Goal: Task Accomplishment & Management: Use online tool/utility

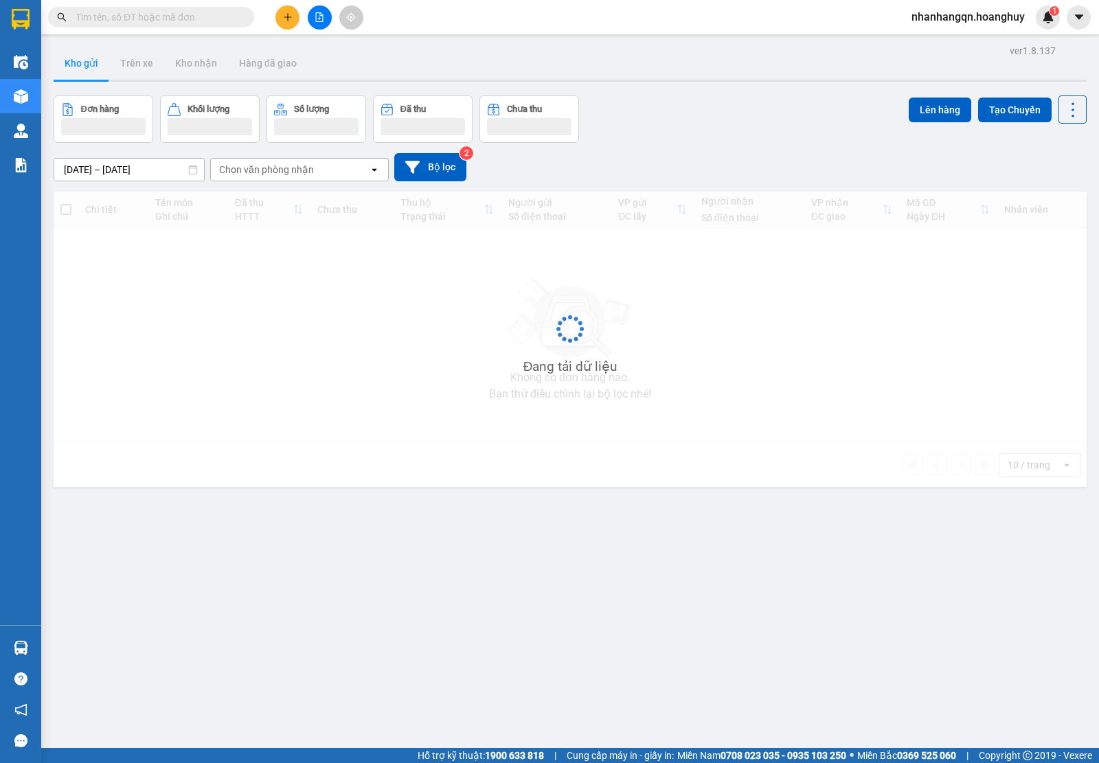
click at [118, 18] on input "text" at bounding box center [157, 17] width 162 height 15
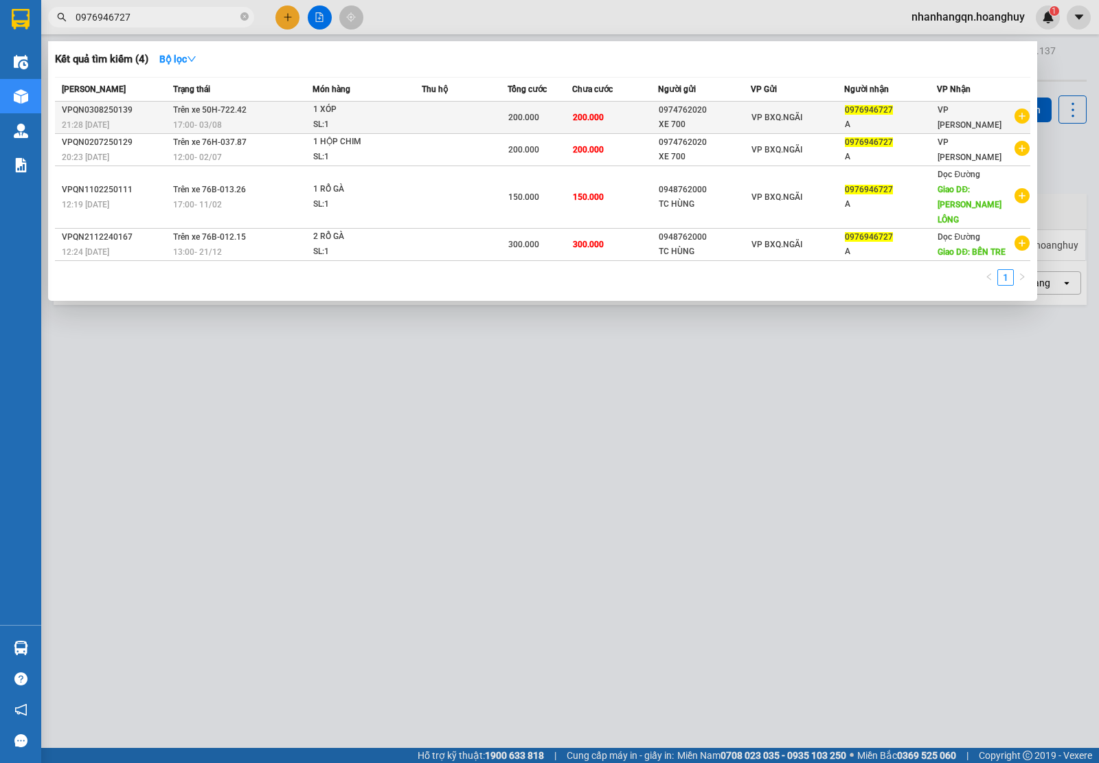
type input "0976946727"
click at [721, 126] on div "XE 700" at bounding box center [704, 124] width 92 height 14
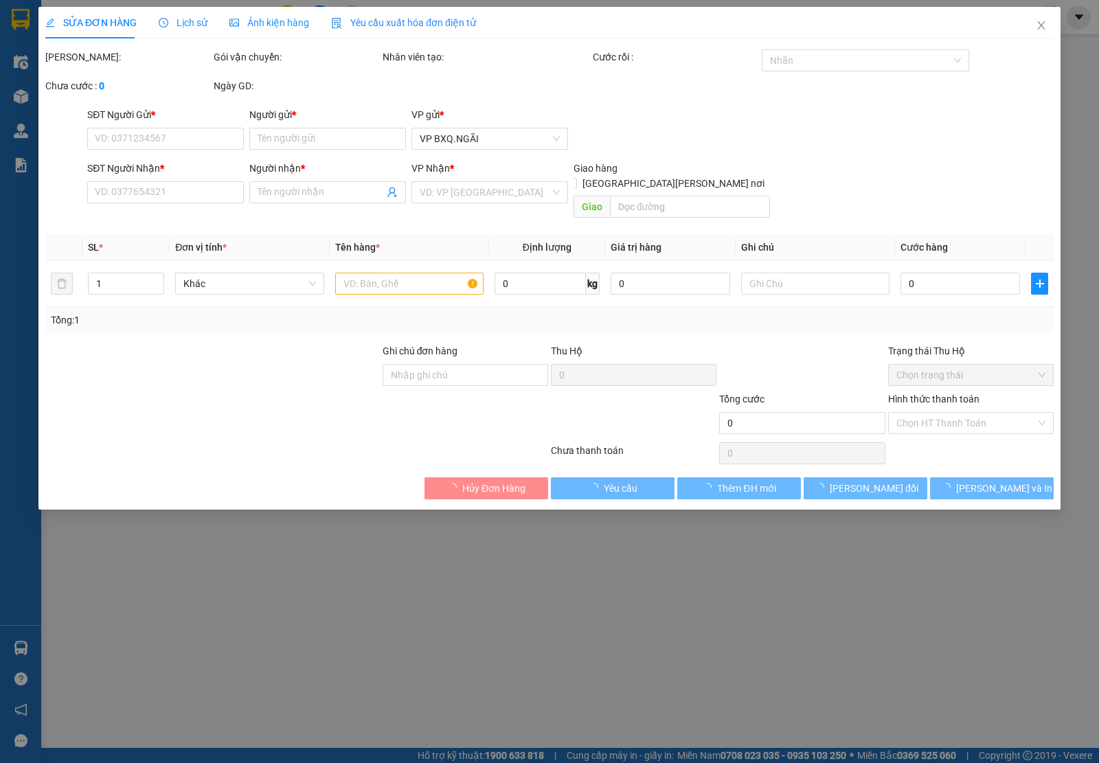
type input "0974762020"
type input "XE 700"
type input "0976946727"
type input "A"
type input "200.000"
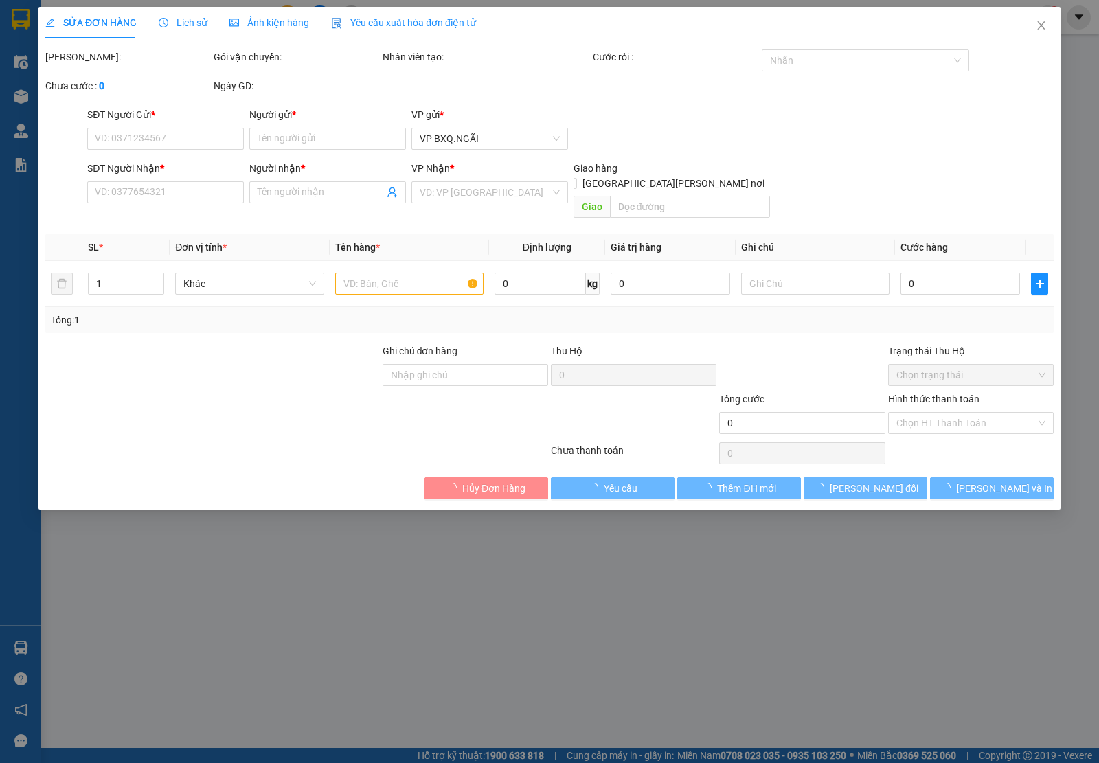
type input "200.000"
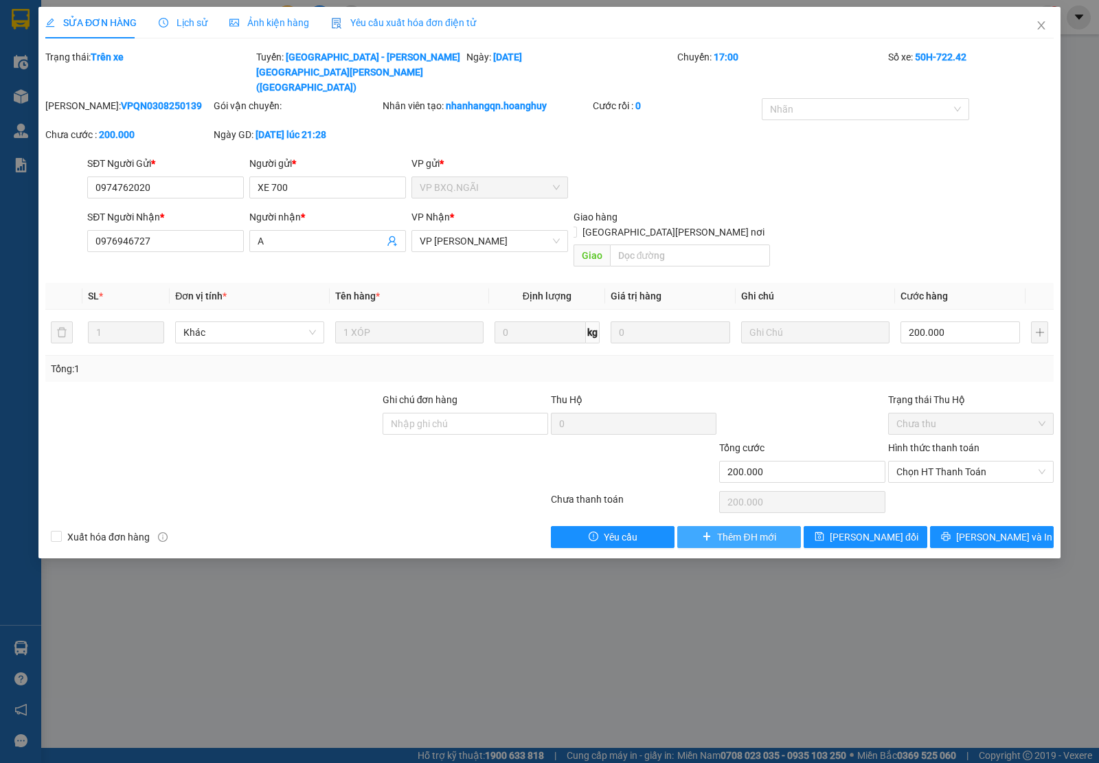
click at [746, 529] on span "Thêm ĐH mới" at bounding box center [746, 536] width 58 height 15
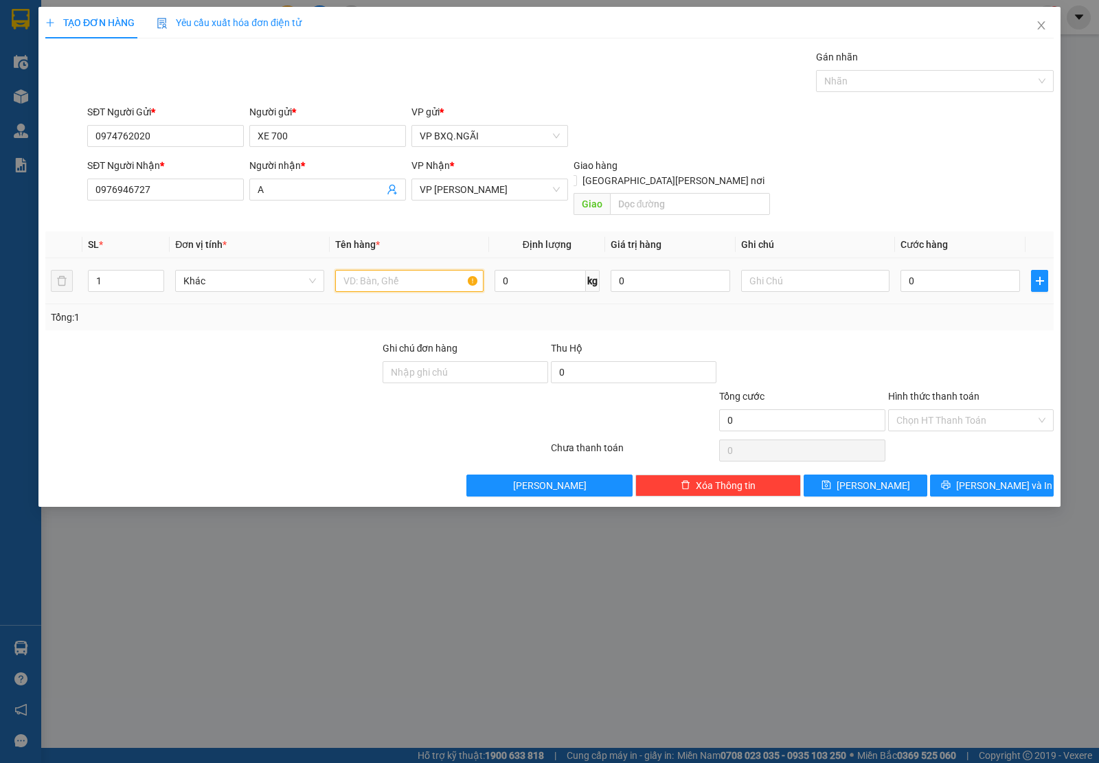
click at [426, 270] on input "text" at bounding box center [409, 281] width 148 height 22
type input "1 HỘP CHIM"
type input "2"
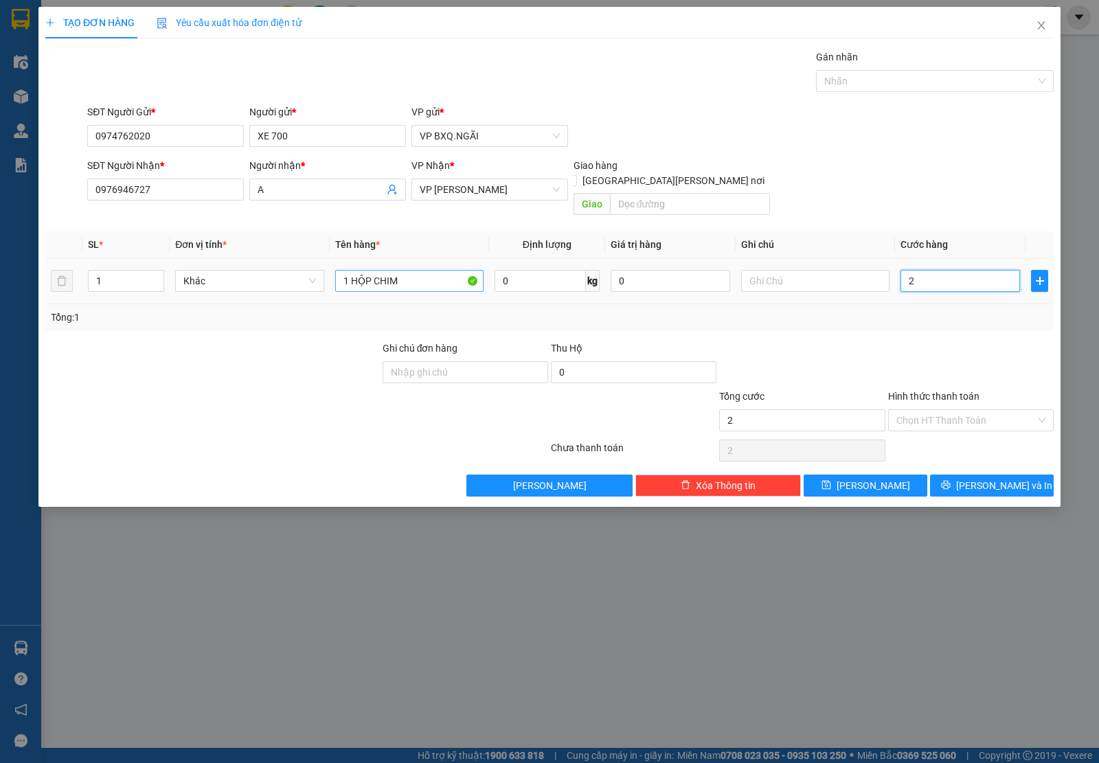
type input "20"
type input "200"
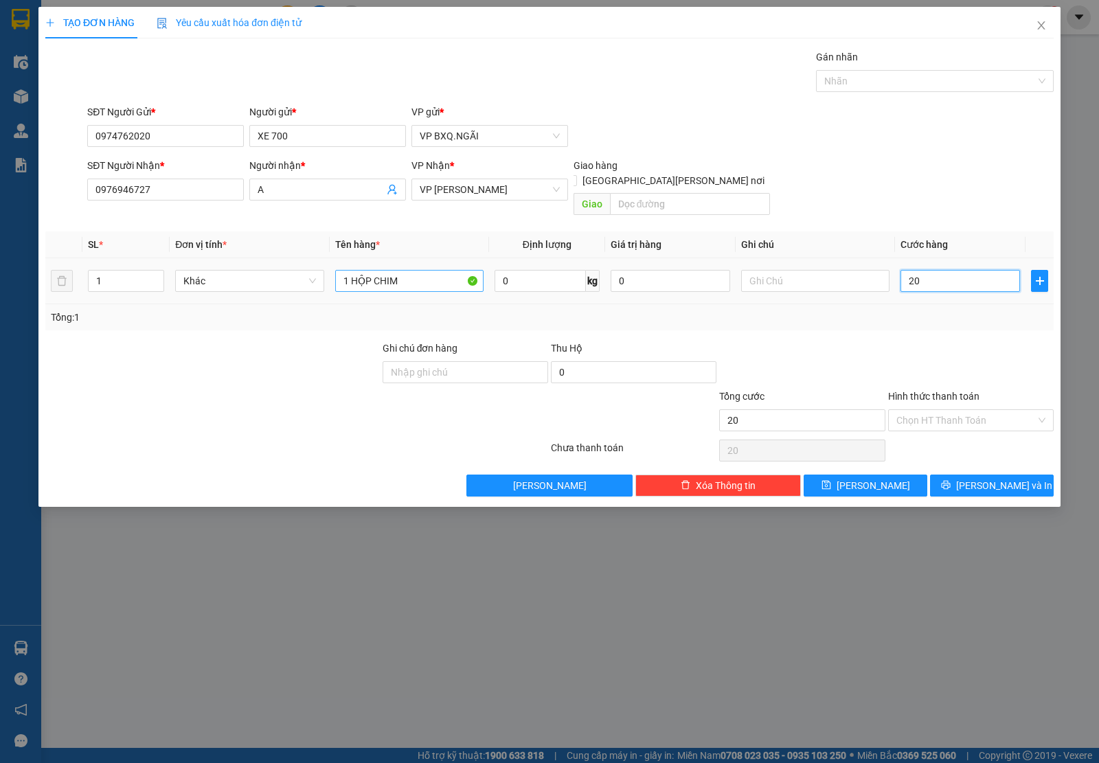
type input "200"
type input "2.000"
type input "20.000"
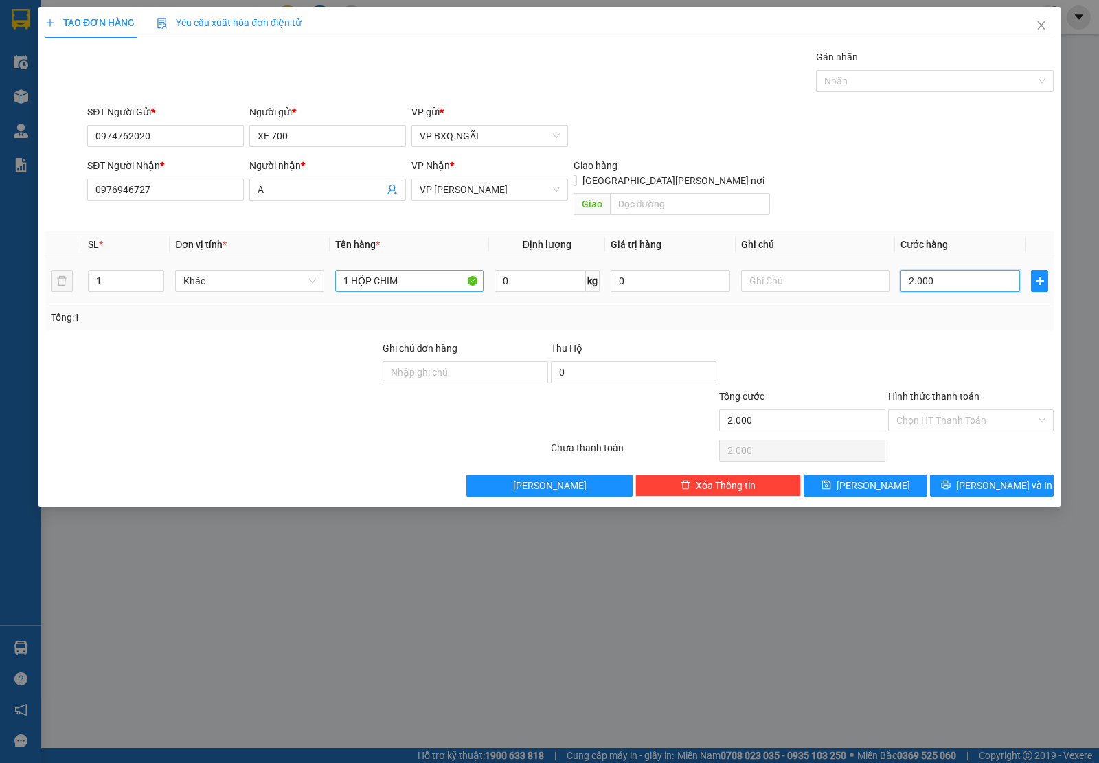
type input "20.000"
type input "200.000"
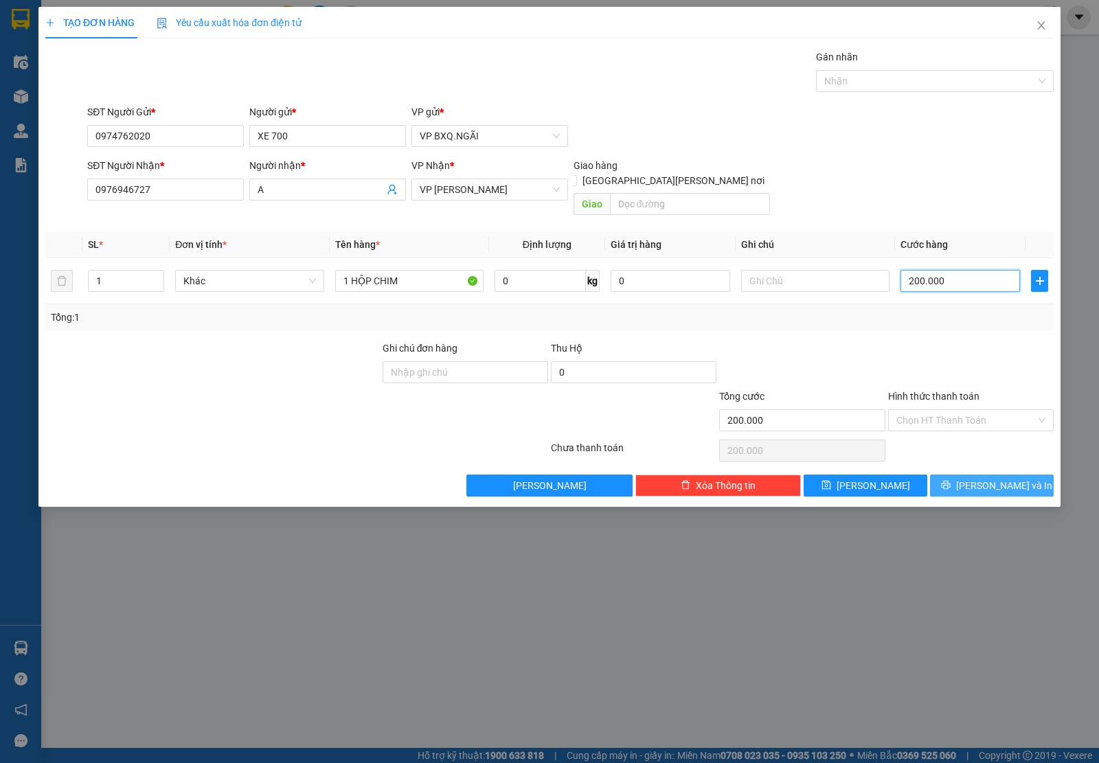
type input "200.000"
click at [991, 478] on span "[PERSON_NAME] và In" at bounding box center [1004, 485] width 96 height 15
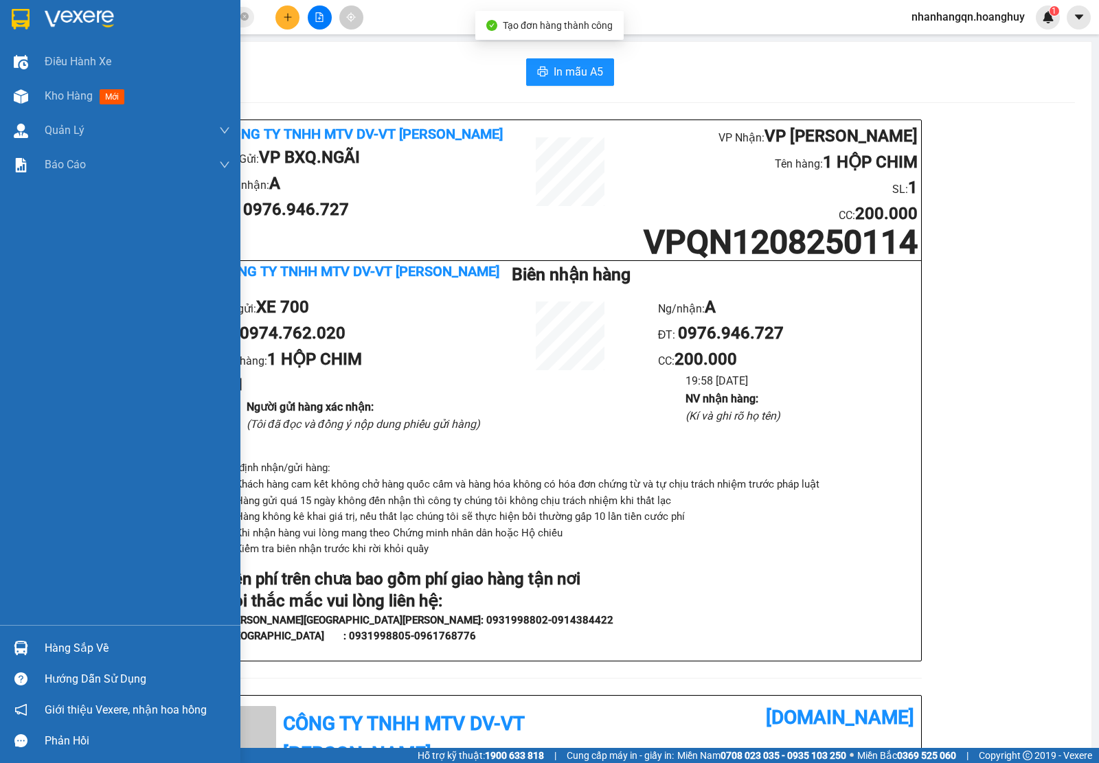
click at [22, 9] on img at bounding box center [21, 19] width 18 height 21
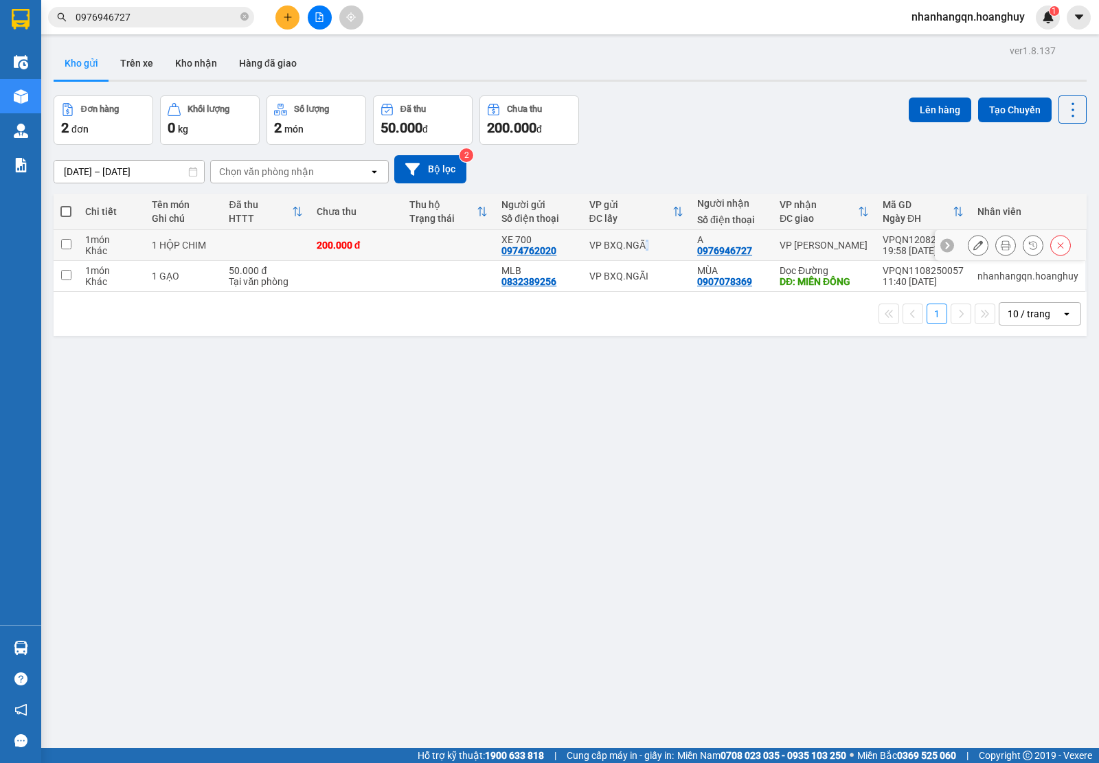
click at [639, 235] on td "VP BXQ.NGÃI" at bounding box center [636, 245] width 108 height 31
checkbox input "true"
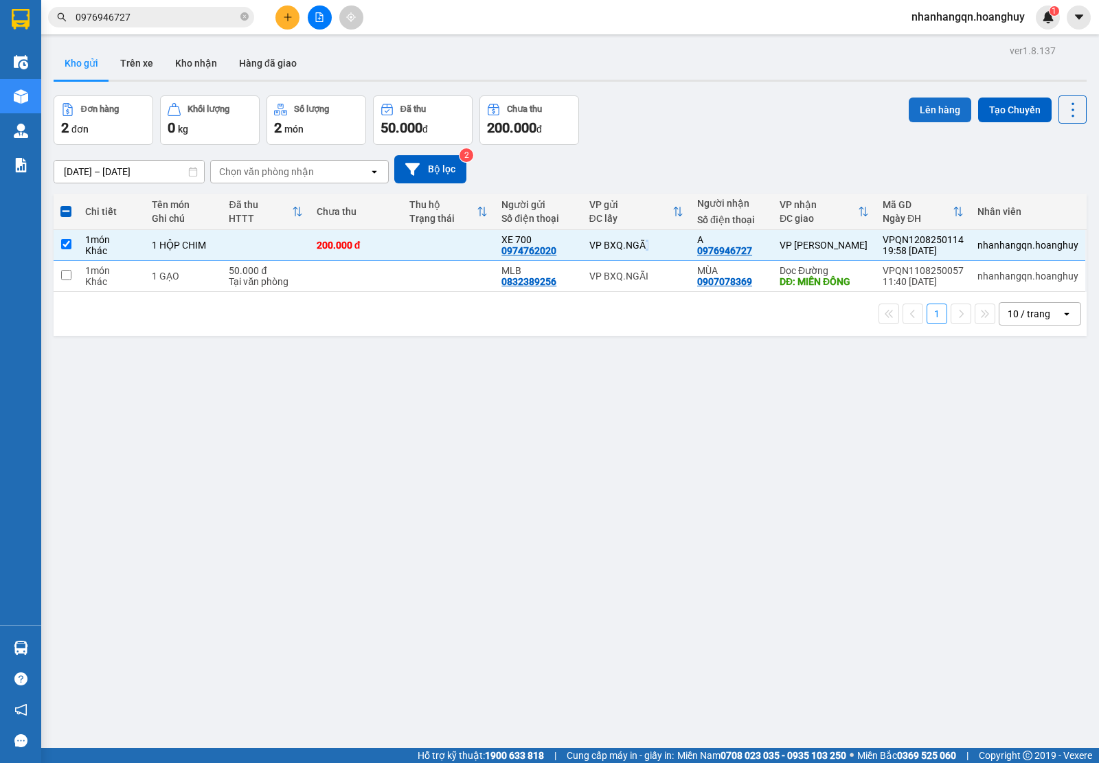
click at [929, 105] on button "Lên hàng" at bounding box center [939, 109] width 62 height 25
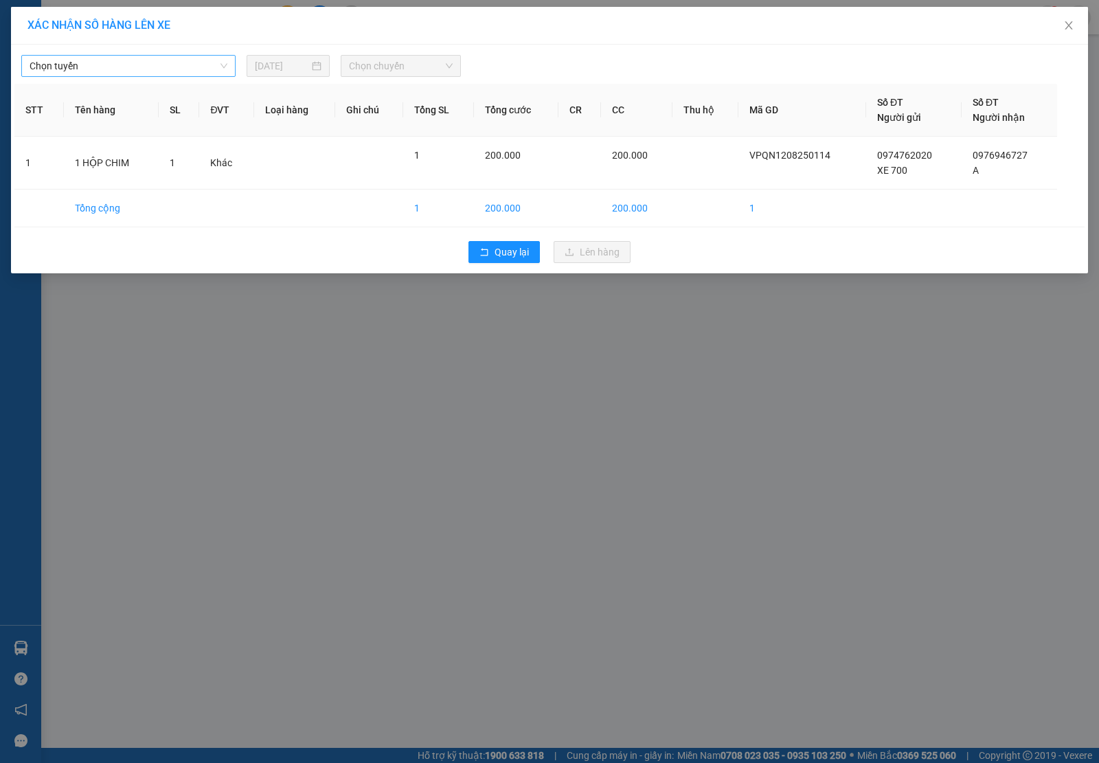
click at [93, 74] on span "Chọn tuyến" at bounding box center [129, 66] width 198 height 21
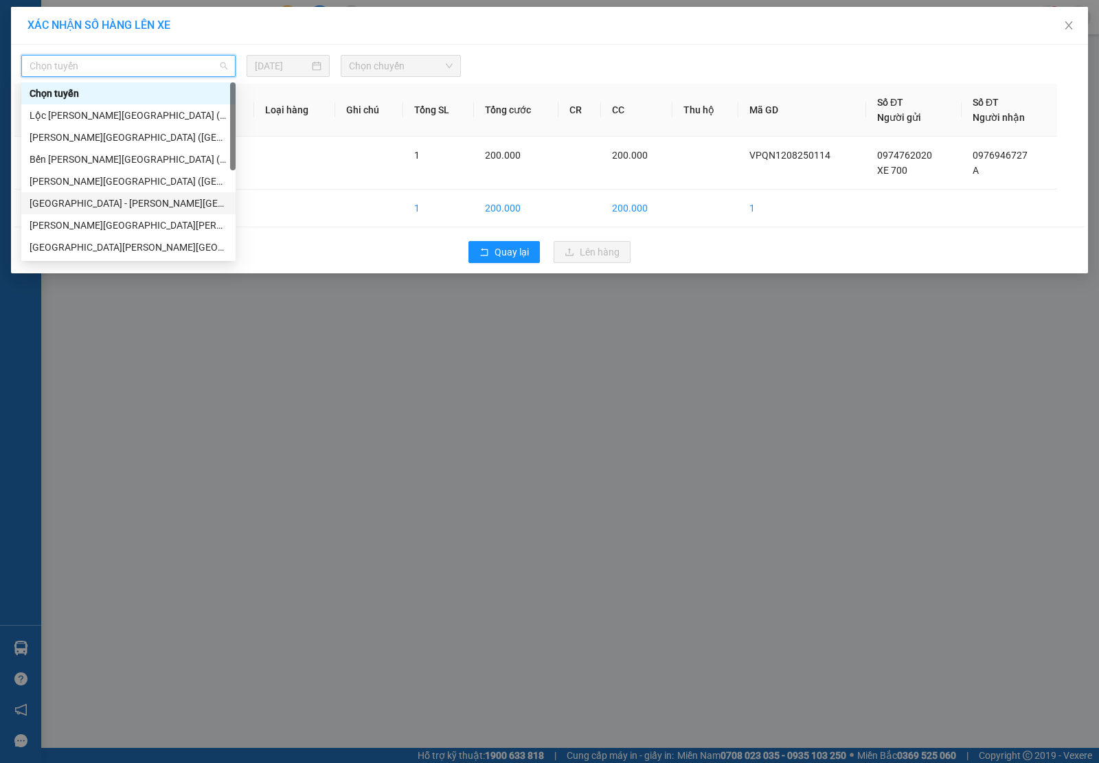
click at [112, 200] on div "[GEOGRAPHIC_DATA] - [PERSON_NAME][GEOGRAPHIC_DATA][PERSON_NAME] ([GEOGRAPHIC_DA…" at bounding box center [129, 203] width 198 height 15
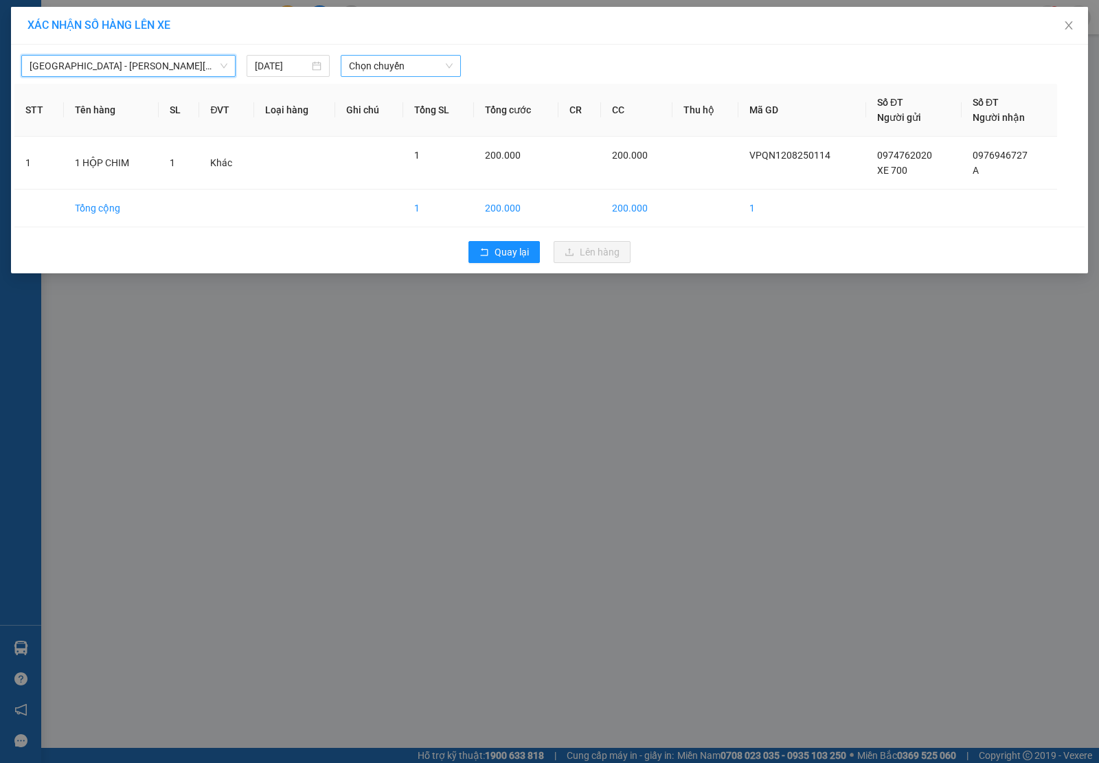
click at [411, 62] on span "Chọn chuyến" at bounding box center [401, 66] width 104 height 21
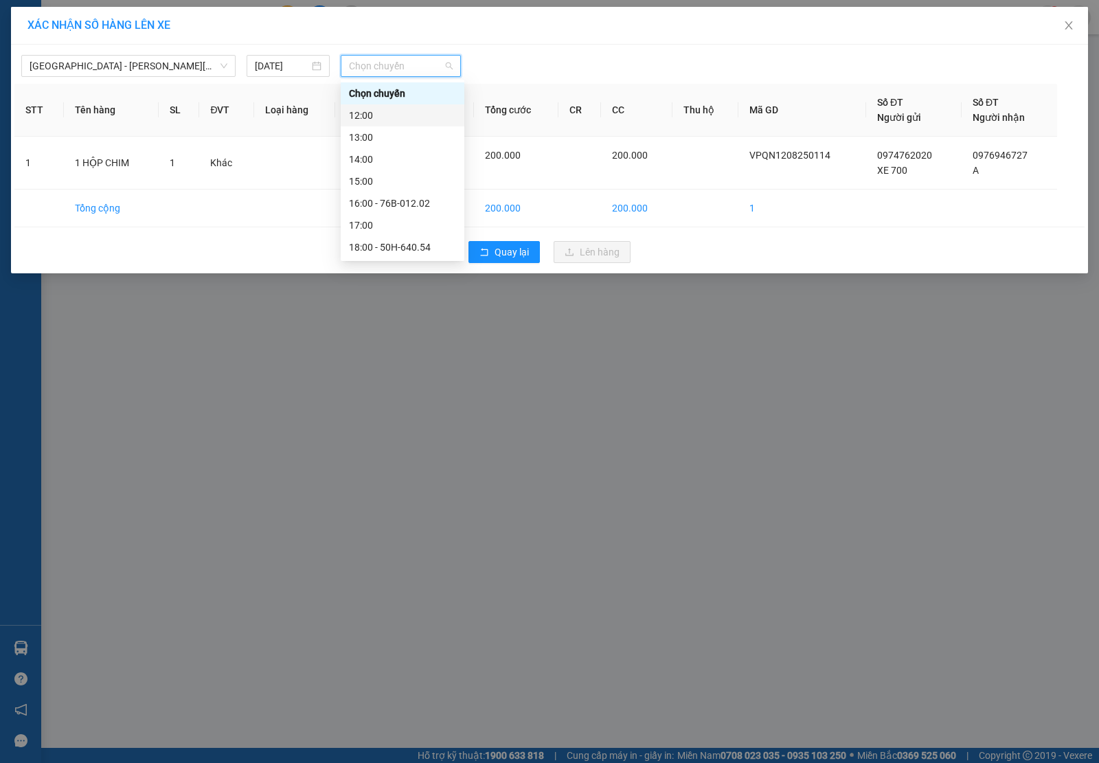
click at [414, 117] on div "12:00" at bounding box center [402, 115] width 107 height 15
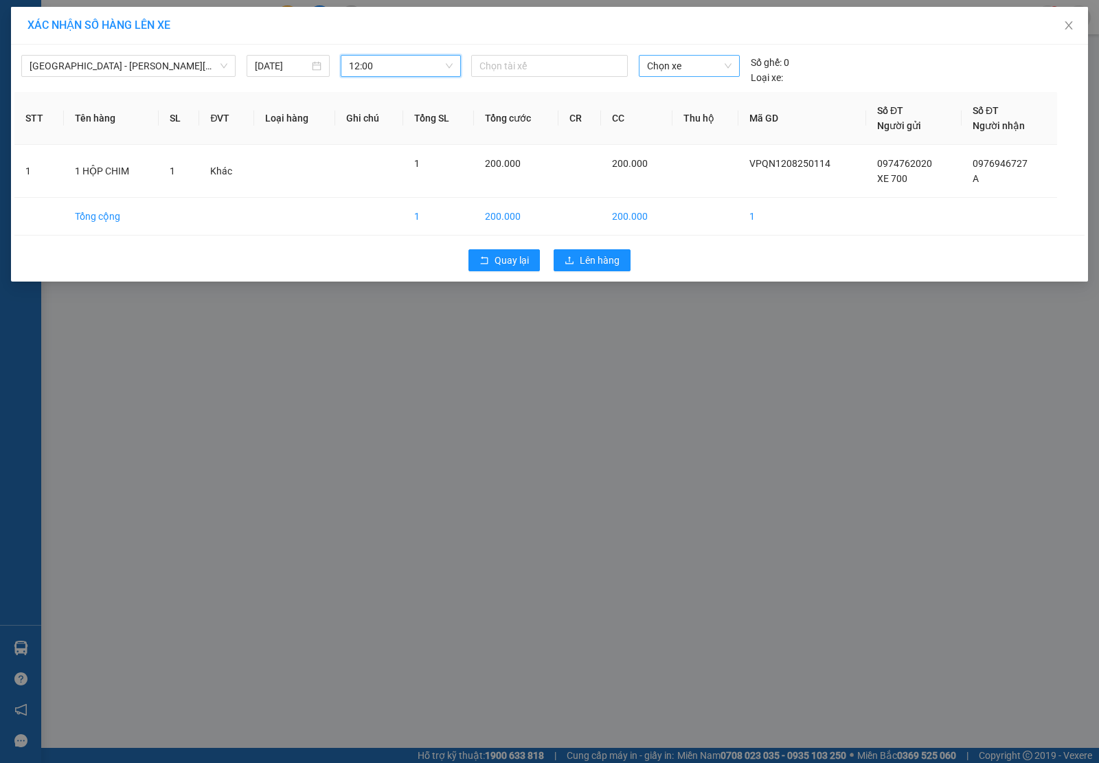
click at [716, 60] on span "Chọn xe" at bounding box center [689, 66] width 84 height 21
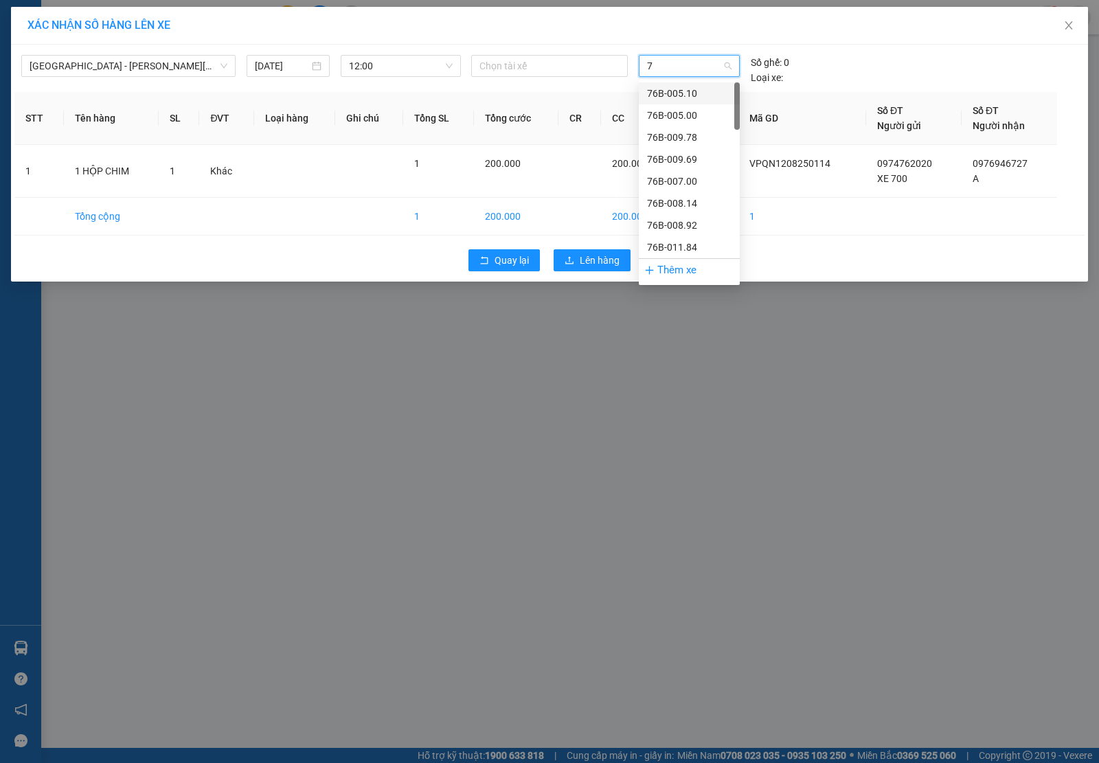
type input "78"
click at [682, 113] on div "76H-037.87" at bounding box center [689, 115] width 84 height 15
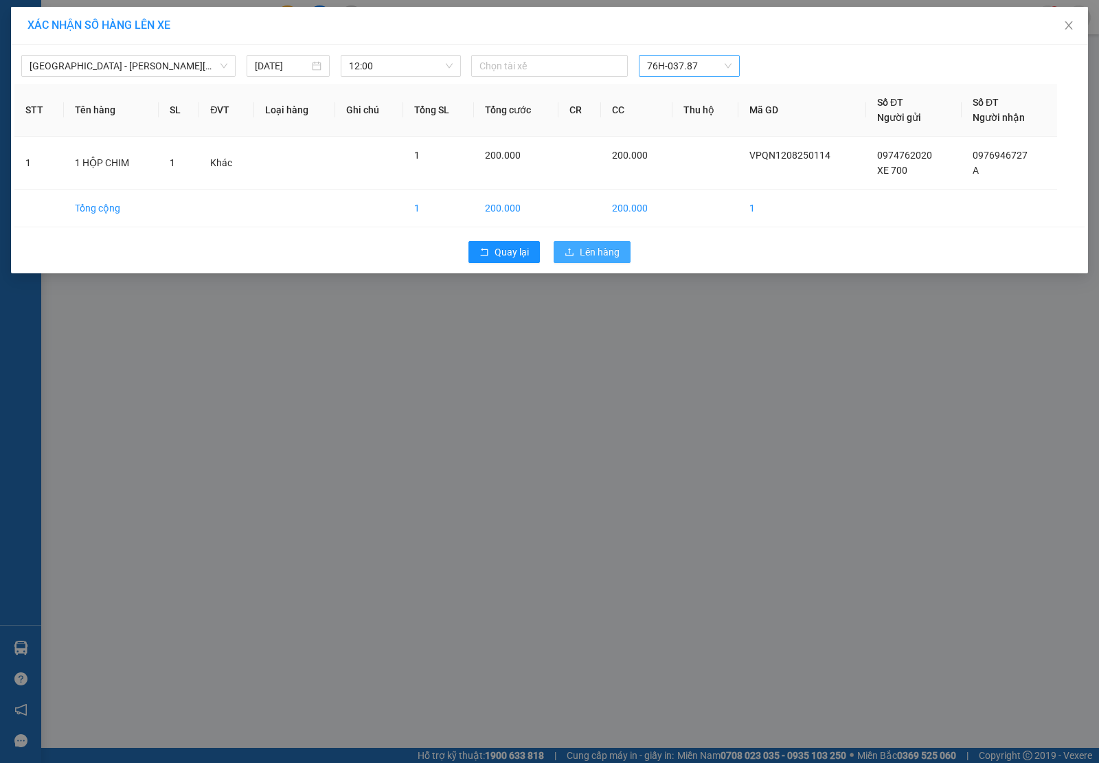
click at [598, 249] on span "Lên hàng" at bounding box center [599, 251] width 40 height 15
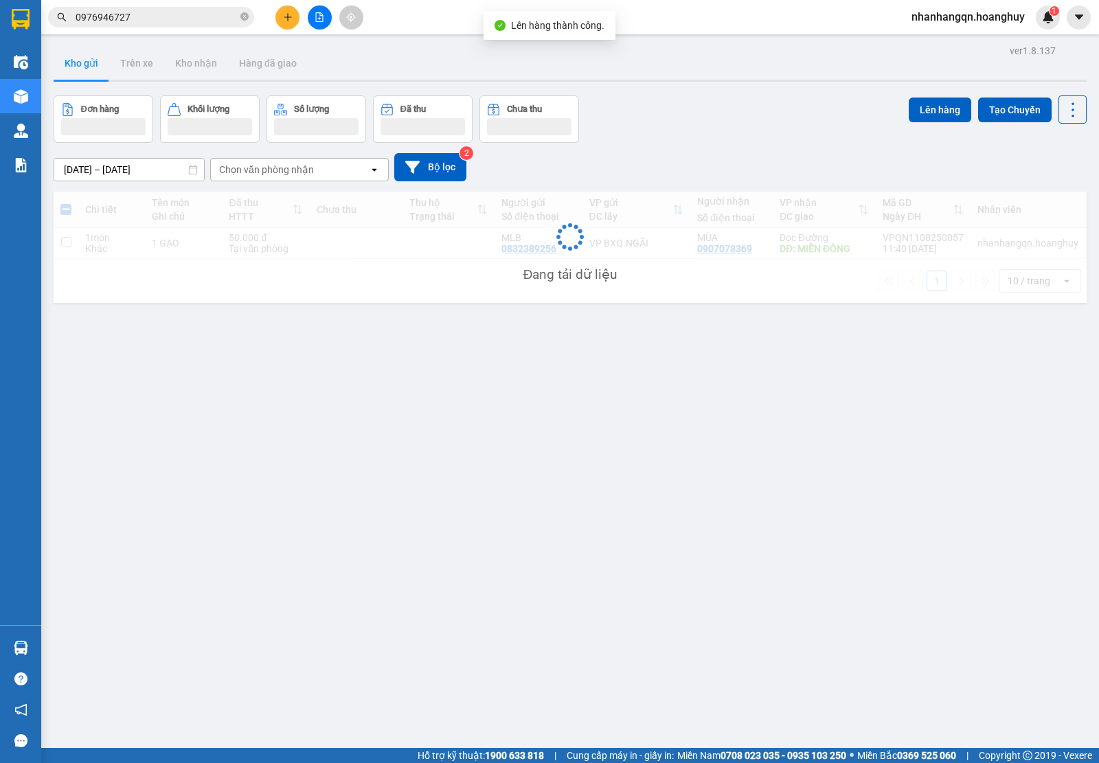
click at [170, 24] on input "0976946727" at bounding box center [157, 17] width 162 height 15
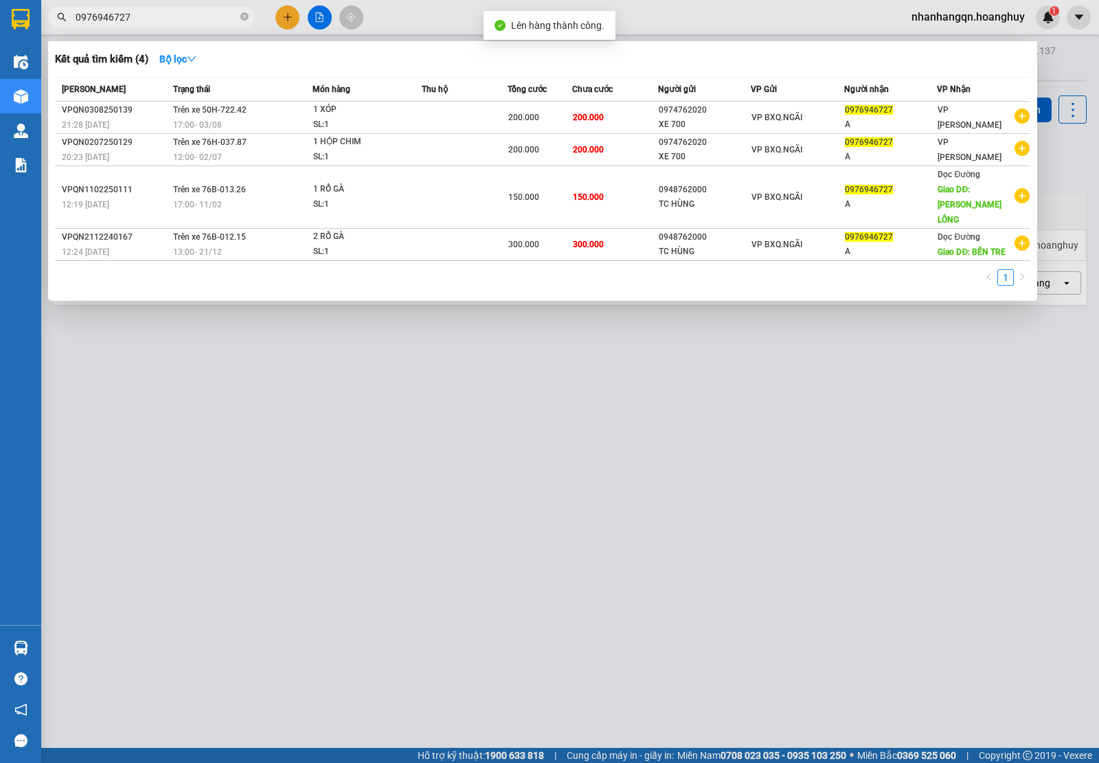
click at [170, 24] on input "0976946727" at bounding box center [157, 17] width 162 height 15
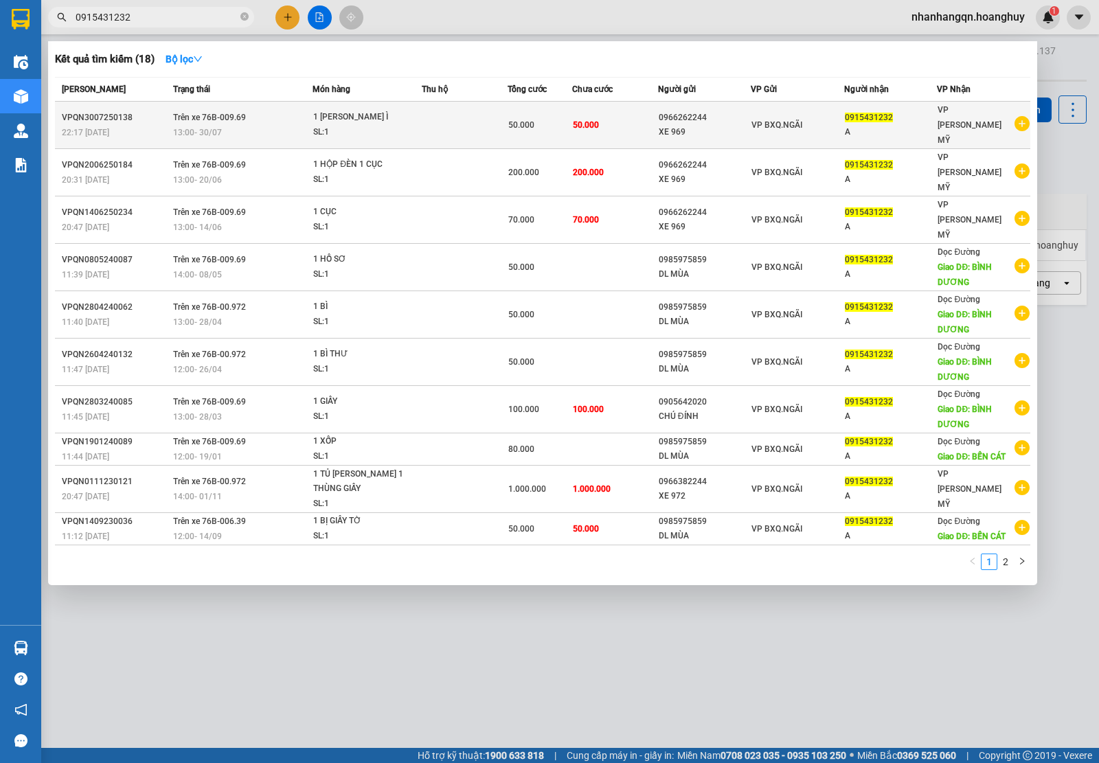
type input "0915431232"
click at [719, 125] on div "XE 969" at bounding box center [704, 132] width 92 height 14
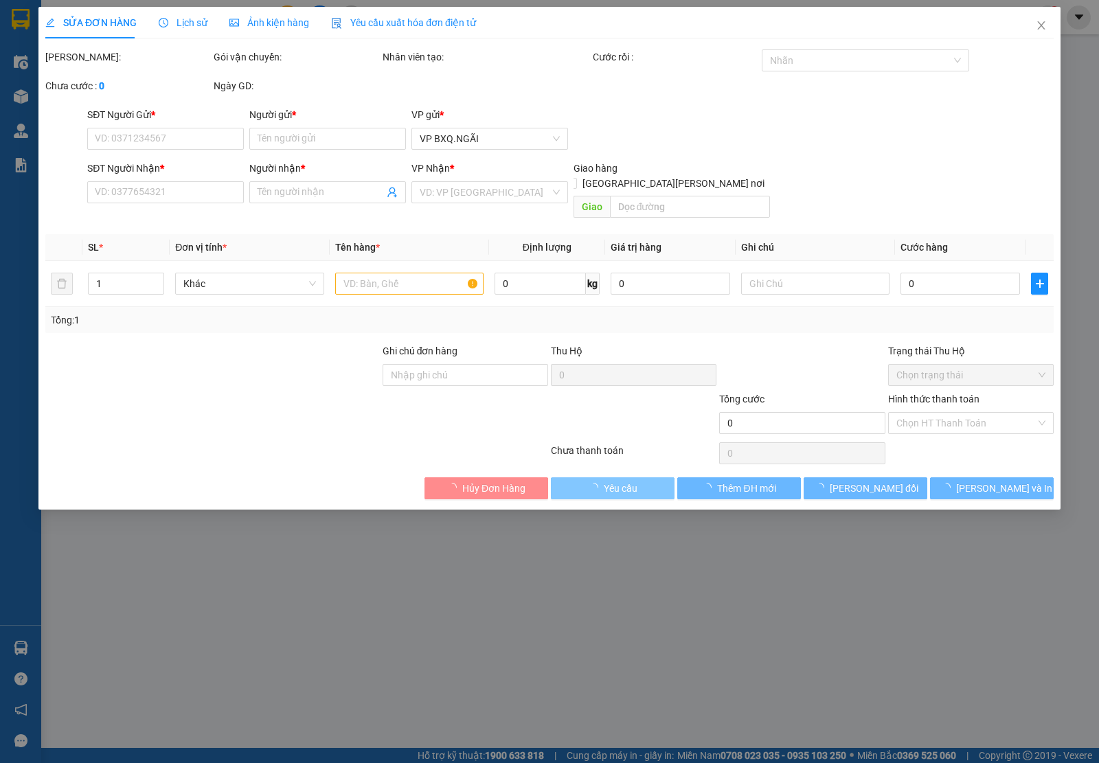
type input "0966262244"
type input "XE 969"
type input "0915431232"
type input "A"
type input "50.000"
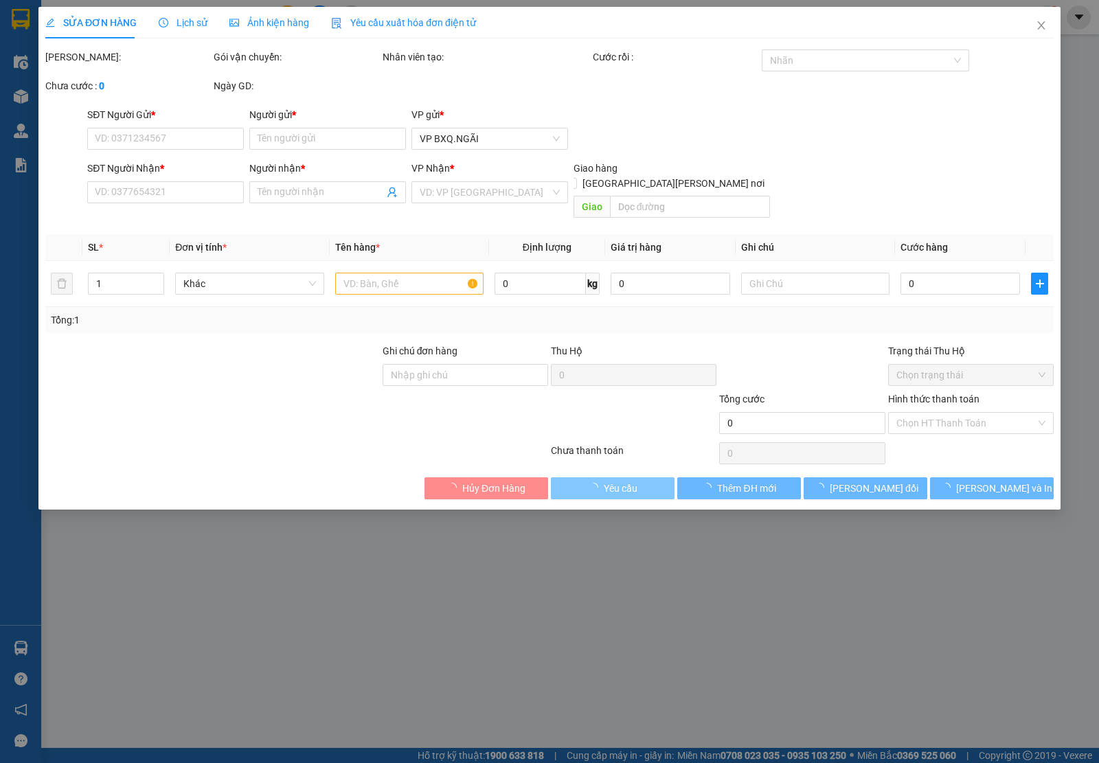
type input "50.000"
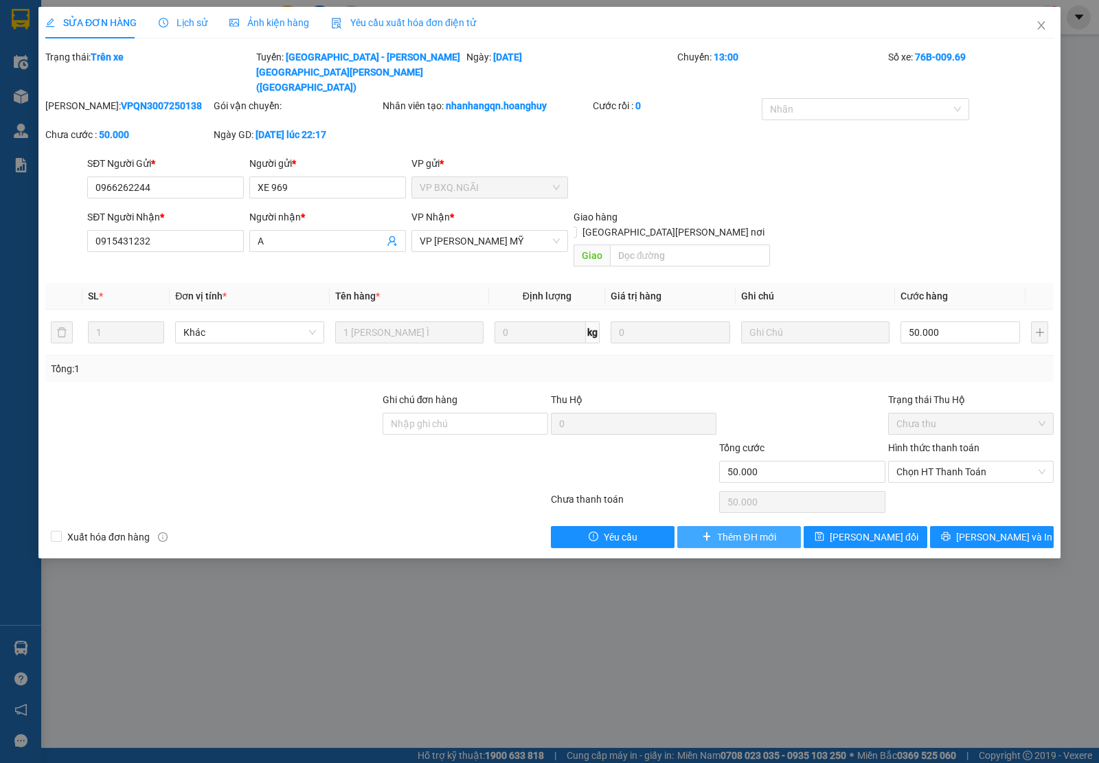
click at [736, 526] on button "Thêm ĐH mới" at bounding box center [739, 537] width 124 height 22
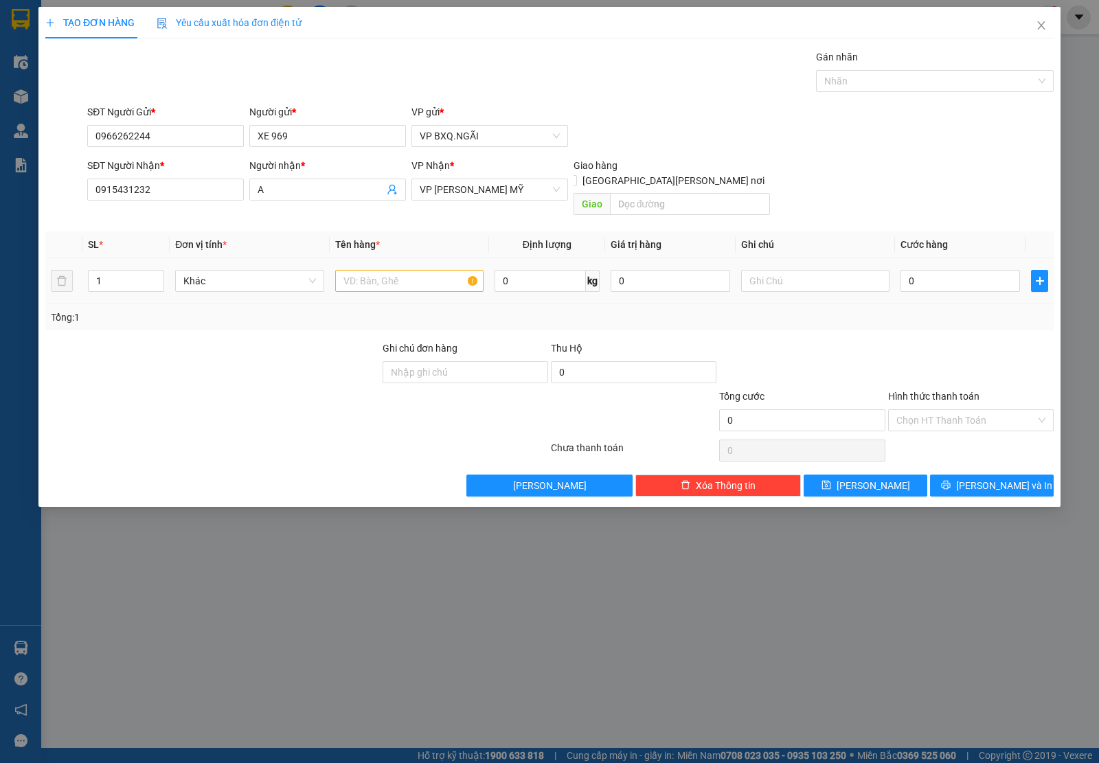
click at [369, 279] on div at bounding box center [409, 280] width 148 height 27
click at [369, 270] on input "text" at bounding box center [409, 281] width 148 height 22
type input "1 BÌ THƯ"
type input "5"
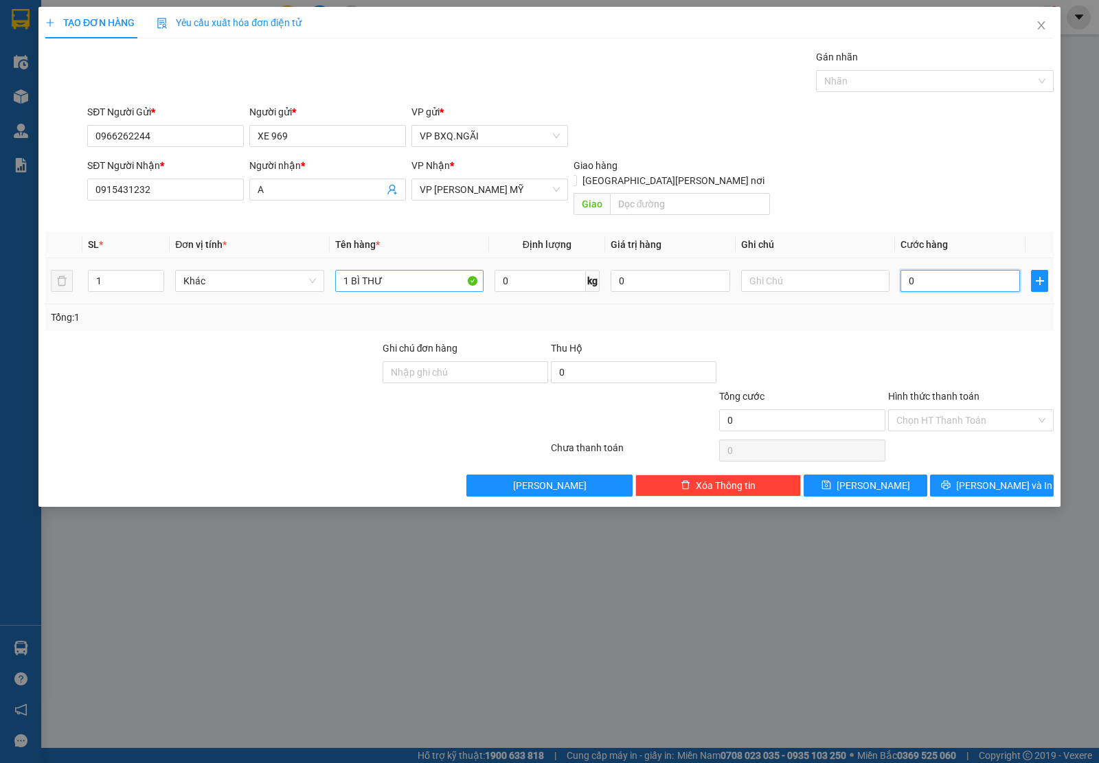
type input "5"
type input "50"
type input "500"
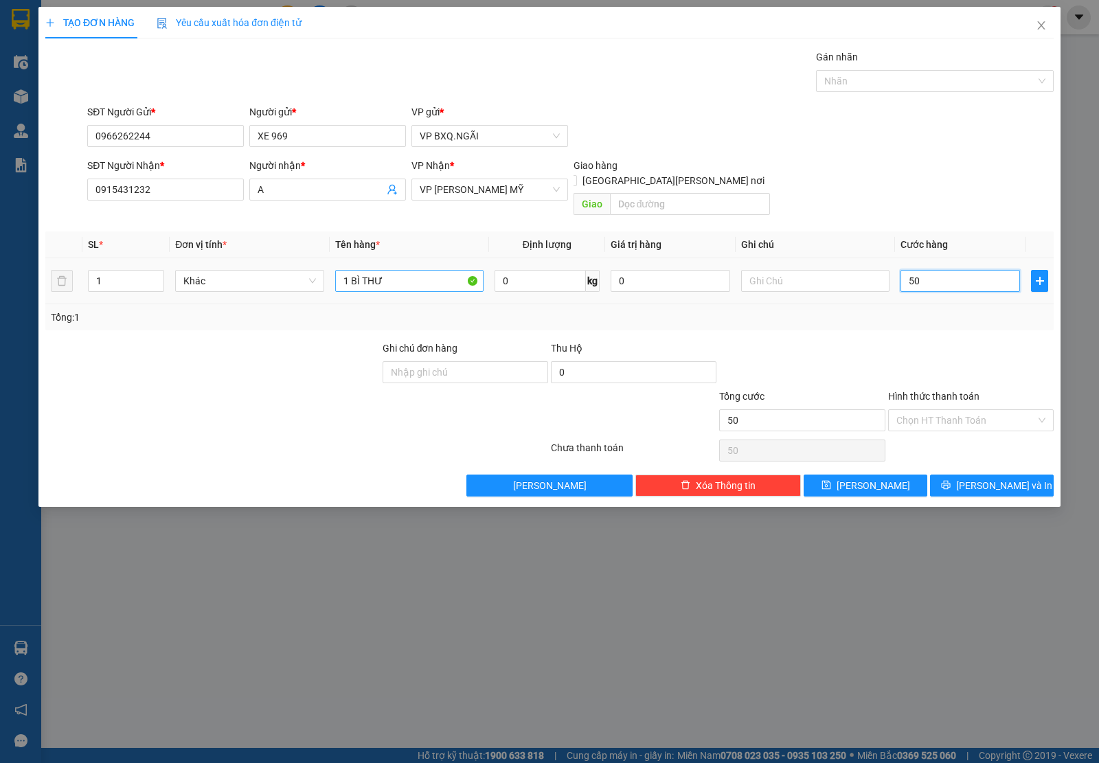
type input "500"
type input "5.000"
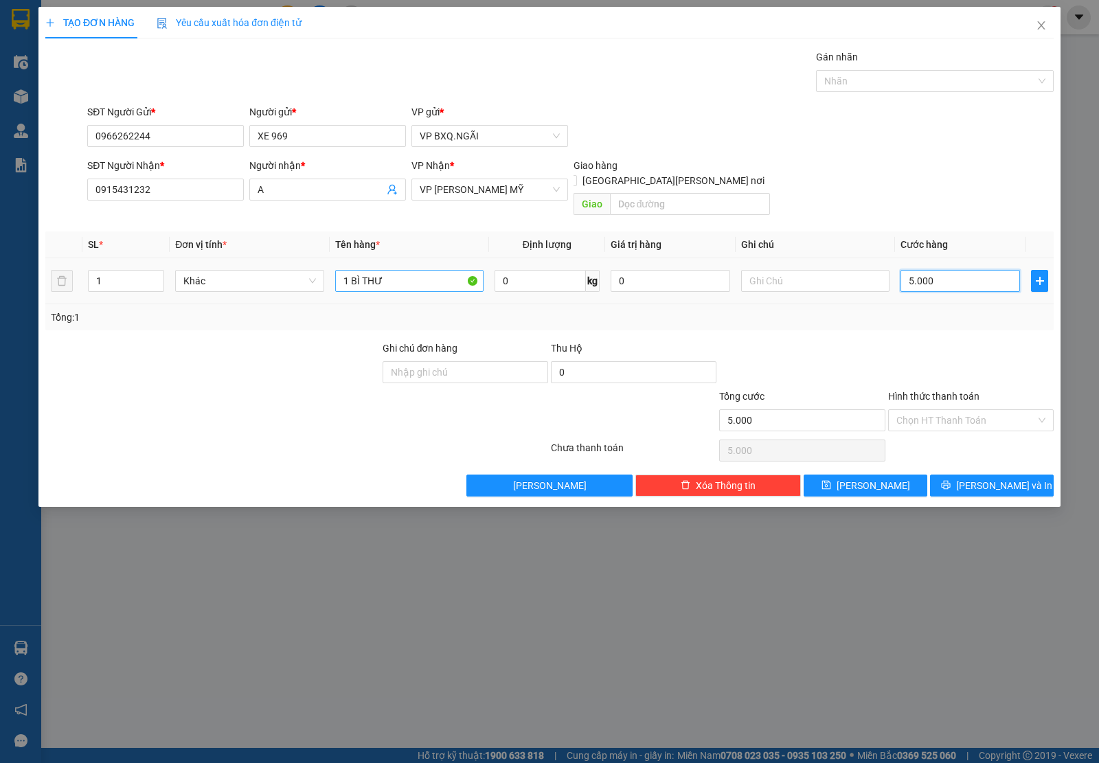
type input "50.000"
type input "500.000"
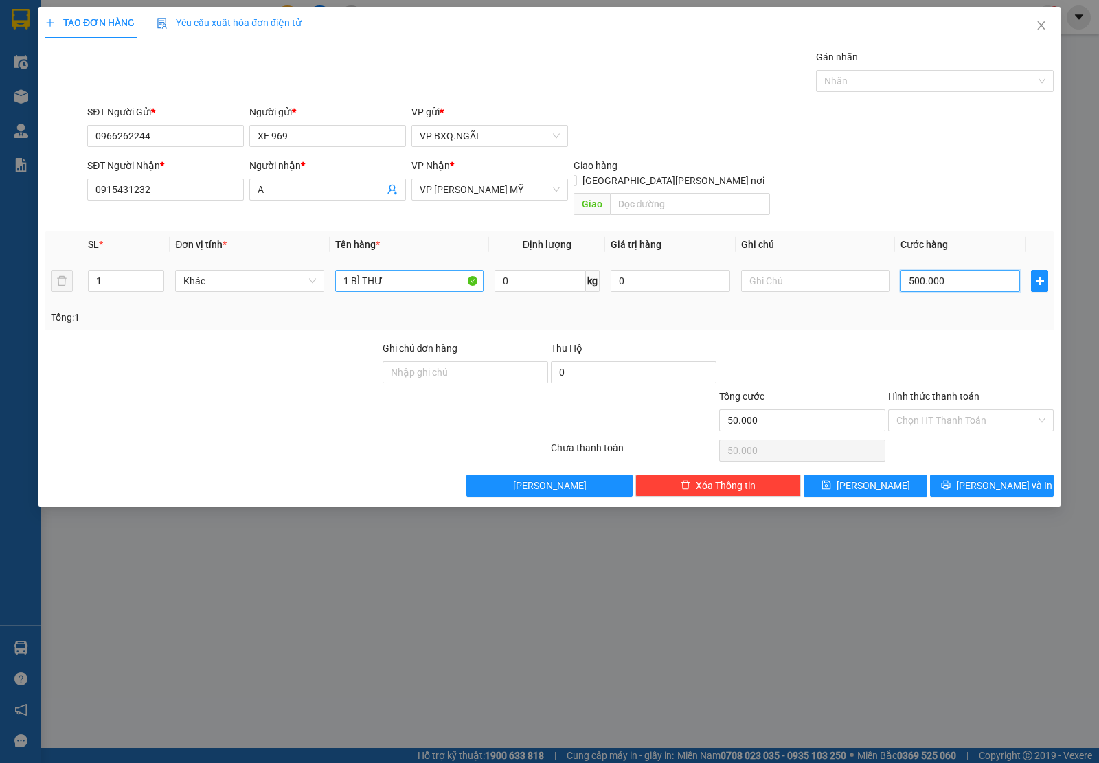
type input "500.000"
type input "50.000"
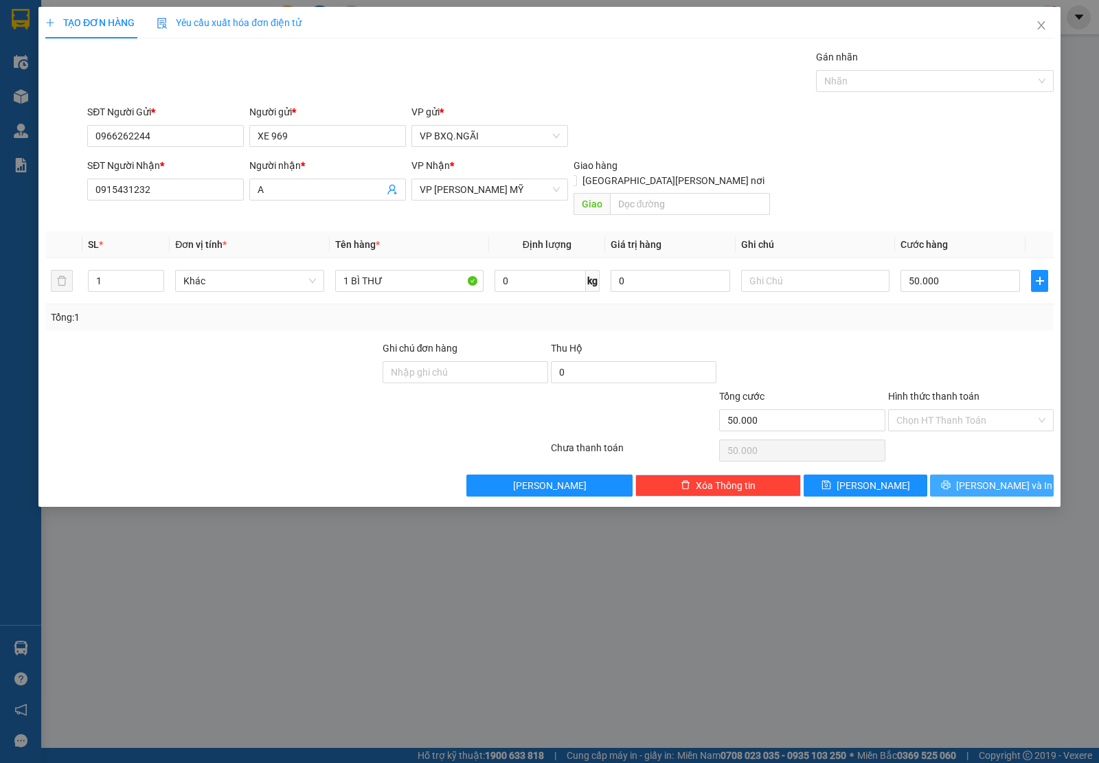
click at [1023, 477] on button "[PERSON_NAME] và In" at bounding box center [992, 485] width 124 height 22
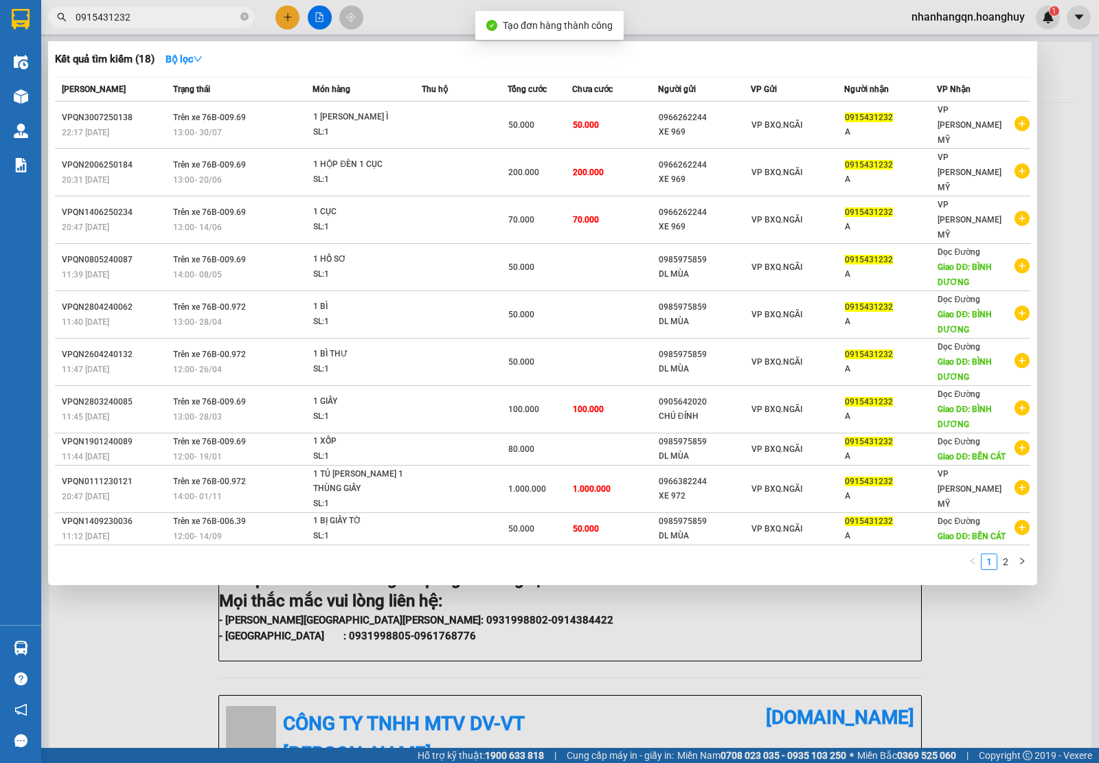
click at [136, 12] on input "0915431232" at bounding box center [157, 17] width 162 height 15
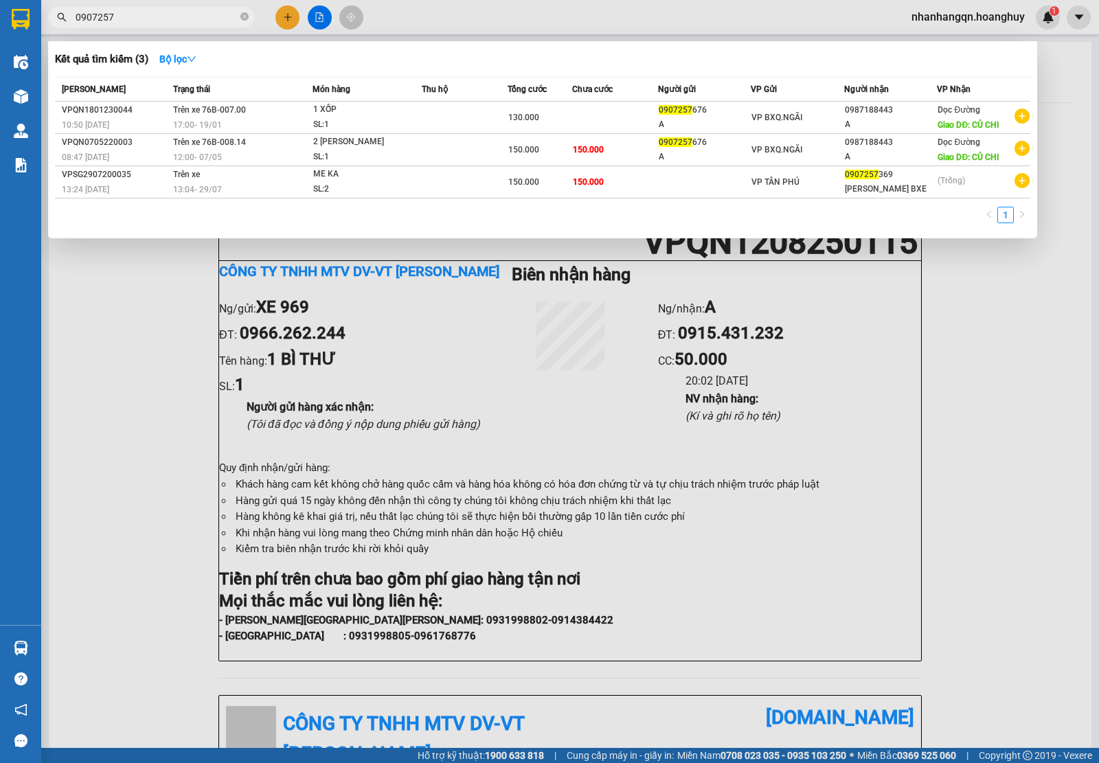
click at [194, 30] on div at bounding box center [549, 381] width 1099 height 763
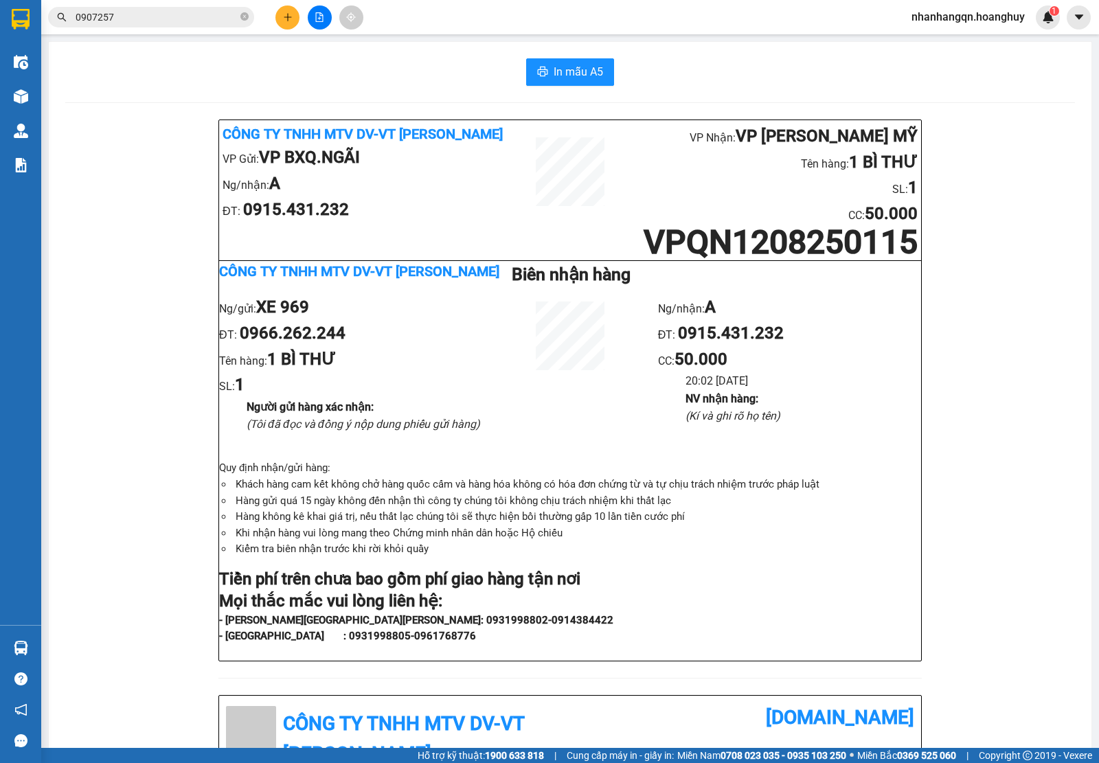
click at [174, 14] on input "0907257" at bounding box center [157, 17] width 162 height 15
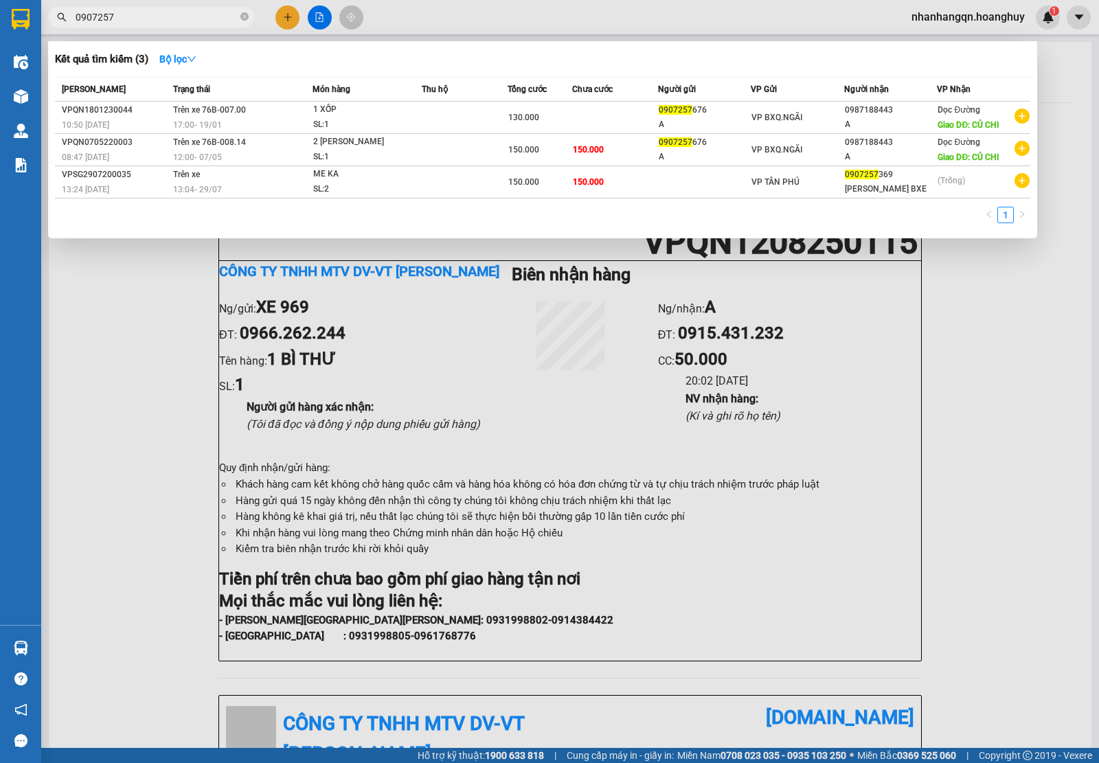
click at [174, 14] on input "0907257" at bounding box center [157, 17] width 162 height 15
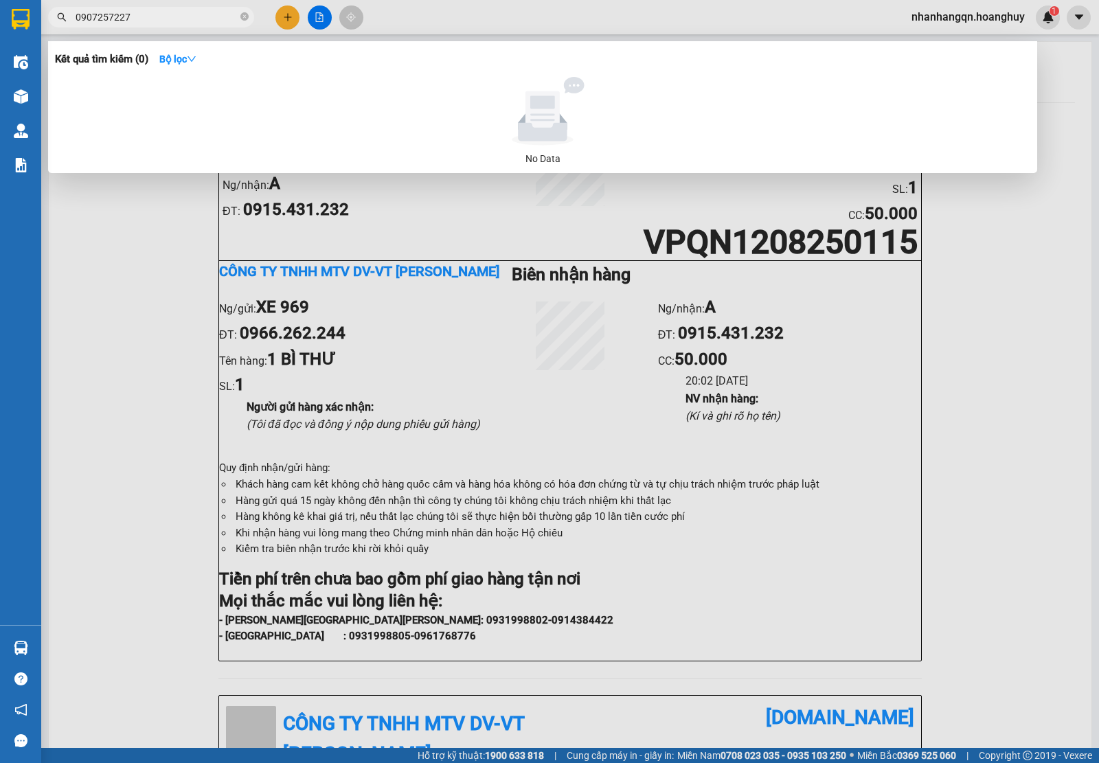
click at [174, 14] on input "0907257227" at bounding box center [157, 17] width 162 height 15
type input "0907257227"
click at [269, 18] on div at bounding box center [549, 381] width 1099 height 763
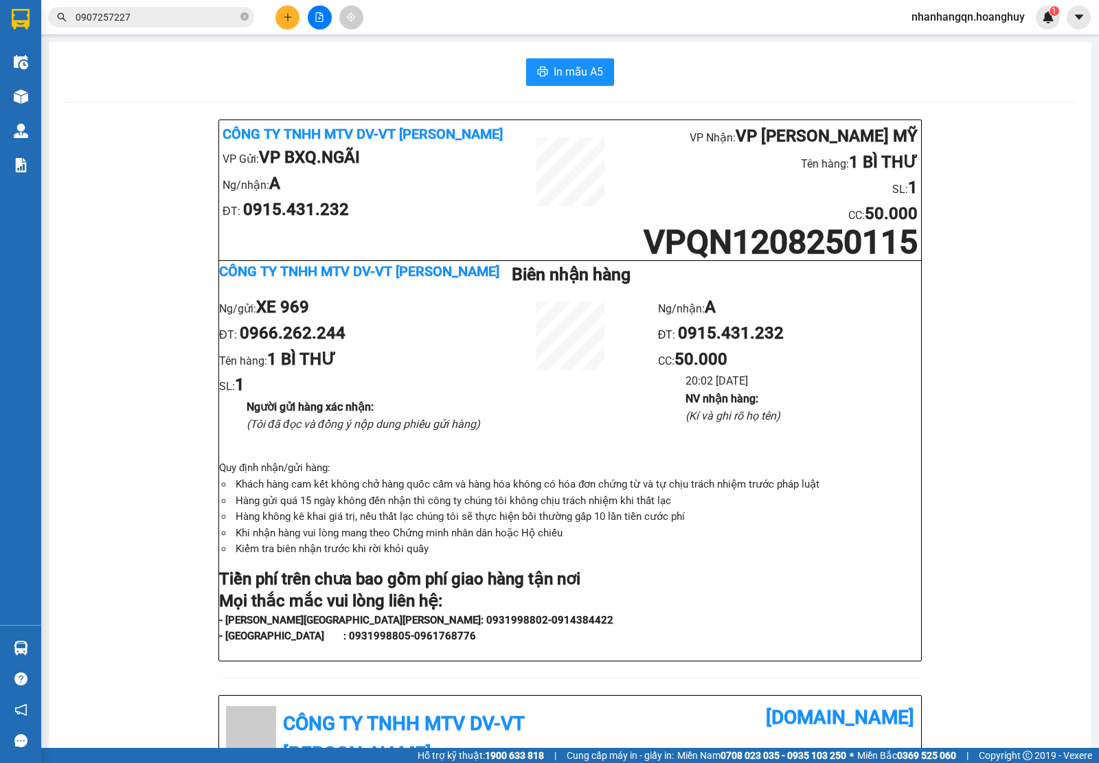
drag, startPoint x: 313, startPoint y: 18, endPoint x: 304, endPoint y: 19, distance: 9.0
click at [304, 19] on div at bounding box center [319, 17] width 103 height 24
click at [293, 19] on button at bounding box center [287, 17] width 24 height 24
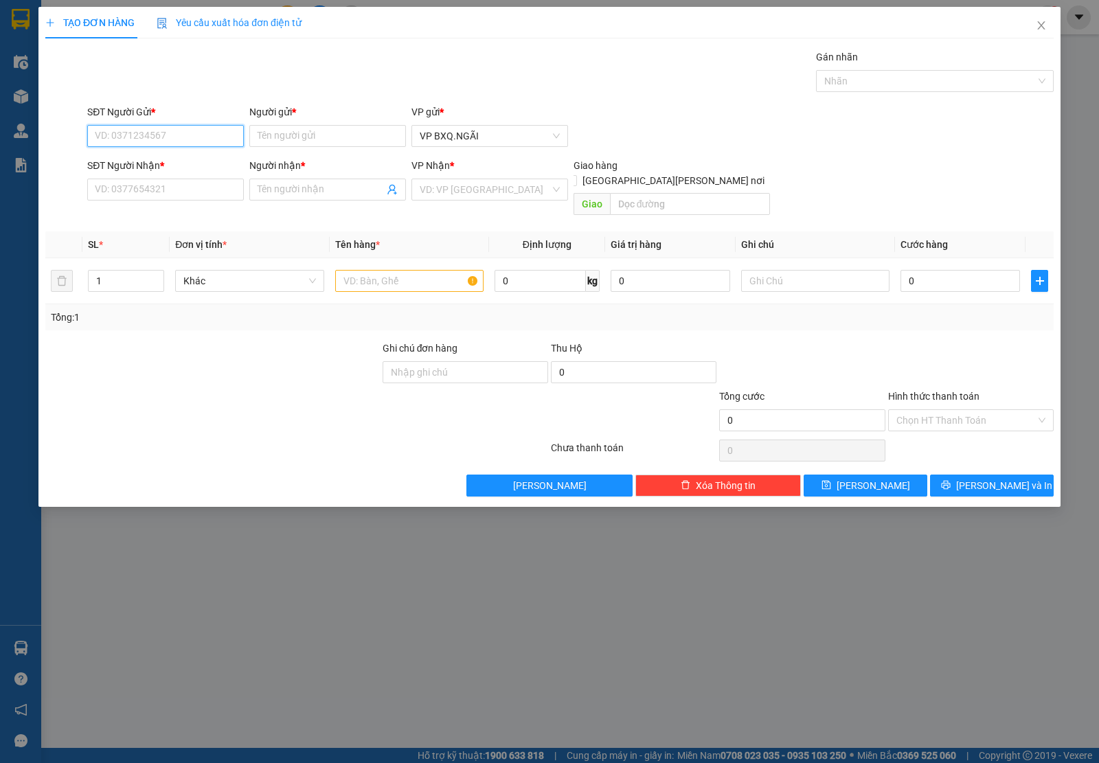
click at [179, 144] on input "SĐT Người Gửi *" at bounding box center [165, 136] width 157 height 22
paste input "0907257227"
type input "0907257227"
click at [160, 198] on input "SĐT Người Nhận *" at bounding box center [165, 190] width 157 height 22
paste input "0907257227"
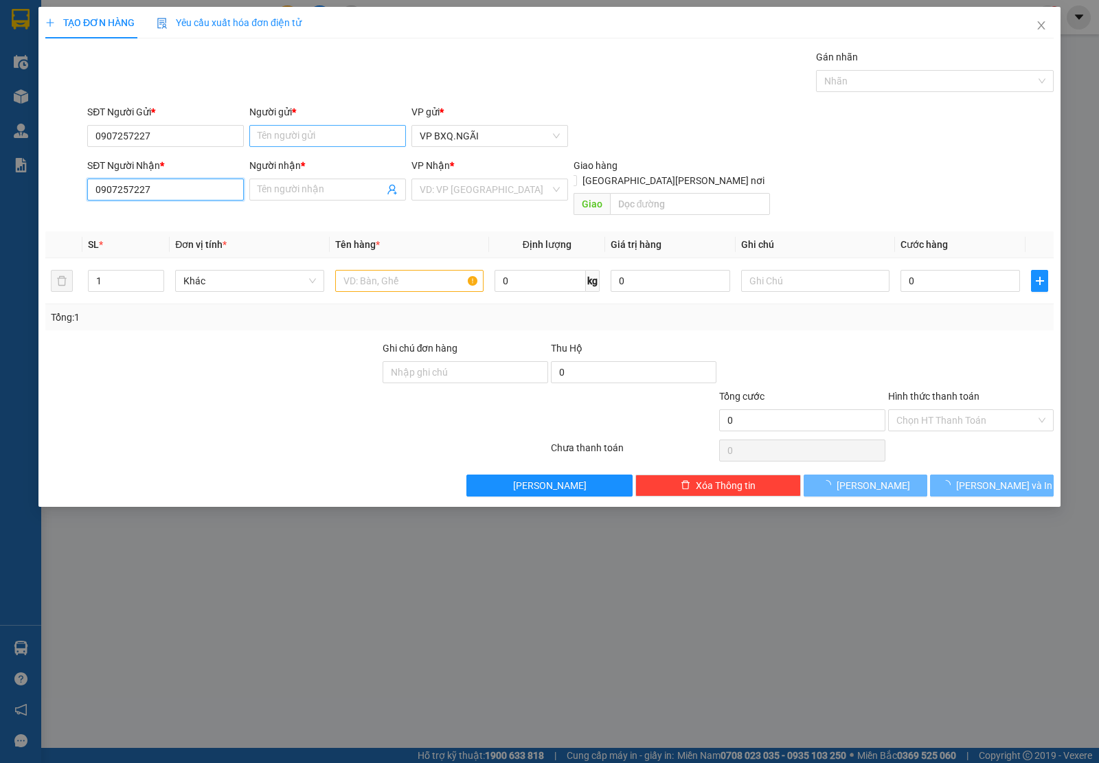
type input "0907257227"
click at [334, 135] on input "Người gửi *" at bounding box center [327, 136] width 157 height 22
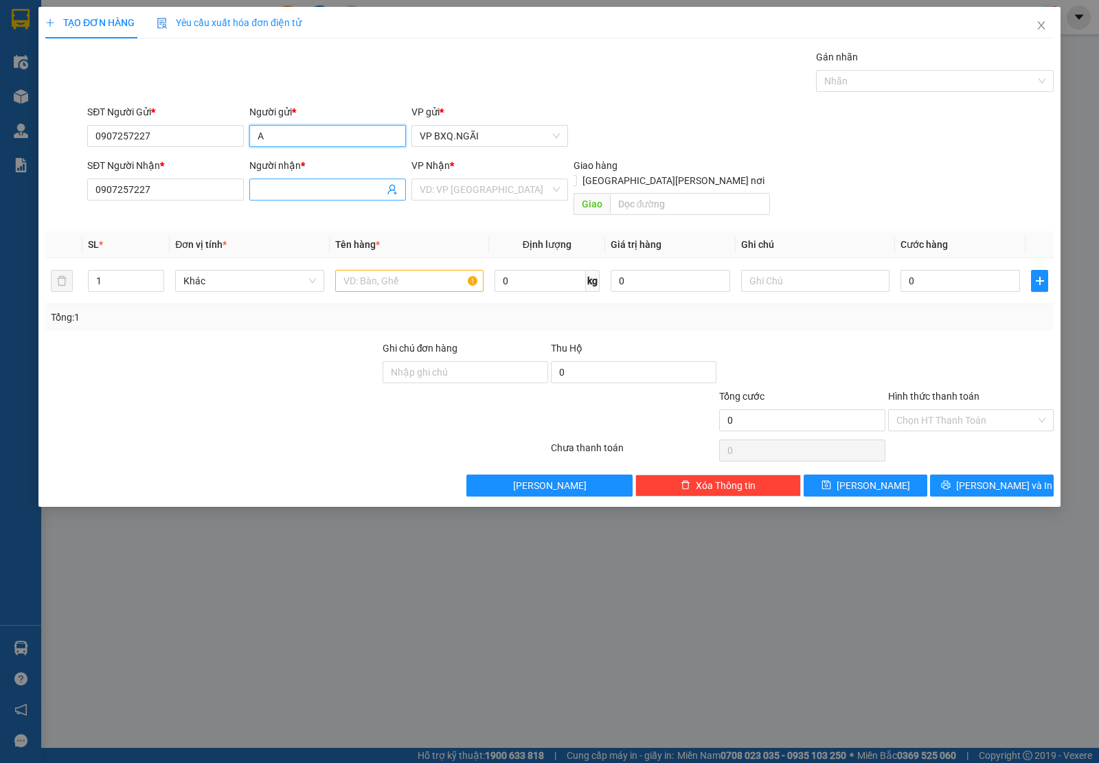
type input "A"
click at [335, 189] on input "Người nhận *" at bounding box center [320, 189] width 126 height 15
type input "A"
click at [483, 192] on input "search" at bounding box center [484, 189] width 130 height 21
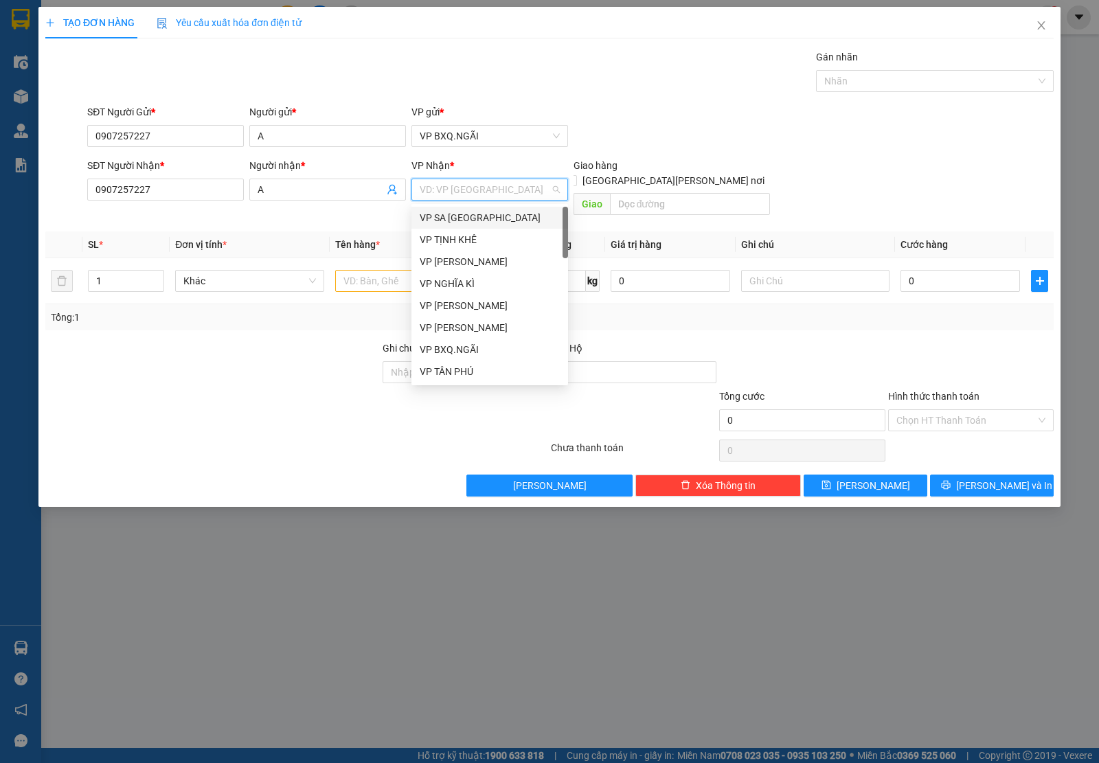
type input "D"
click at [474, 298] on div "Dọc Đường" at bounding box center [489, 305] width 140 height 15
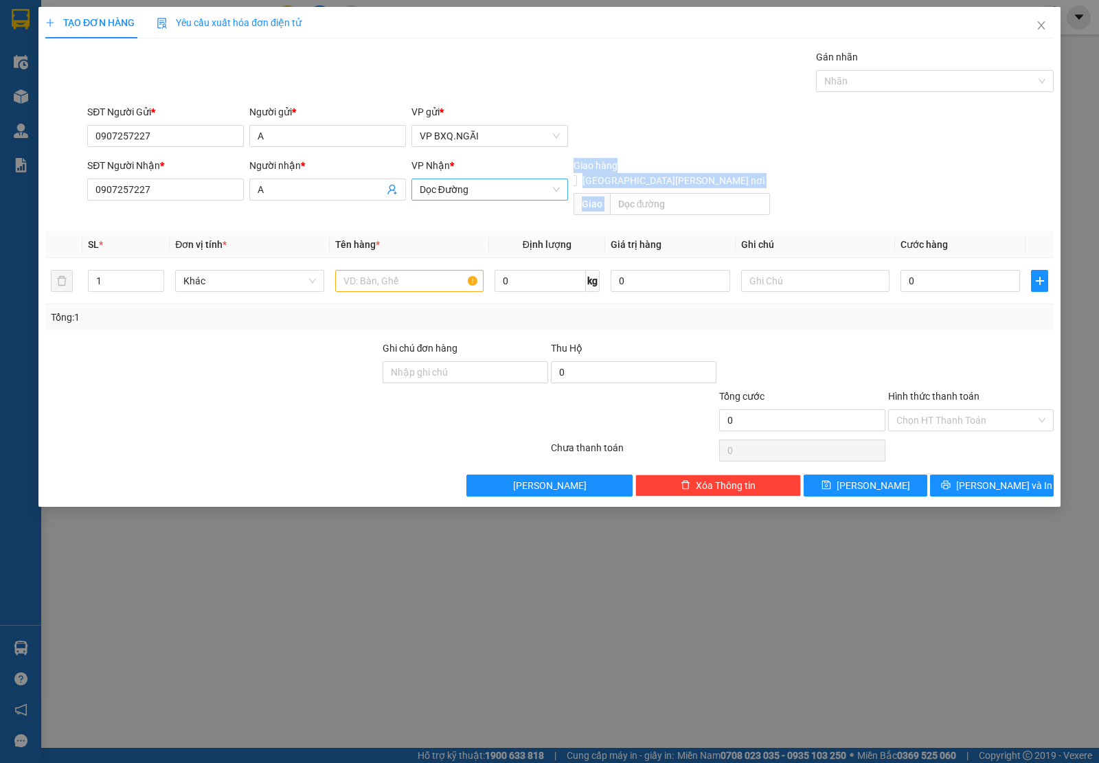
drag, startPoint x: 458, startPoint y: 211, endPoint x: 457, endPoint y: 198, distance: 13.1
click at [457, 198] on div "Transit Pickup Surcharge Ids Transit Deliver Surcharge Ids Transit Deliver Surc…" at bounding box center [549, 272] width 1008 height 447
click at [457, 198] on span "Dọc Đường" at bounding box center [489, 189] width 140 height 21
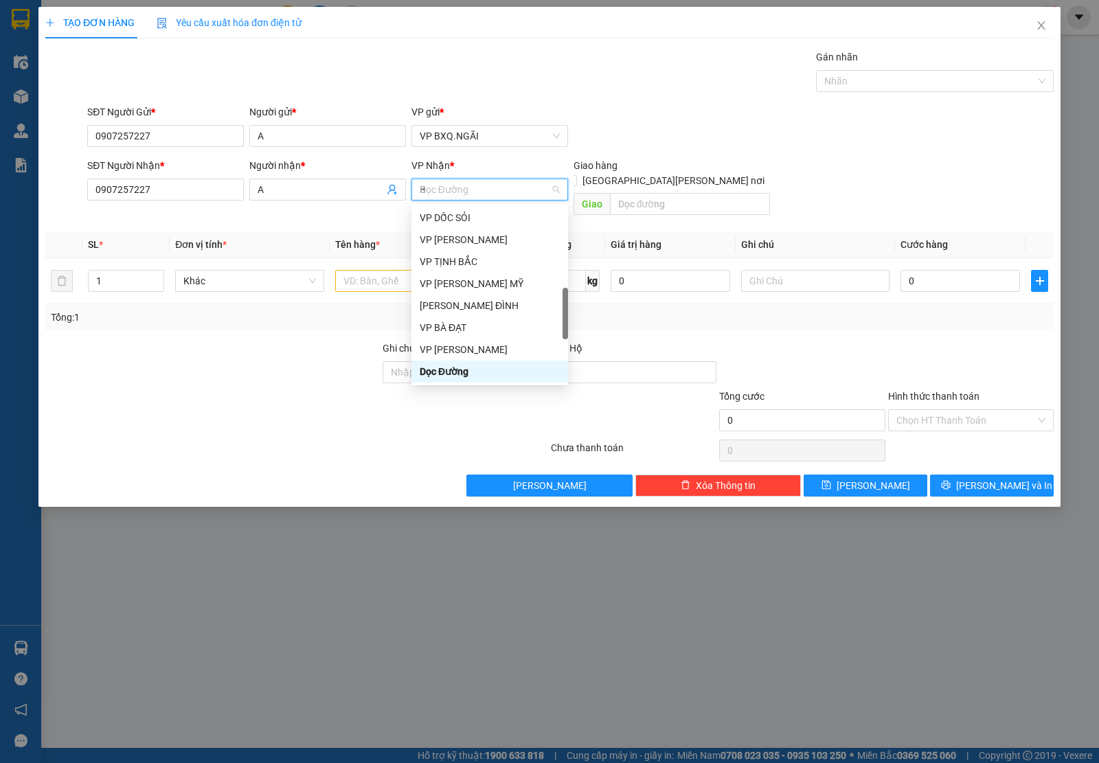
scroll to position [49, 0]
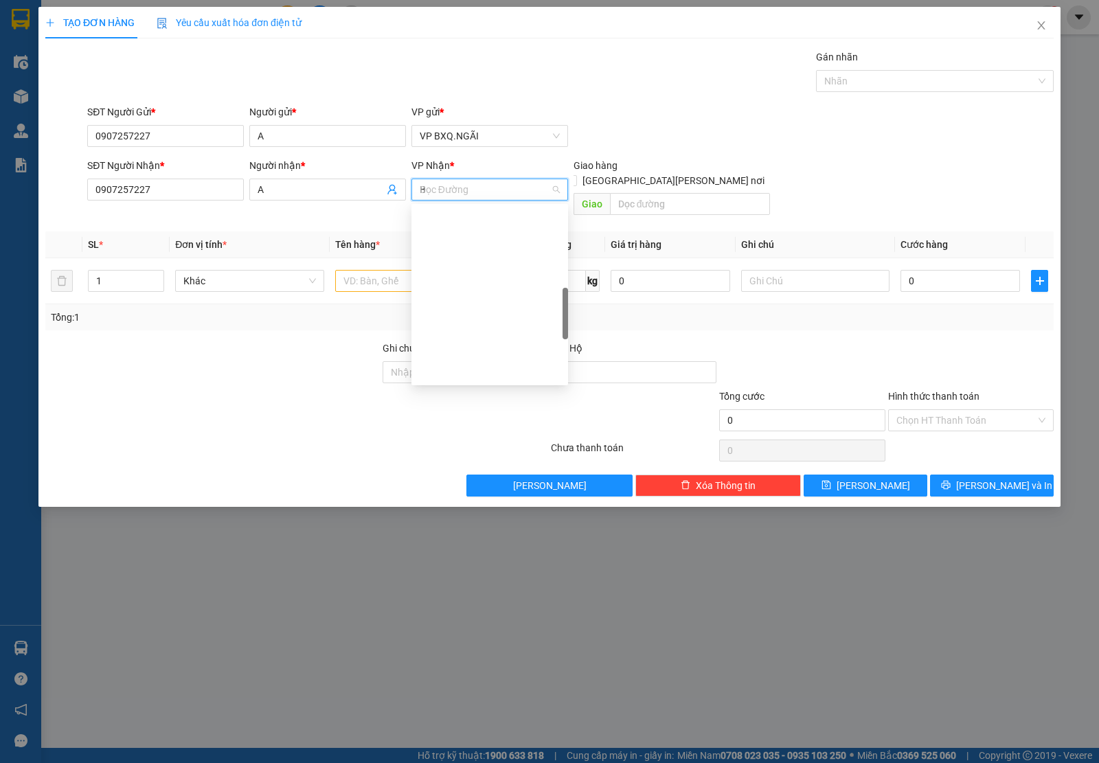
type input "BT"
click at [458, 218] on div "VP [PERSON_NAME]" at bounding box center [489, 217] width 140 height 15
click at [379, 270] on input "text" at bounding box center [409, 281] width 148 height 22
type input "1 XỐP"
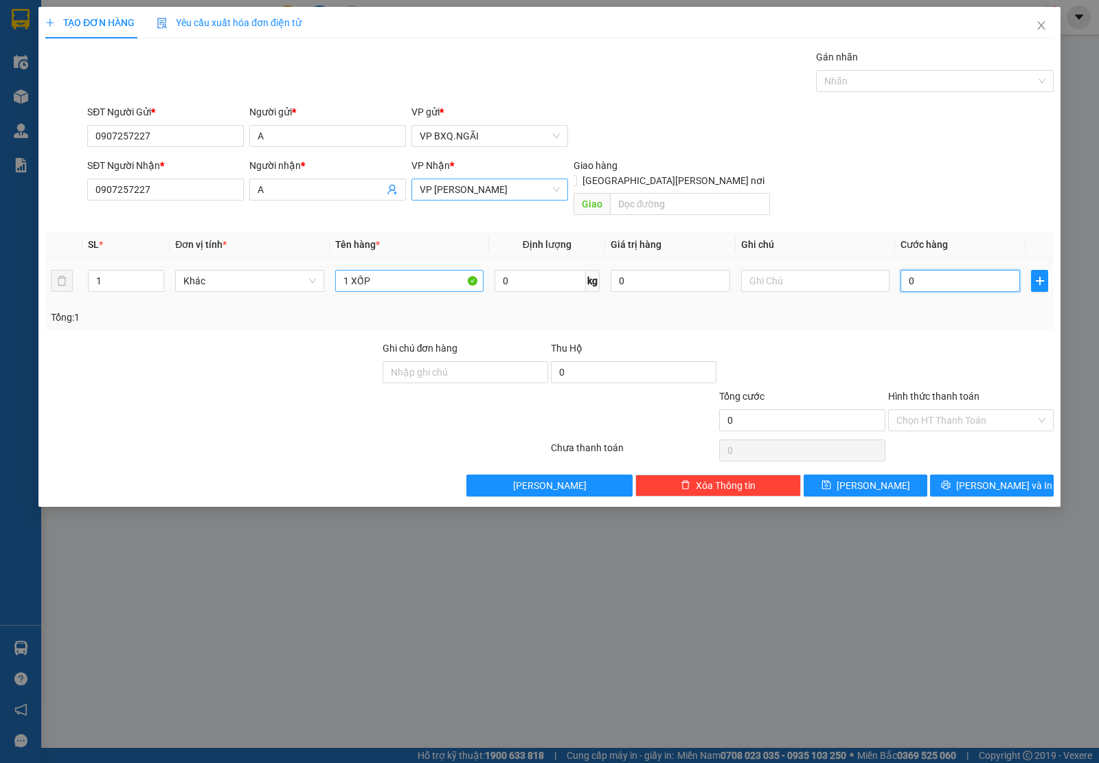
type input "1"
type input "10"
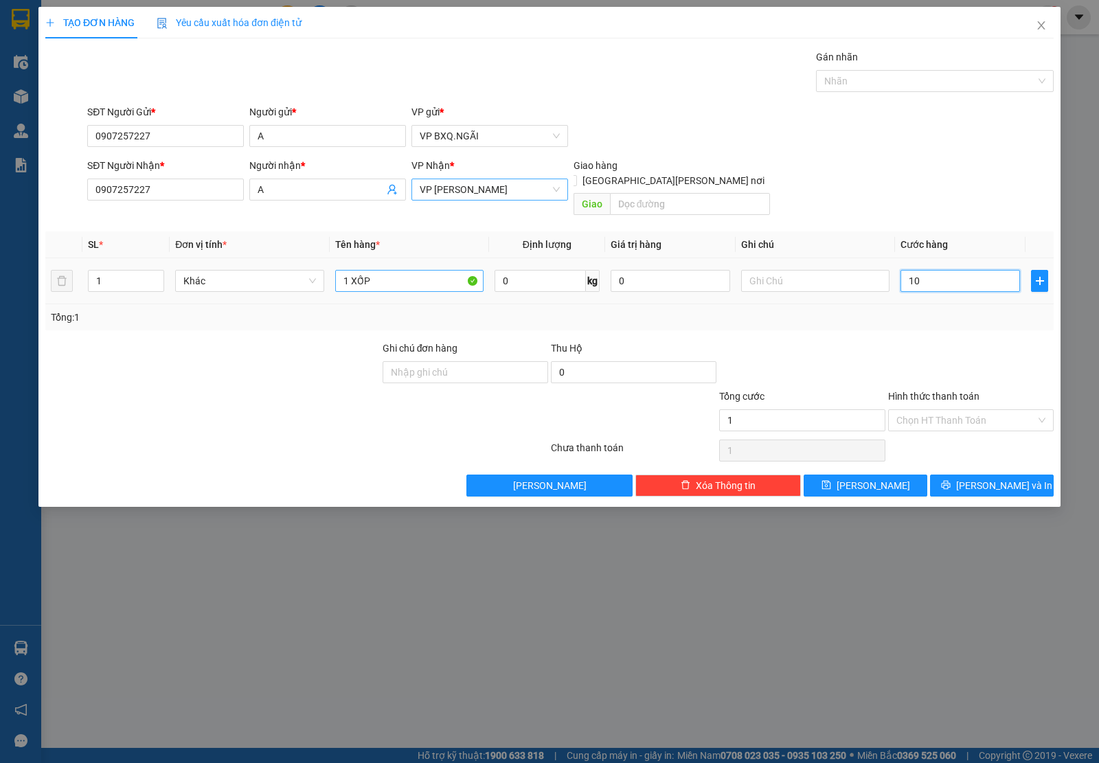
type input "10"
type input "100"
type input "1.000"
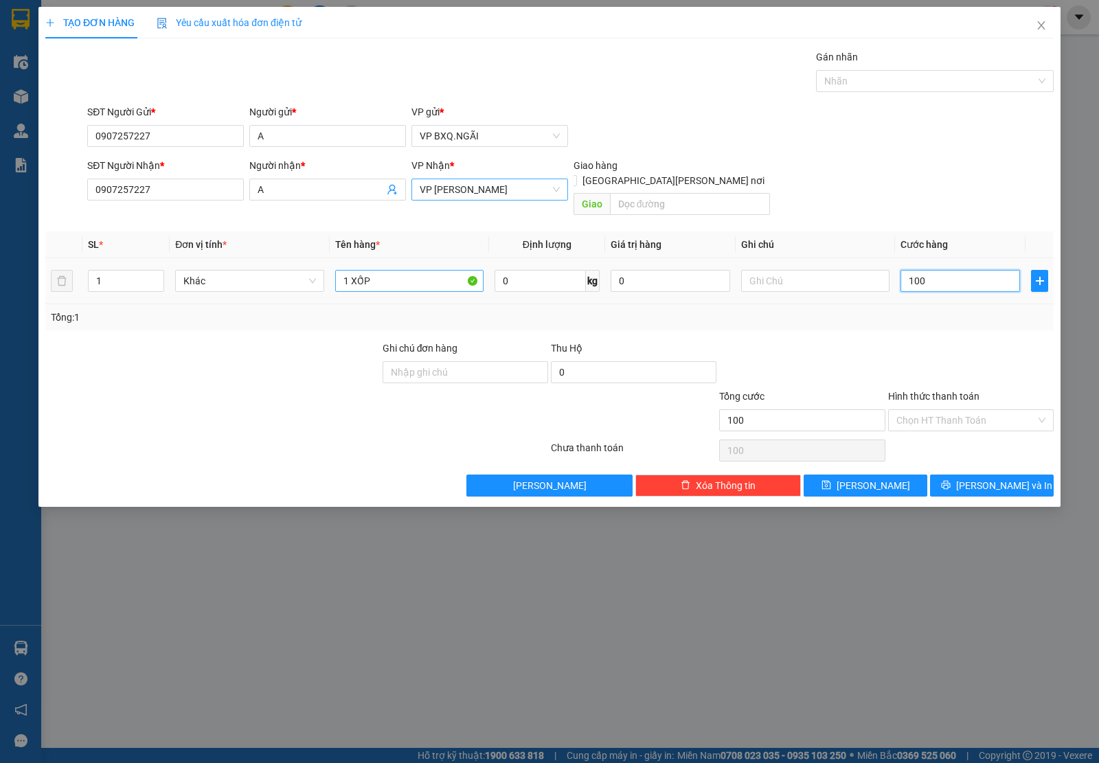
type input "1.000"
type input "100"
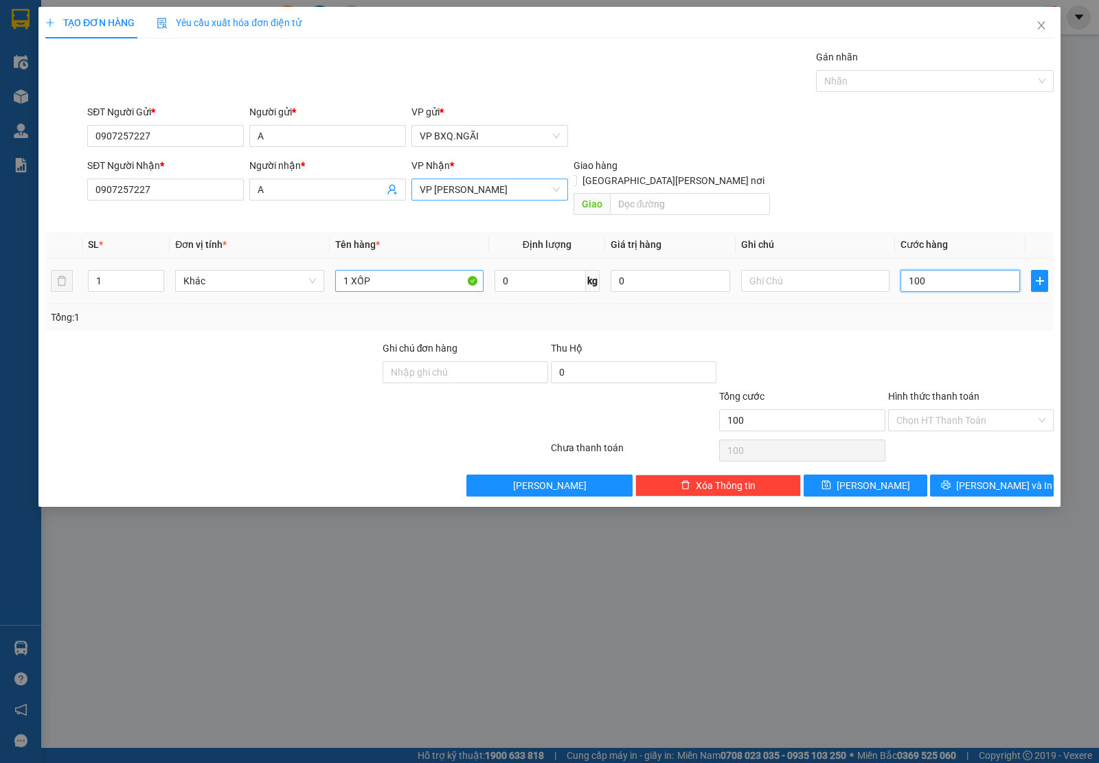
type input "10"
type input "1"
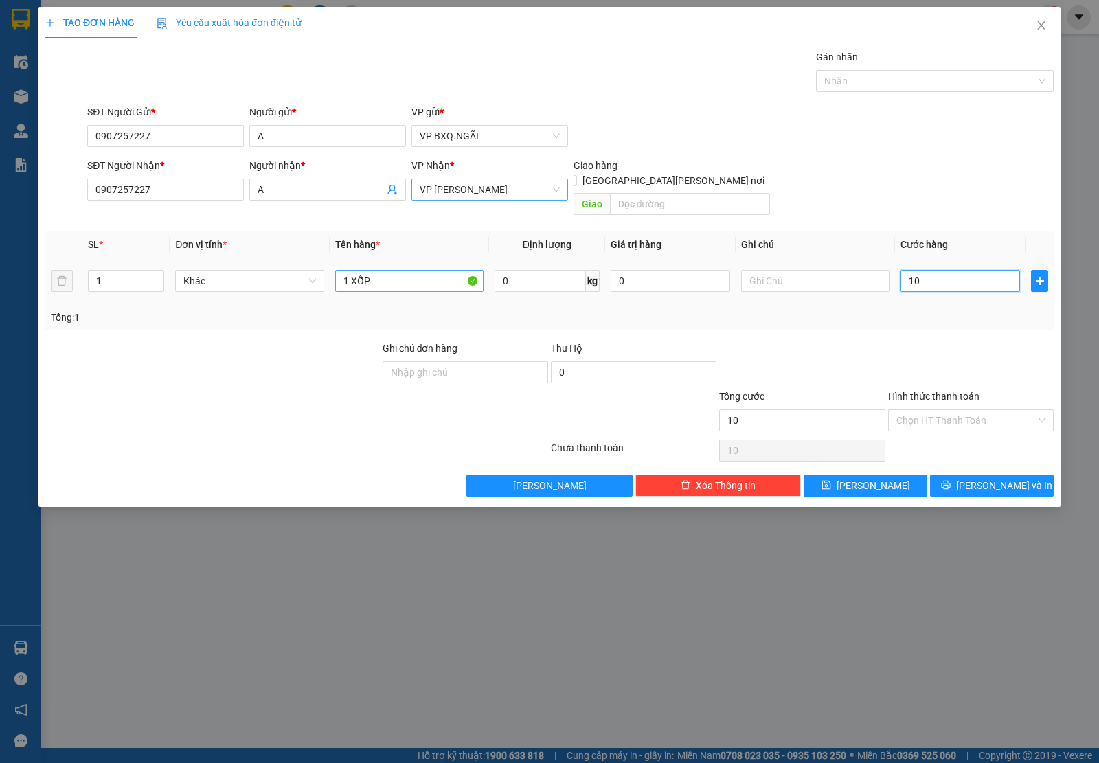
type input "1"
type input "0"
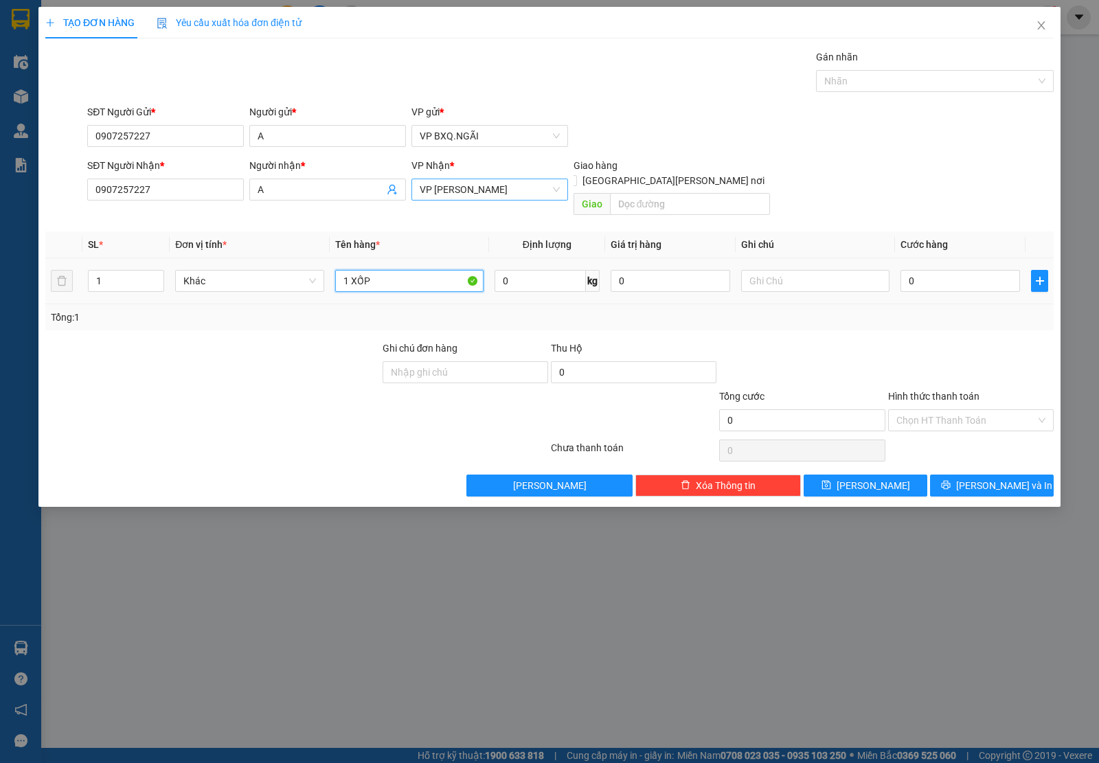
click at [379, 270] on input "1 XỐP" at bounding box center [409, 281] width 148 height 22
type input "1 BÌ THƯ"
type input "5"
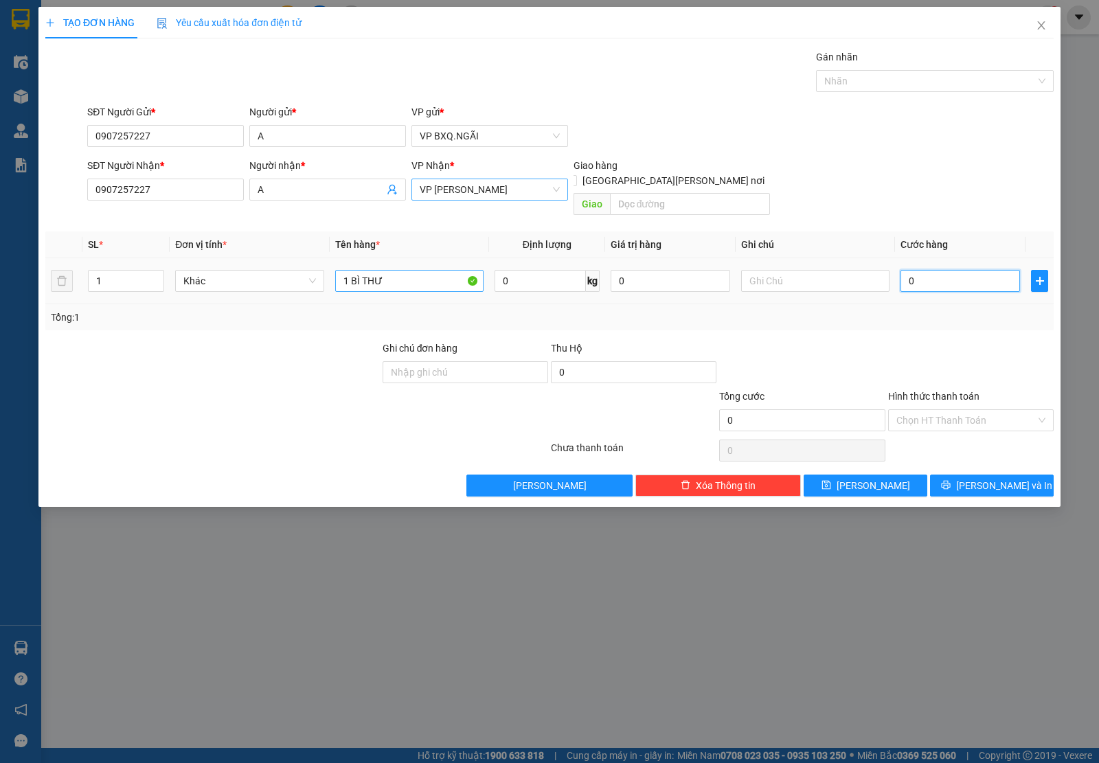
type input "5"
type input "50"
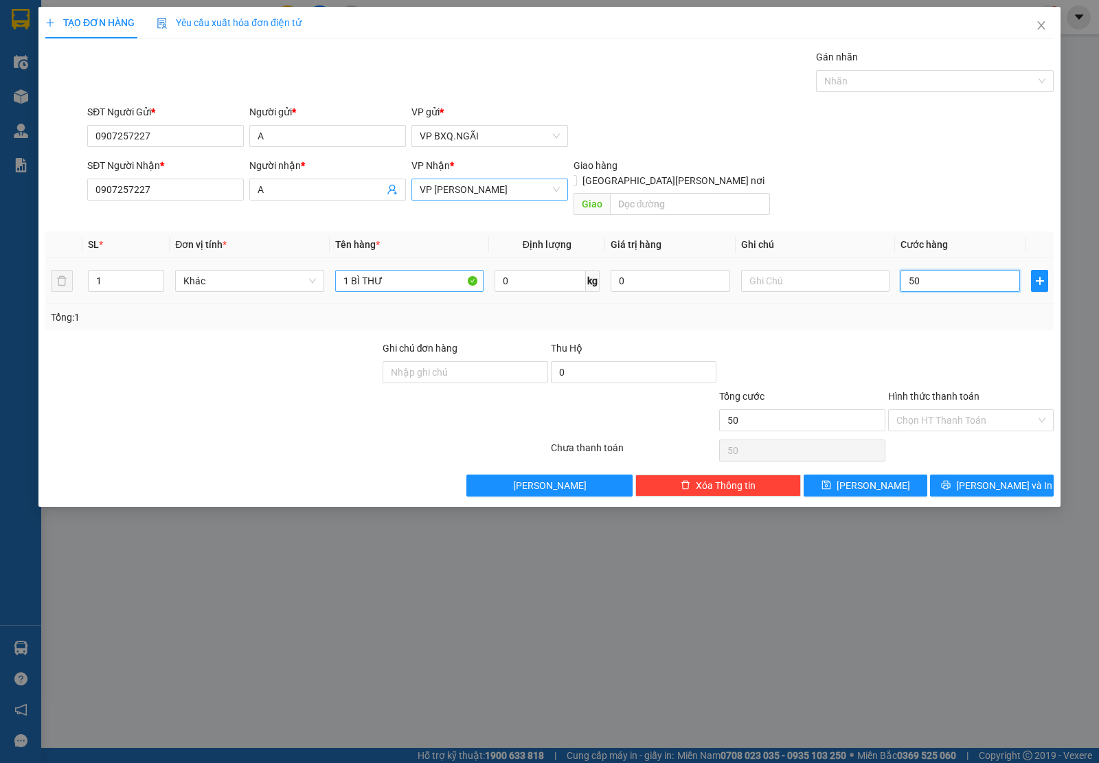
type input "500"
type input "5.000"
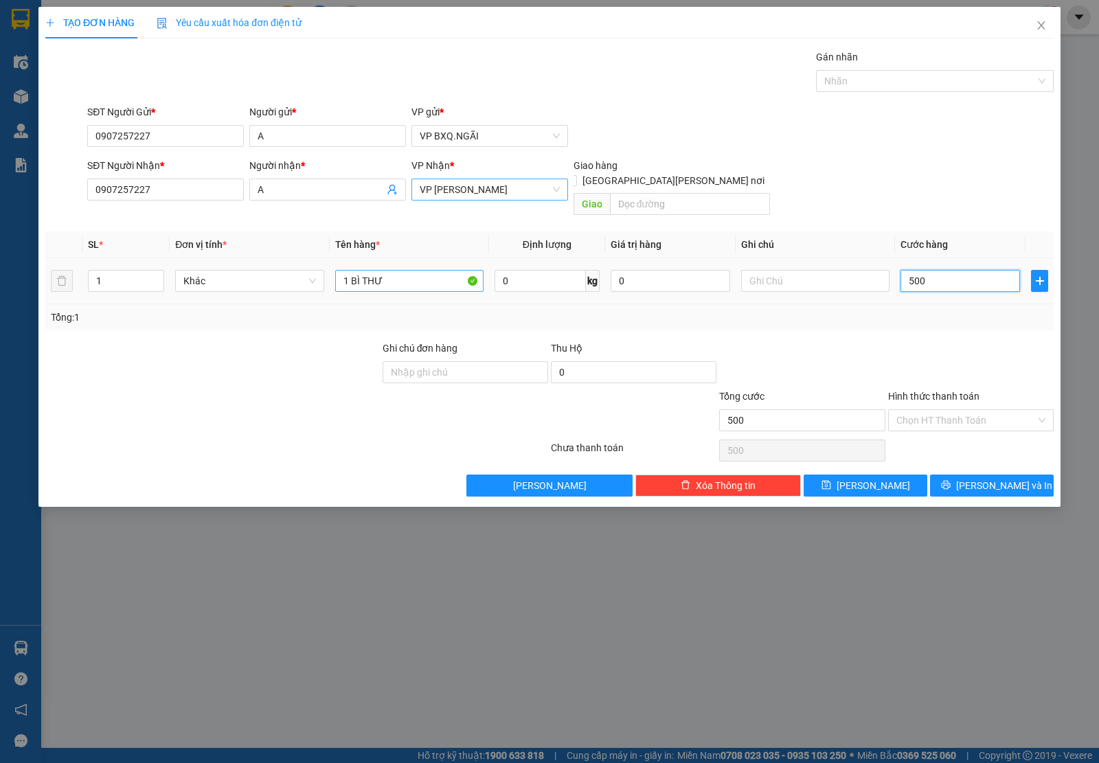
type input "5.000"
type input "50.000"
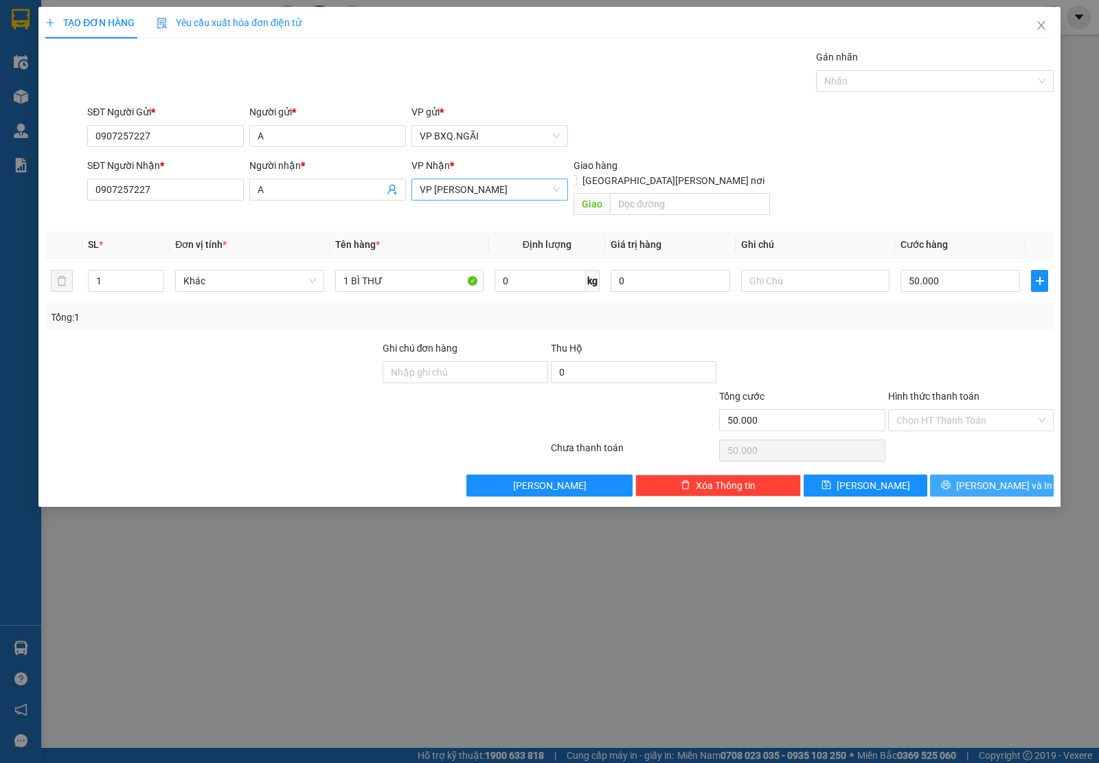
click at [1038, 474] on button "[PERSON_NAME] và In" at bounding box center [992, 485] width 124 height 22
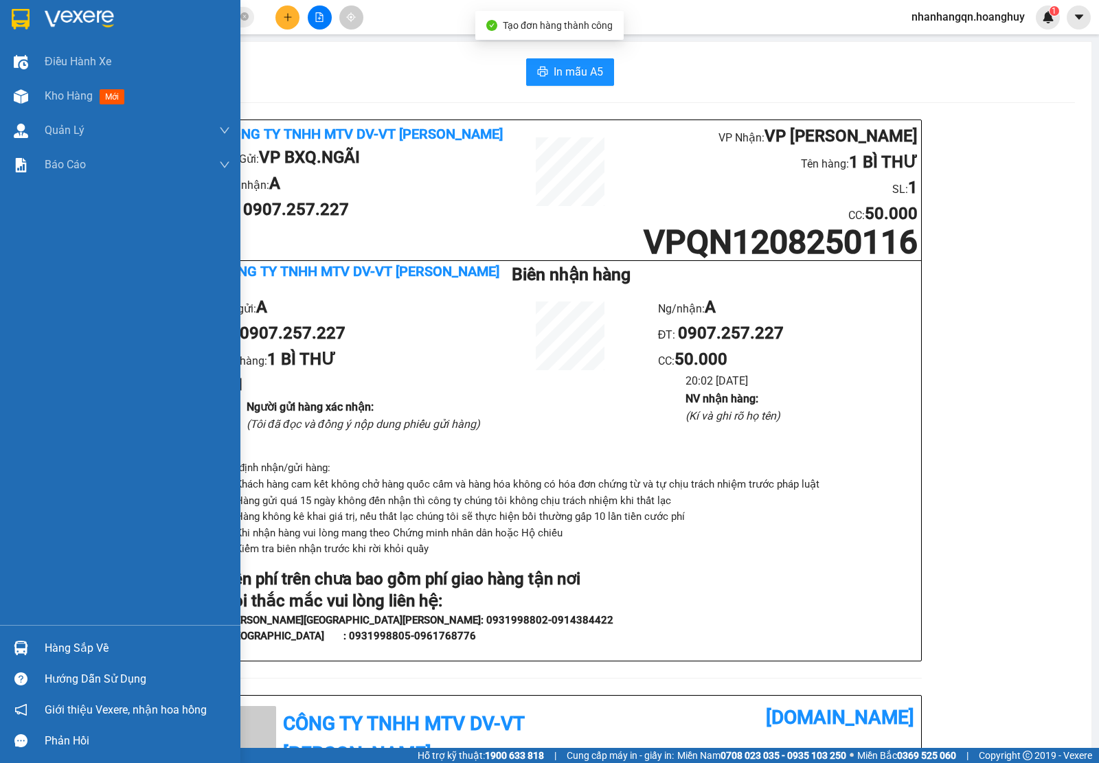
click at [12, 23] on img at bounding box center [21, 19] width 18 height 21
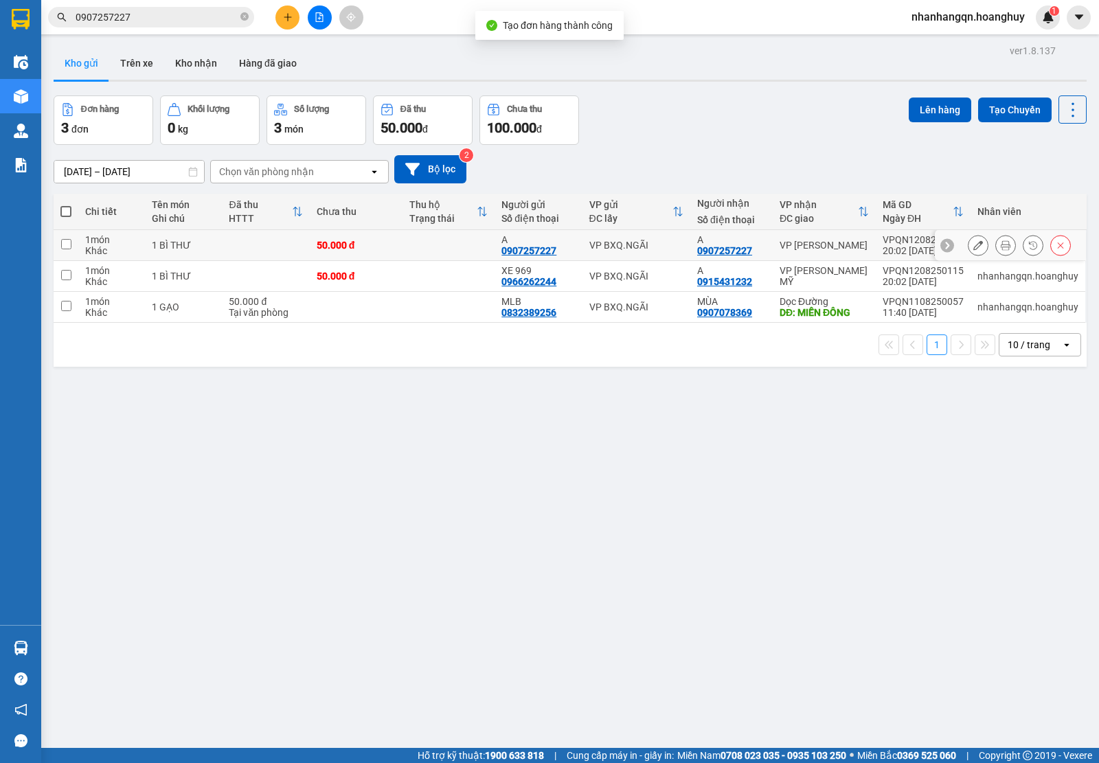
click at [628, 245] on div "VP BXQ.NGÃI" at bounding box center [636, 245] width 94 height 11
checkbox input "true"
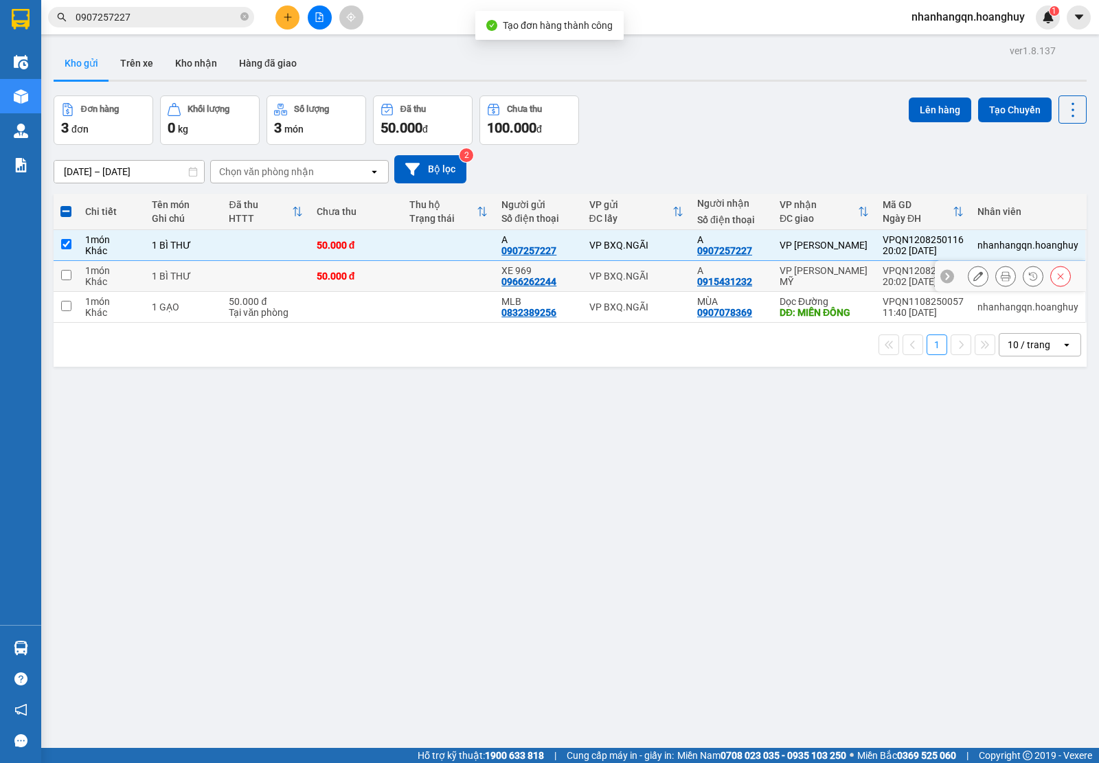
click at [646, 280] on div "VP BXQ.NGÃI" at bounding box center [636, 276] width 94 height 11
checkbox input "true"
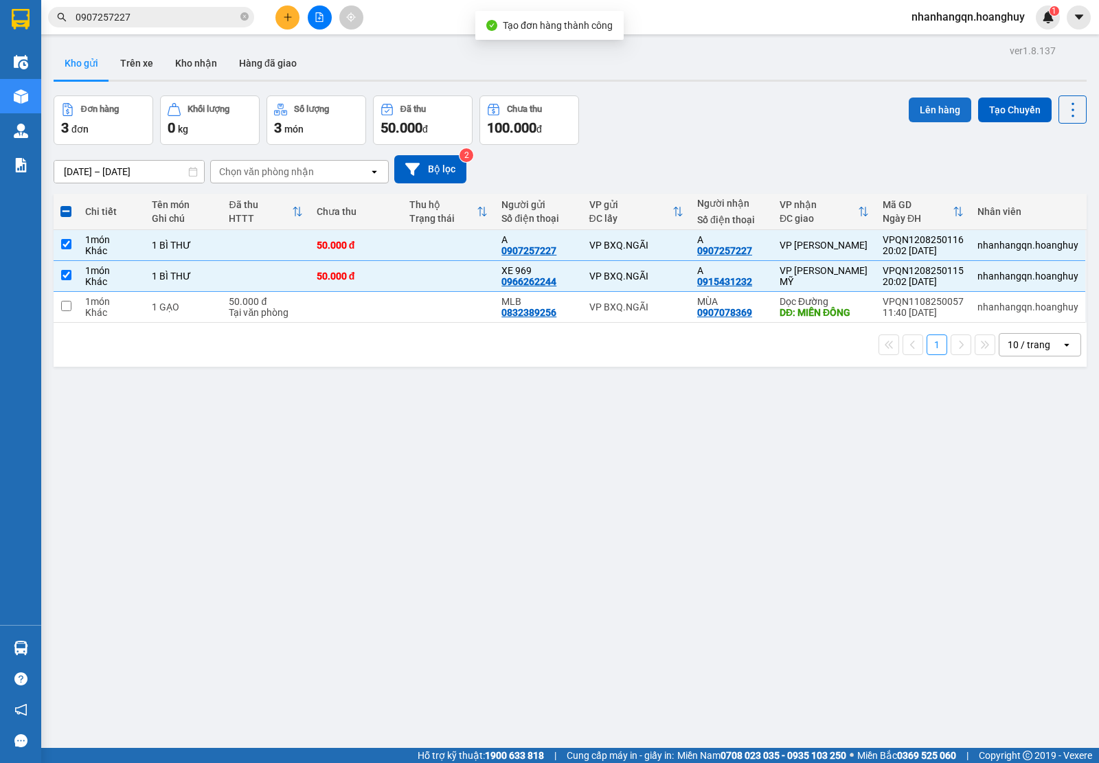
click at [915, 111] on button "Lên hàng" at bounding box center [939, 109] width 62 height 25
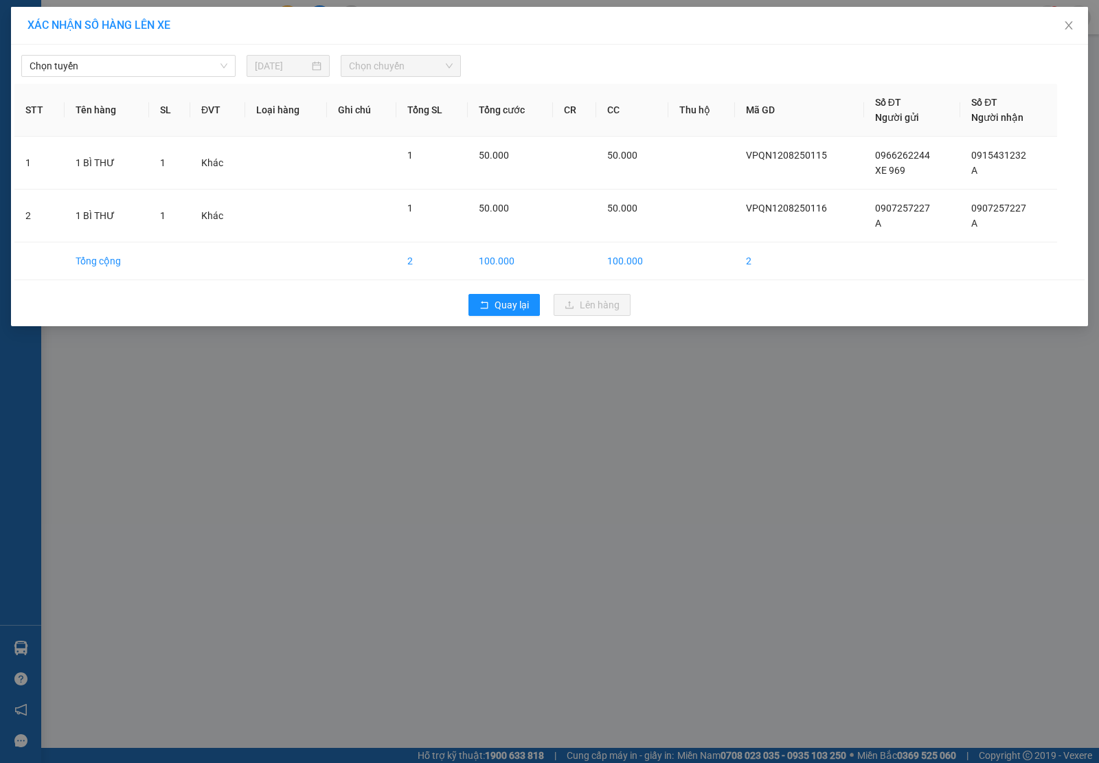
click at [199, 53] on div "[PERSON_NAME] [DATE] [PERSON_NAME]" at bounding box center [549, 62] width 1070 height 29
click at [194, 62] on span "Chọn tuyến" at bounding box center [129, 66] width 198 height 21
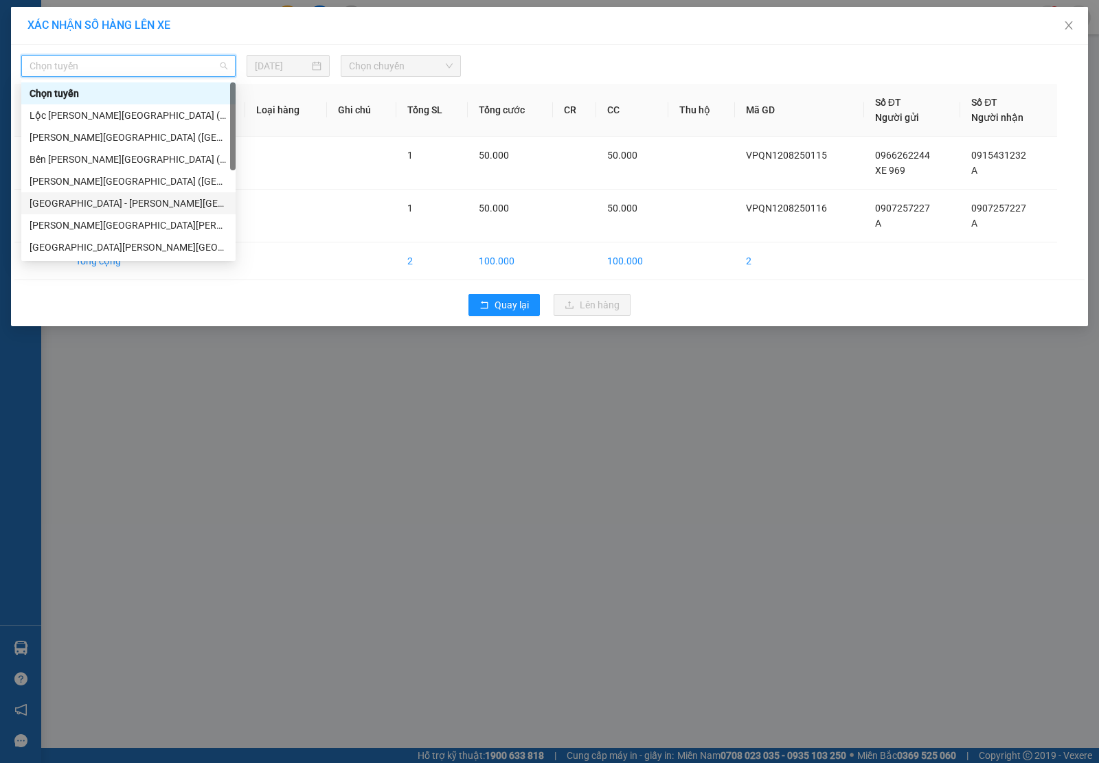
drag, startPoint x: 151, startPoint y: 197, endPoint x: 193, endPoint y: 182, distance: 44.5
click at [151, 198] on div "[GEOGRAPHIC_DATA] - [PERSON_NAME][GEOGRAPHIC_DATA][PERSON_NAME] ([GEOGRAPHIC_DA…" at bounding box center [129, 203] width 198 height 15
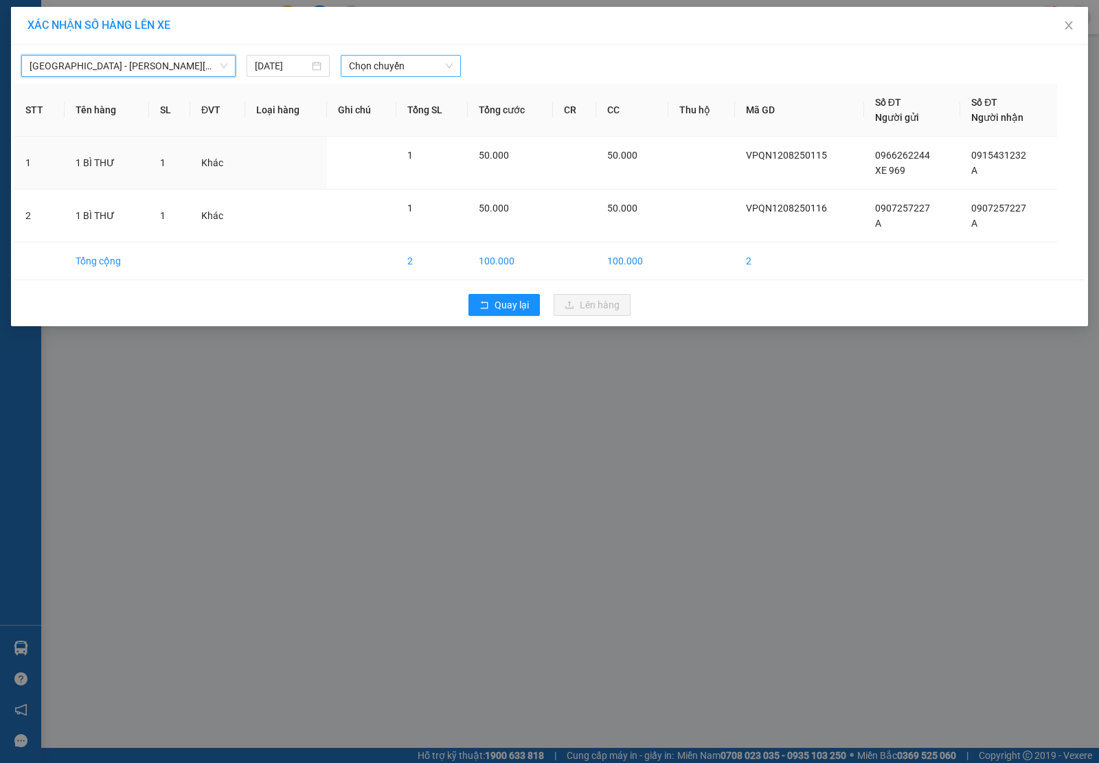
click at [409, 64] on span "Chọn chuyến" at bounding box center [401, 66] width 104 height 21
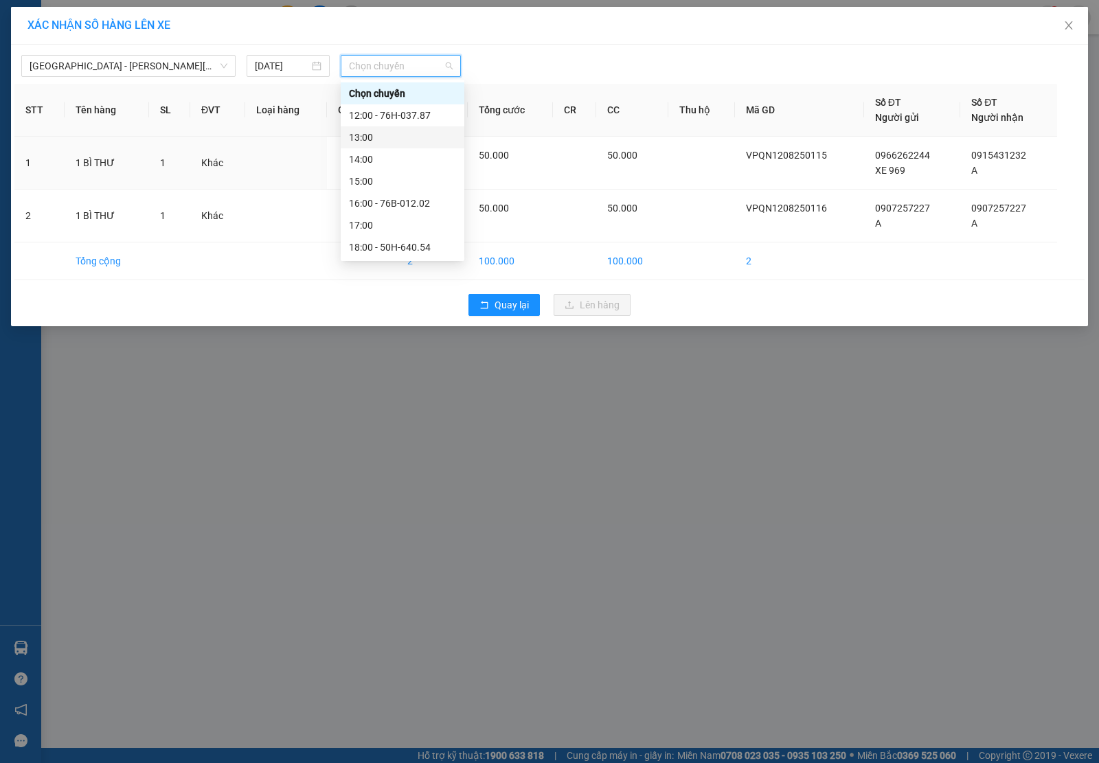
click at [403, 130] on div "13:00" at bounding box center [402, 137] width 107 height 15
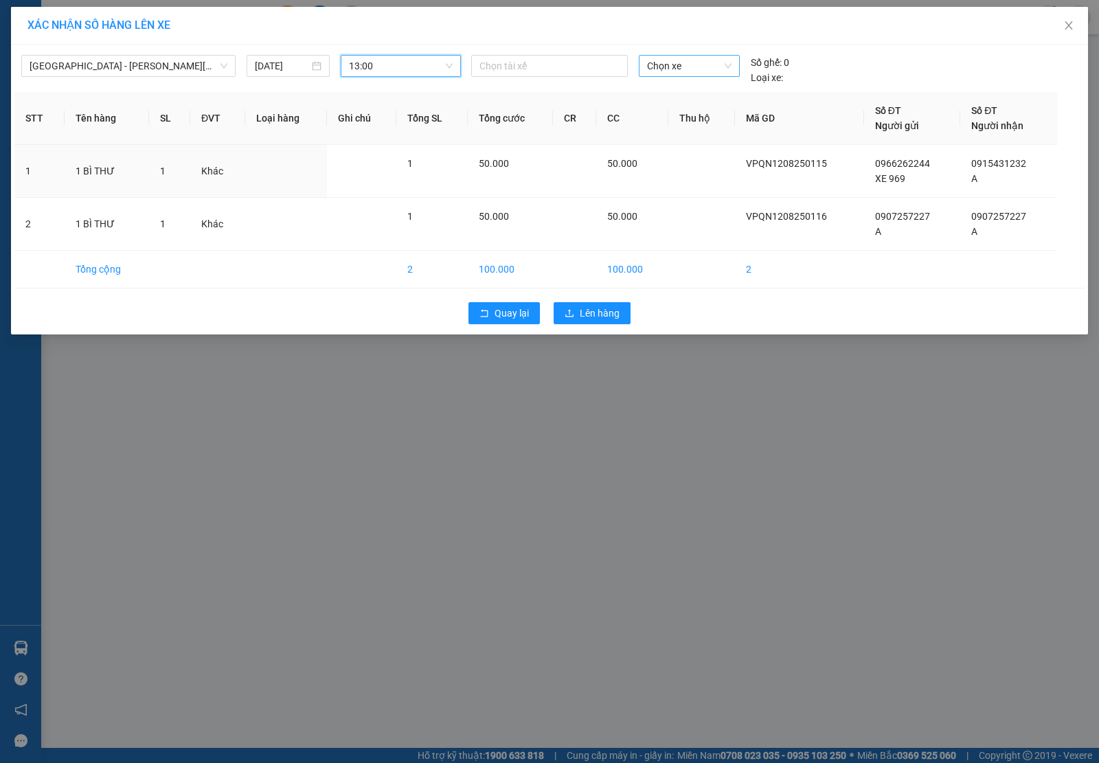
click at [663, 65] on span "Chọn xe" at bounding box center [689, 66] width 84 height 21
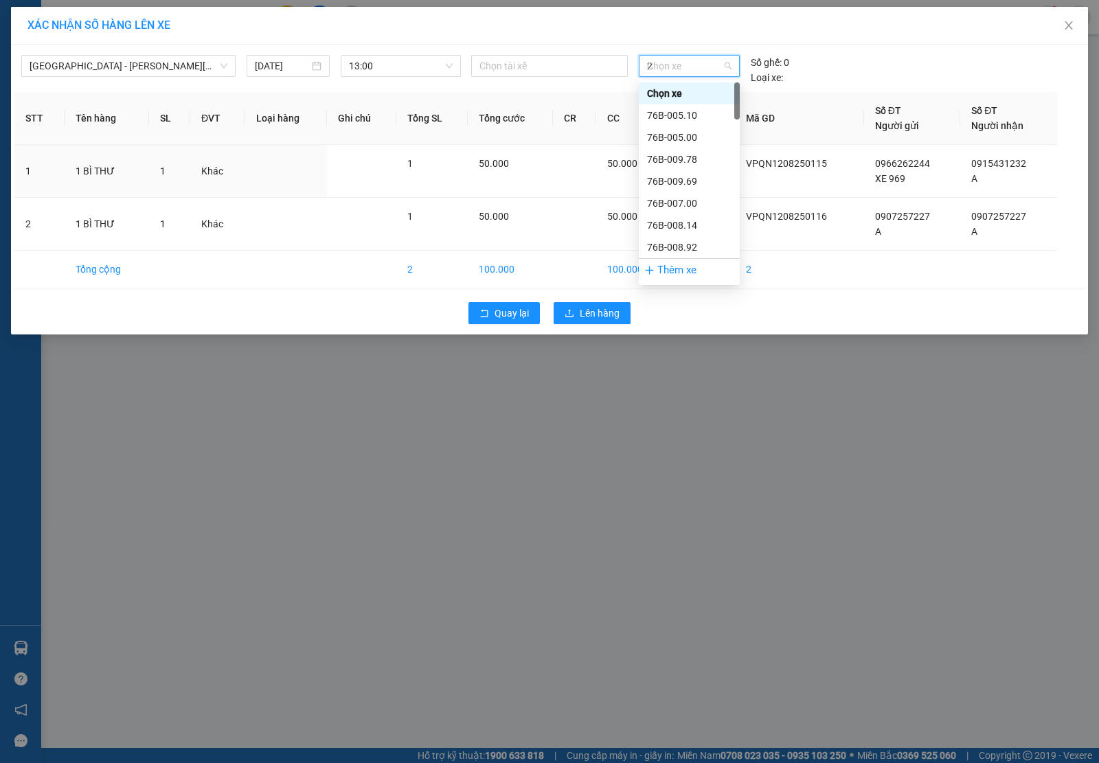
type input "23"
click at [667, 101] on div "50H-231.52" at bounding box center [689, 93] width 101 height 22
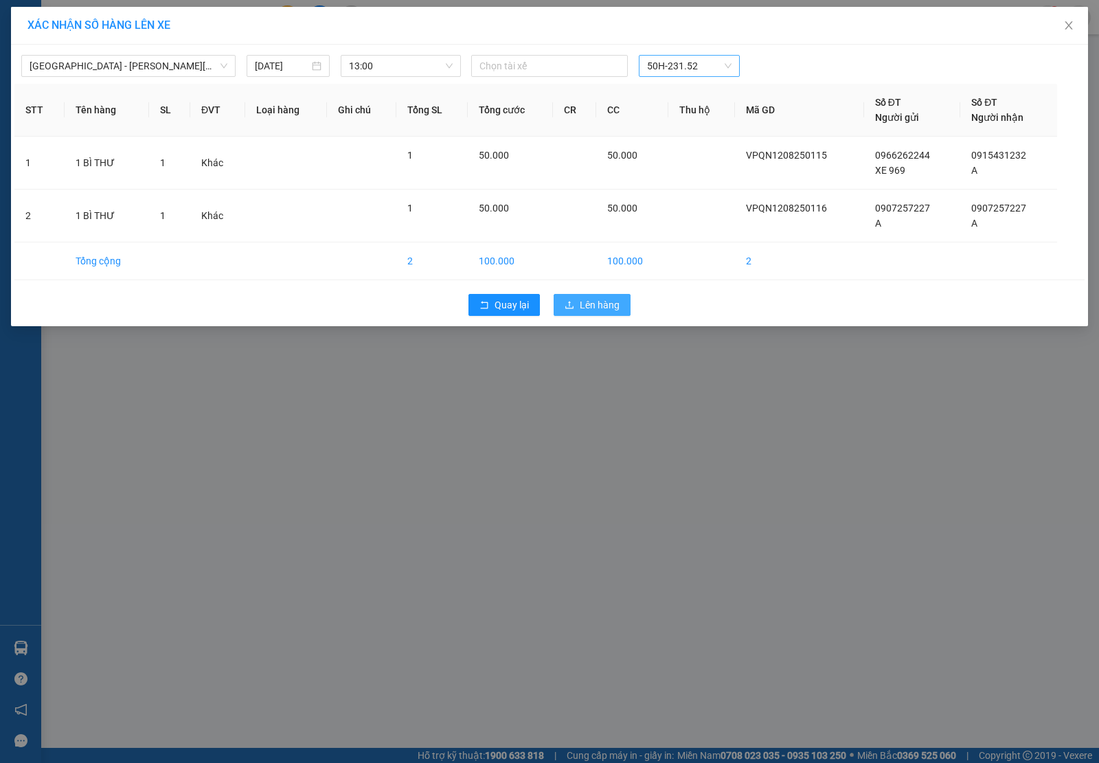
click at [588, 310] on span "Lên hàng" at bounding box center [599, 304] width 40 height 15
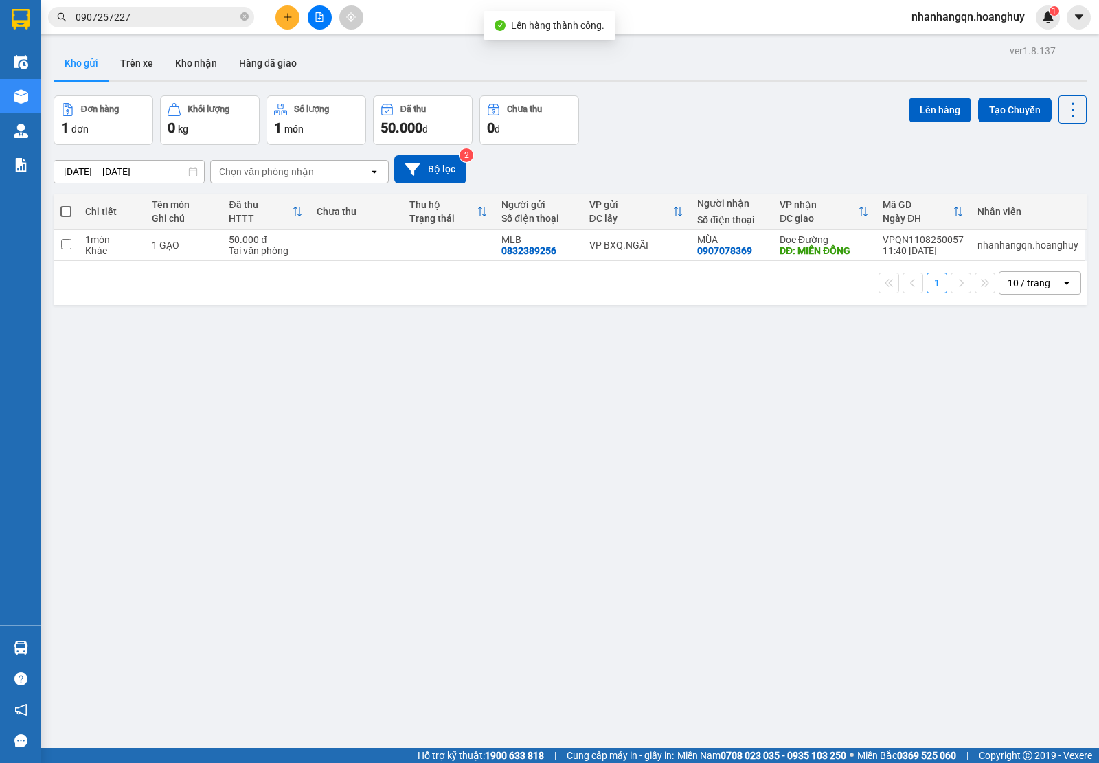
click at [158, 21] on input "0907257227" at bounding box center [157, 17] width 162 height 15
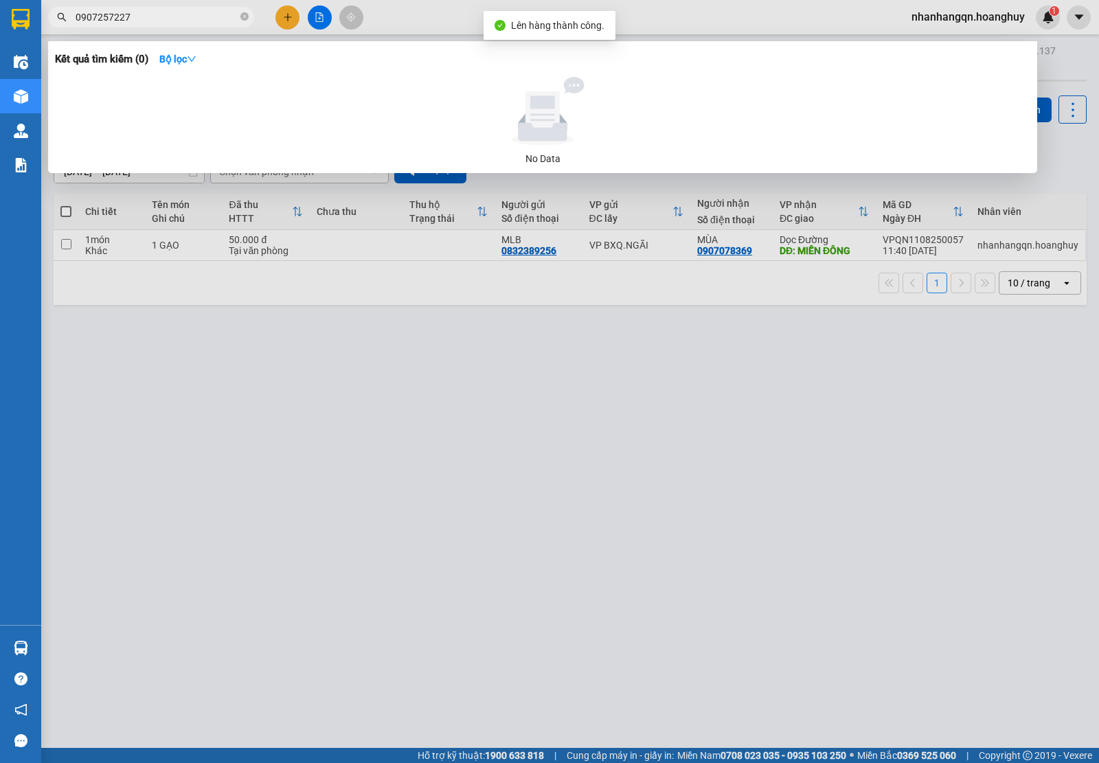
click at [158, 21] on input "0907257227" at bounding box center [157, 17] width 162 height 15
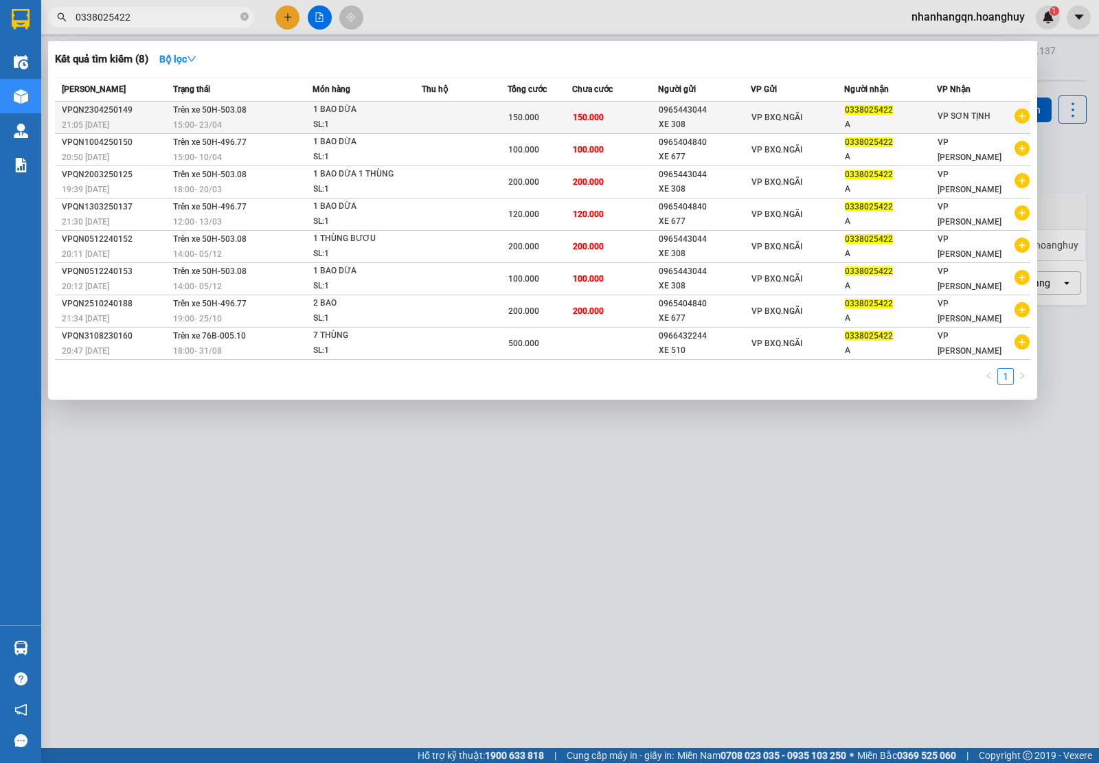
type input "0338025422"
click at [688, 125] on div "XE 308" at bounding box center [704, 124] width 92 height 14
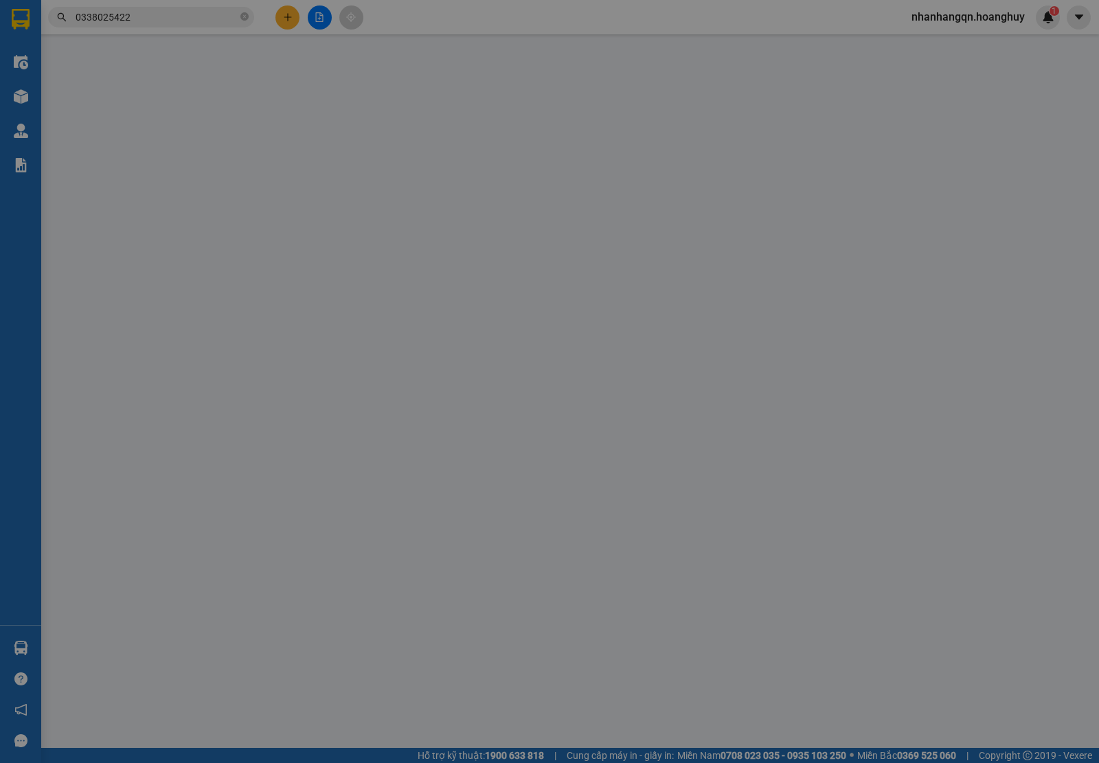
type input "0965443044"
type input "XE 308"
type input "0338025422"
type input "A"
type input "150.000"
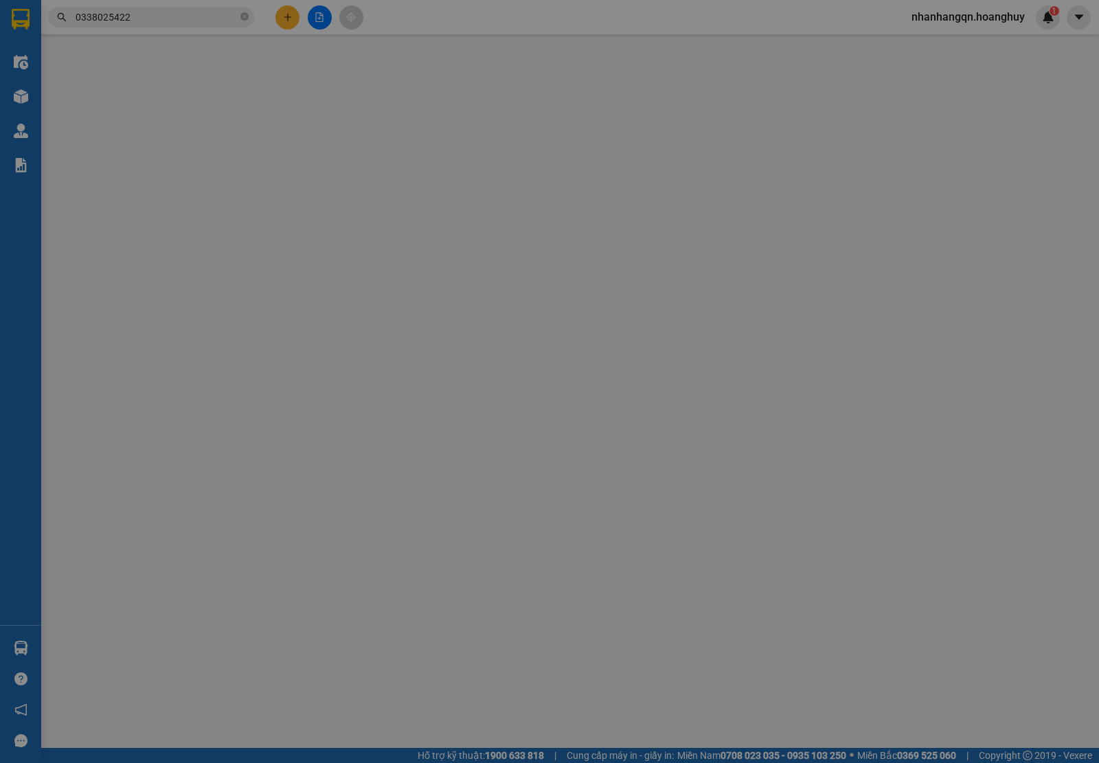
type input "150.000"
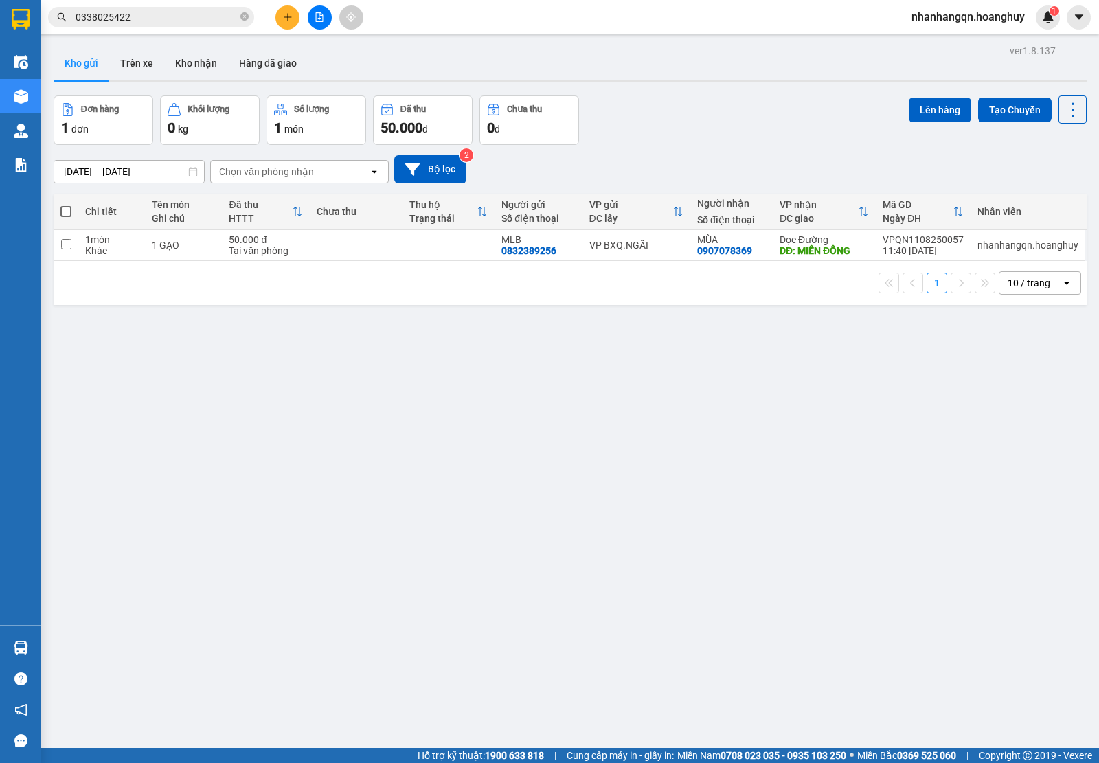
click at [138, 14] on input "0338025422" at bounding box center [157, 17] width 162 height 15
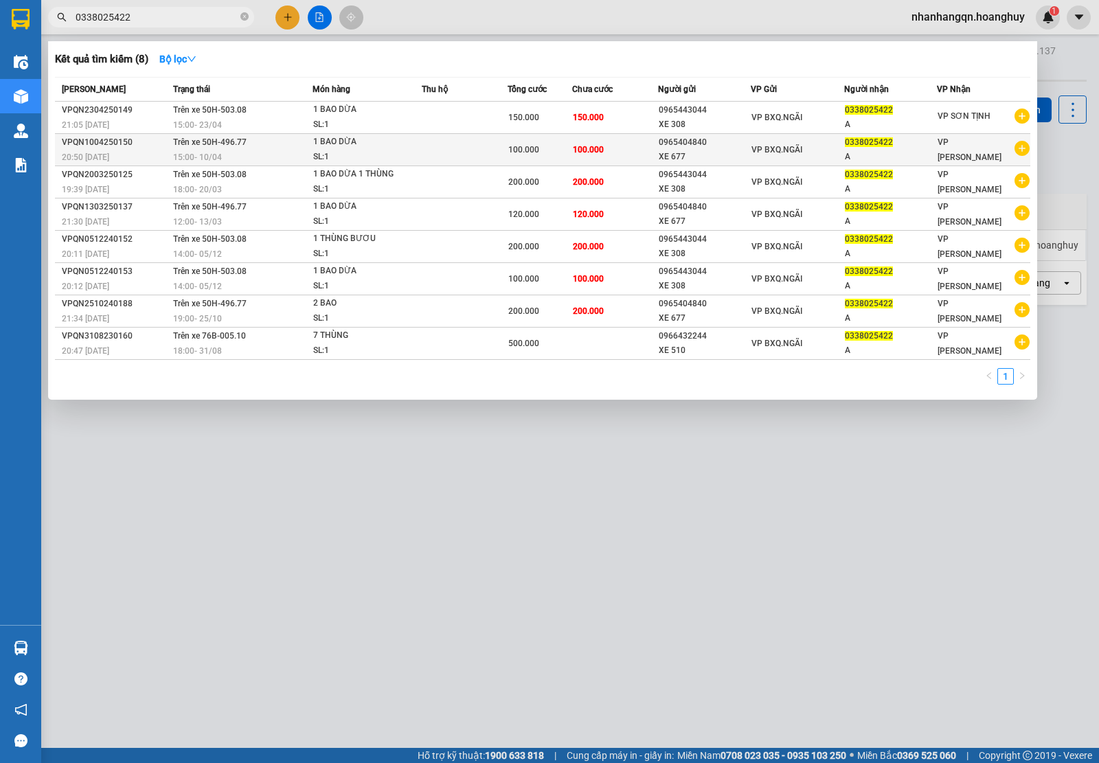
click at [754, 141] on td "VP BXQ.NGÃI" at bounding box center [796, 150] width 93 height 32
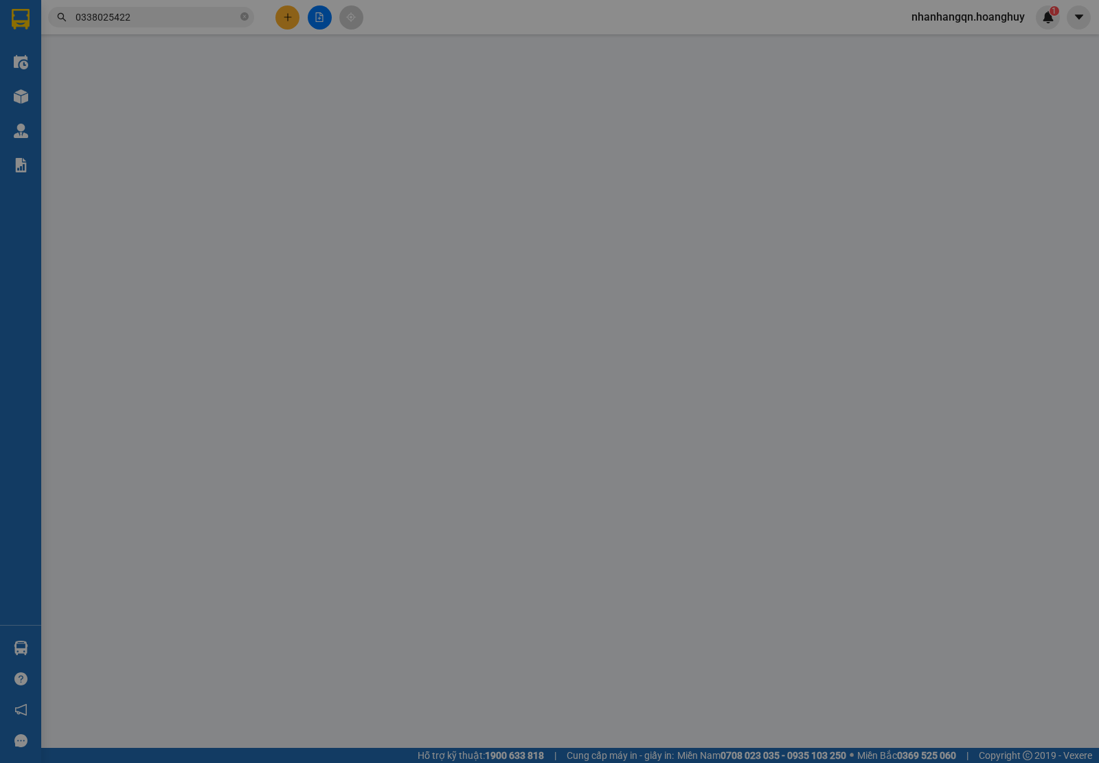
type input "0965404840"
type input "XE 677"
type input "0338025422"
type input "A"
type input "100.000"
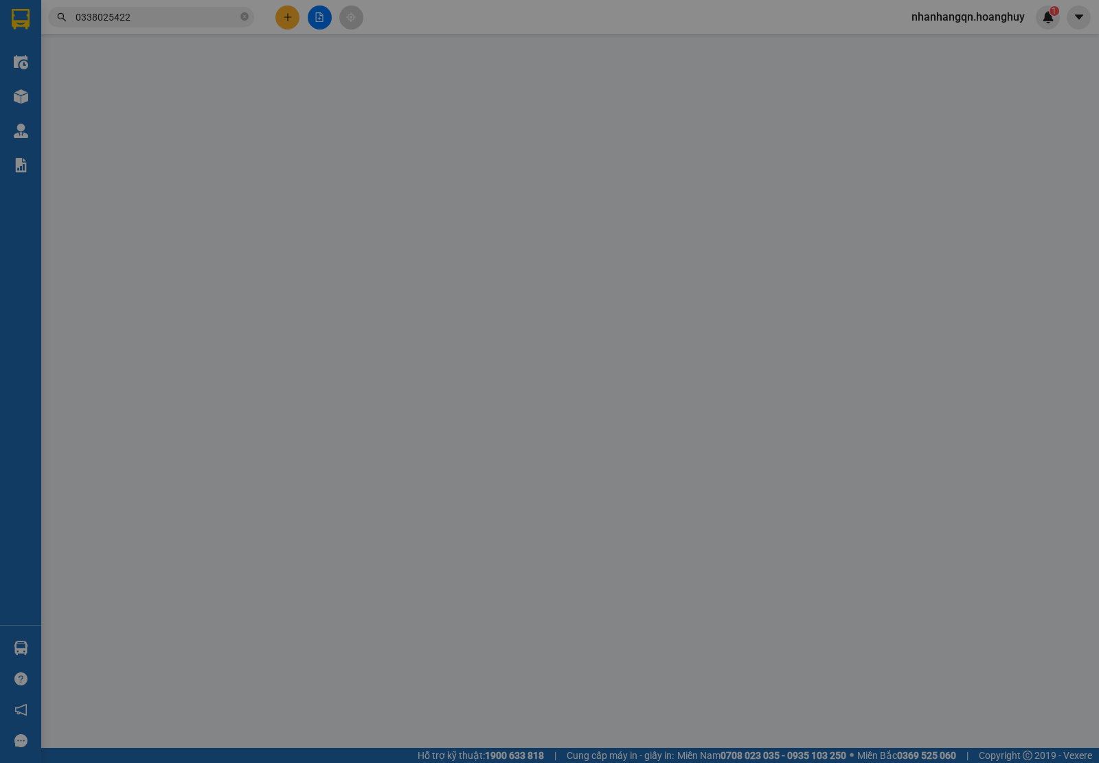
type input "100.000"
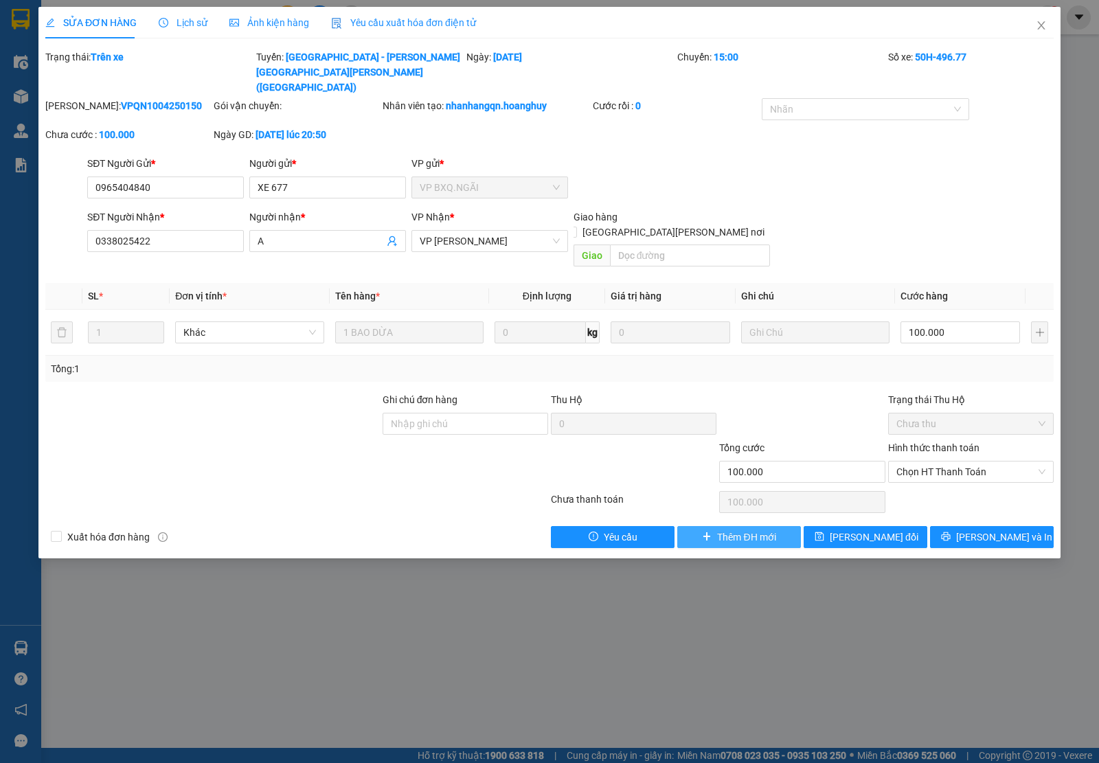
click at [747, 529] on span "Thêm ĐH mới" at bounding box center [746, 536] width 58 height 15
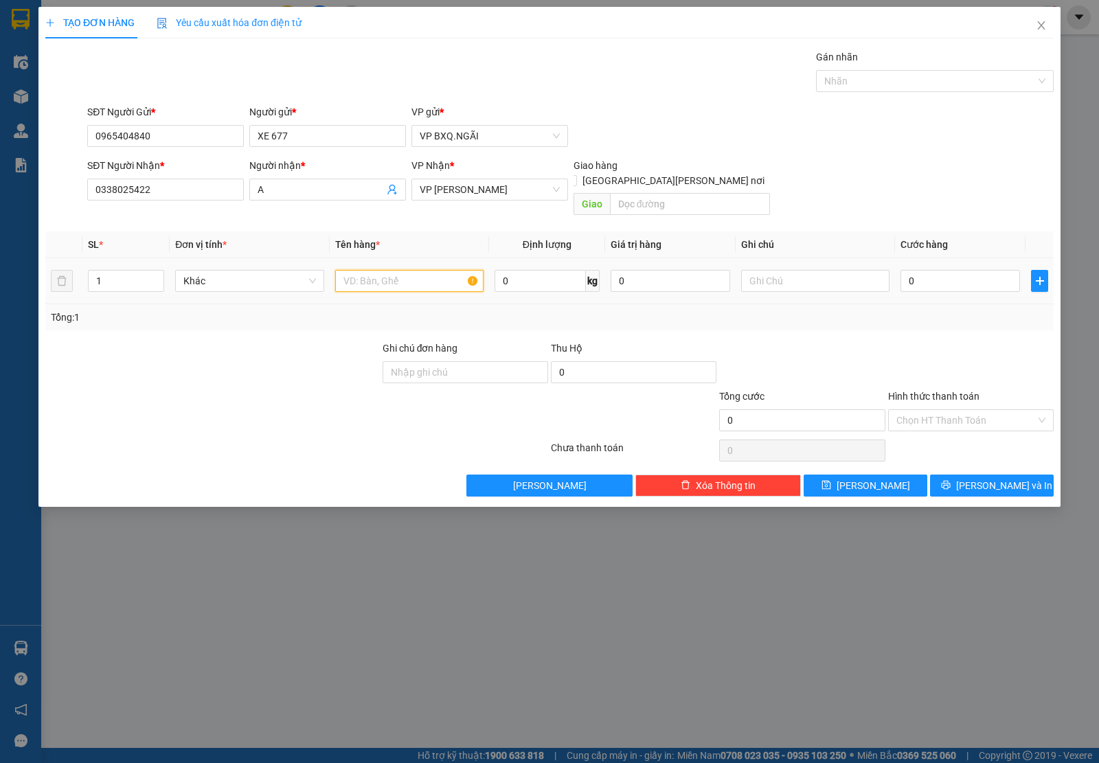
click at [421, 270] on input "text" at bounding box center [409, 281] width 148 height 22
type input "1 BAO DỪA"
type input "1"
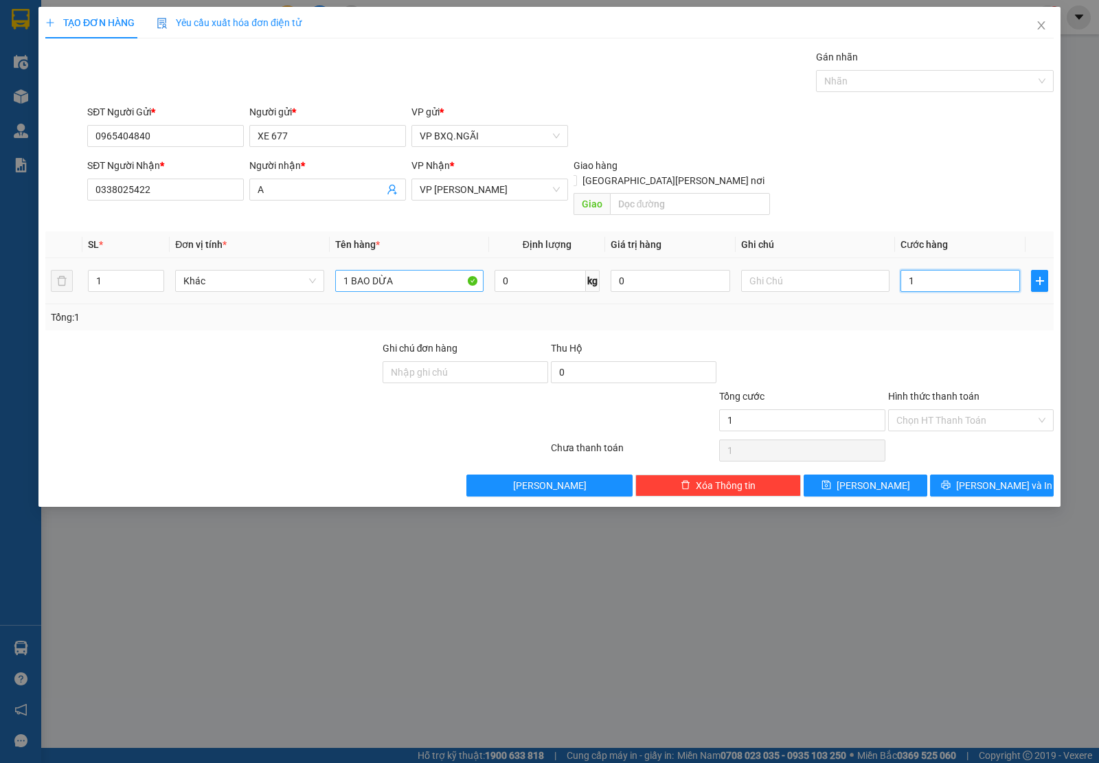
type input "10"
type input "100"
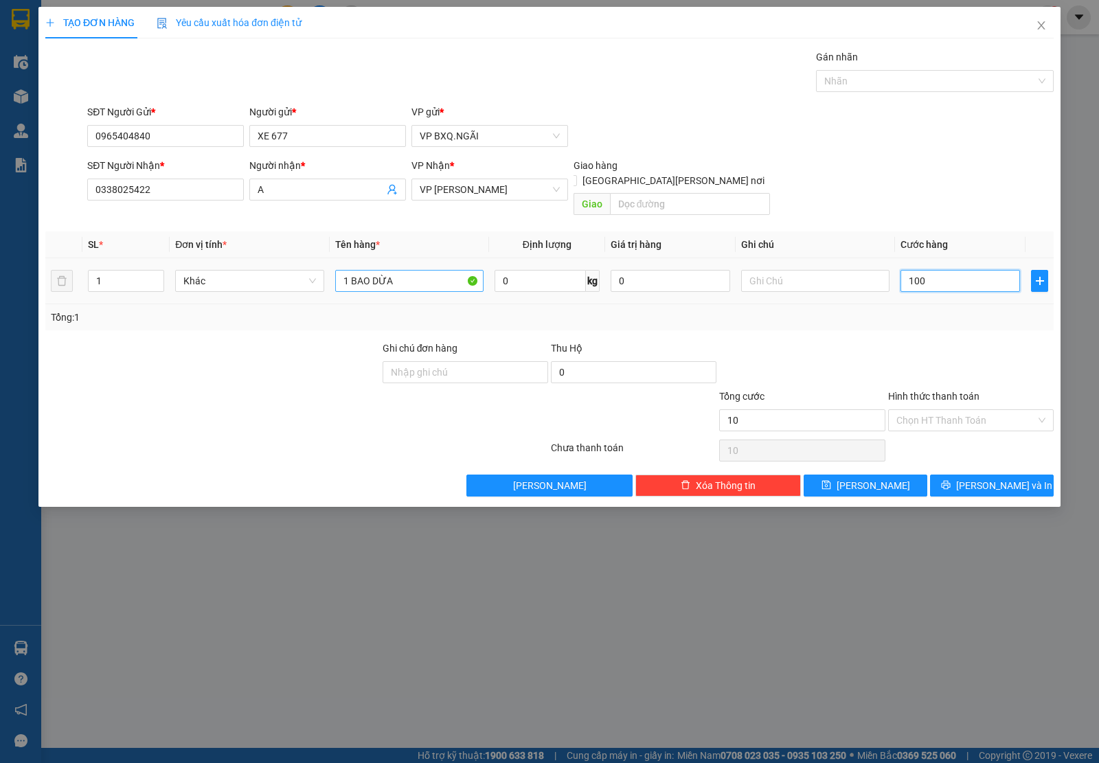
type input "100"
type input "1.000"
type input "10.000"
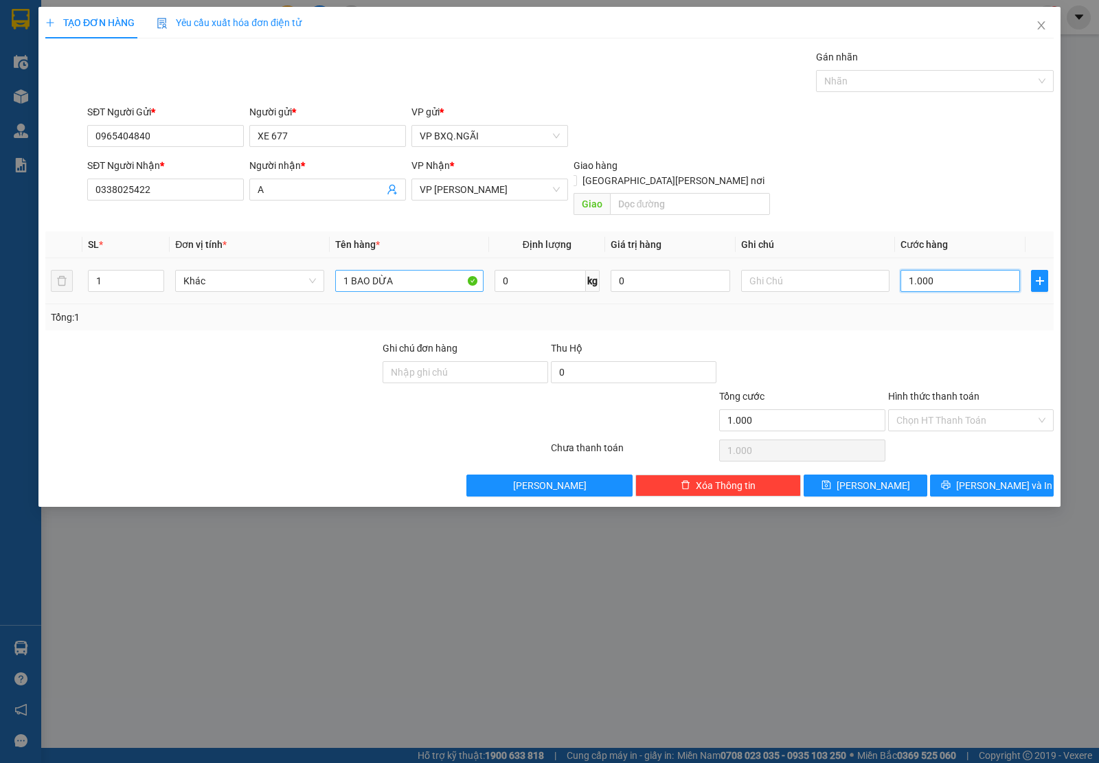
type input "10.000"
type input "100.000"
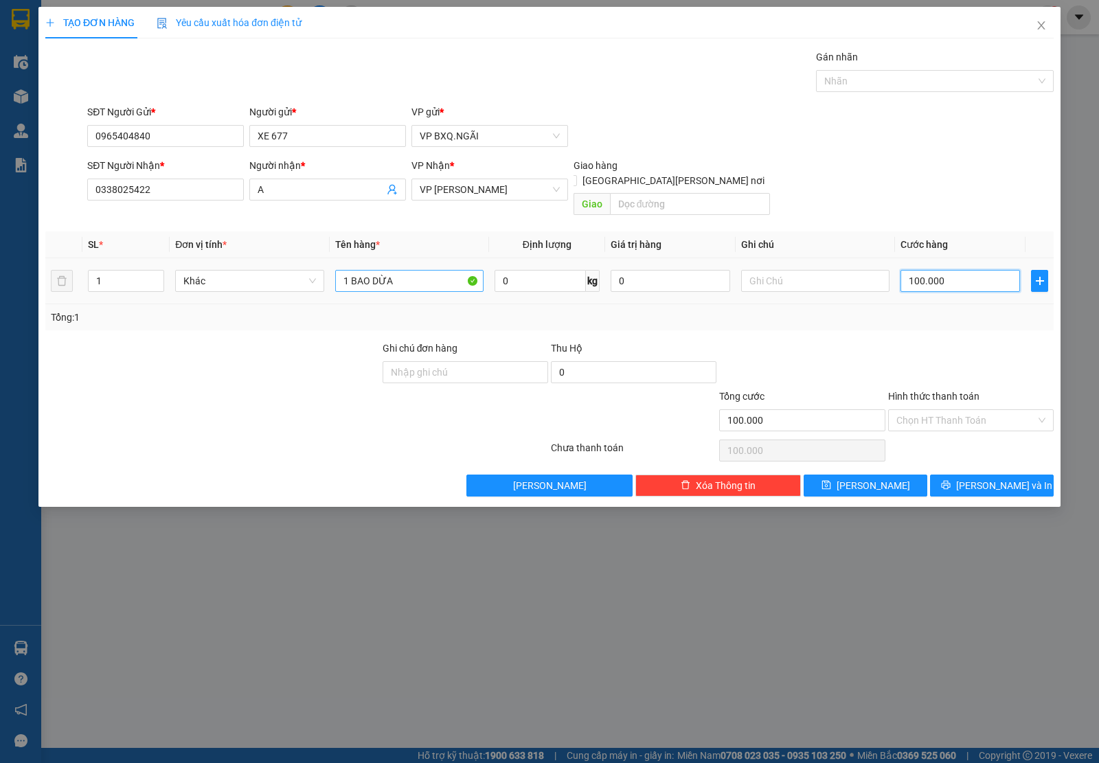
type input "10.000"
type input "1.000"
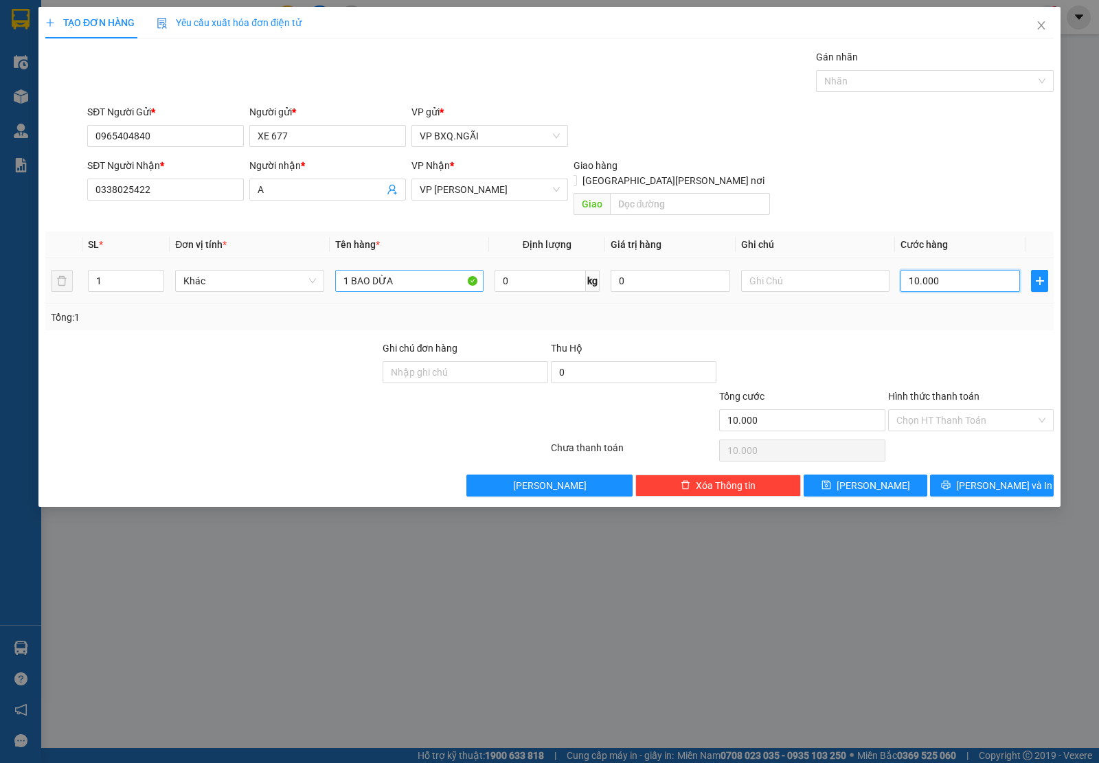
type input "1.000"
type input "100"
type input "10"
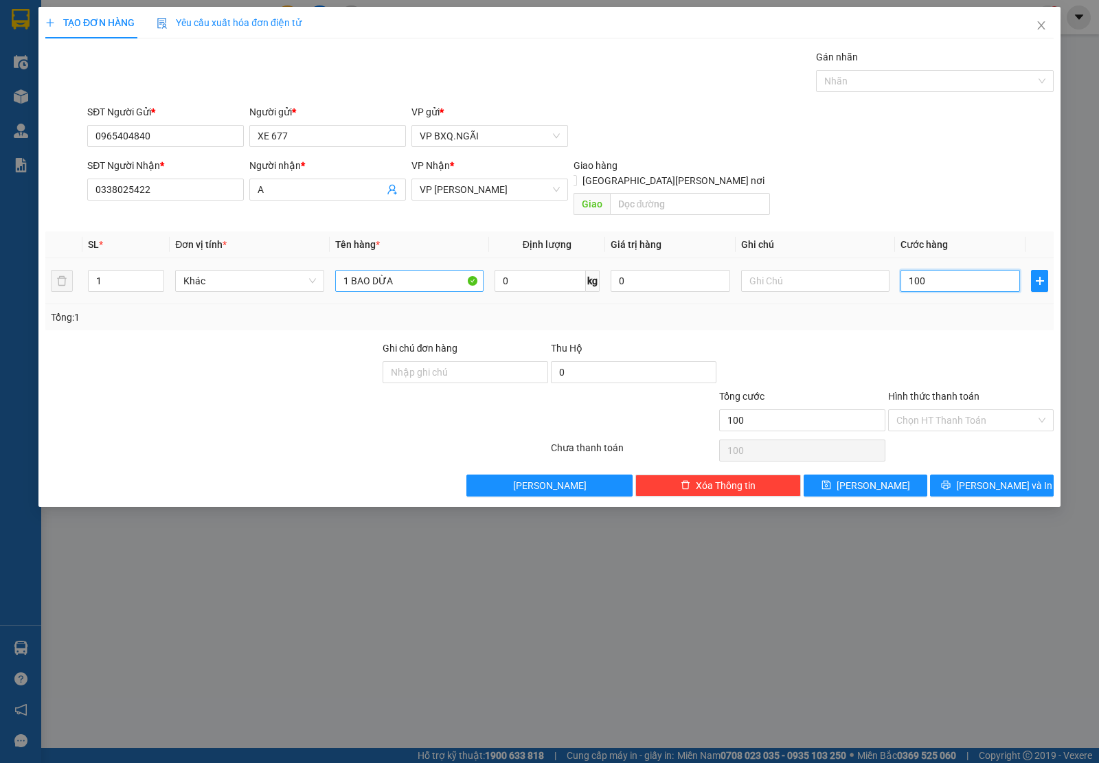
type input "10"
type input "1"
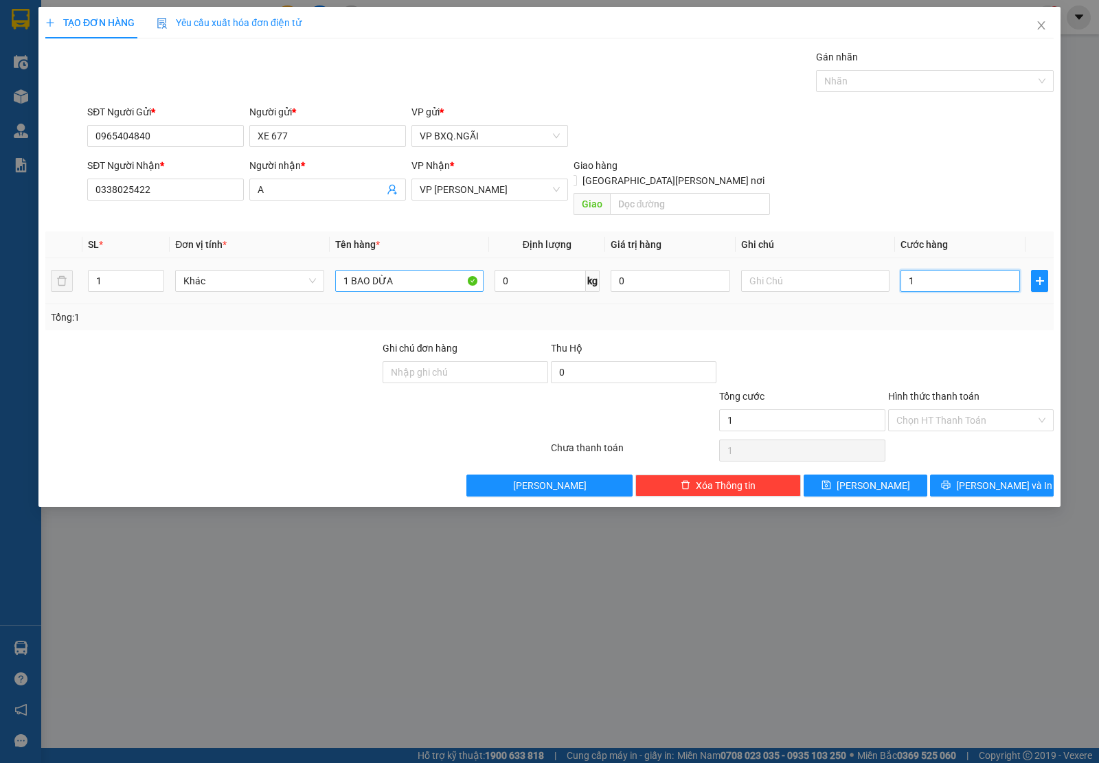
type input "0"
type input "01"
type input "1"
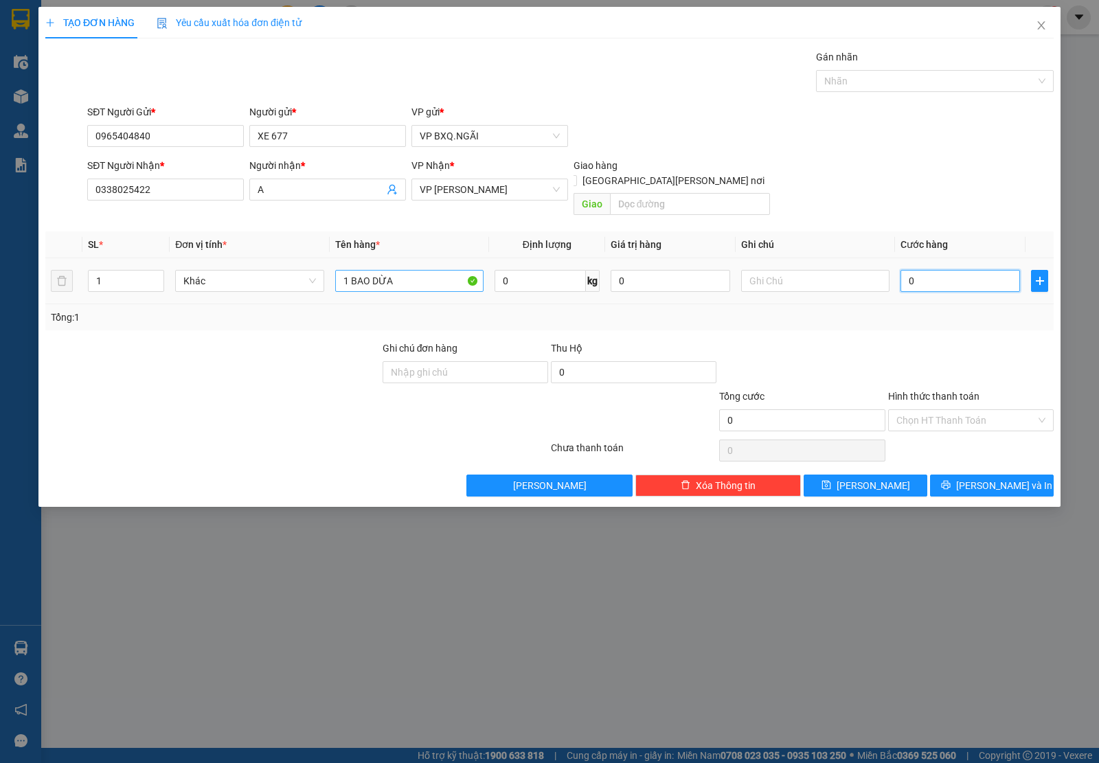
type input "1"
type input "015"
type input "15"
type input "0.150"
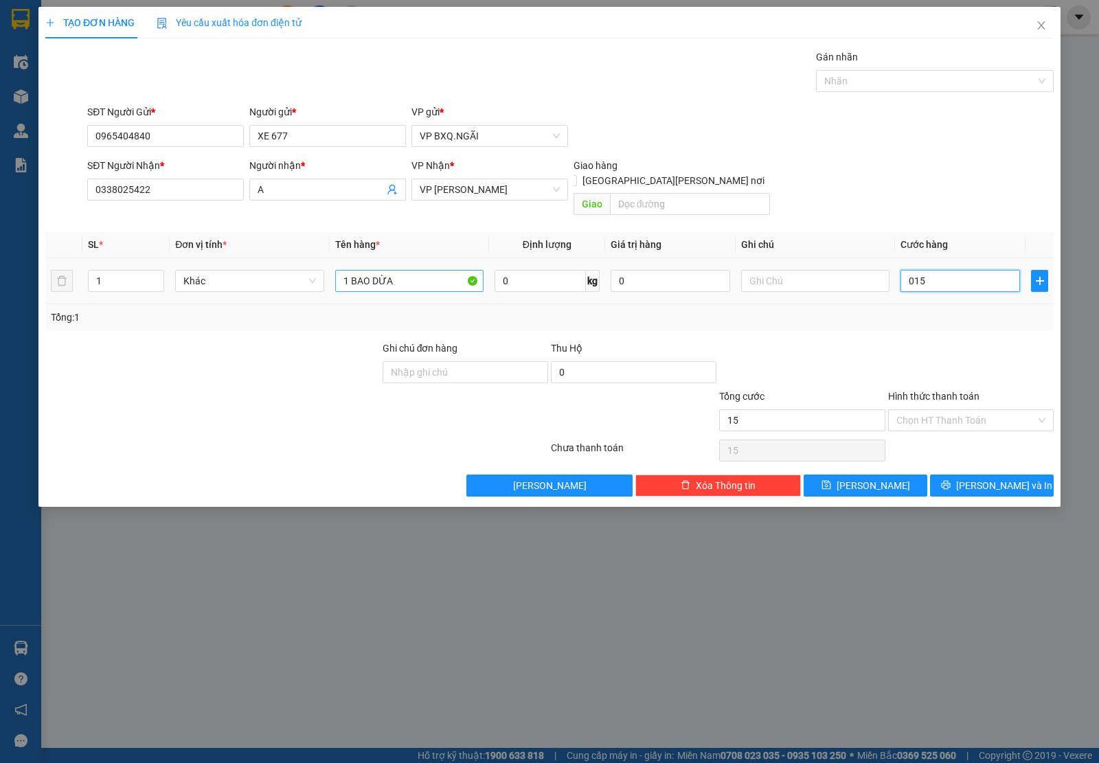
type input "150"
type input "01.500"
type input "1.500"
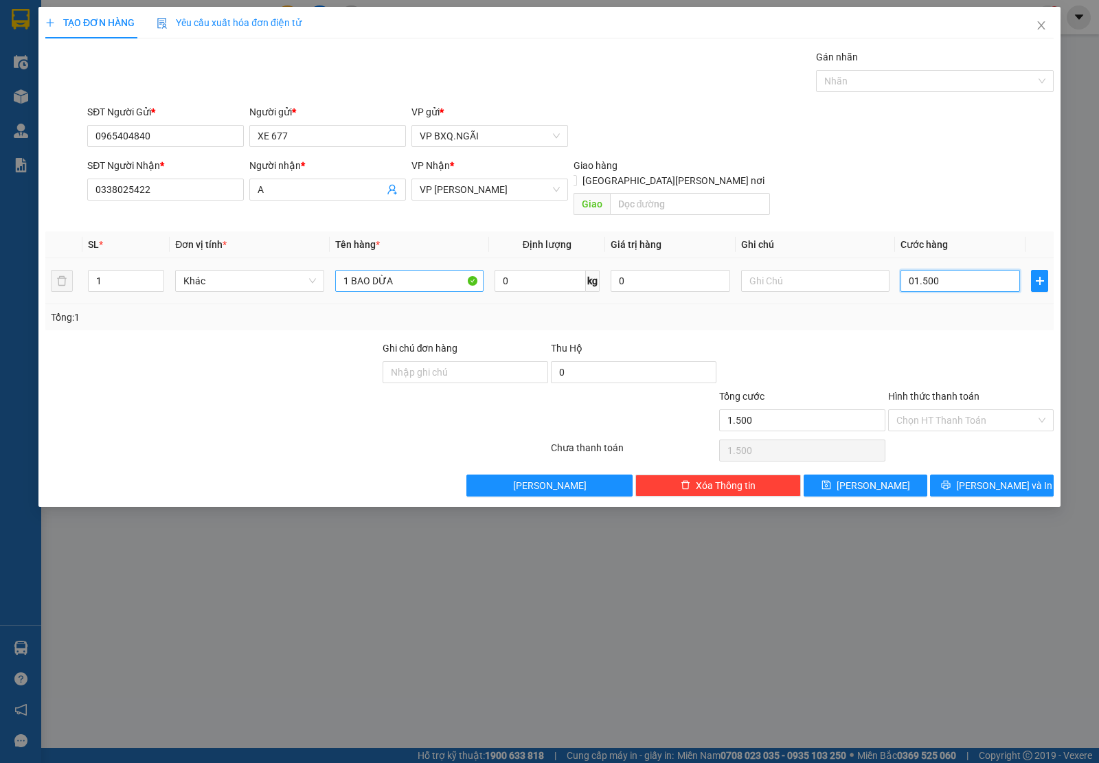
type input "015.000"
type input "15.000"
type input "0.150.000"
type input "150.000"
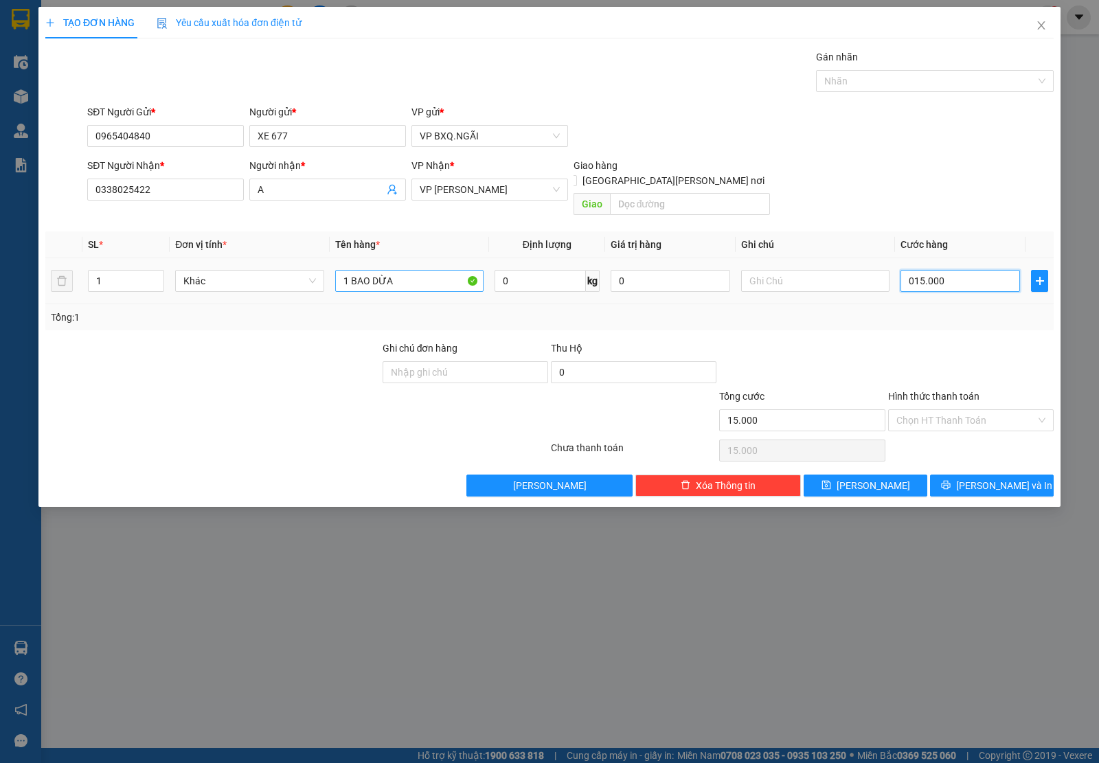
type input "150.000"
click at [977, 479] on button "[PERSON_NAME] và In" at bounding box center [992, 485] width 124 height 22
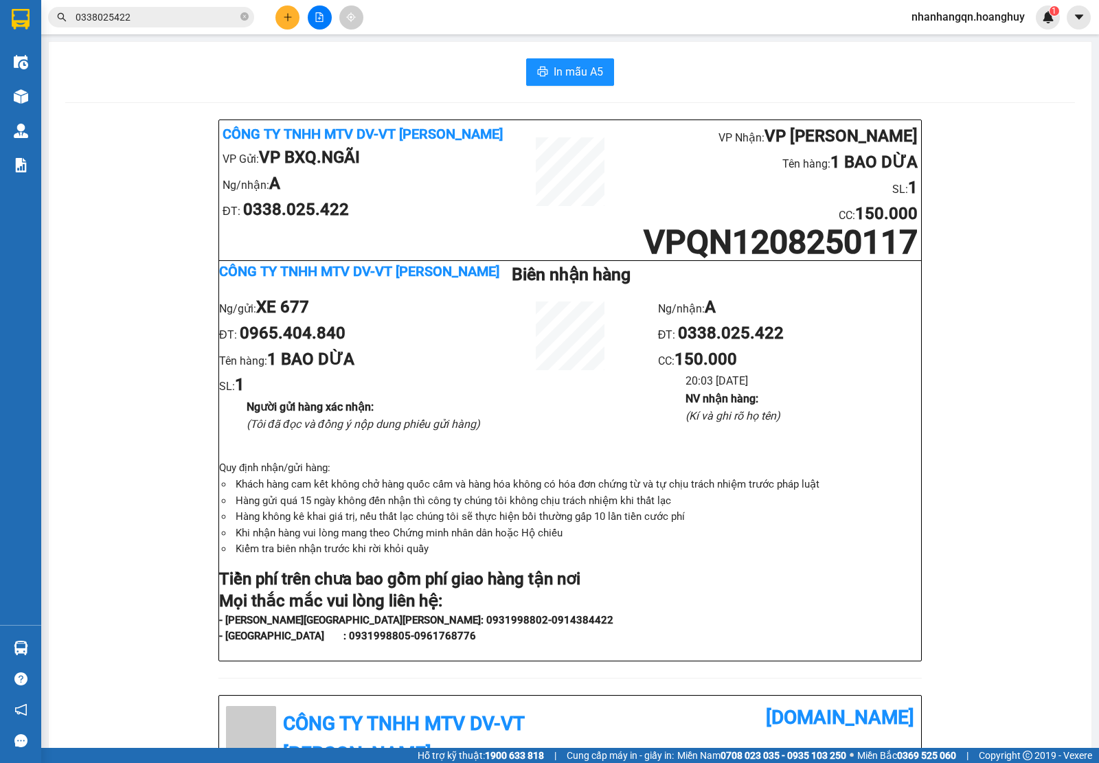
drag, startPoint x: 154, startPoint y: 36, endPoint x: 148, endPoint y: 16, distance: 20.8
click at [152, 34] on main "In mẫu A5 Công ty TNHH MTV DV-VT [PERSON_NAME] VP Gửi: VP BXQ.[PERSON_NAME]/[PE…" at bounding box center [549, 374] width 1099 height 748
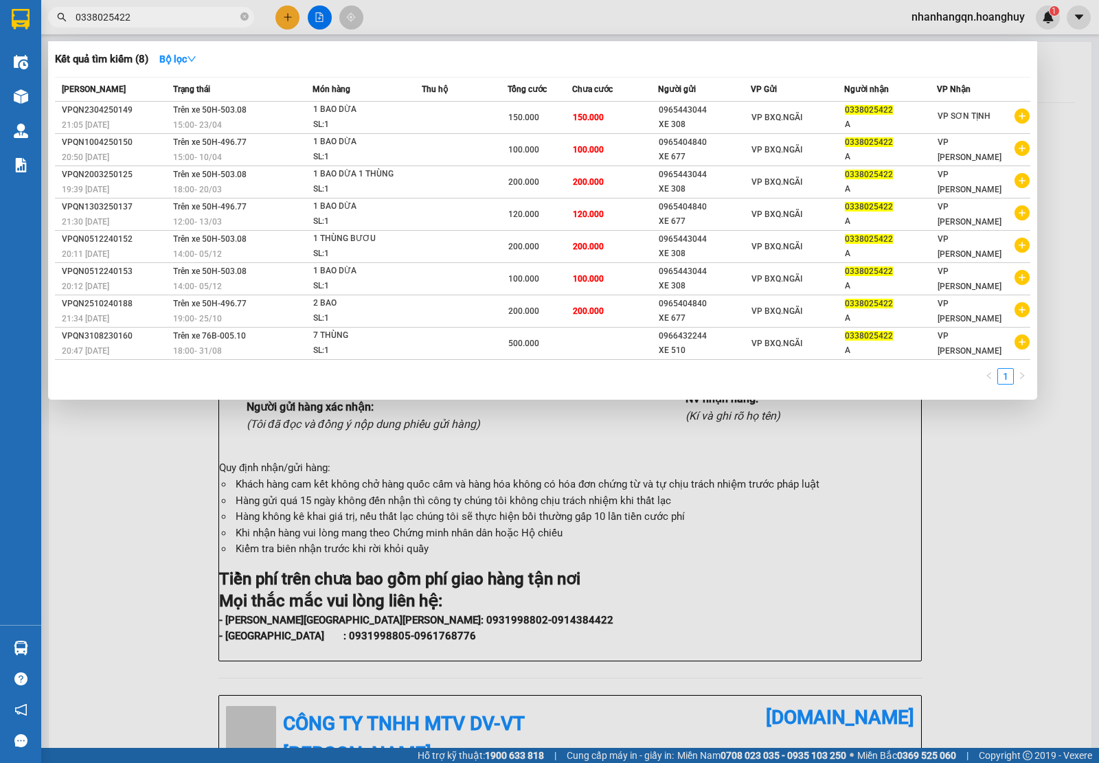
click at [148, 16] on input "0338025422" at bounding box center [157, 17] width 162 height 15
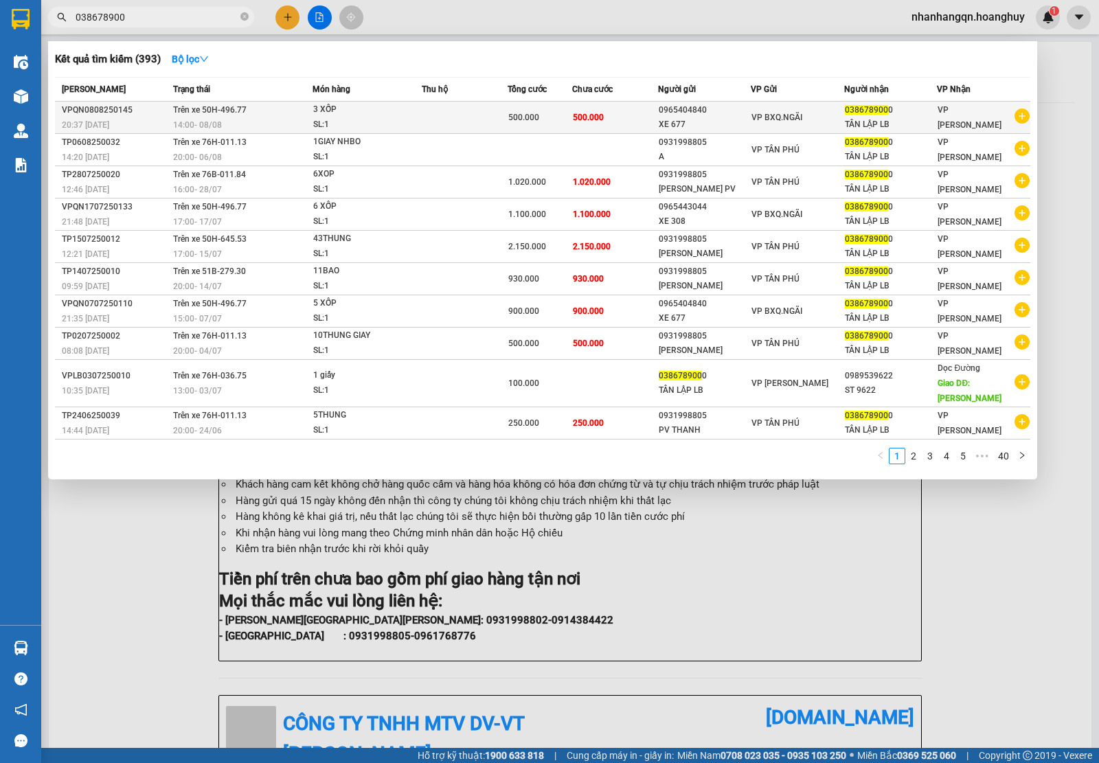
type input "038678900"
click at [704, 122] on div "XE 677" at bounding box center [704, 124] width 92 height 14
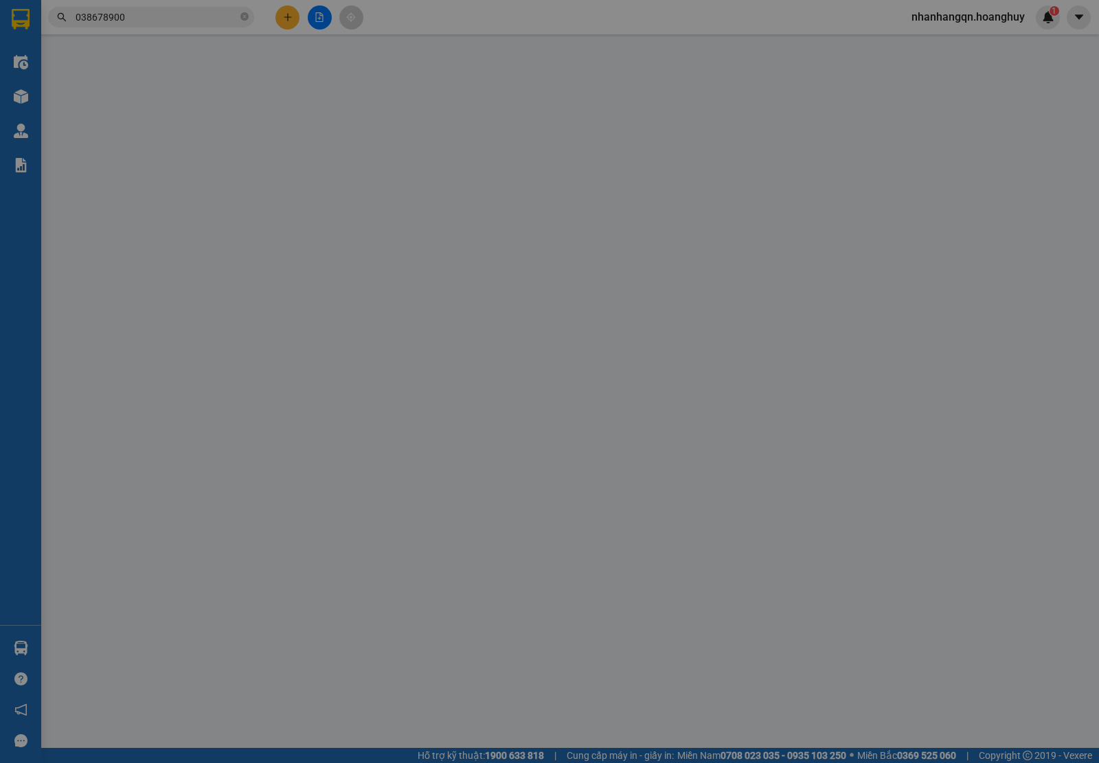
type input "0965404840"
type input "XE 677"
type input "0386789000"
type input "TÂN LẬP LB"
type input "500.000"
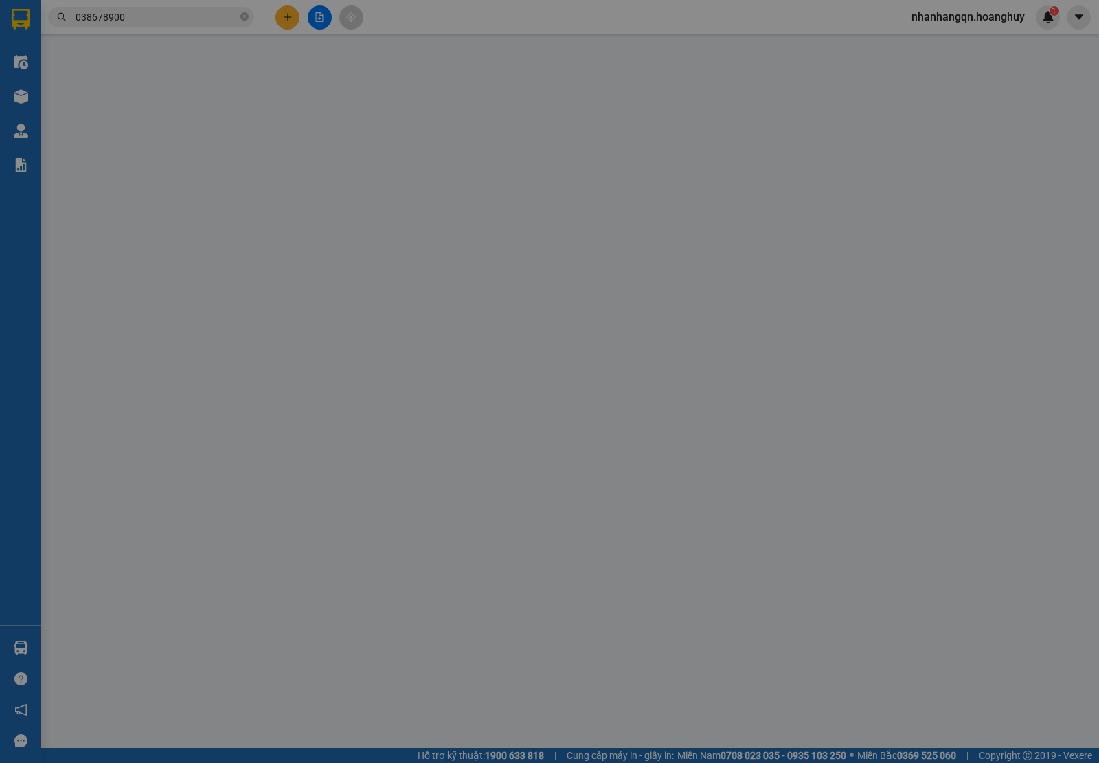
type input "500.000"
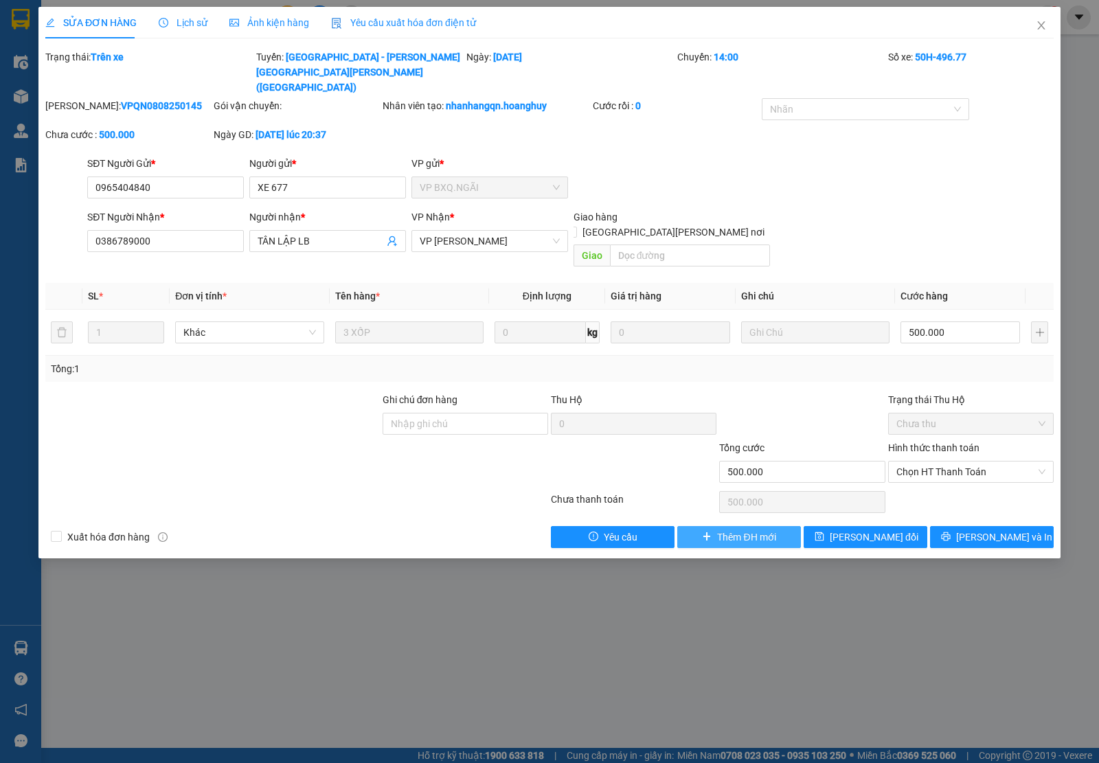
click at [745, 529] on span "Thêm ĐH mới" at bounding box center [746, 536] width 58 height 15
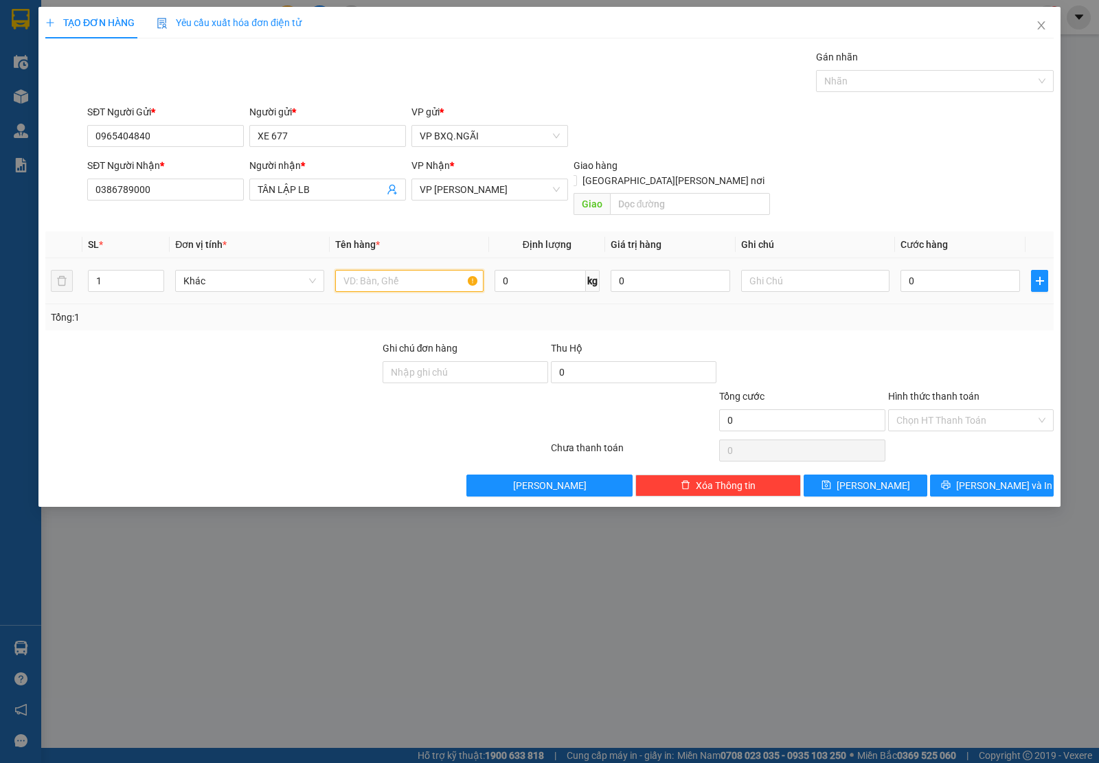
click at [349, 271] on input "text" at bounding box center [409, 281] width 148 height 22
type input "10 XỐP"
type input "2"
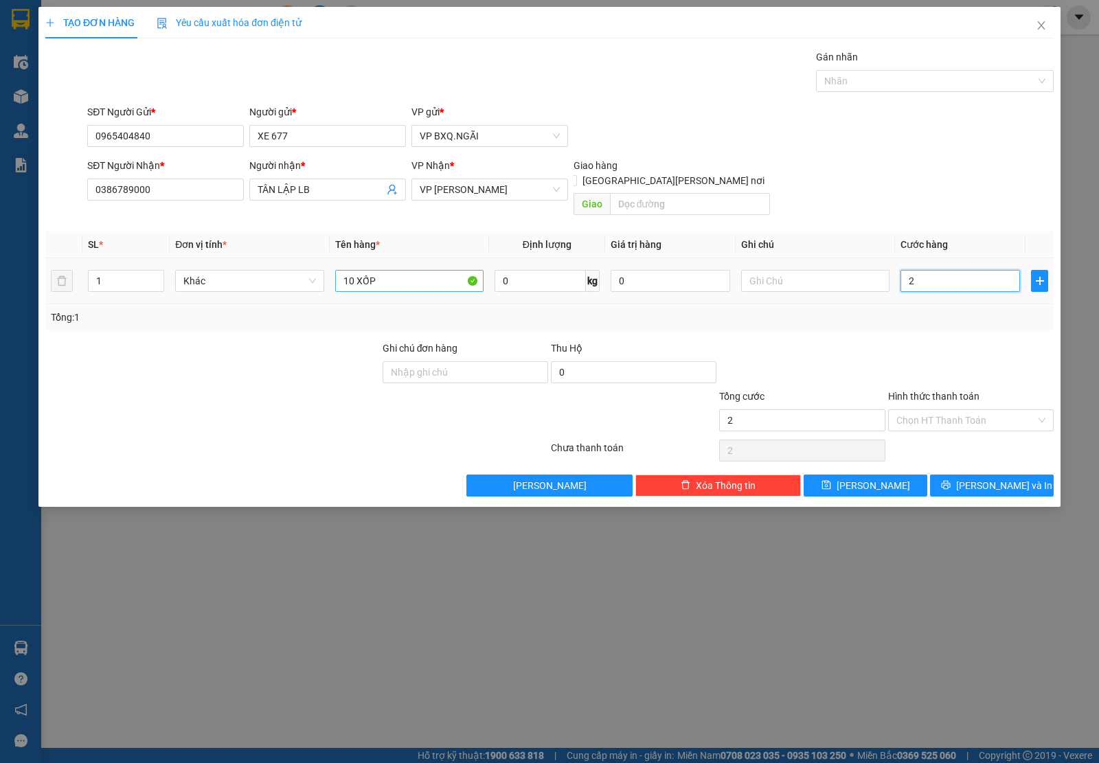
type input "20"
type input "200"
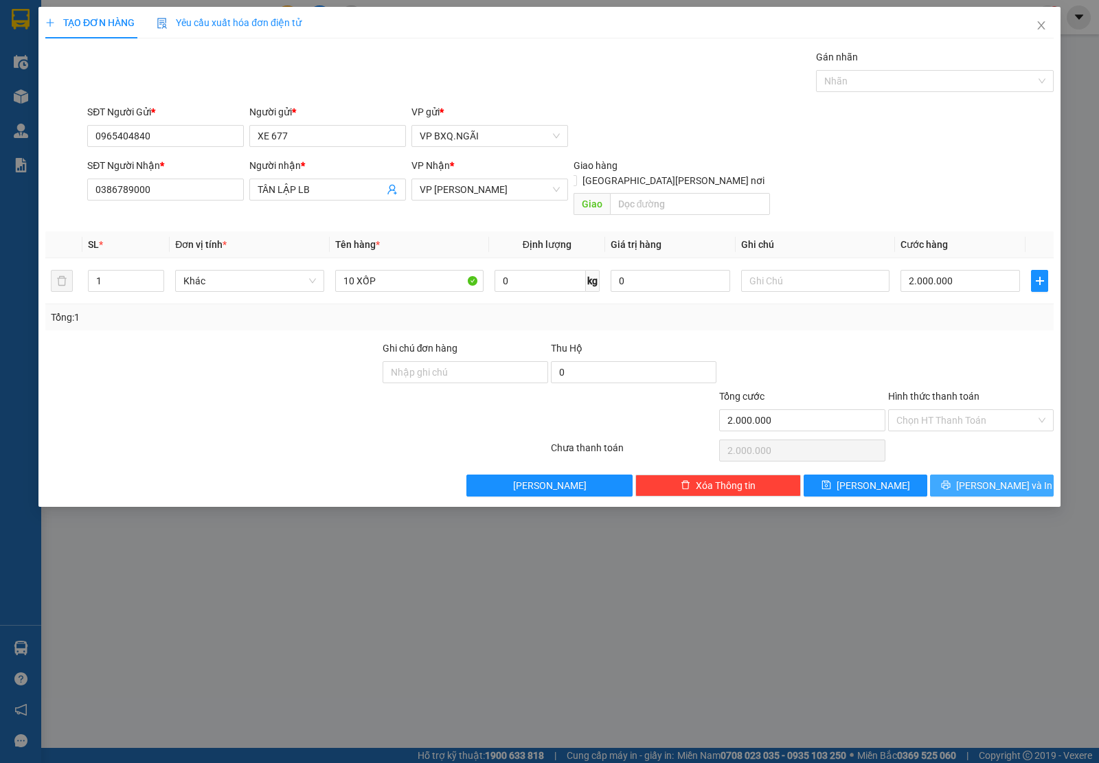
click at [985, 482] on button "[PERSON_NAME] và In" at bounding box center [992, 485] width 124 height 22
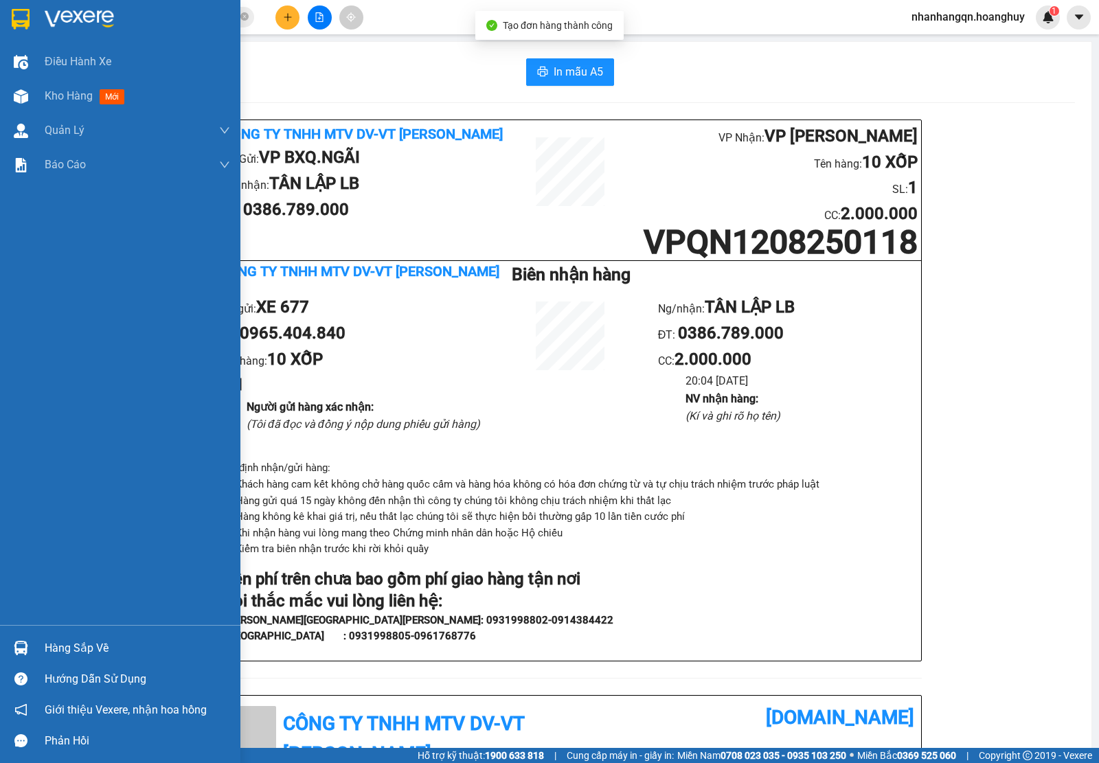
click at [30, 31] on div at bounding box center [120, 22] width 240 height 45
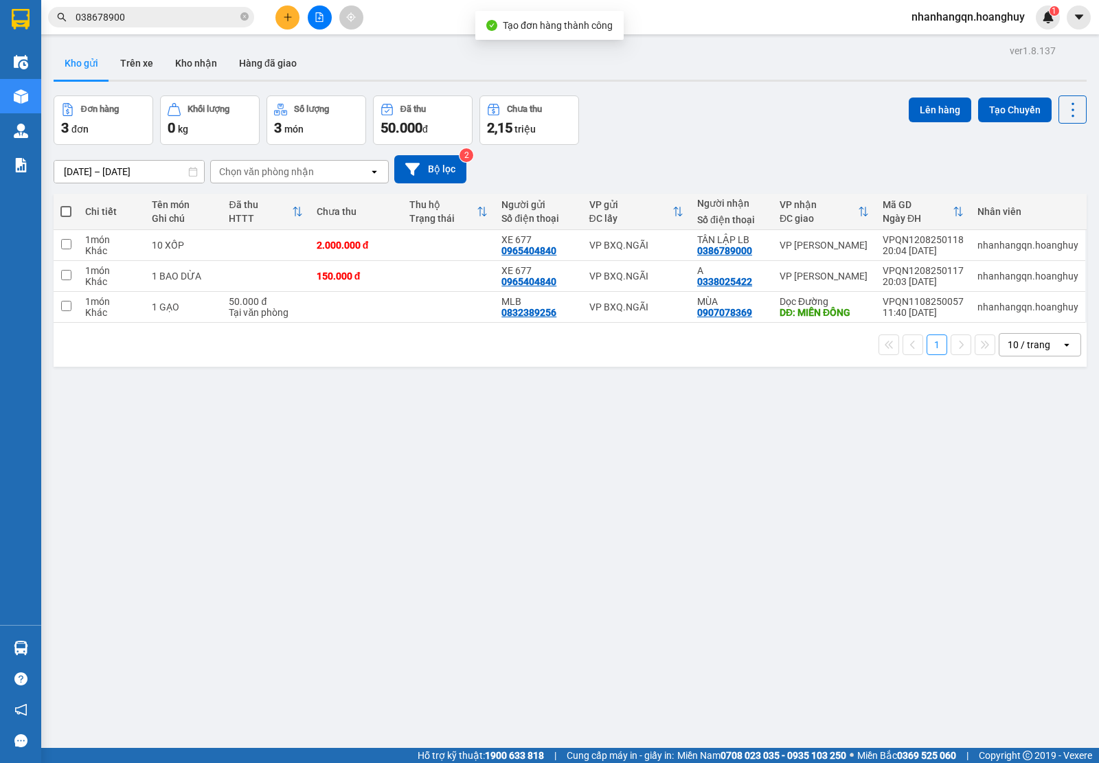
click at [176, 5] on div "Kết quả [PERSON_NAME] ( 393 ) Bộ lọc Mã ĐH Trạng thái Món hàng Thu hộ [PERSON_N…" at bounding box center [134, 17] width 268 height 24
click at [165, 17] on input "038678900" at bounding box center [157, 17] width 162 height 15
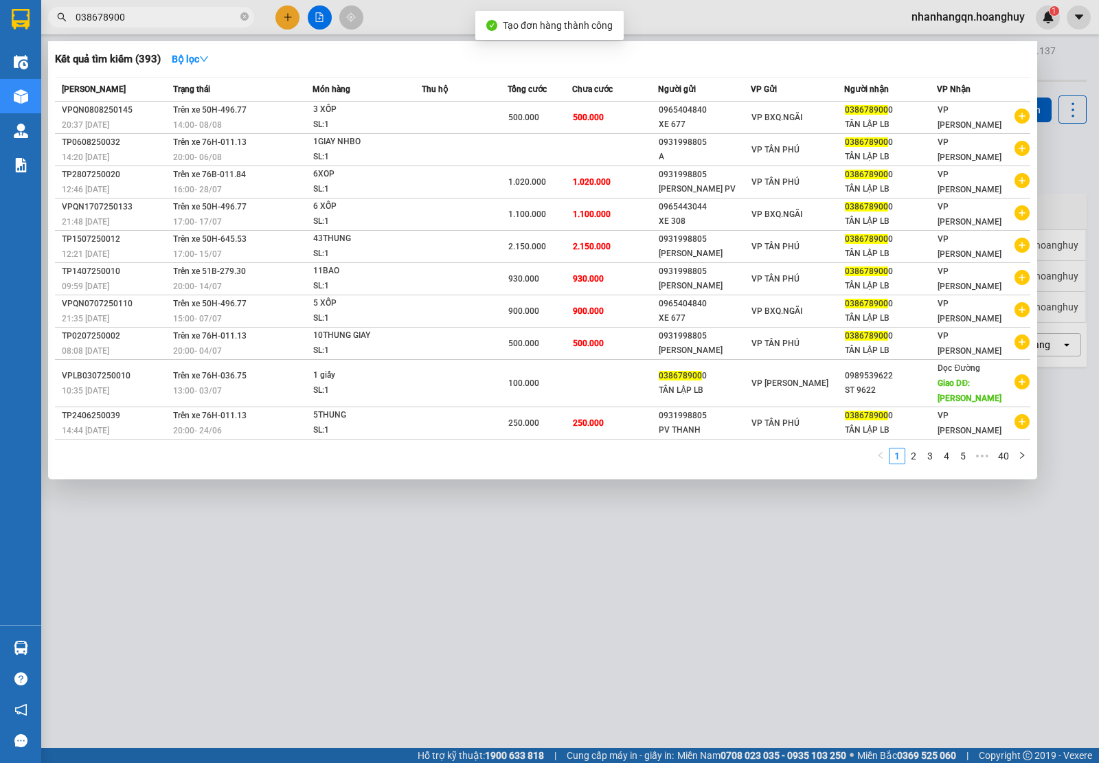
click at [165, 17] on input "038678900" at bounding box center [157, 17] width 162 height 15
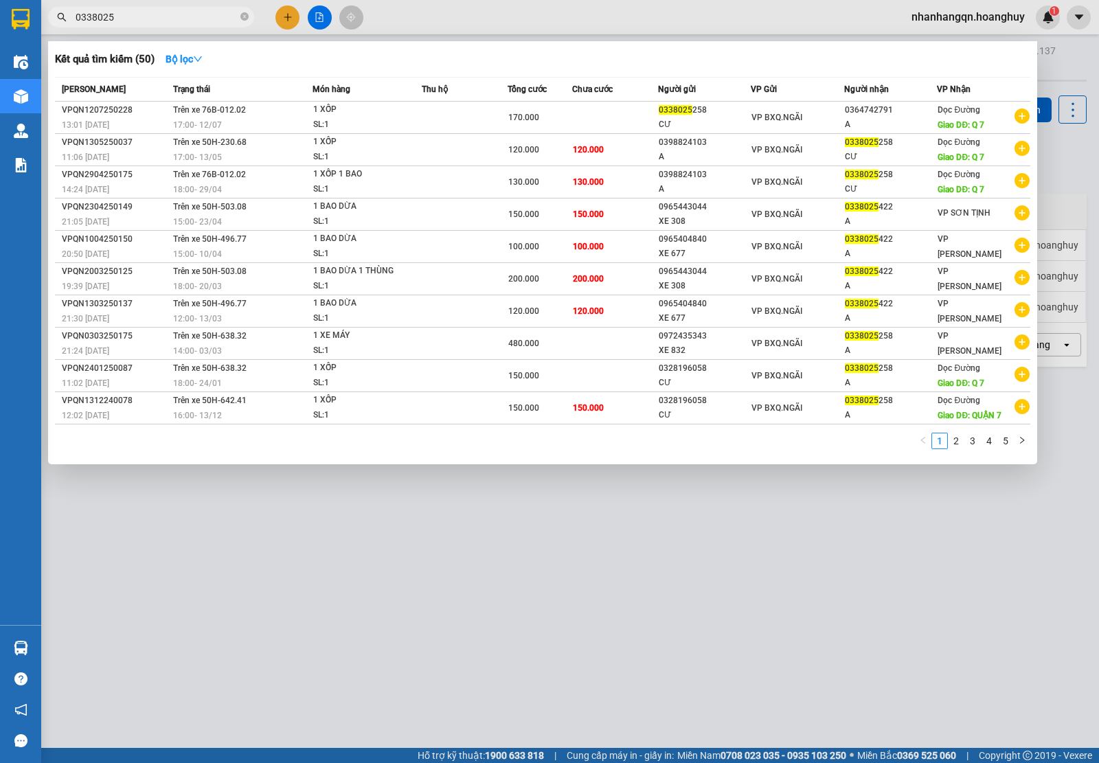
click at [166, 17] on input "0338025" at bounding box center [157, 17] width 162 height 15
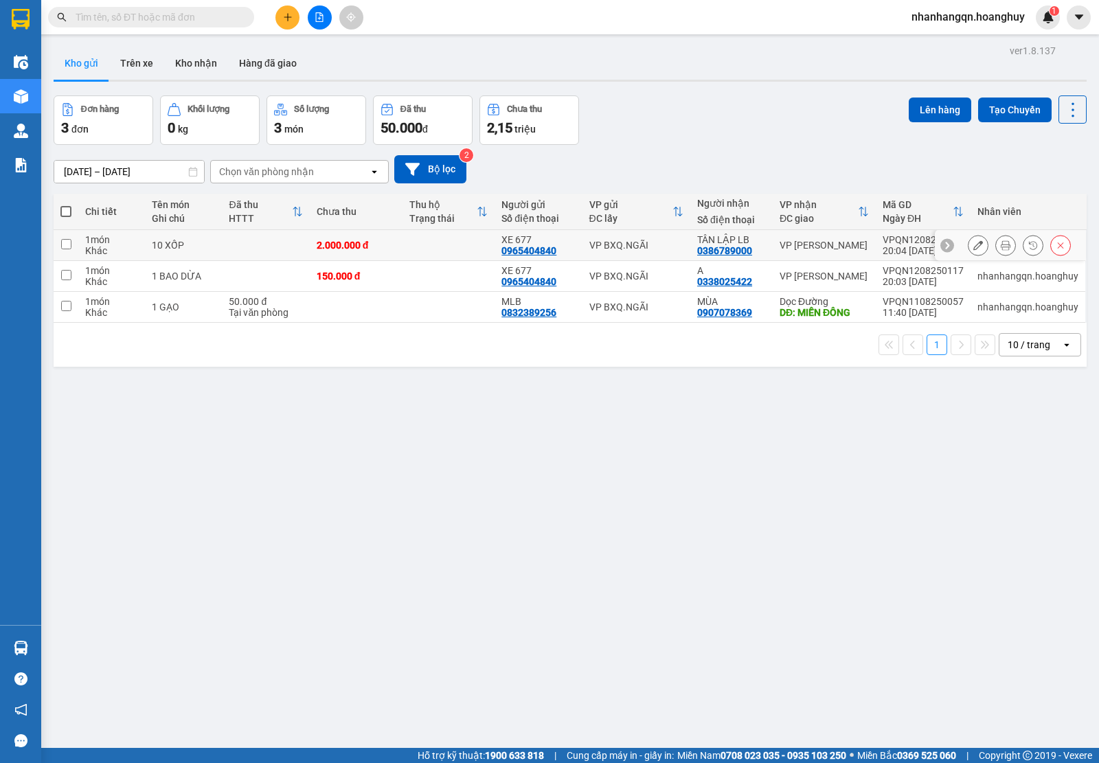
click at [661, 257] on td "VP BXQ.NGÃI" at bounding box center [636, 245] width 108 height 31
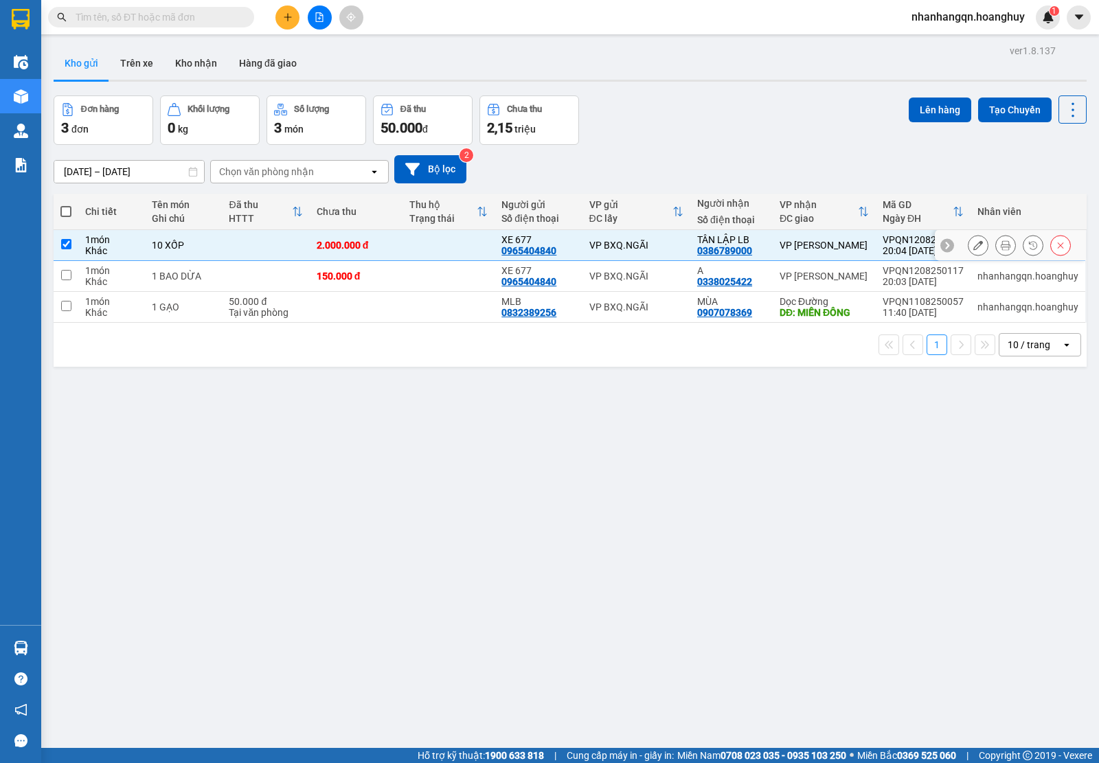
drag, startPoint x: 654, startPoint y: 273, endPoint x: 692, endPoint y: 251, distance: 44.0
click at [657, 275] on div "VP BXQ.NGÃI" at bounding box center [636, 276] width 94 height 11
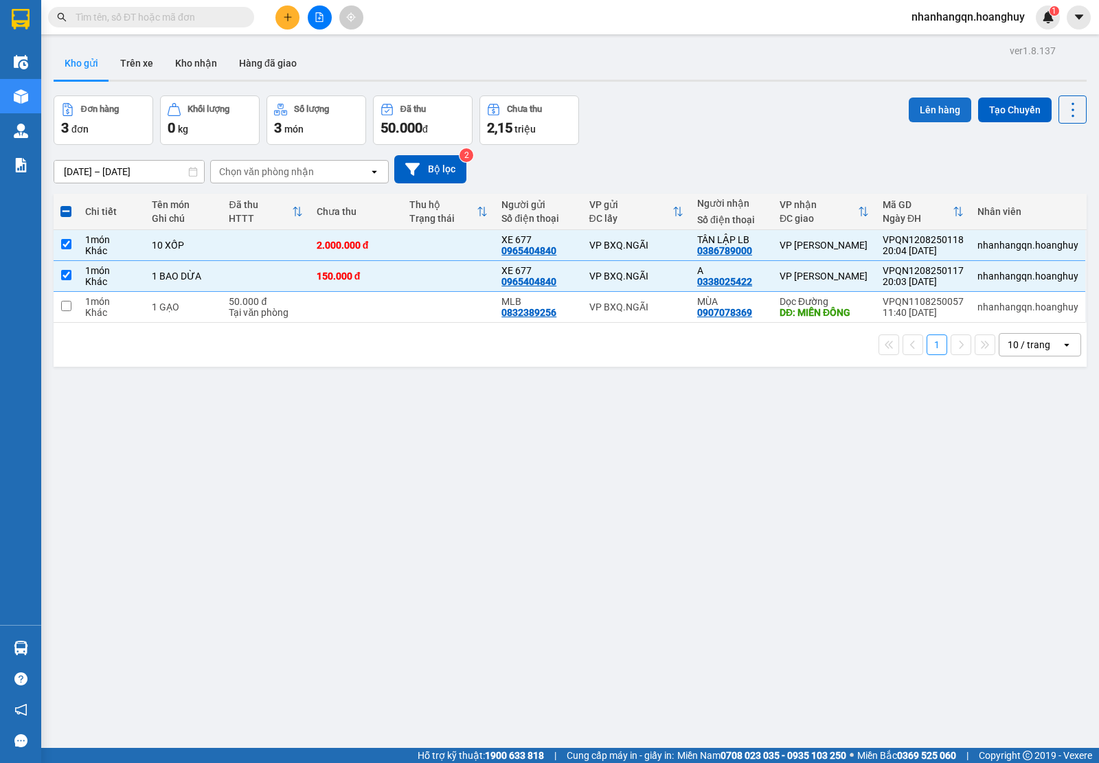
click at [932, 102] on button "Lên hàng" at bounding box center [939, 109] width 62 height 25
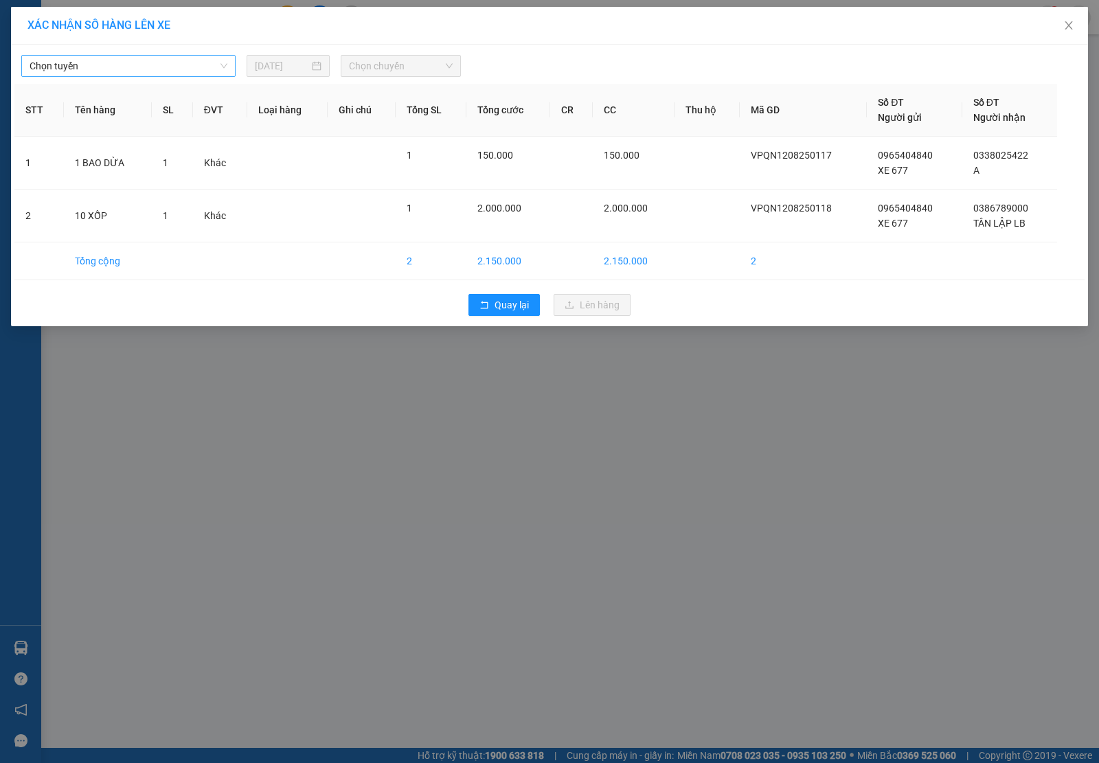
click at [152, 76] on input "search" at bounding box center [124, 66] width 188 height 21
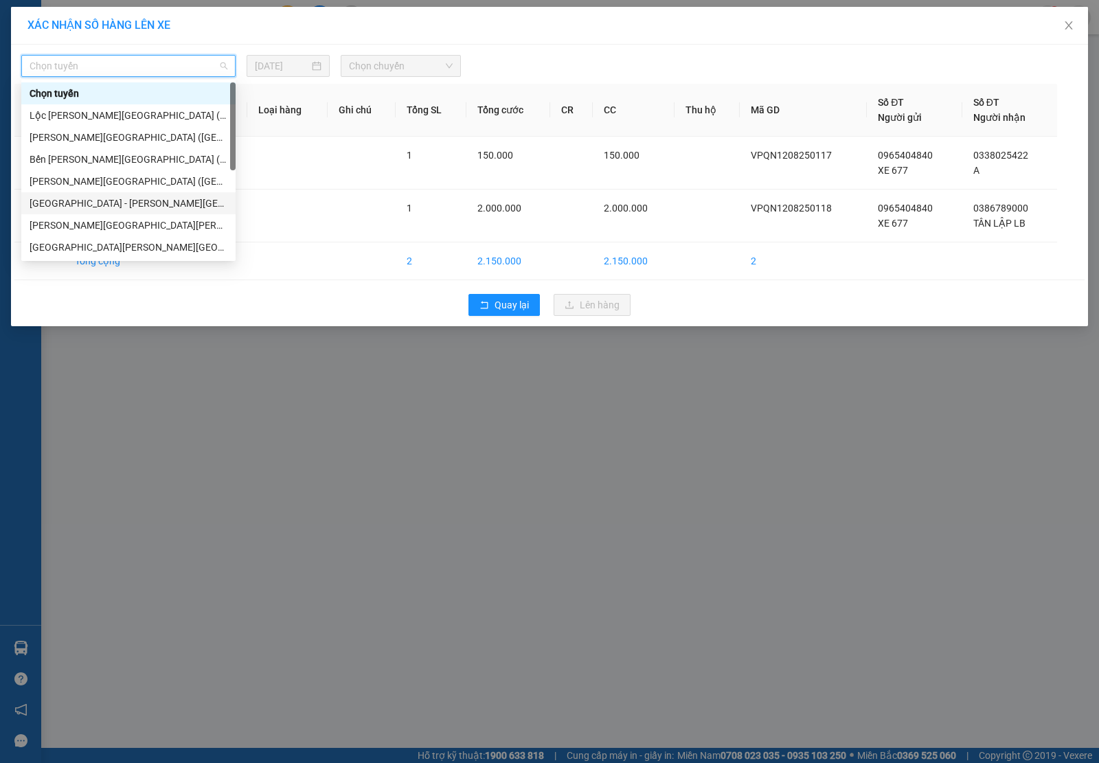
click at [130, 200] on div "[GEOGRAPHIC_DATA] - [PERSON_NAME][GEOGRAPHIC_DATA][PERSON_NAME] ([GEOGRAPHIC_DA…" at bounding box center [129, 203] width 198 height 15
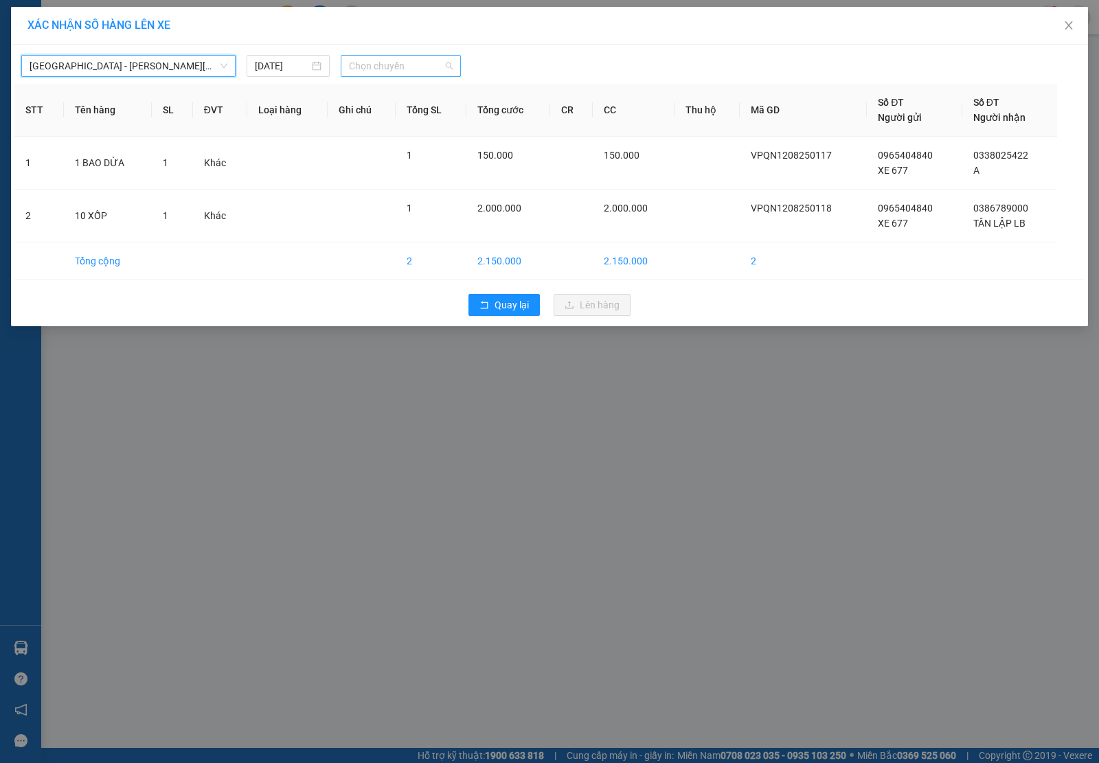
click at [419, 63] on span "Chọn chuyến" at bounding box center [401, 66] width 104 height 21
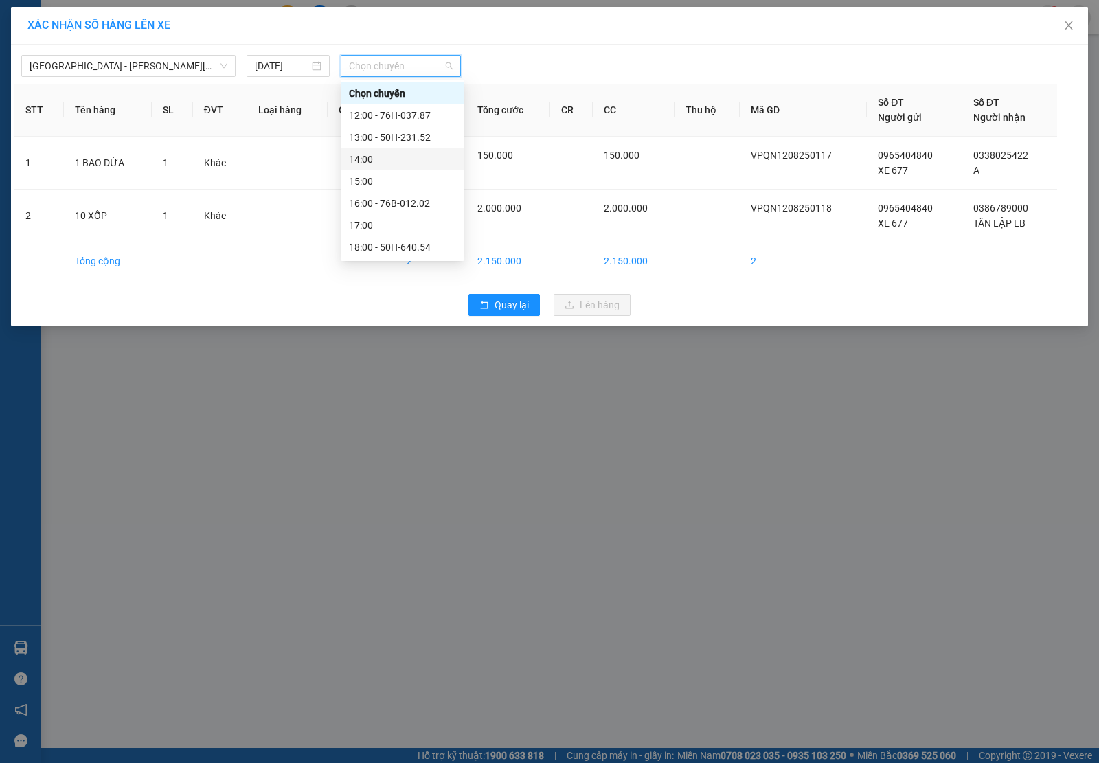
click at [421, 165] on div "14:00" at bounding box center [402, 159] width 107 height 15
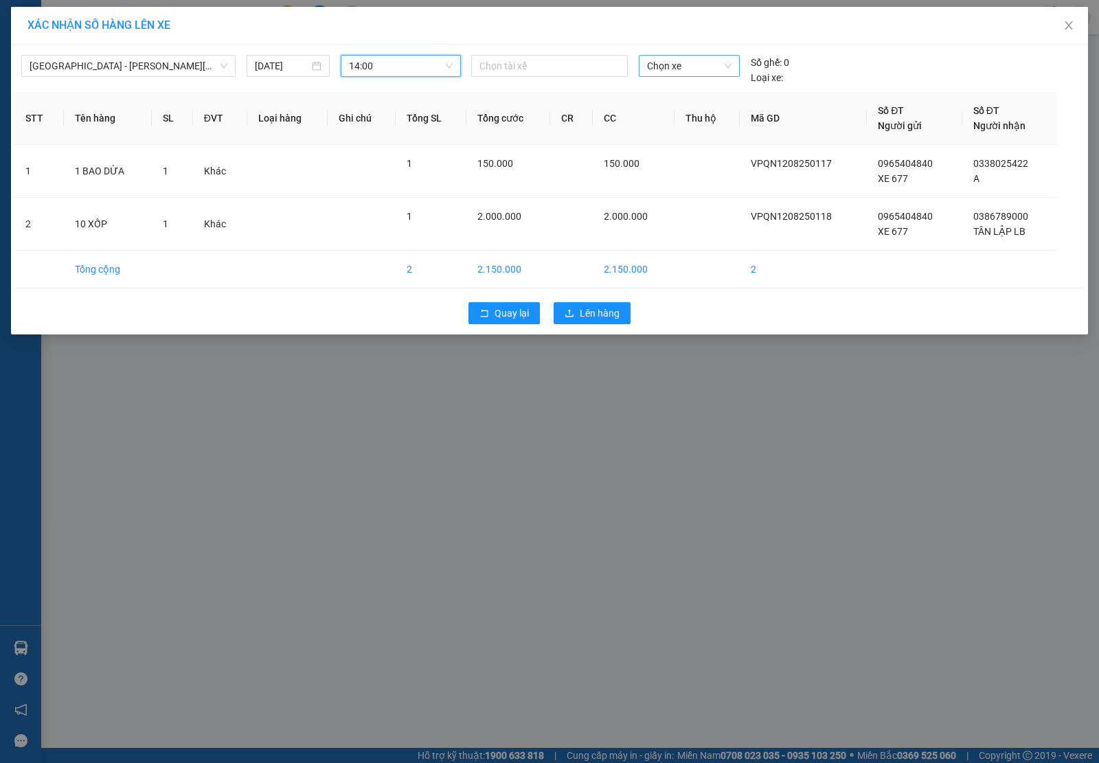
click at [704, 60] on span "Chọn xe" at bounding box center [689, 66] width 84 height 21
click at [675, 111] on div "50H-496.77" at bounding box center [689, 115] width 84 height 15
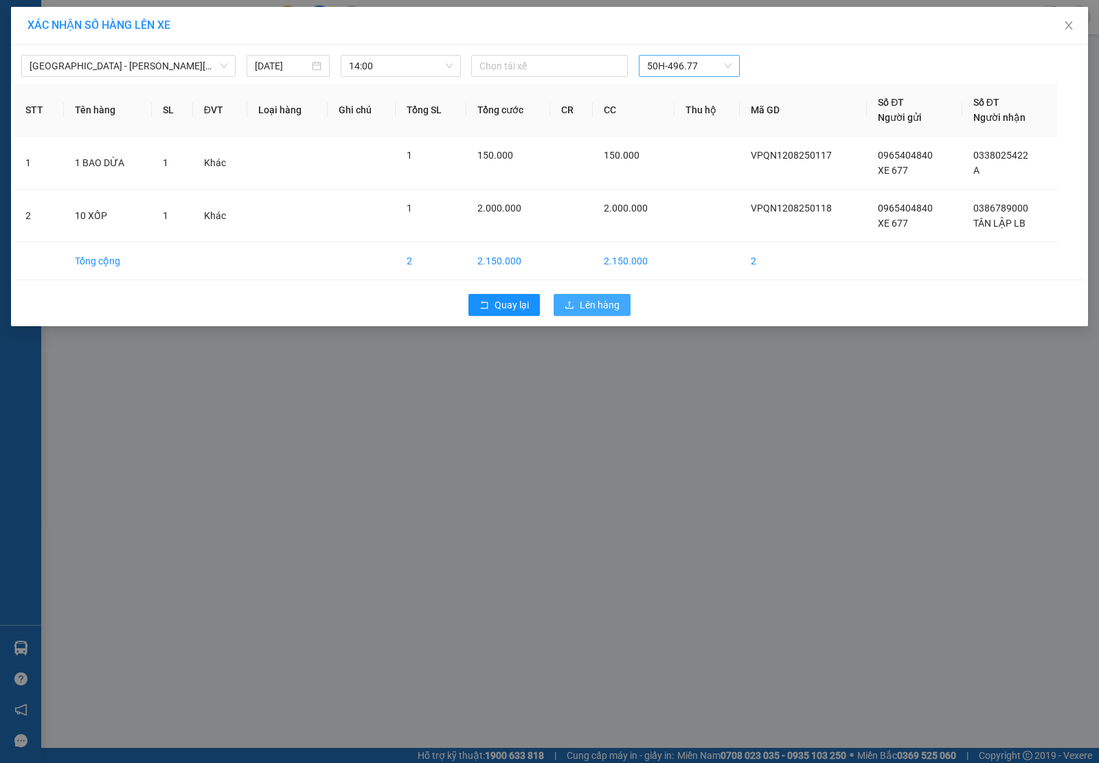
click at [588, 294] on button "Lên hàng" at bounding box center [591, 305] width 77 height 22
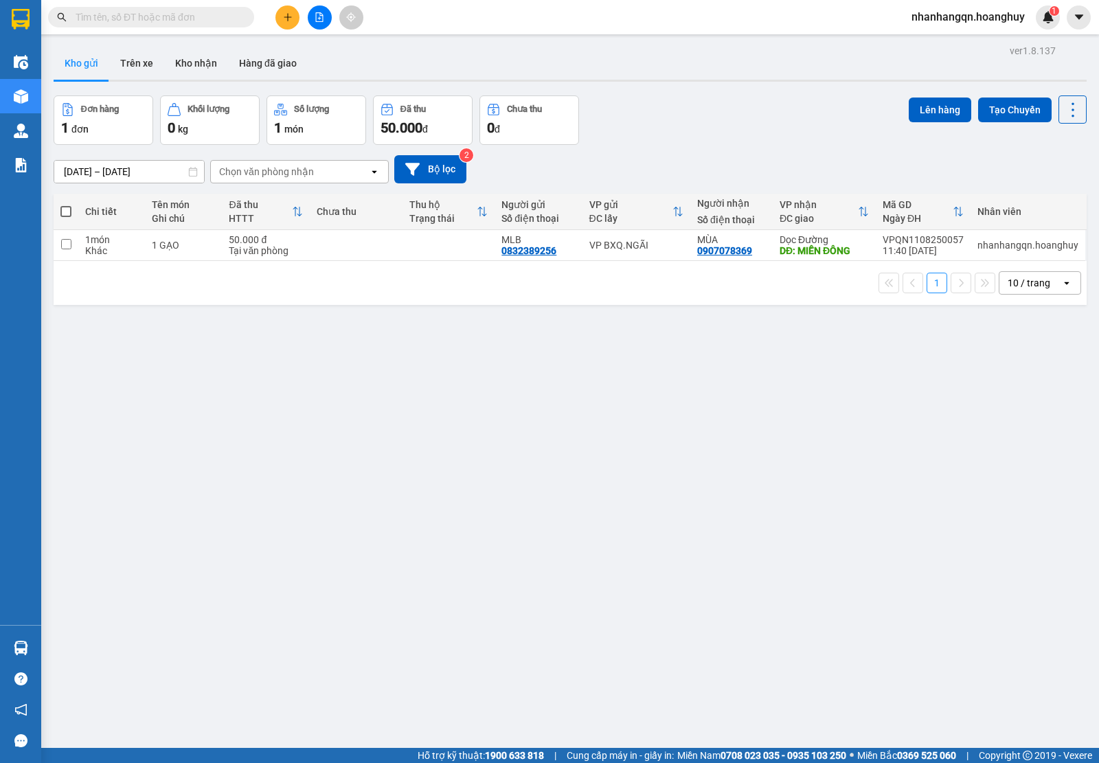
click at [157, 22] on input "text" at bounding box center [157, 17] width 162 height 15
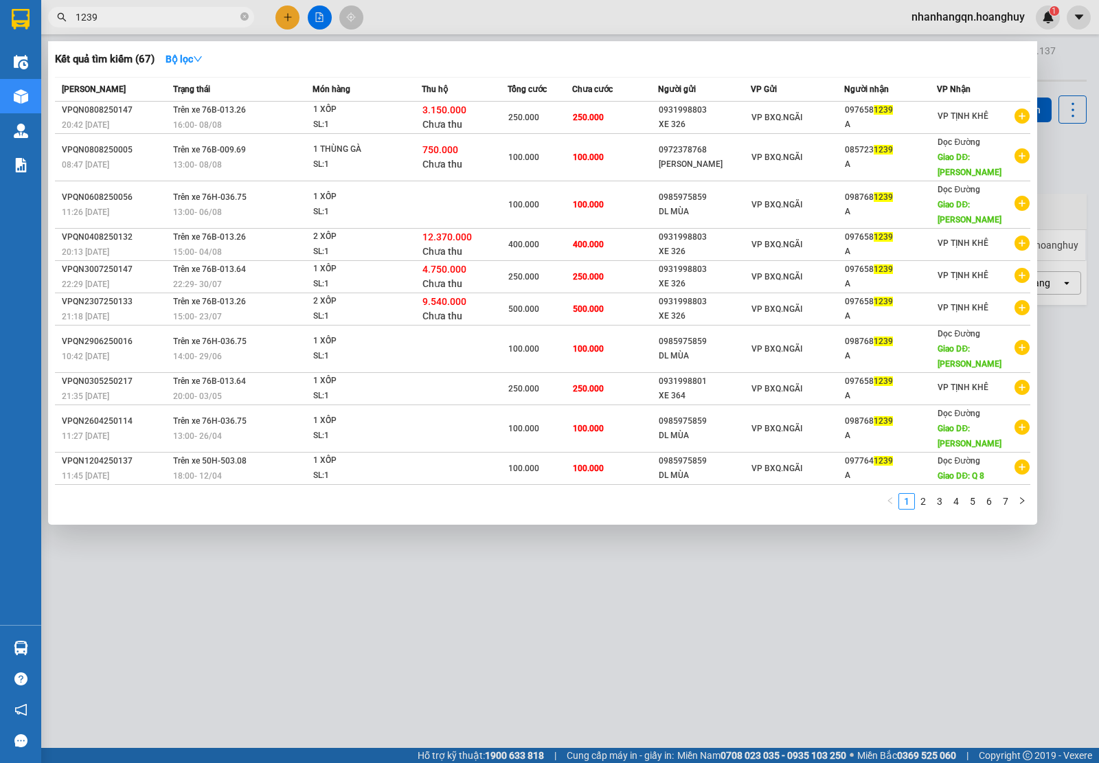
click at [801, 124] on div "VP BXQ.NGÃI" at bounding box center [797, 117] width 92 height 15
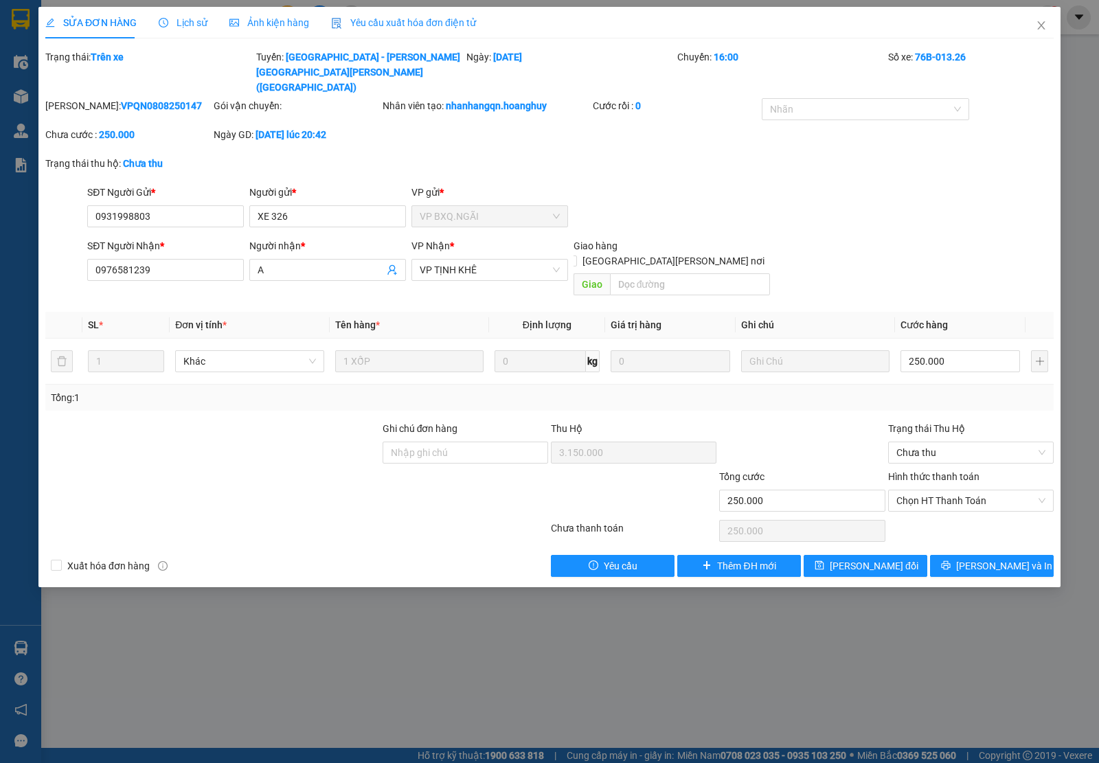
click at [738, 506] on div "Total Paid Fee 0 Total UnPaid Fee 250.000 Cash Collection Total Fee Trạng thái:…" at bounding box center [549, 312] width 1008 height 527
click at [738, 555] on button "Thêm ĐH mới" at bounding box center [739, 566] width 124 height 22
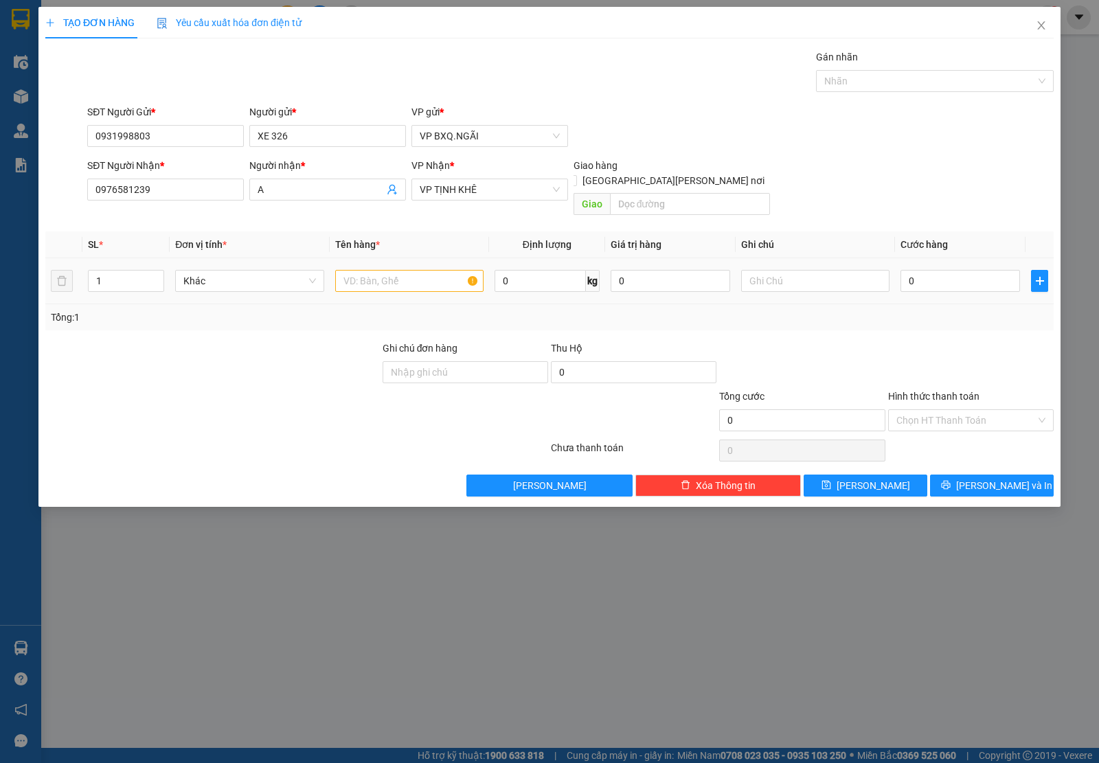
click at [383, 278] on div at bounding box center [409, 280] width 148 height 27
click at [378, 271] on input "text" at bounding box center [409, 281] width 148 height 22
click at [1026, 476] on button "[PERSON_NAME] và In" at bounding box center [992, 485] width 124 height 22
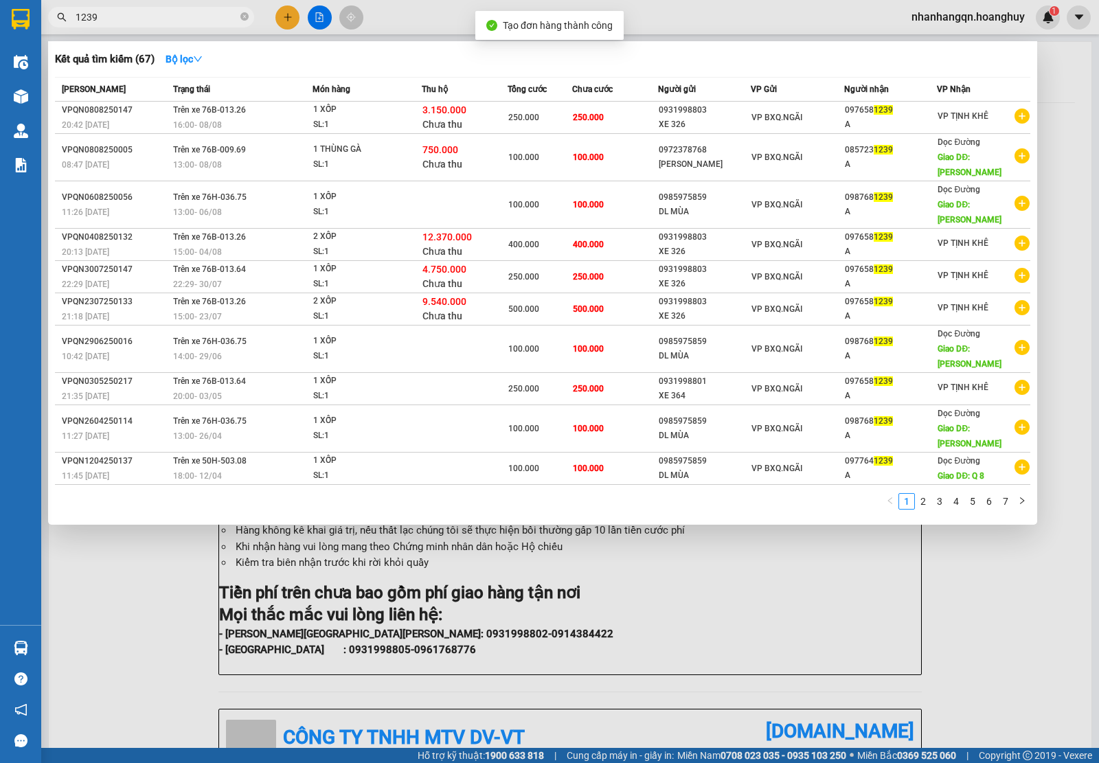
click at [135, 12] on input "1239" at bounding box center [157, 17] width 162 height 15
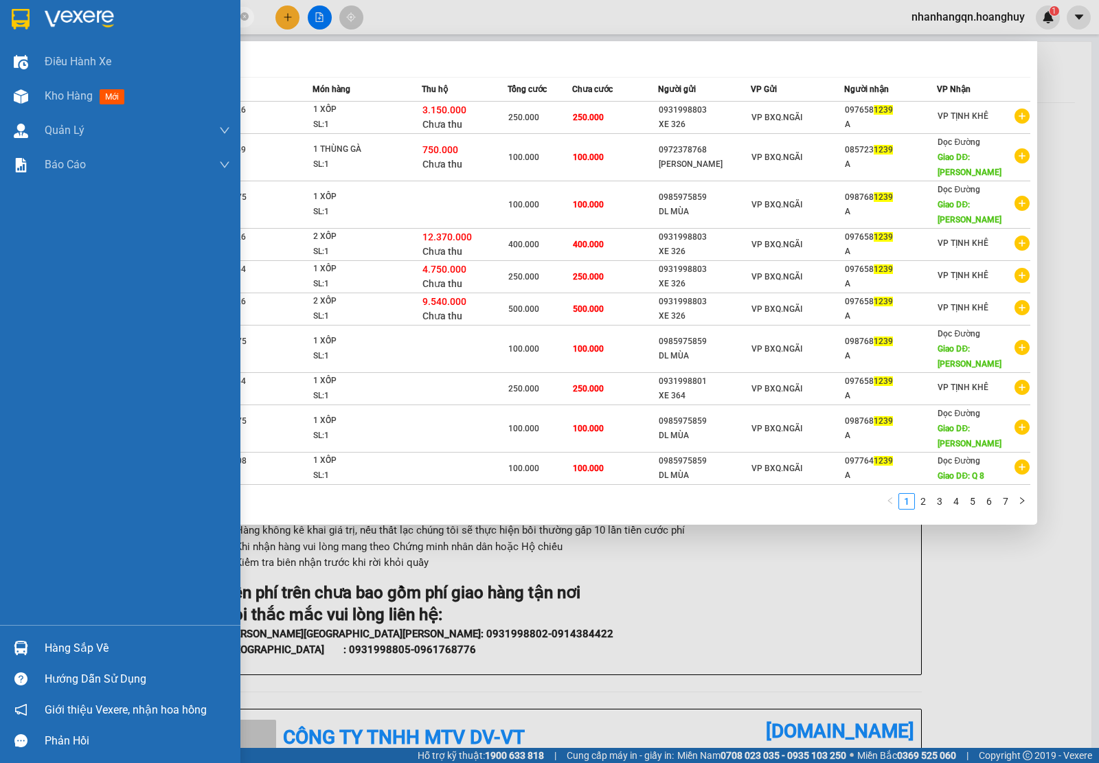
click at [23, 19] on img at bounding box center [21, 19] width 18 height 21
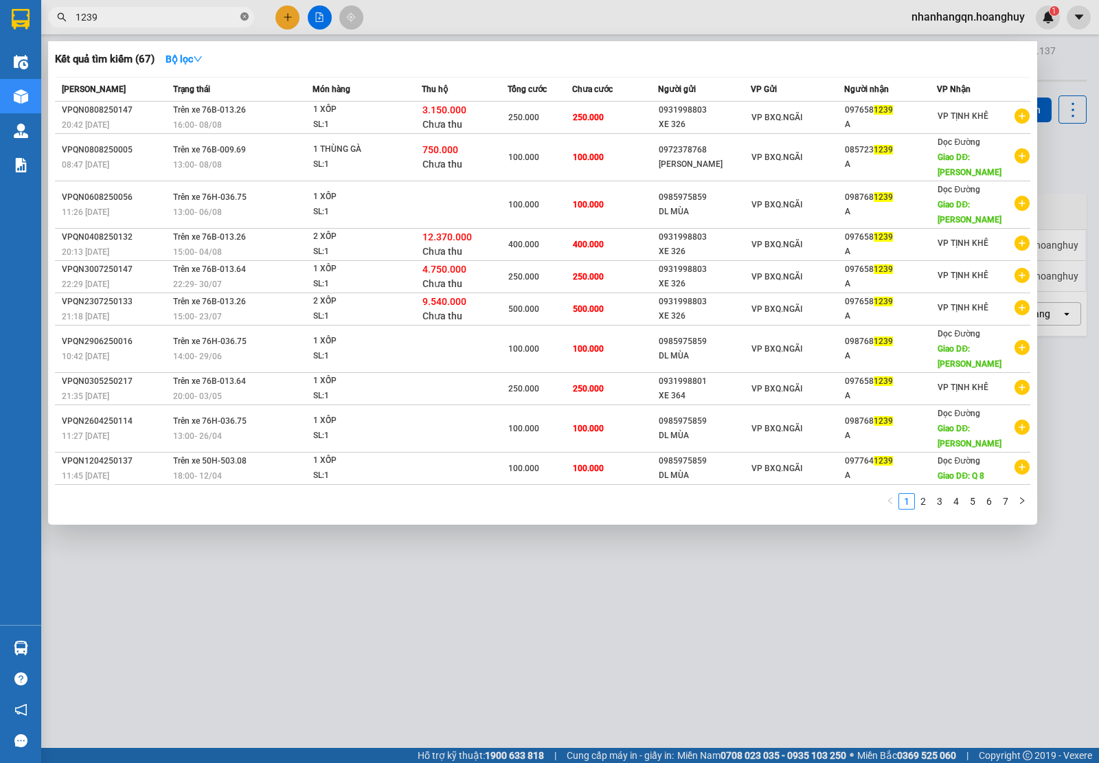
click at [242, 14] on icon "close-circle" at bounding box center [244, 16] width 8 height 8
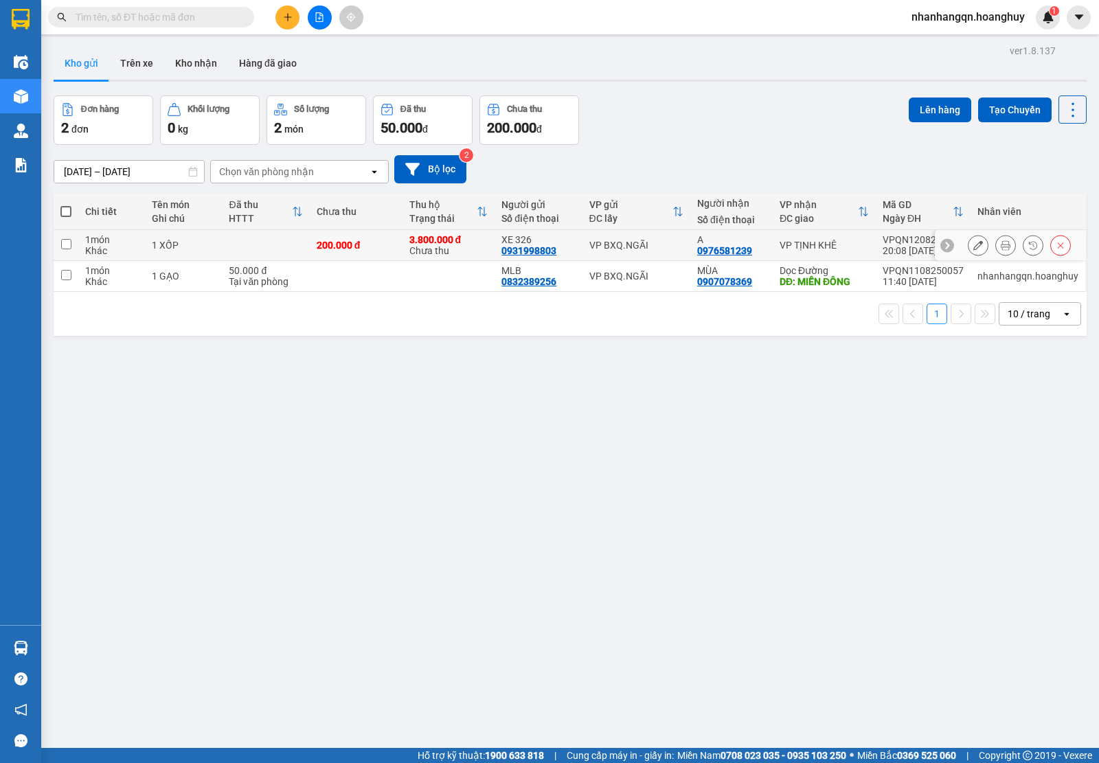
drag, startPoint x: 627, startPoint y: 248, endPoint x: 741, endPoint y: 221, distance: 117.7
click at [626, 247] on div "VP BXQ.NGÃI" at bounding box center [636, 245] width 94 height 11
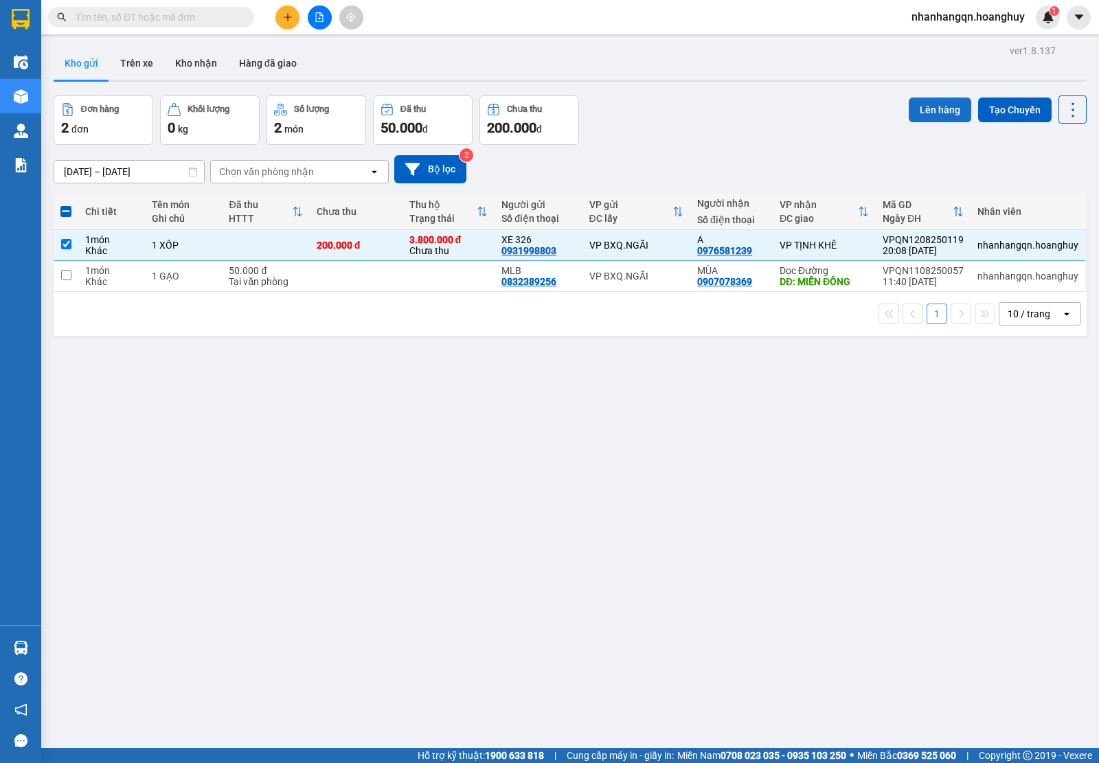
click at [910, 114] on button "Lên hàng" at bounding box center [939, 109] width 62 height 25
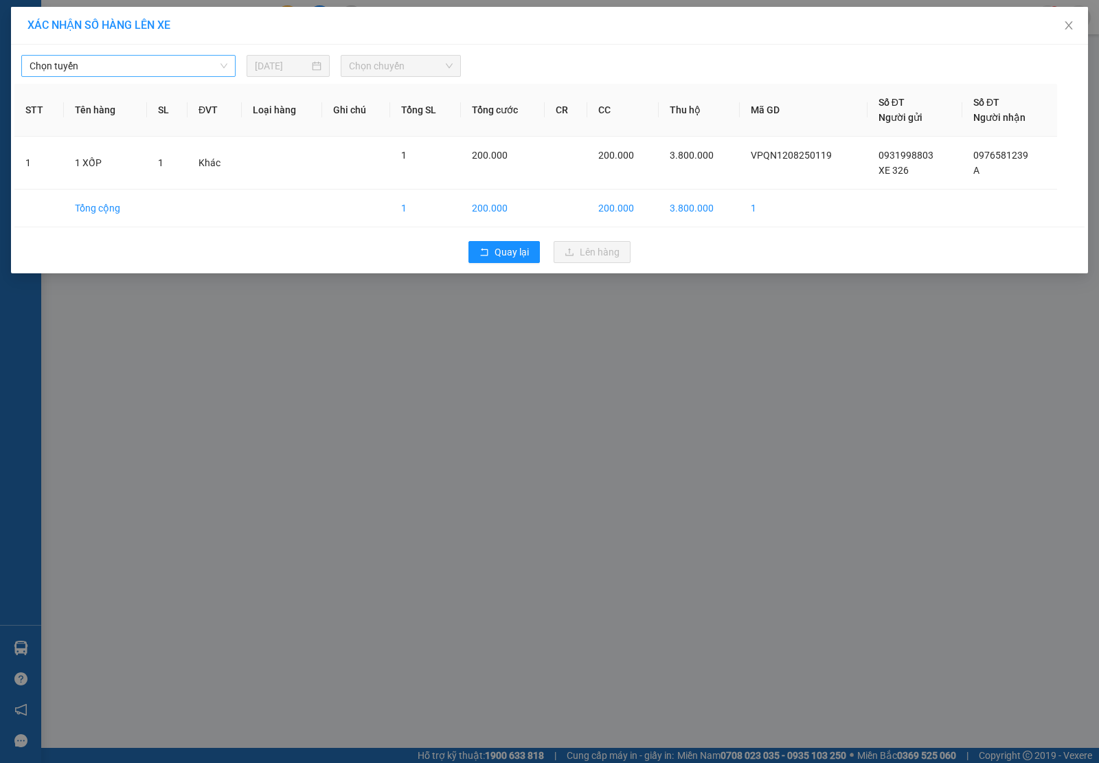
click at [47, 60] on span "Chọn tuyến" at bounding box center [129, 66] width 198 height 21
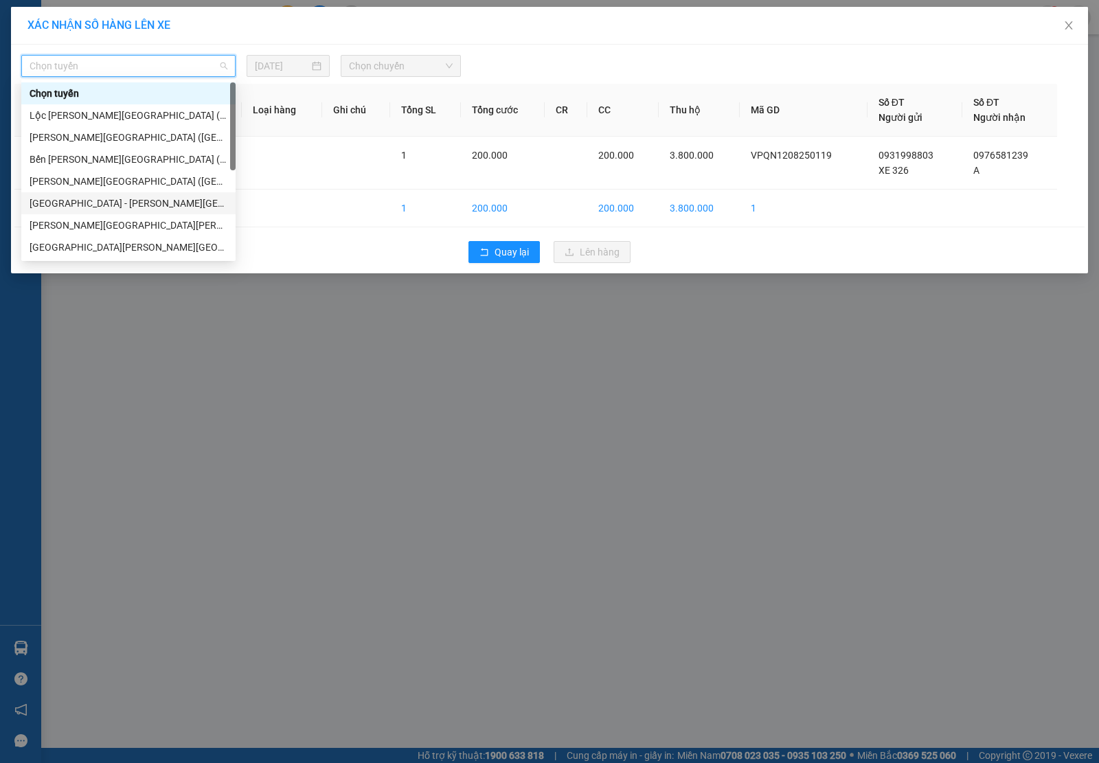
click at [73, 196] on div "[GEOGRAPHIC_DATA] - [PERSON_NAME][GEOGRAPHIC_DATA][PERSON_NAME] ([GEOGRAPHIC_DA…" at bounding box center [129, 203] width 198 height 15
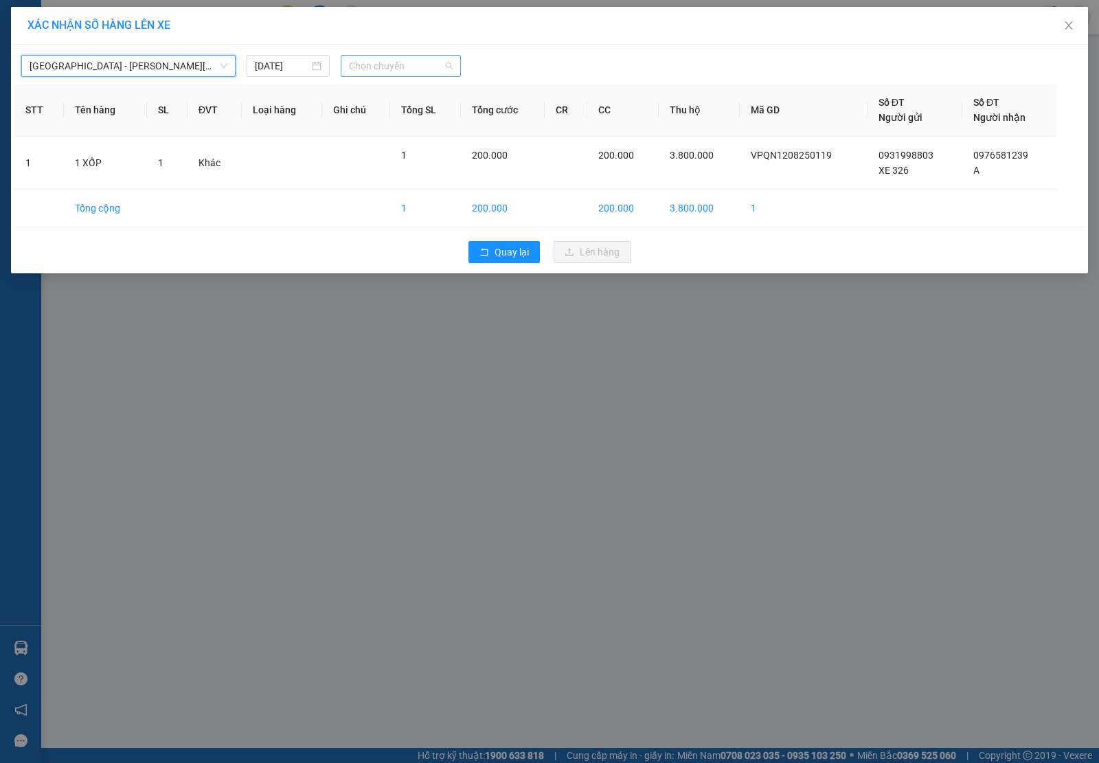
click at [368, 63] on span "Chọn chuyến" at bounding box center [401, 66] width 104 height 21
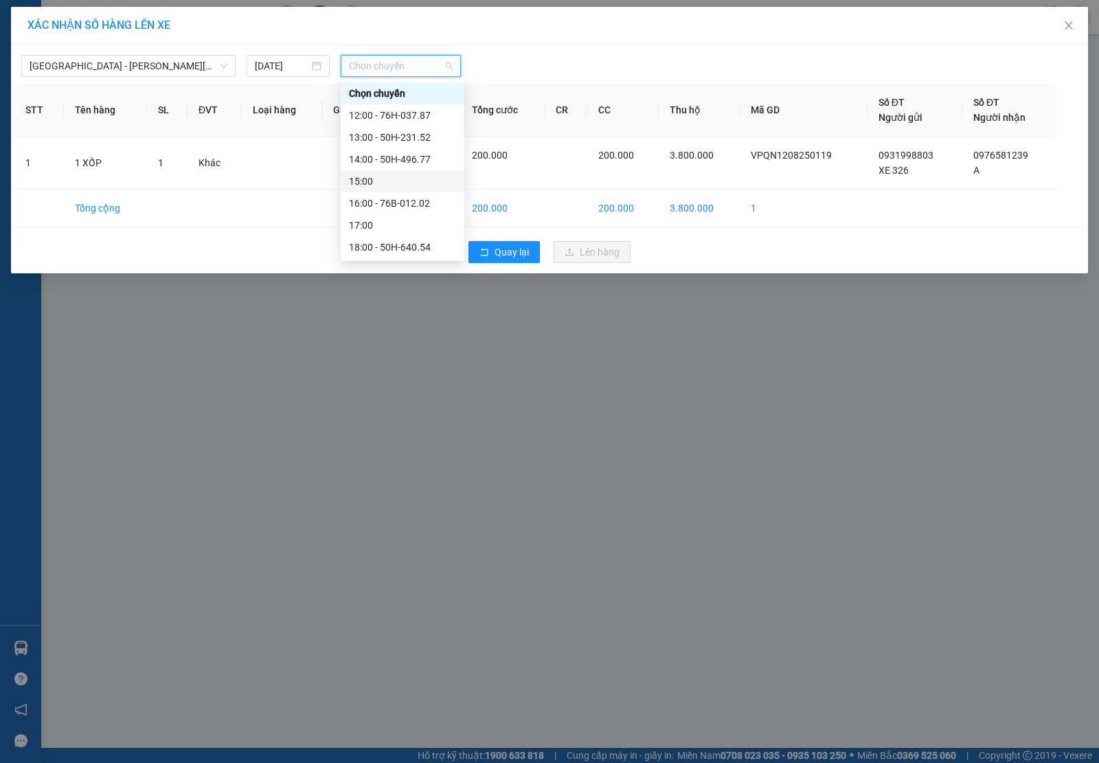
click at [413, 176] on div "15:00" at bounding box center [402, 181] width 107 height 15
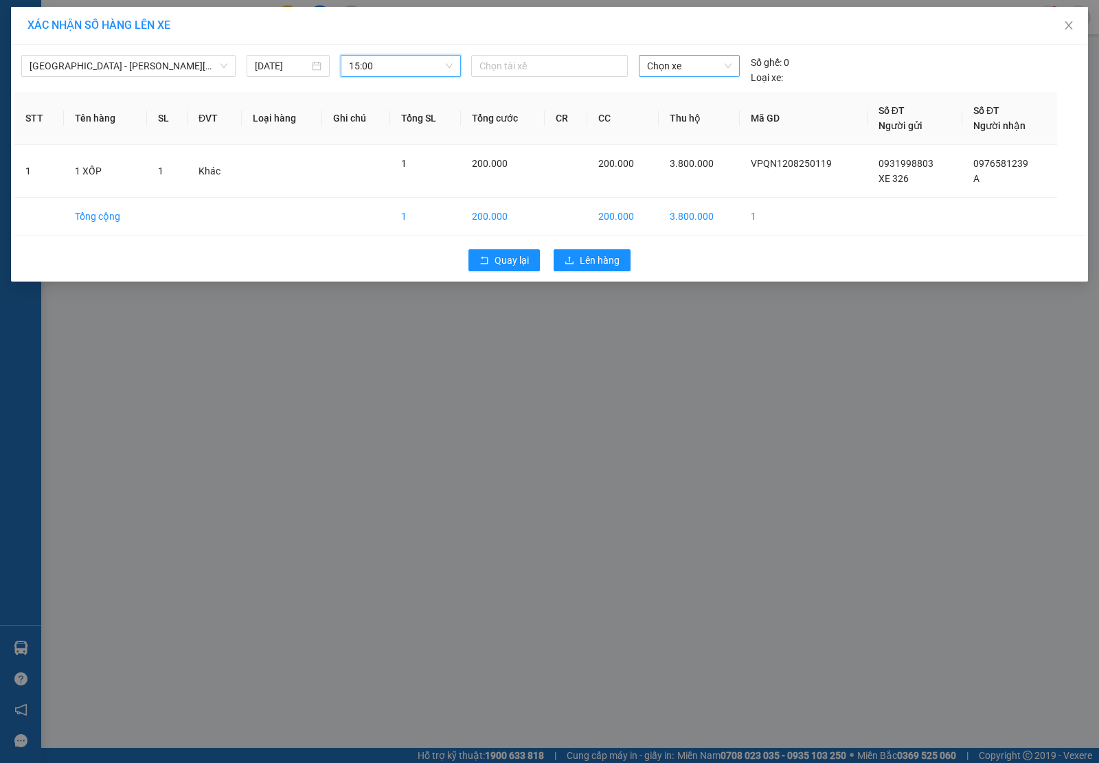
click at [664, 76] on span "Chọn xe" at bounding box center [689, 66] width 84 height 21
click at [666, 93] on div "76B-013.26" at bounding box center [689, 93] width 84 height 15
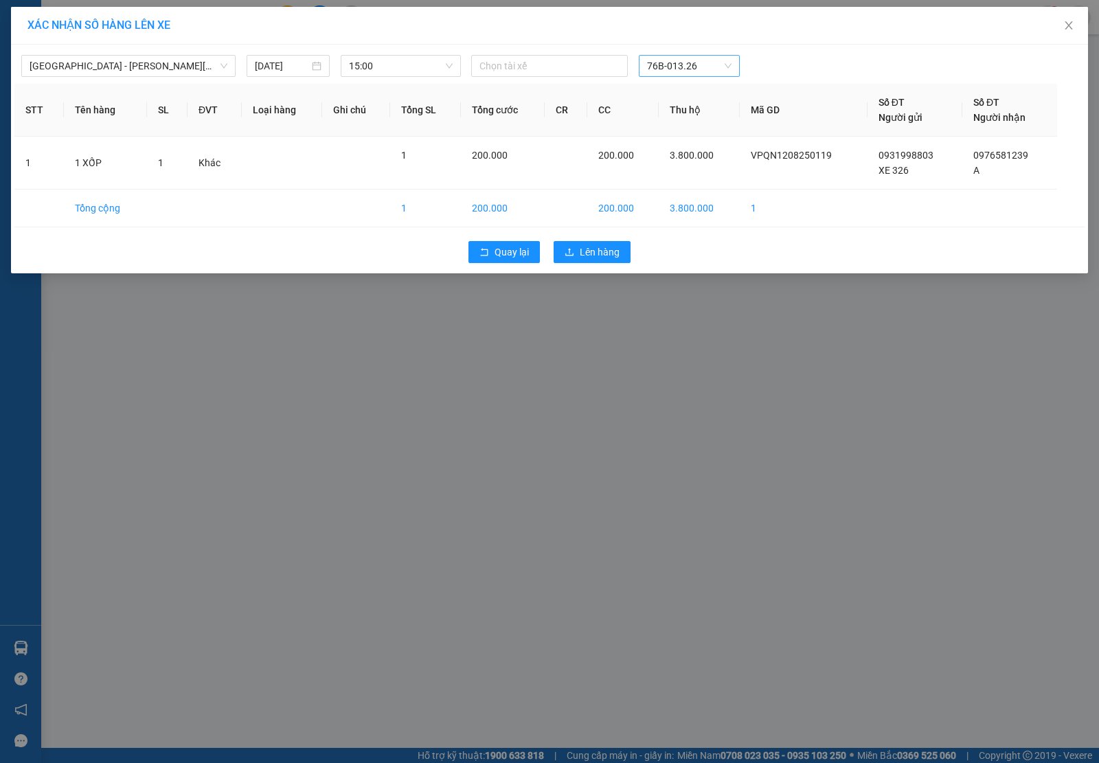
click at [598, 264] on div "Quay lại Lên hàng" at bounding box center [549, 252] width 1070 height 36
click at [598, 262] on button "Lên hàng" at bounding box center [591, 252] width 77 height 22
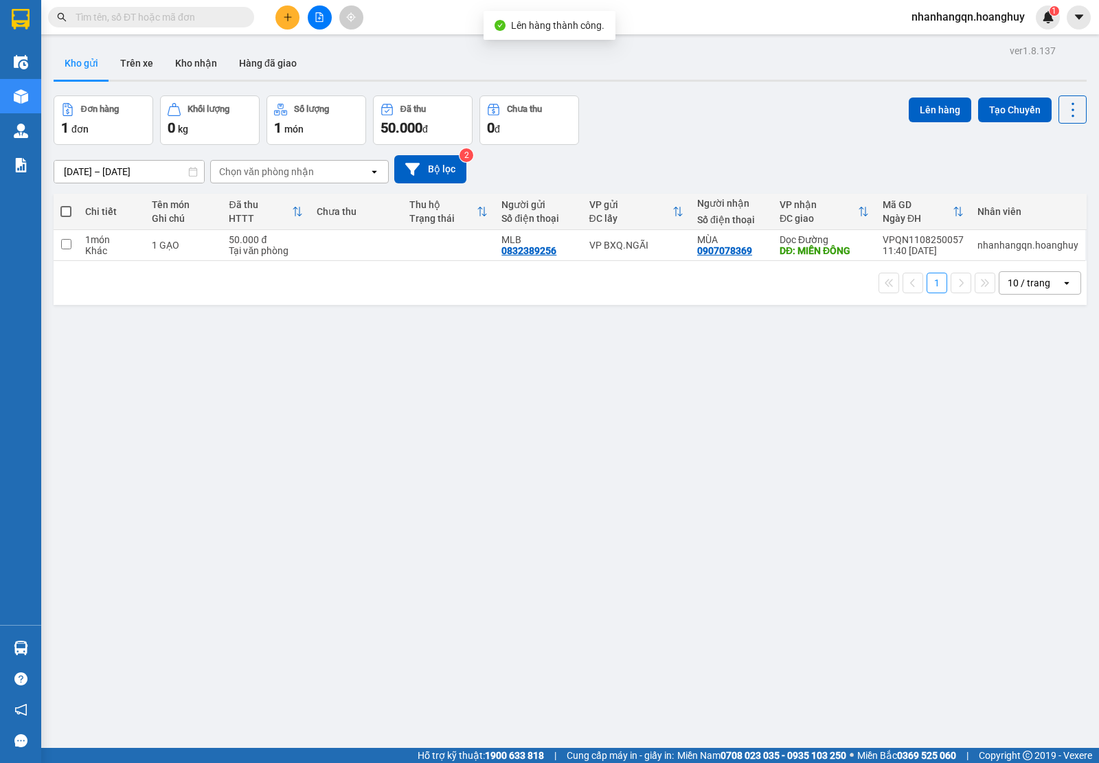
click at [183, 32] on div "Kết quả [PERSON_NAME] ( 67 ) Bộ lọc Mã ĐH Trạng thái Món hàng Thu hộ [PERSON_NA…" at bounding box center [549, 17] width 1099 height 34
click at [159, 16] on input "text" at bounding box center [157, 17] width 162 height 15
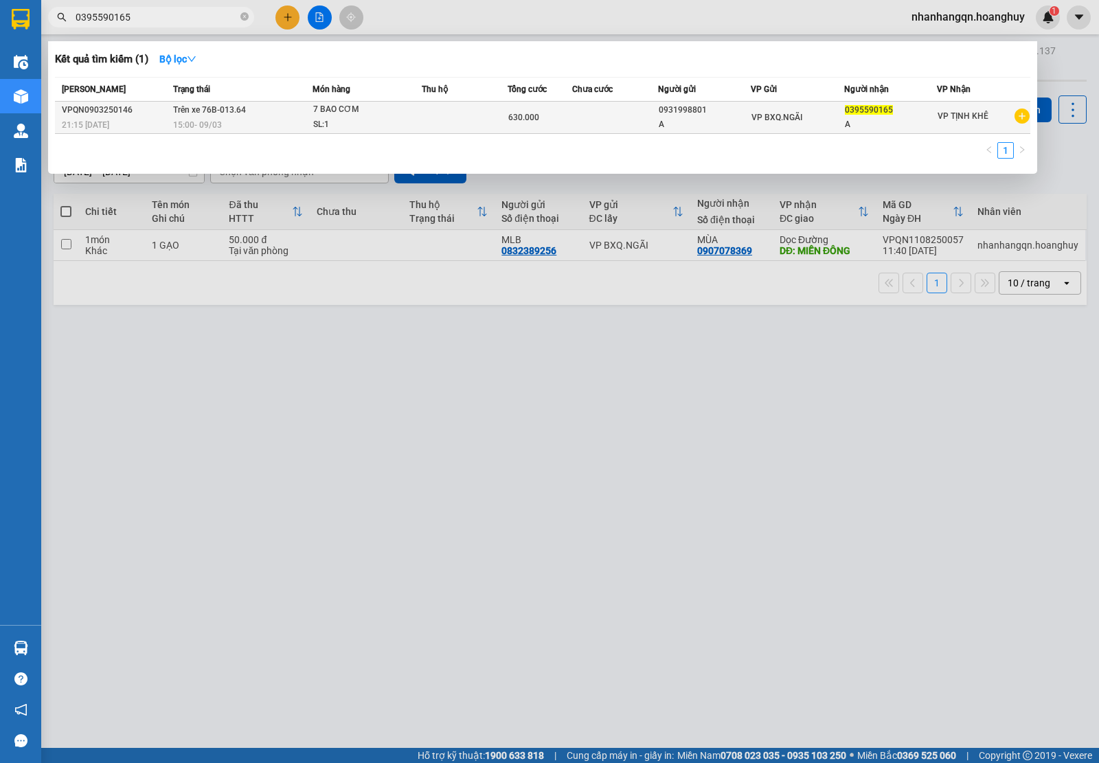
click at [415, 108] on div "7 BAO CƠM" at bounding box center [364, 109] width 103 height 15
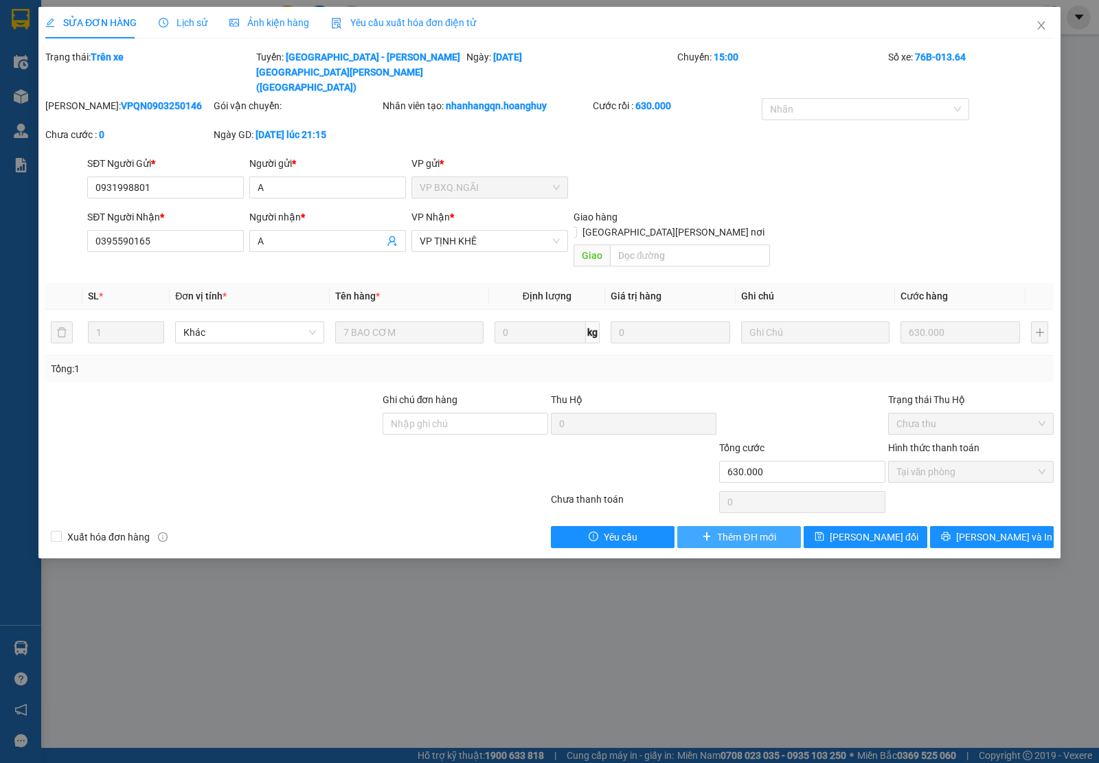
click at [726, 529] on span "Thêm ĐH mới" at bounding box center [746, 536] width 58 height 15
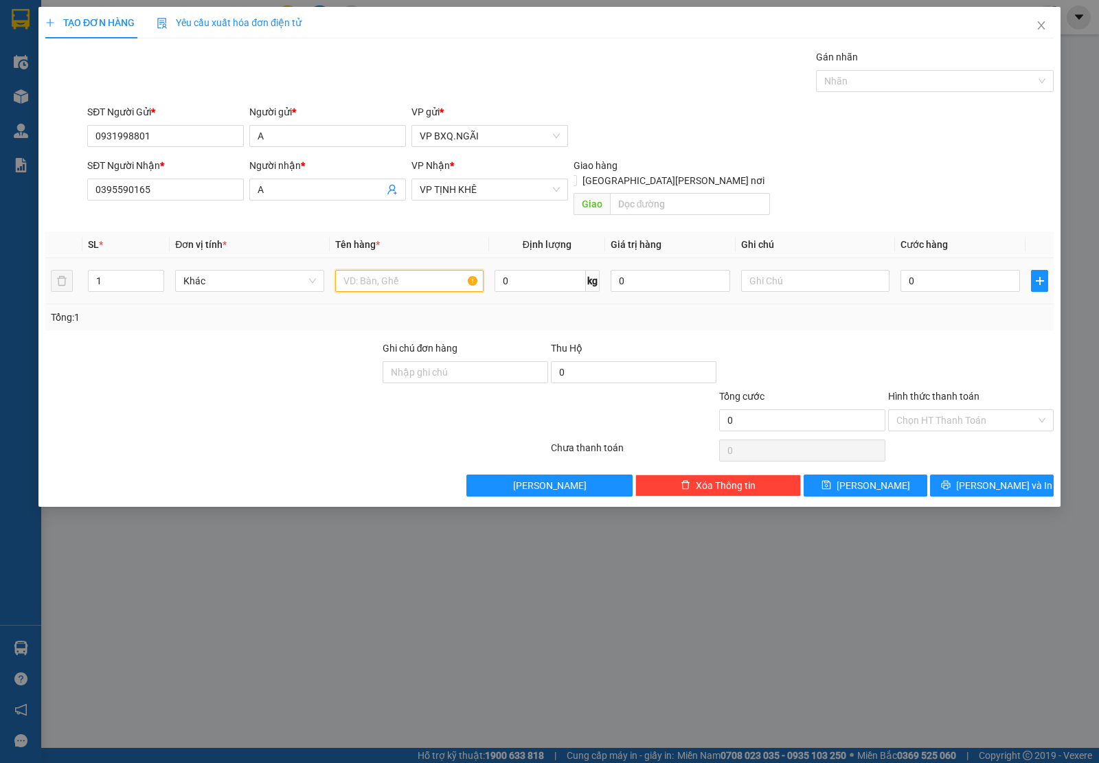
click at [395, 270] on input "text" at bounding box center [409, 281] width 148 height 22
click at [989, 413] on input "Hình thức thanh toán" at bounding box center [965, 420] width 139 height 21
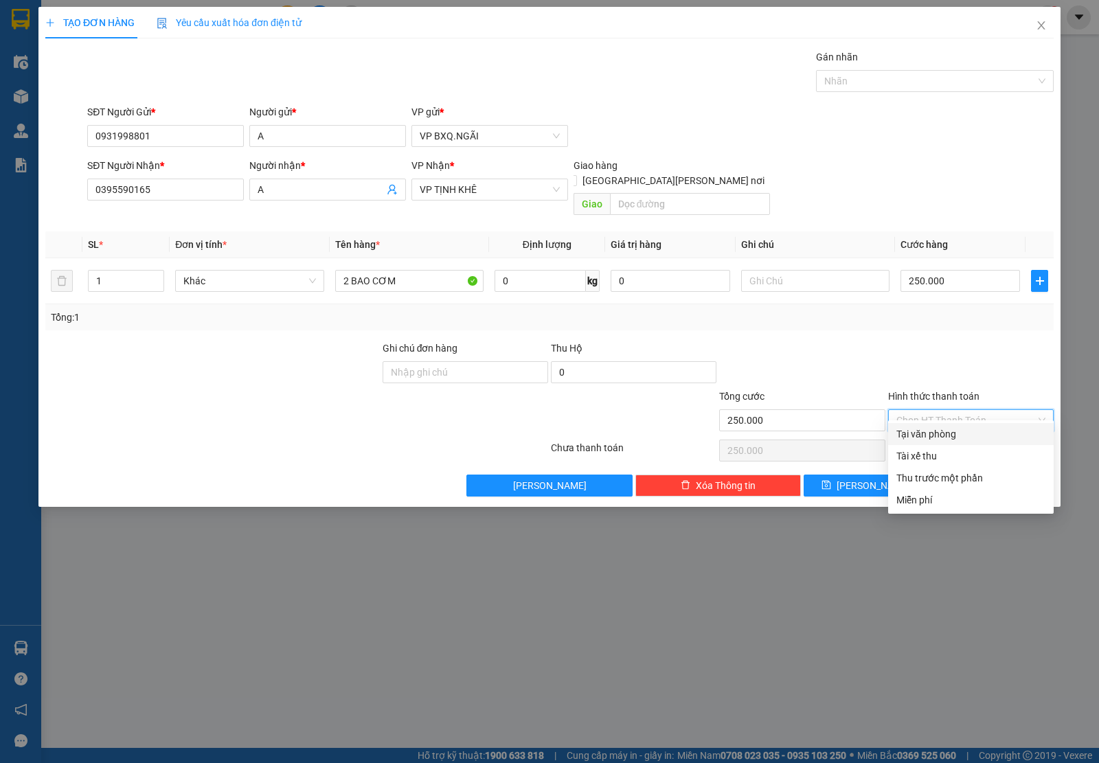
click at [963, 430] on div "Tại văn phòng" at bounding box center [970, 433] width 149 height 15
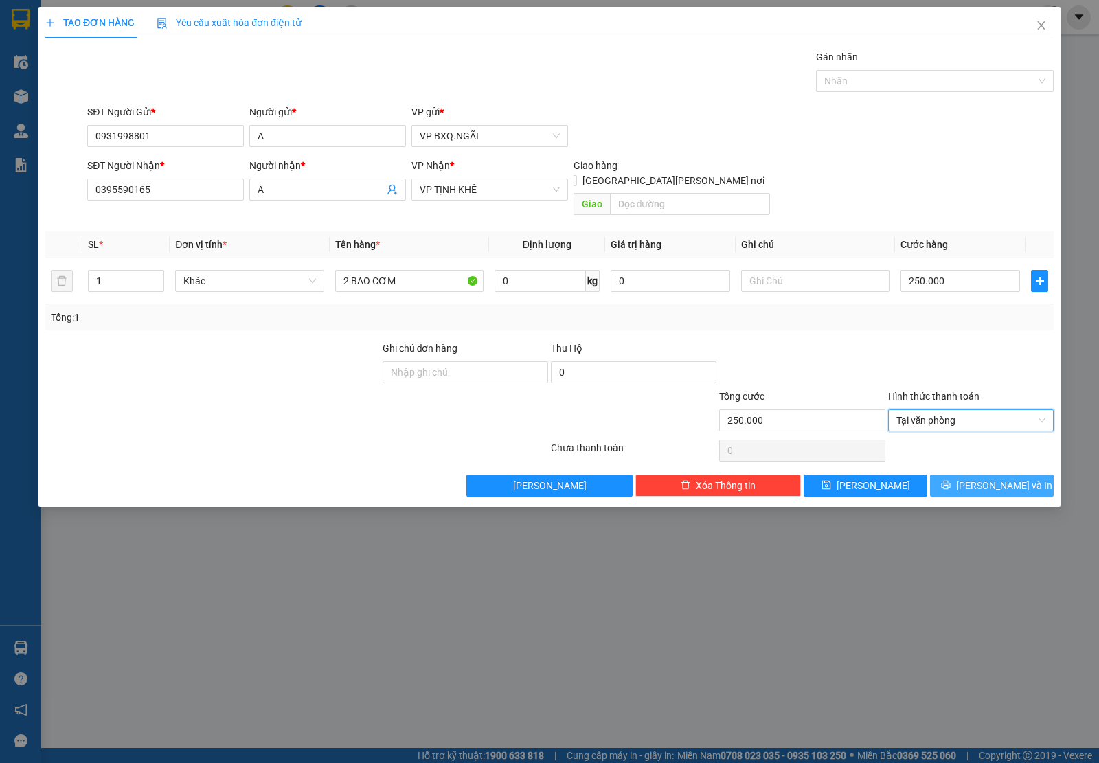
click at [983, 478] on span "[PERSON_NAME] và In" at bounding box center [1004, 485] width 96 height 15
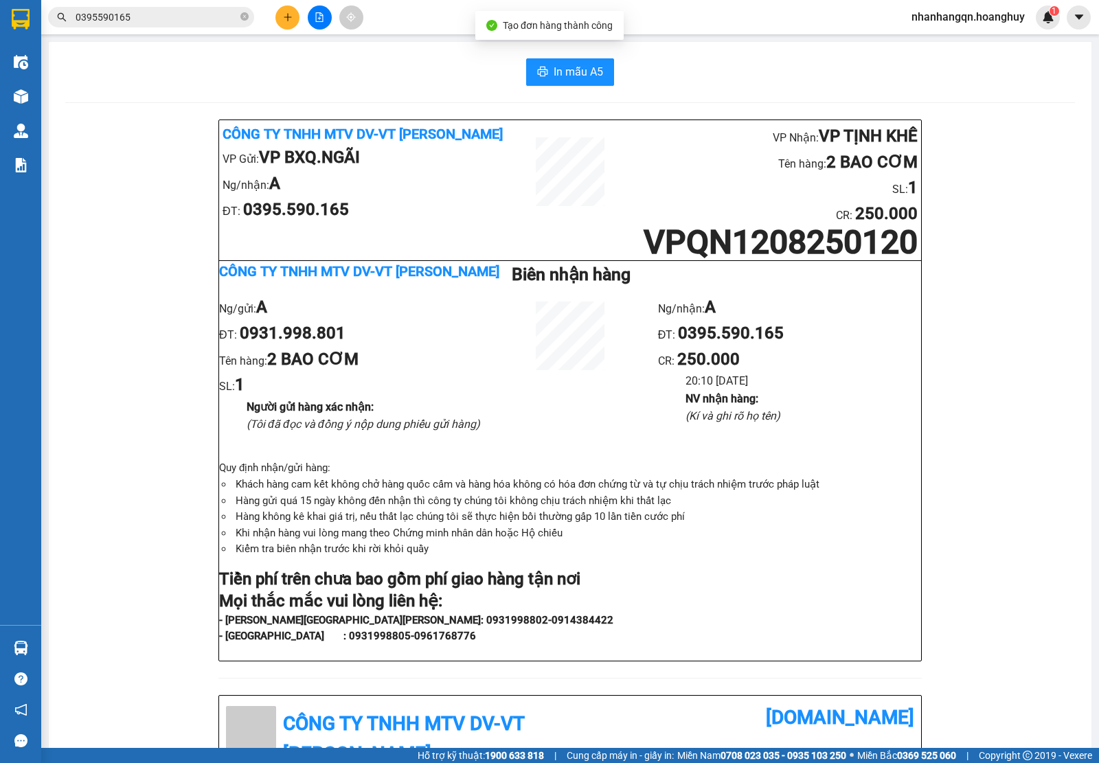
click at [135, 18] on input "0395590165" at bounding box center [157, 17] width 162 height 15
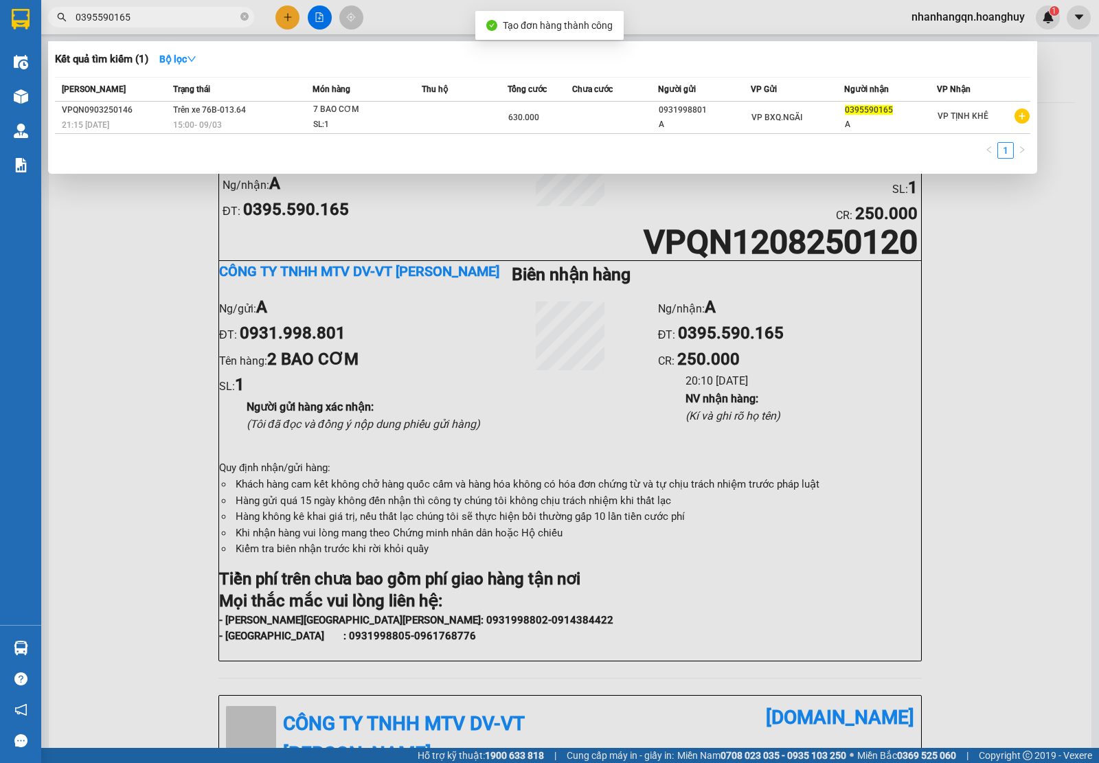
click at [135, 18] on input "0395590165" at bounding box center [157, 17] width 162 height 15
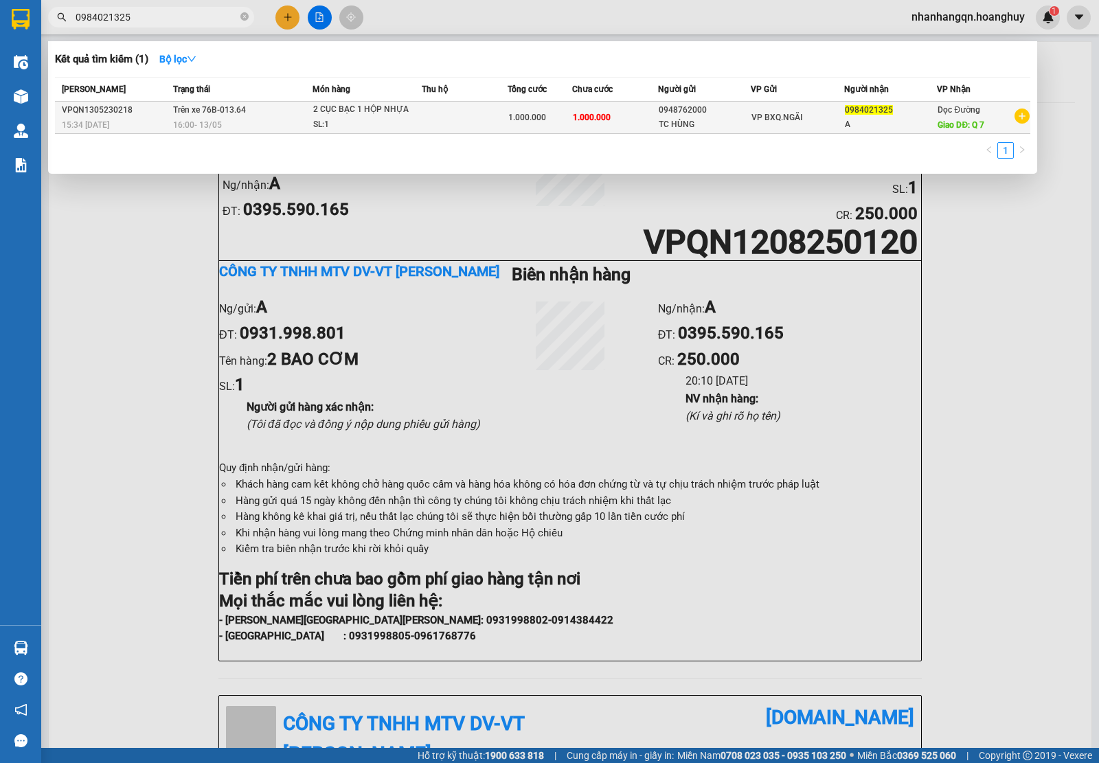
click at [695, 117] on div "0948762000" at bounding box center [704, 110] width 92 height 14
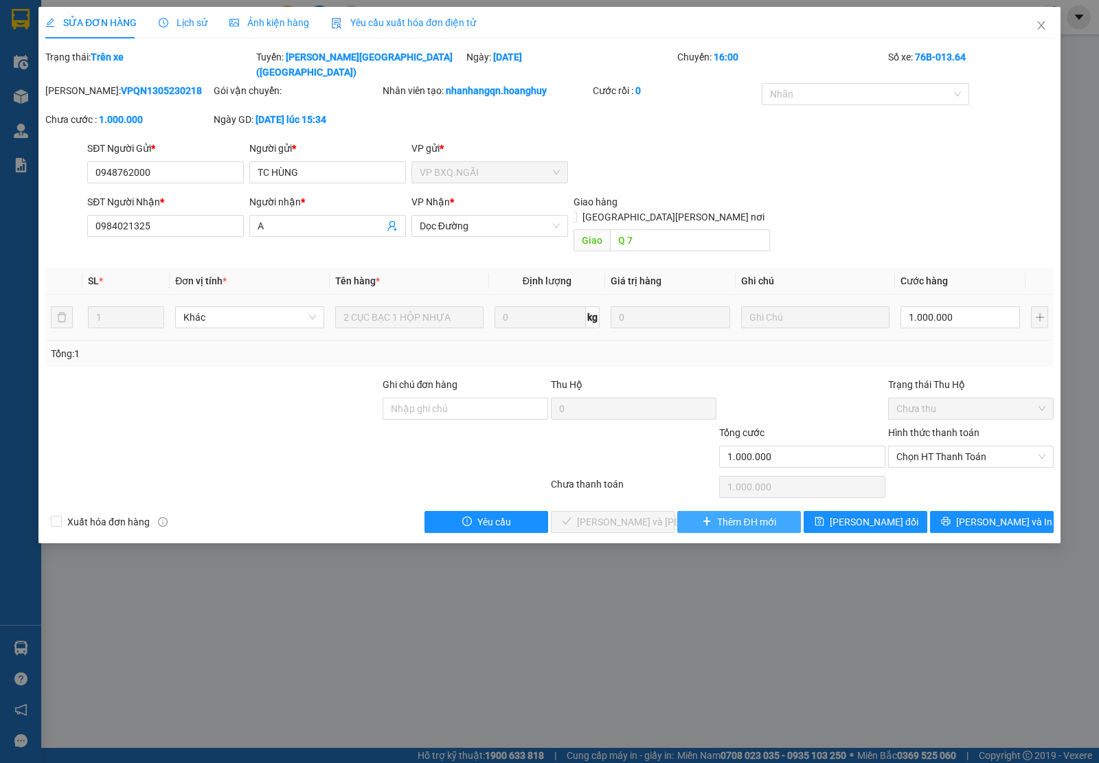
click at [742, 514] on span "Thêm ĐH mới" at bounding box center [746, 521] width 58 height 15
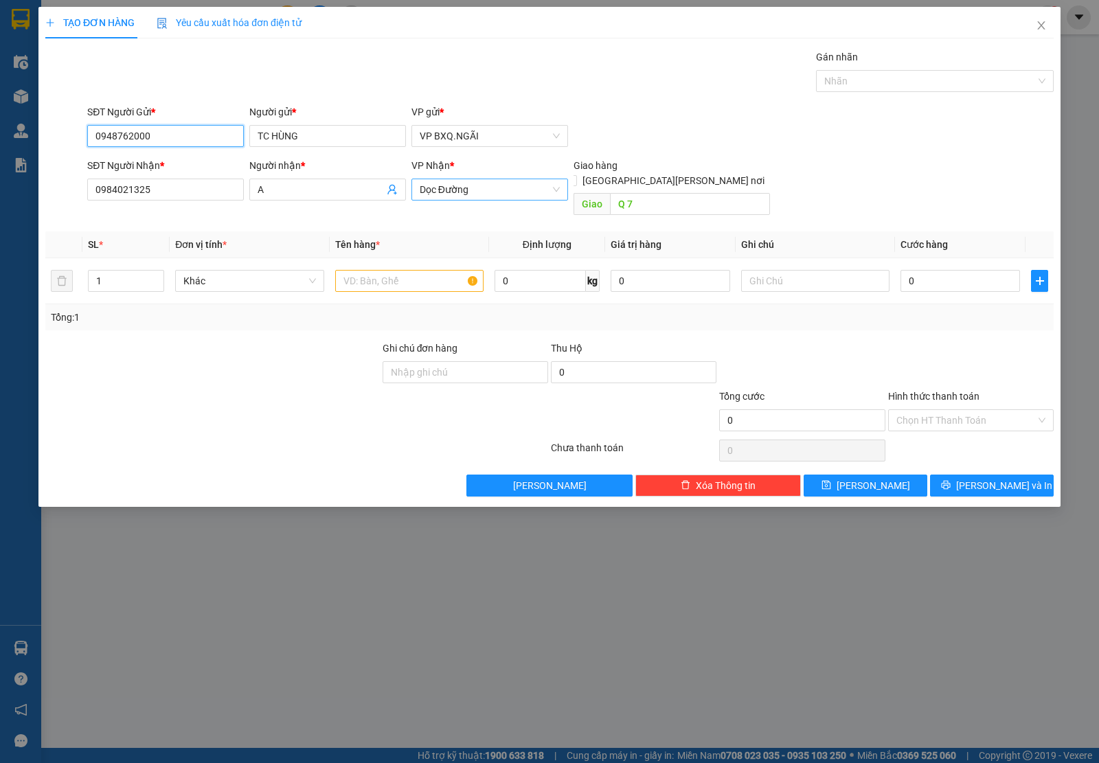
click at [464, 189] on span "Dọc Đường" at bounding box center [489, 189] width 140 height 21
click at [465, 218] on div "VP [PERSON_NAME]" at bounding box center [489, 217] width 140 height 15
click at [620, 193] on input "Q 7" at bounding box center [690, 204] width 161 height 22
click at [420, 270] on input "text" at bounding box center [409, 281] width 148 height 22
click at [968, 410] on input "Hình thức thanh toán" at bounding box center [965, 420] width 139 height 21
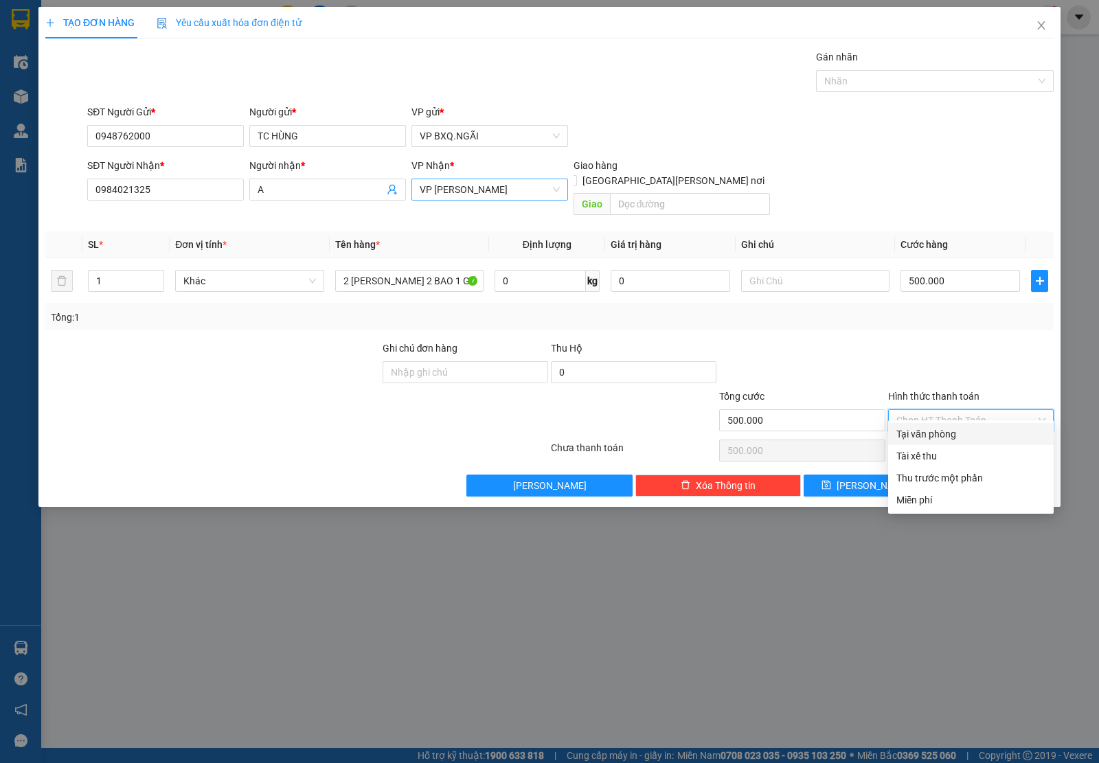
click at [958, 431] on div "Tại văn phòng" at bounding box center [970, 433] width 149 height 15
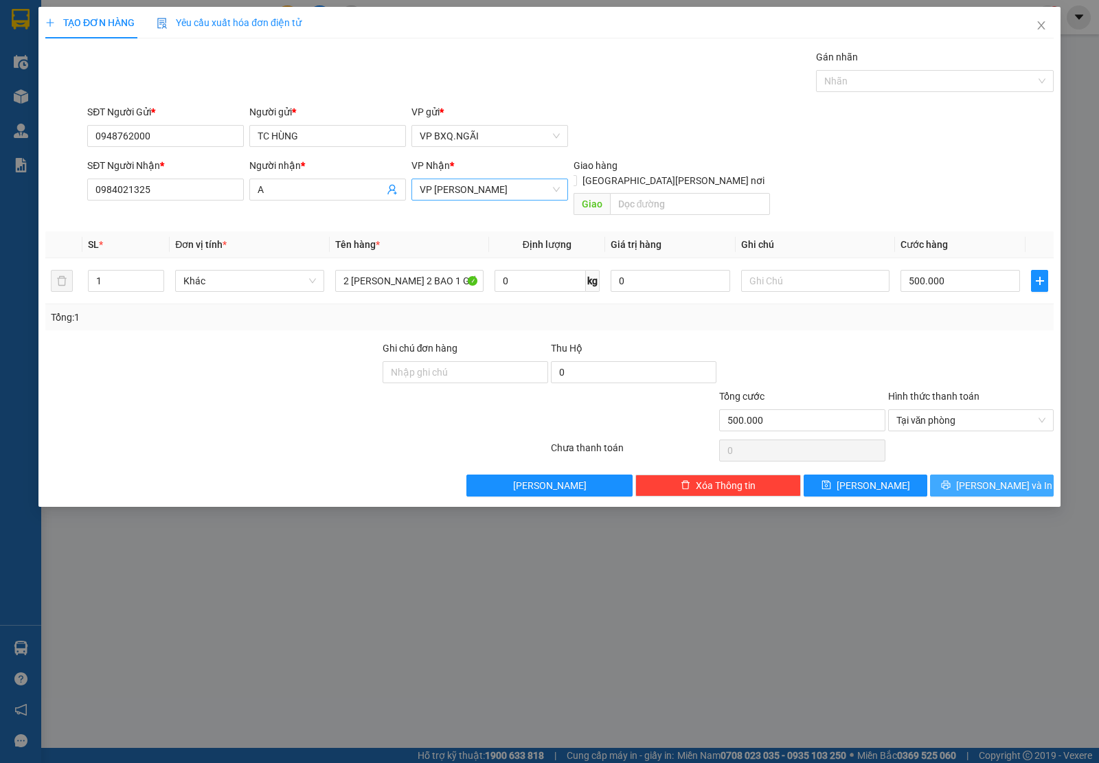
click at [950, 480] on icon "printer" at bounding box center [946, 485] width 10 height 10
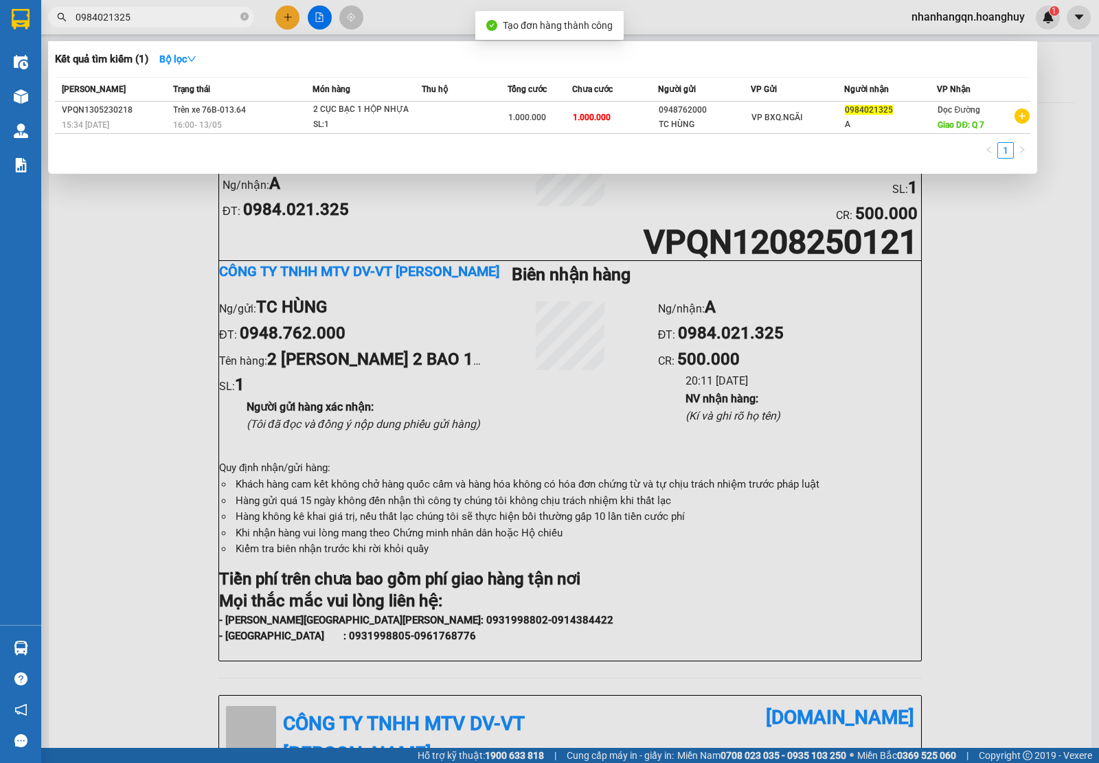
click at [142, 19] on input "0984021325" at bounding box center [157, 17] width 162 height 15
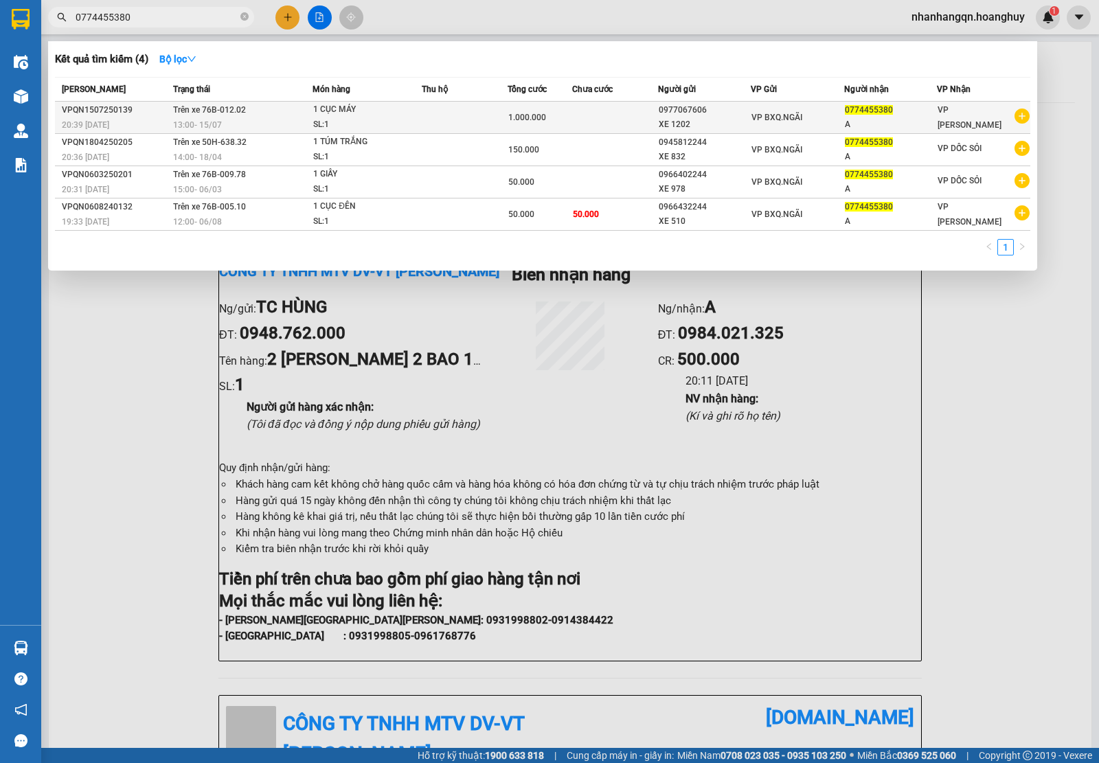
click at [735, 117] on div "XE 1202" at bounding box center [704, 124] width 92 height 14
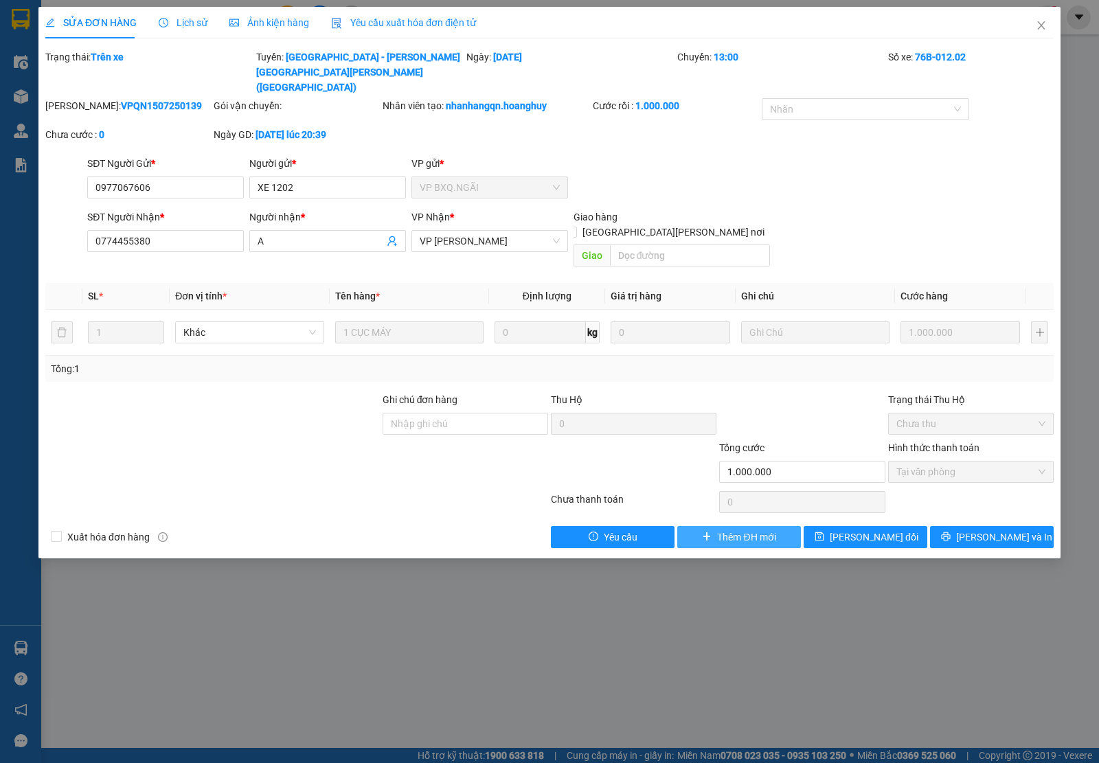
click at [763, 529] on span "Thêm ĐH mới" at bounding box center [746, 536] width 58 height 15
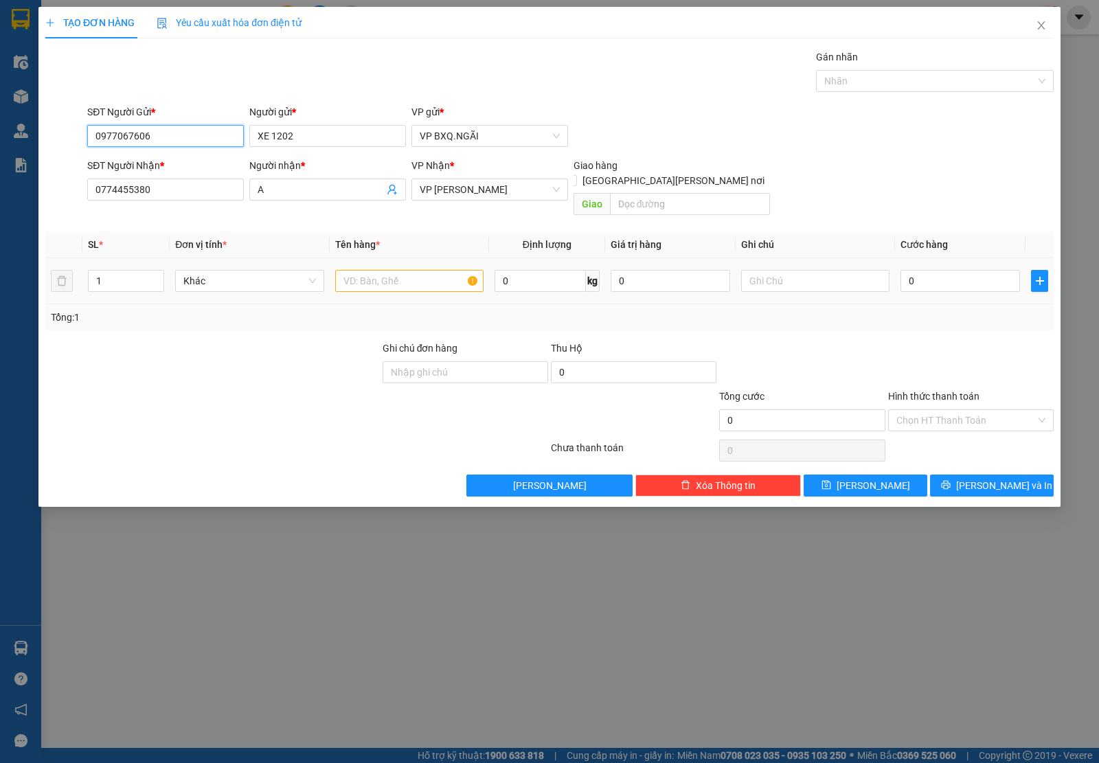
click at [402, 267] on div at bounding box center [409, 280] width 148 height 27
click at [389, 270] on input "text" at bounding box center [409, 281] width 148 height 22
click at [925, 410] on input "Hình thức thanh toán" at bounding box center [965, 420] width 139 height 21
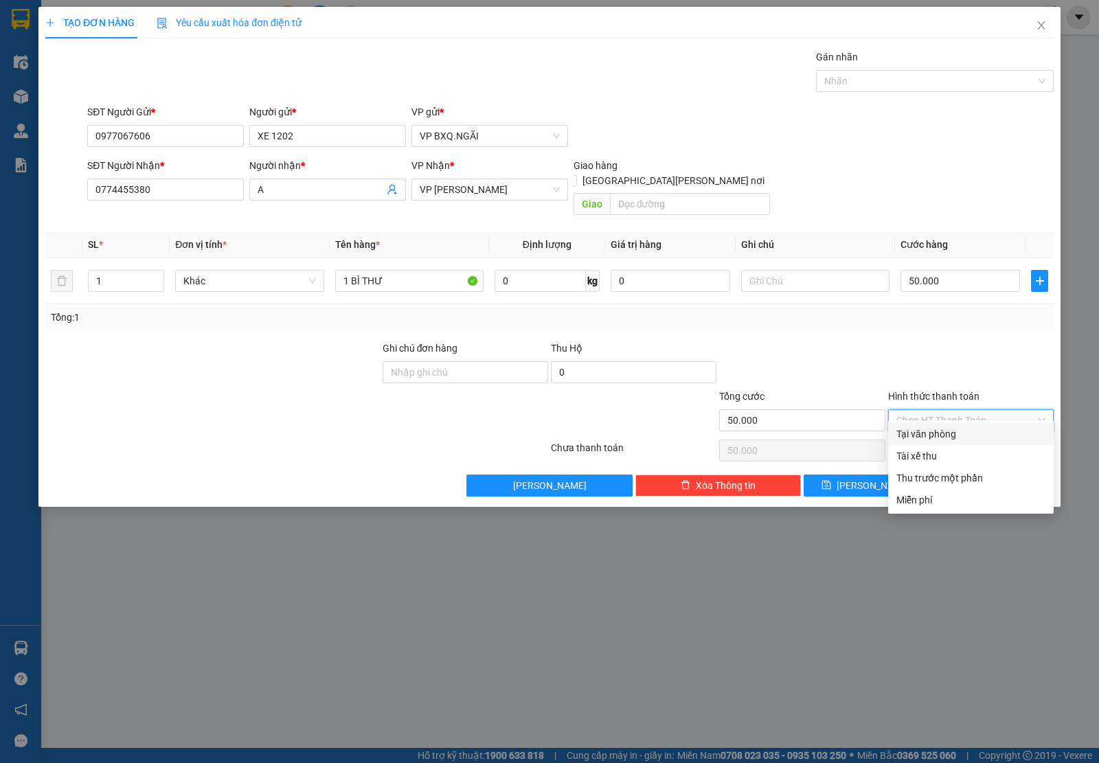
click at [934, 424] on div "Tại văn phòng" at bounding box center [970, 434] width 165 height 22
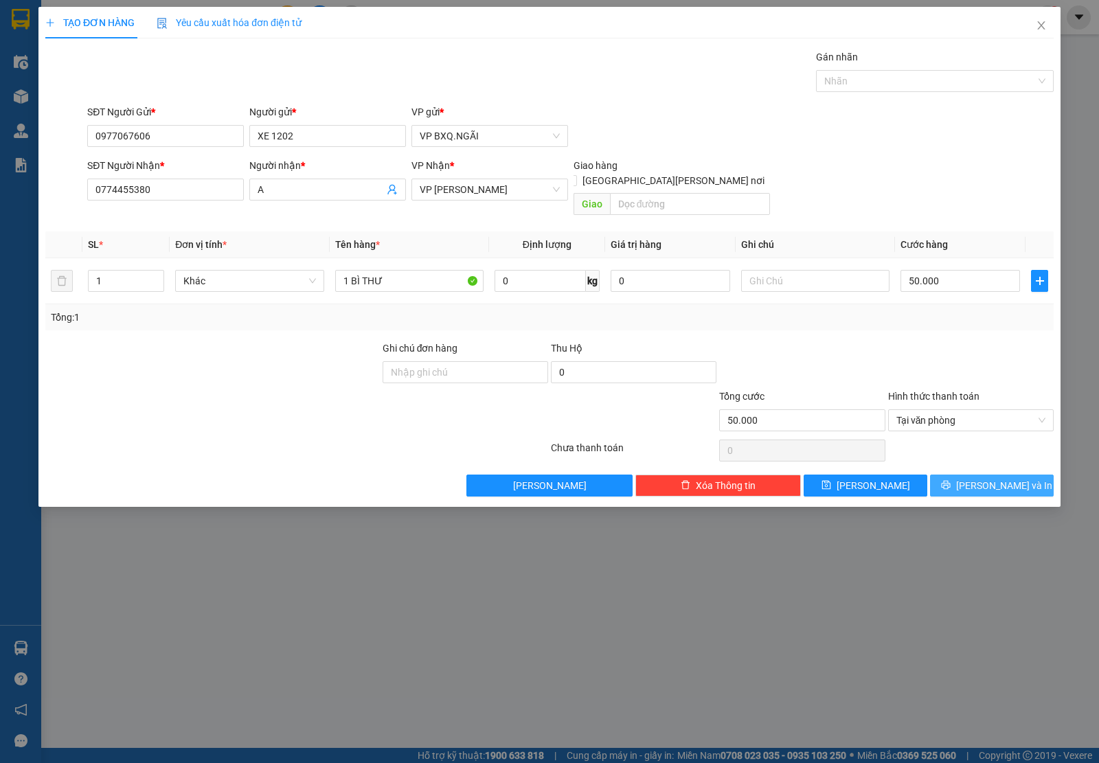
click at [963, 474] on button "[PERSON_NAME] và In" at bounding box center [992, 485] width 124 height 22
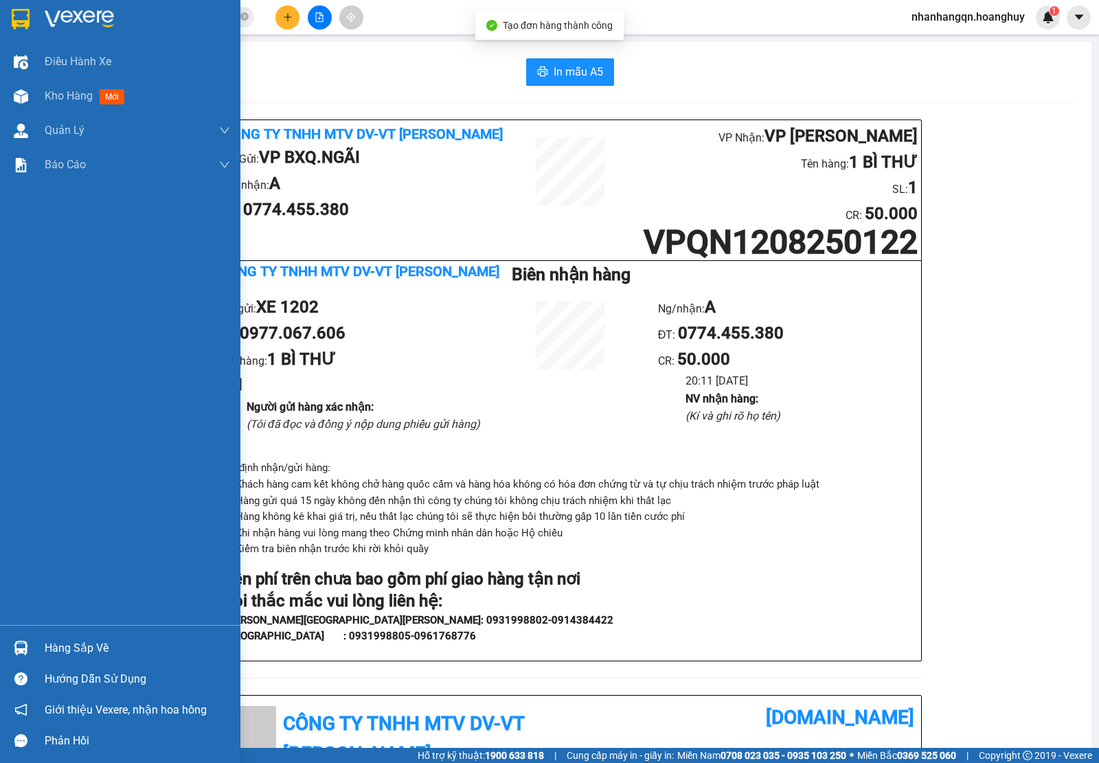
click at [19, 30] on div at bounding box center [21, 19] width 24 height 24
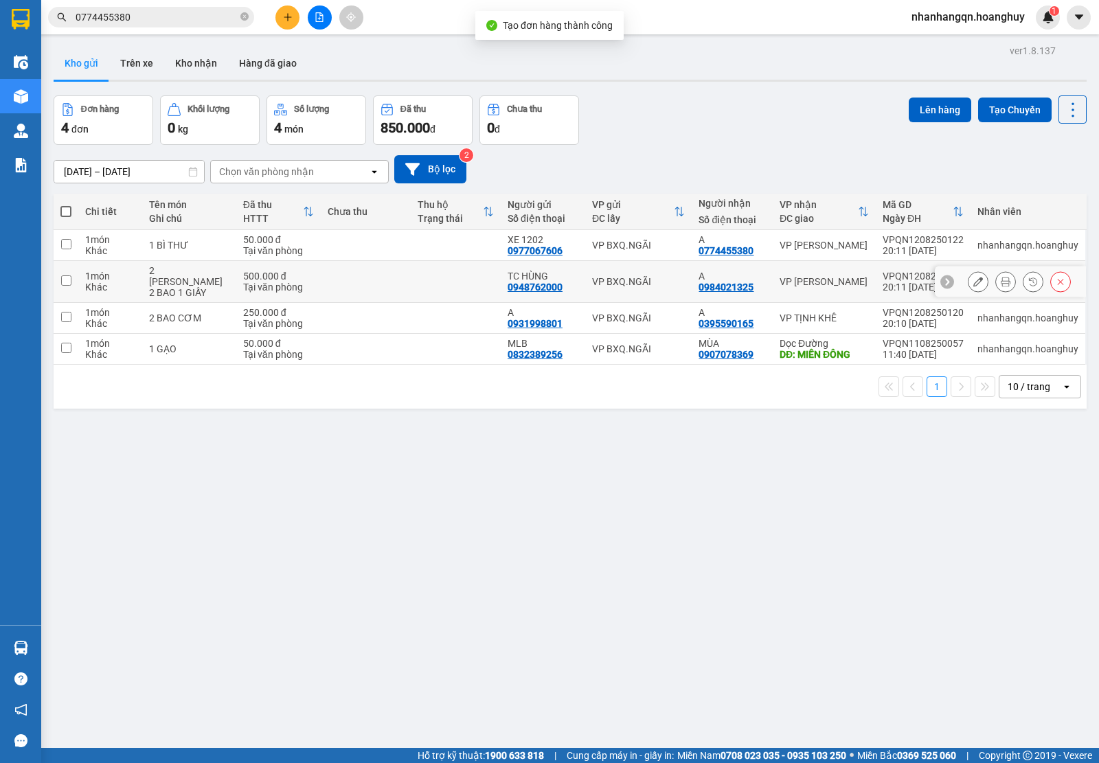
click at [594, 261] on td "VP BXQ.NGÃI" at bounding box center [638, 282] width 107 height 42
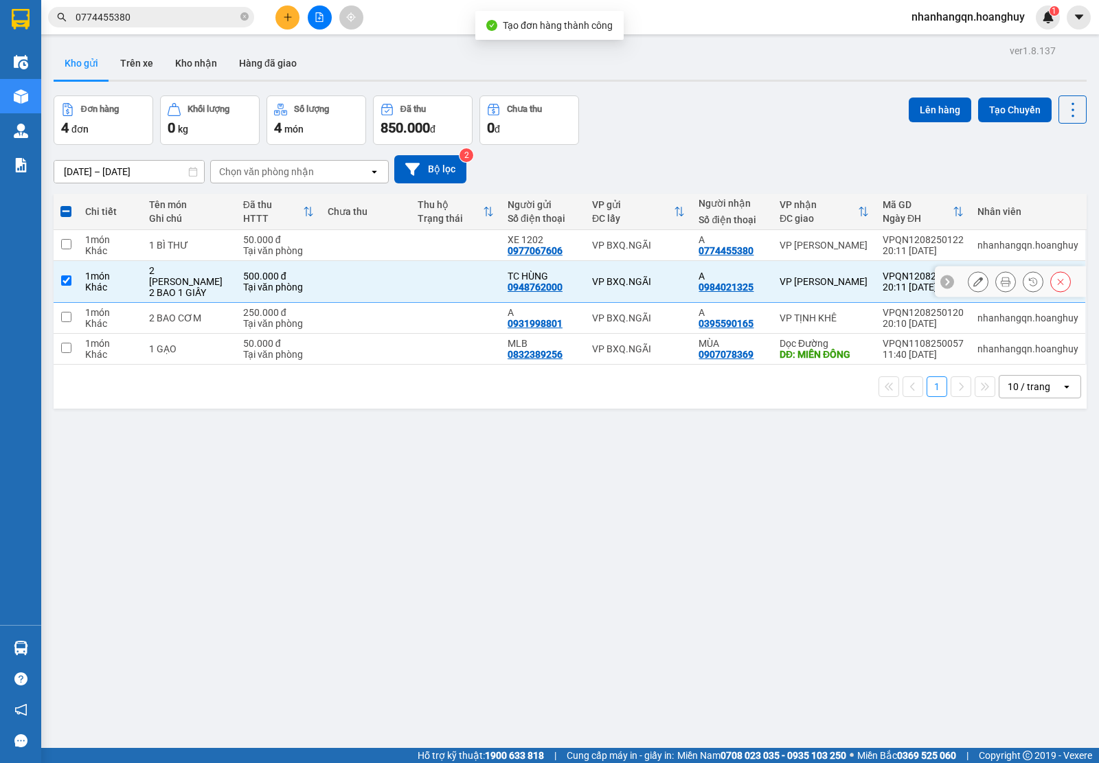
click at [642, 313] on td "VP BXQ.NGÃI" at bounding box center [638, 318] width 107 height 31
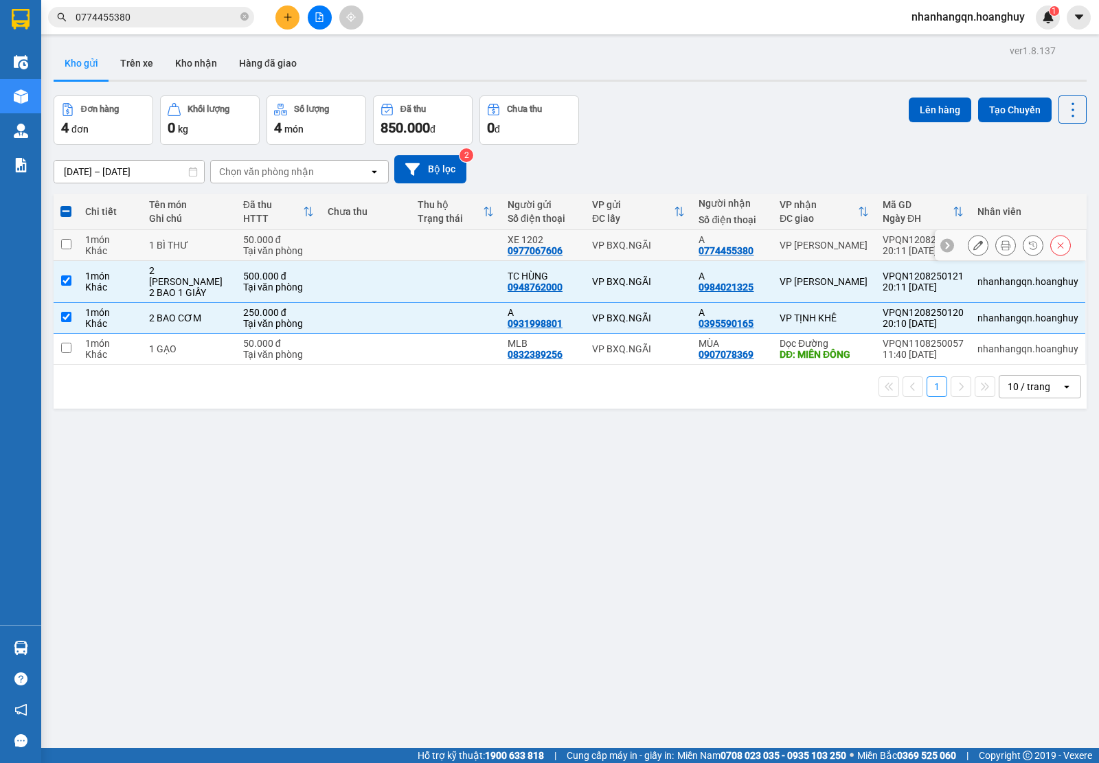
click at [650, 234] on td "VP BXQ.NGÃI" at bounding box center [638, 245] width 107 height 31
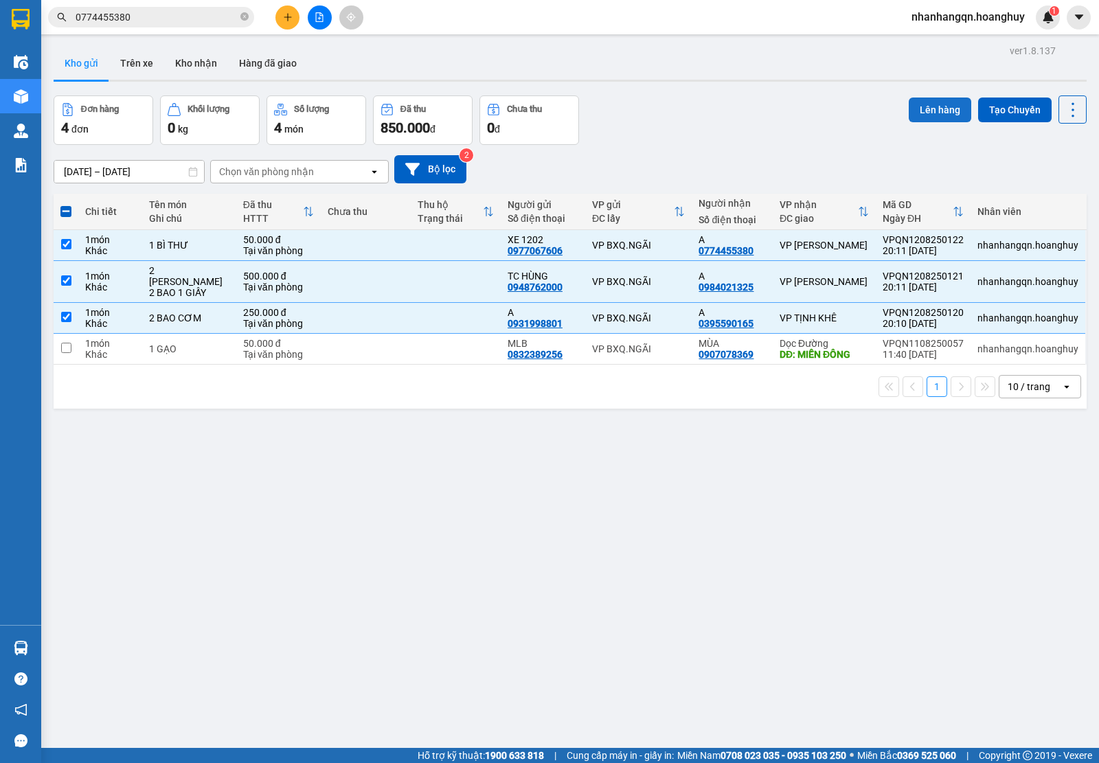
click at [910, 114] on button "Lên hàng" at bounding box center [939, 109] width 62 height 25
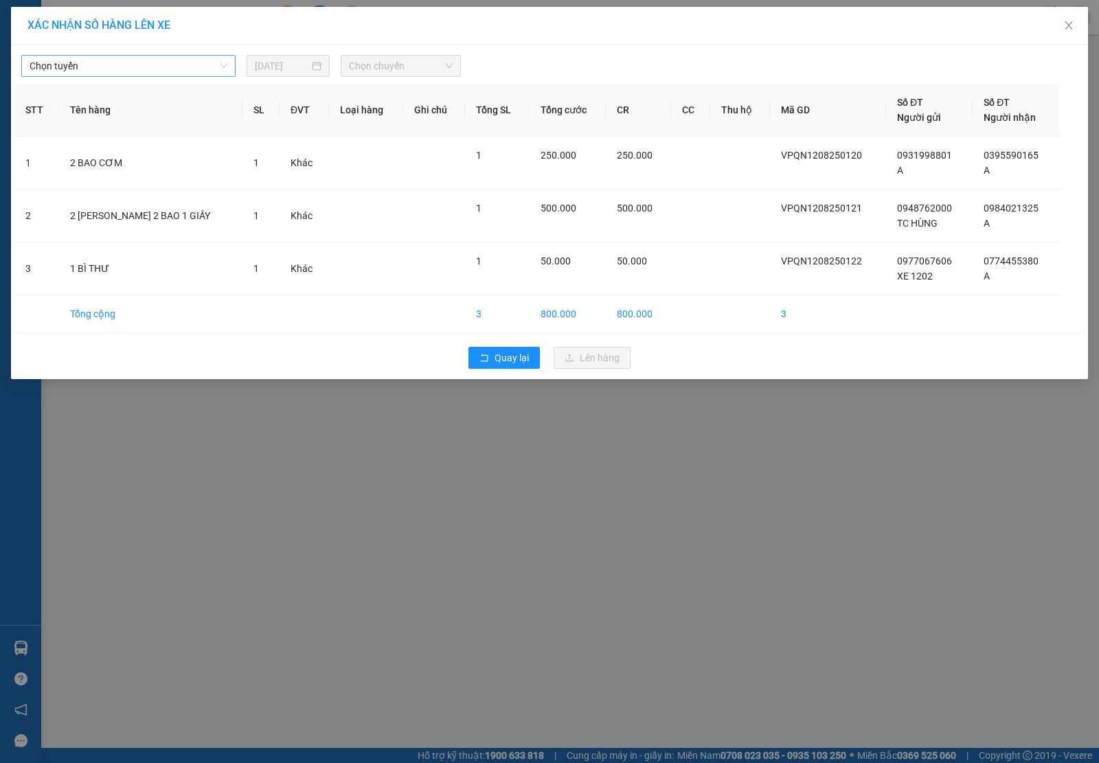
click at [201, 70] on span "Chọn tuyến" at bounding box center [129, 66] width 198 height 21
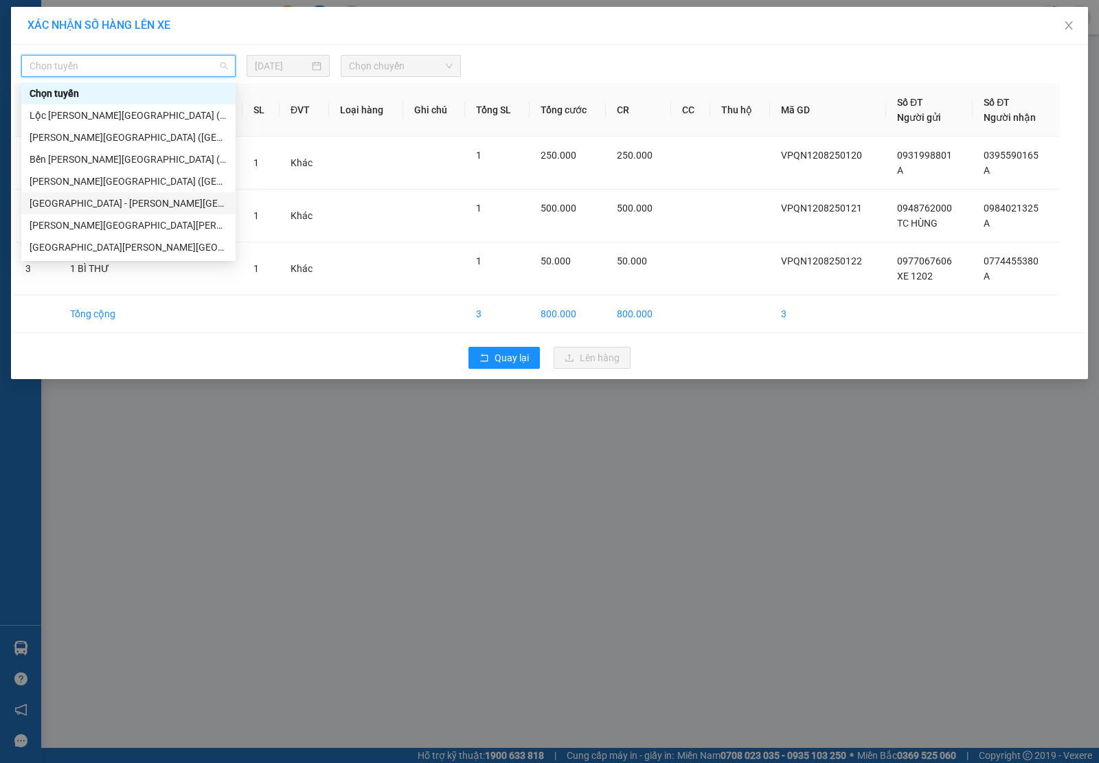
click at [118, 198] on div "[GEOGRAPHIC_DATA] - [PERSON_NAME][GEOGRAPHIC_DATA][PERSON_NAME] ([GEOGRAPHIC_DA…" at bounding box center [129, 203] width 198 height 15
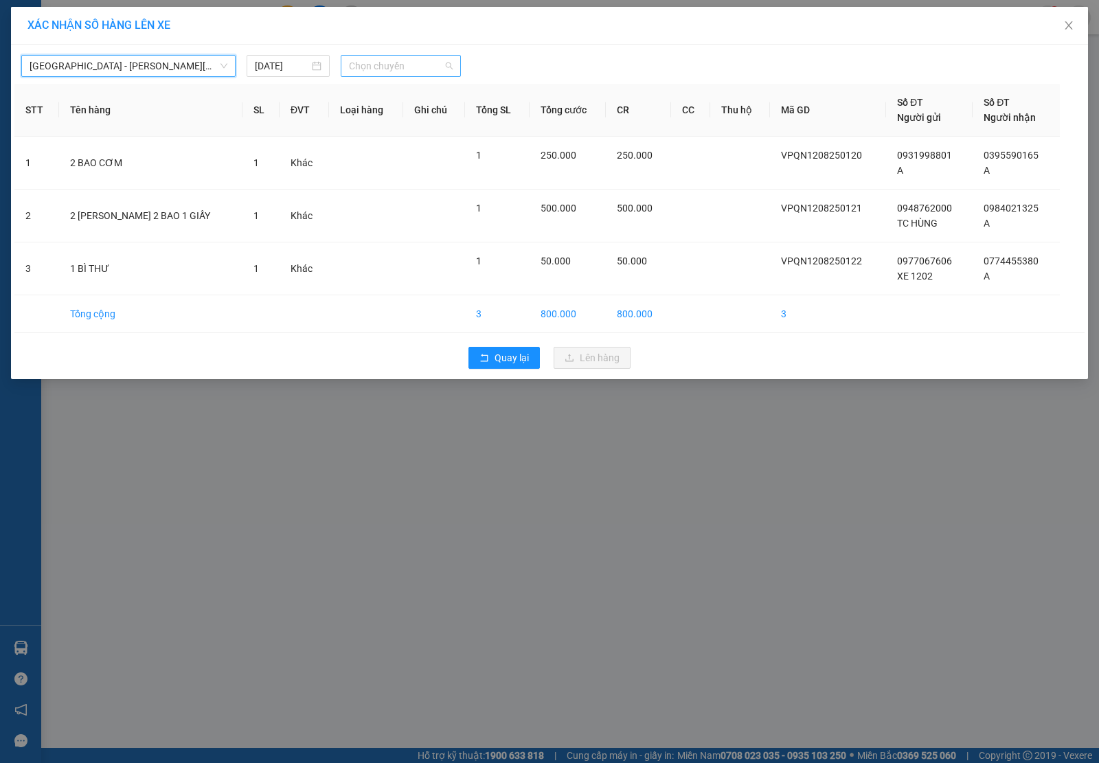
click at [389, 67] on span "Chọn chuyến" at bounding box center [401, 66] width 104 height 21
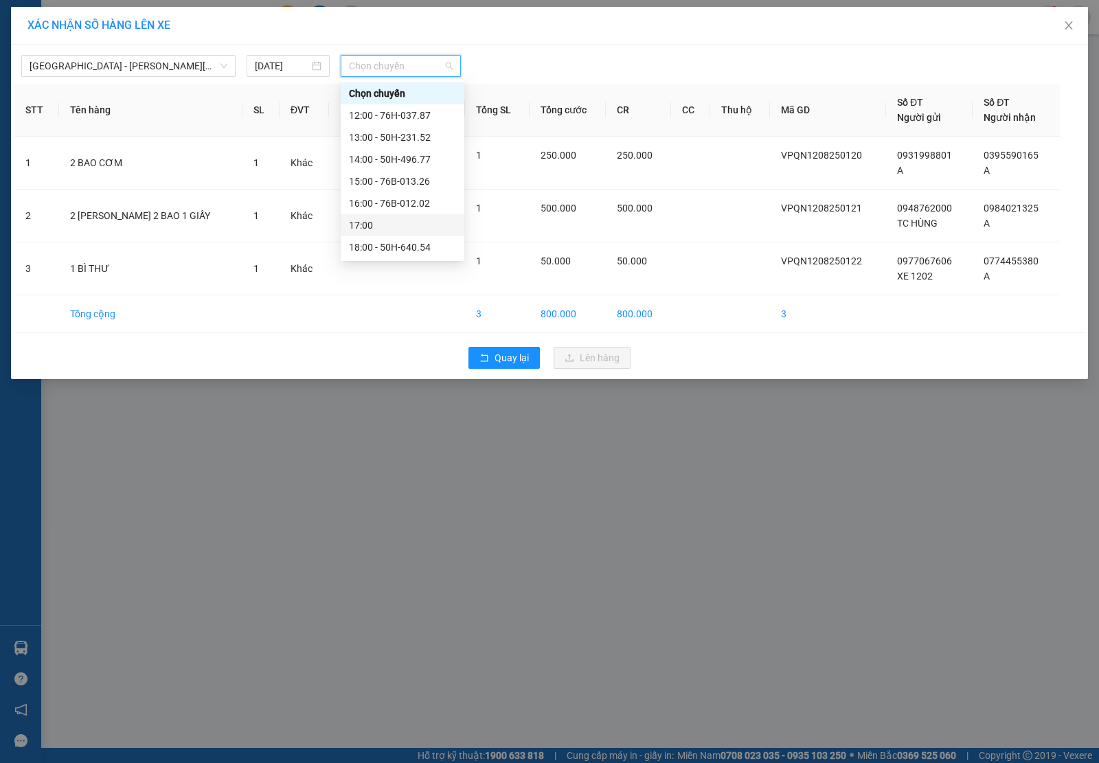
click at [378, 230] on div "17:00" at bounding box center [402, 225] width 107 height 15
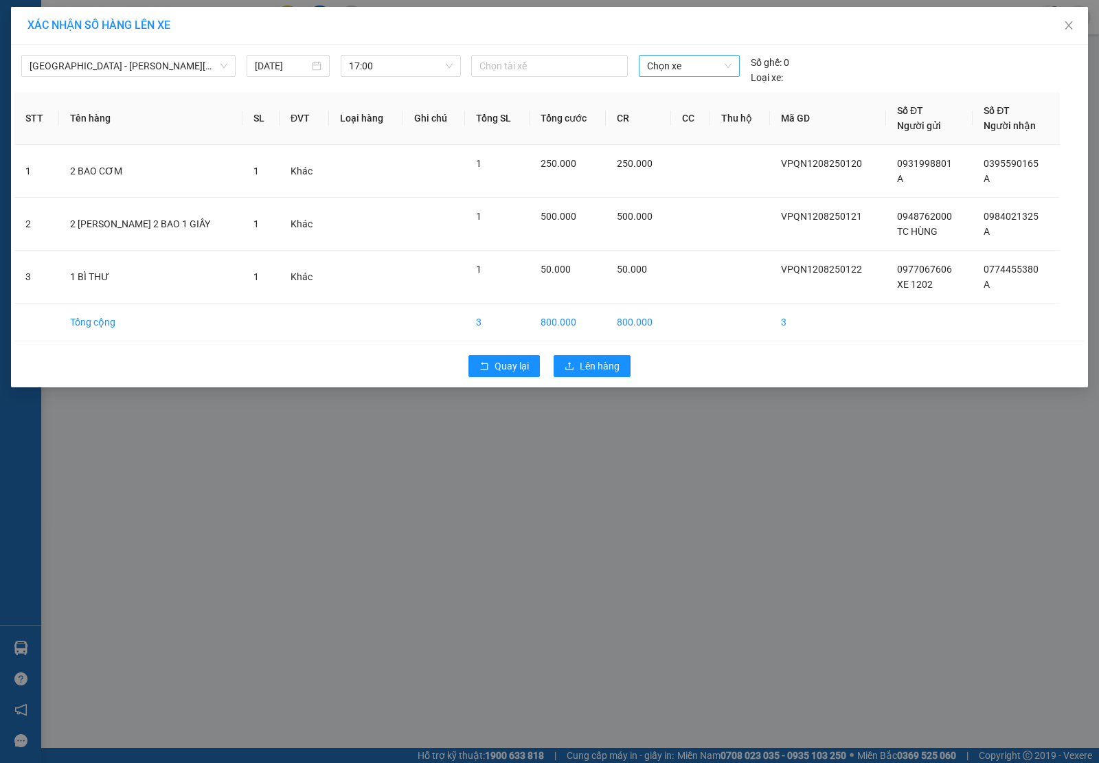
click at [666, 76] on div "Chọn xe" at bounding box center [689, 70] width 112 height 30
click at [666, 76] on span "Chọn xe" at bounding box center [689, 66] width 84 height 21
click at [666, 133] on div "76B-012.02" at bounding box center [689, 137] width 84 height 15
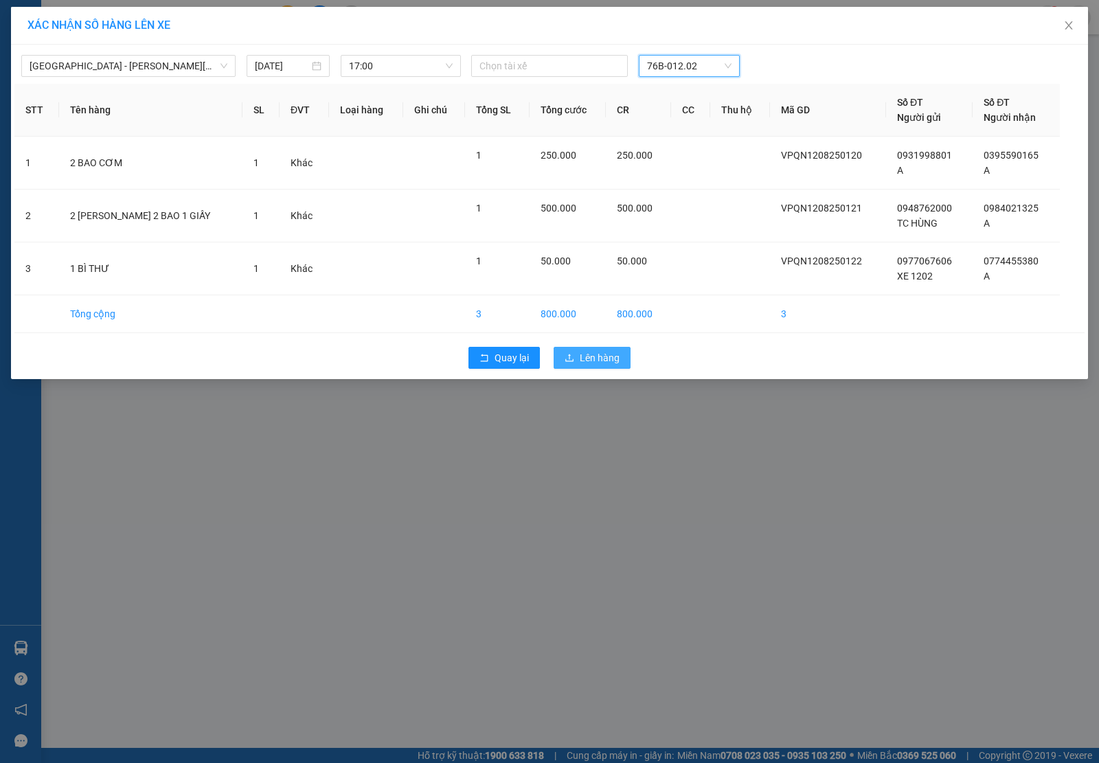
click at [595, 358] on span "Lên hàng" at bounding box center [599, 357] width 40 height 15
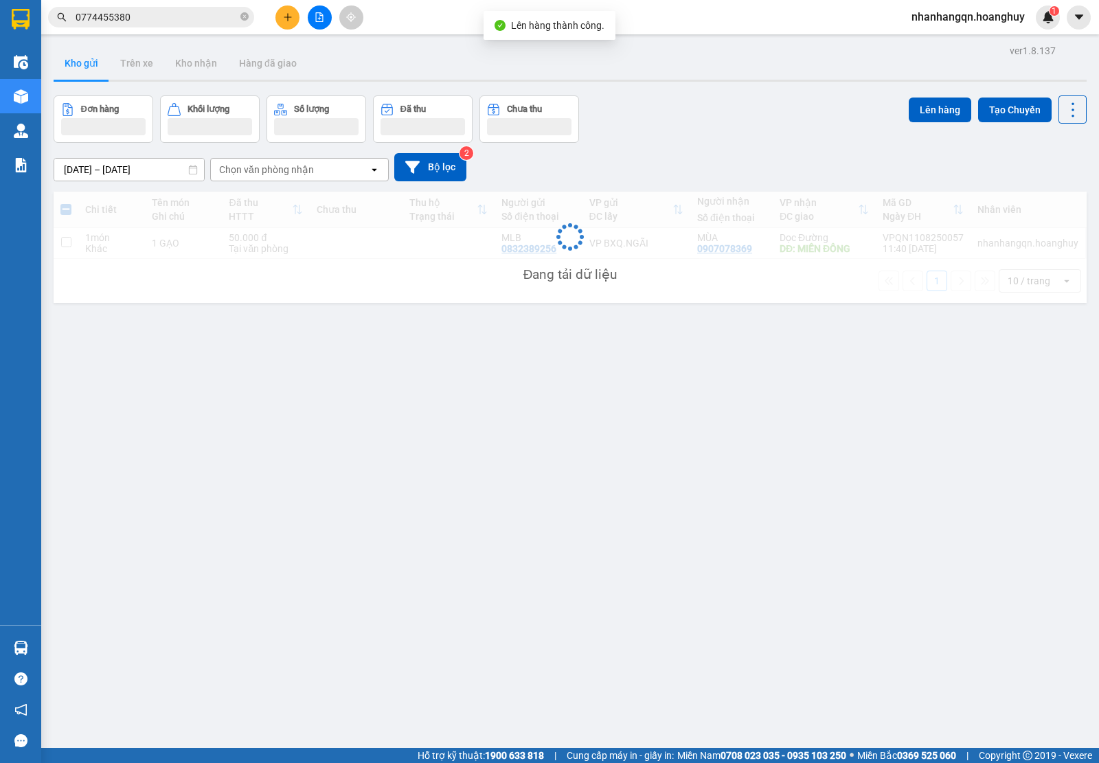
click at [158, 12] on input "0774455380" at bounding box center [157, 17] width 162 height 15
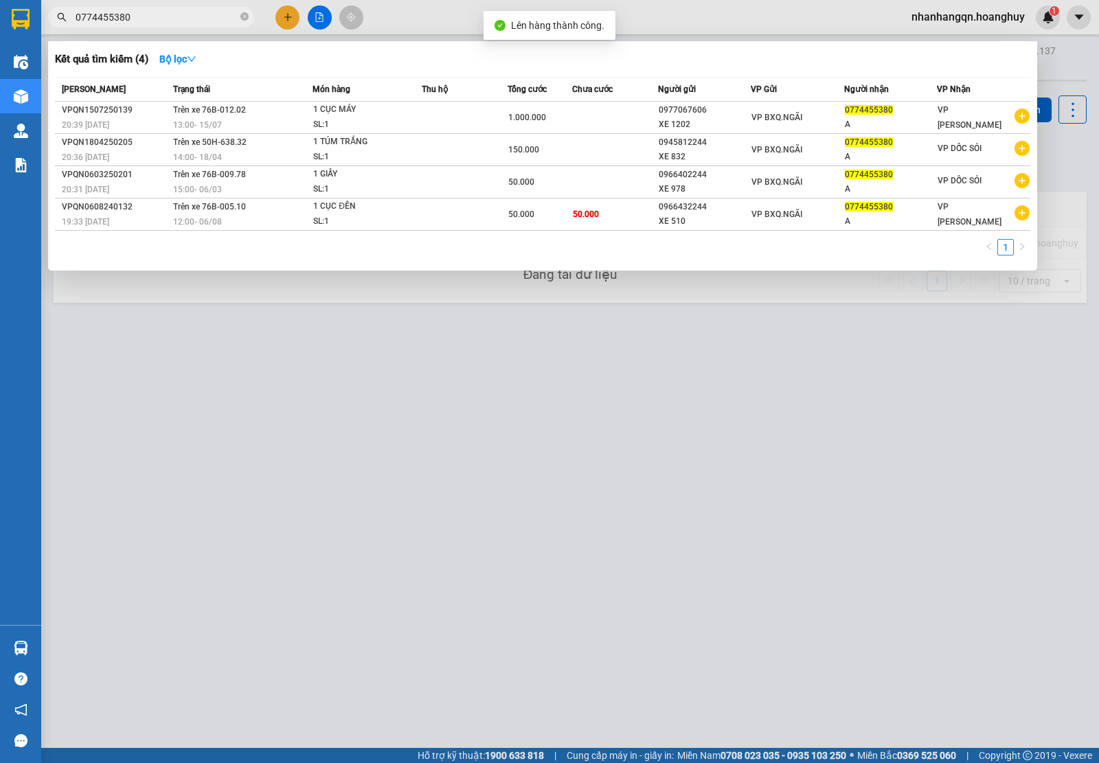
click at [158, 12] on input "0774455380" at bounding box center [157, 17] width 162 height 15
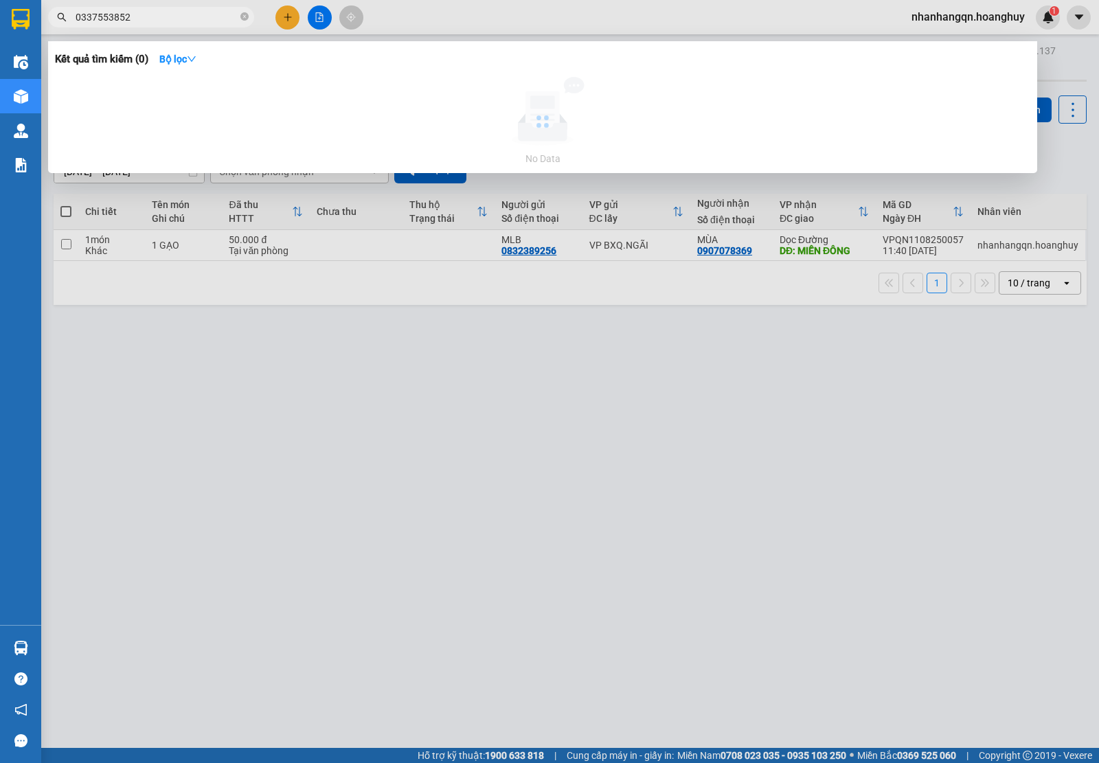
click at [158, 12] on input "0337553852" at bounding box center [157, 17] width 162 height 15
click at [292, 8] on div at bounding box center [549, 381] width 1099 height 763
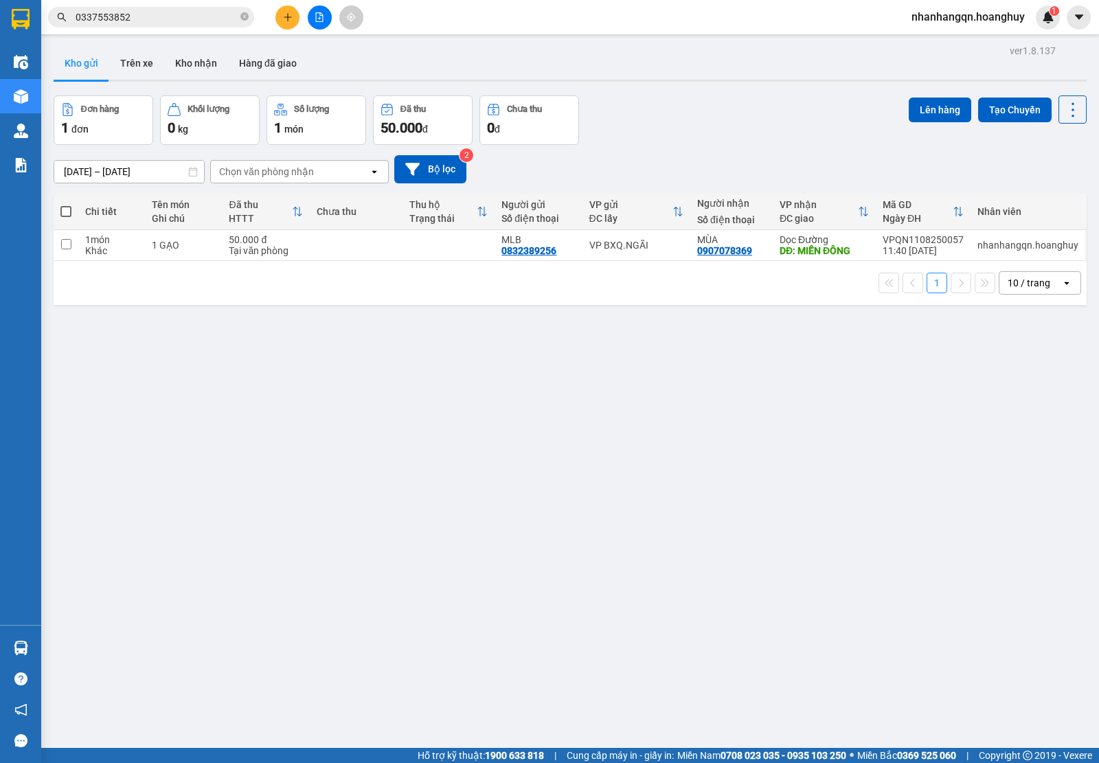
click at [292, 8] on button at bounding box center [287, 17] width 24 height 24
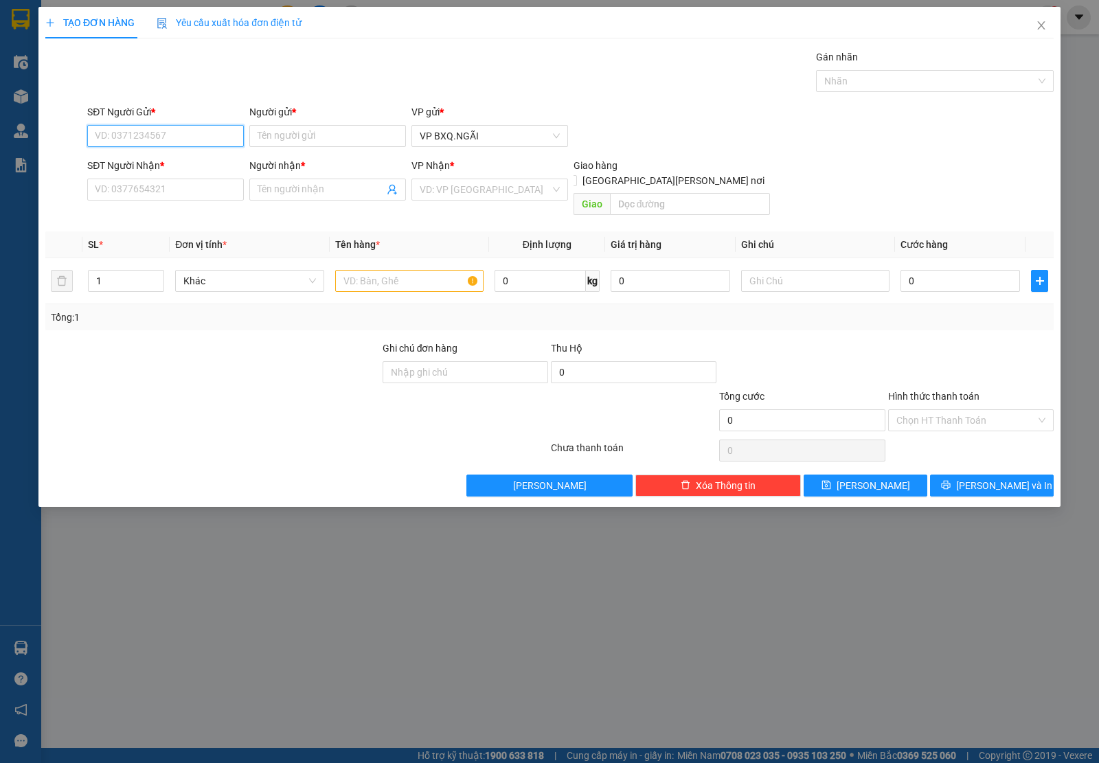
click at [183, 129] on input "SĐT Người Gửi *" at bounding box center [165, 136] width 157 height 22
paste input "0337553852"
click at [163, 198] on input "SĐT Người Nhận *" at bounding box center [165, 190] width 157 height 22
paste input "0337553852"
click at [300, 122] on div "Người gửi *" at bounding box center [327, 114] width 157 height 21
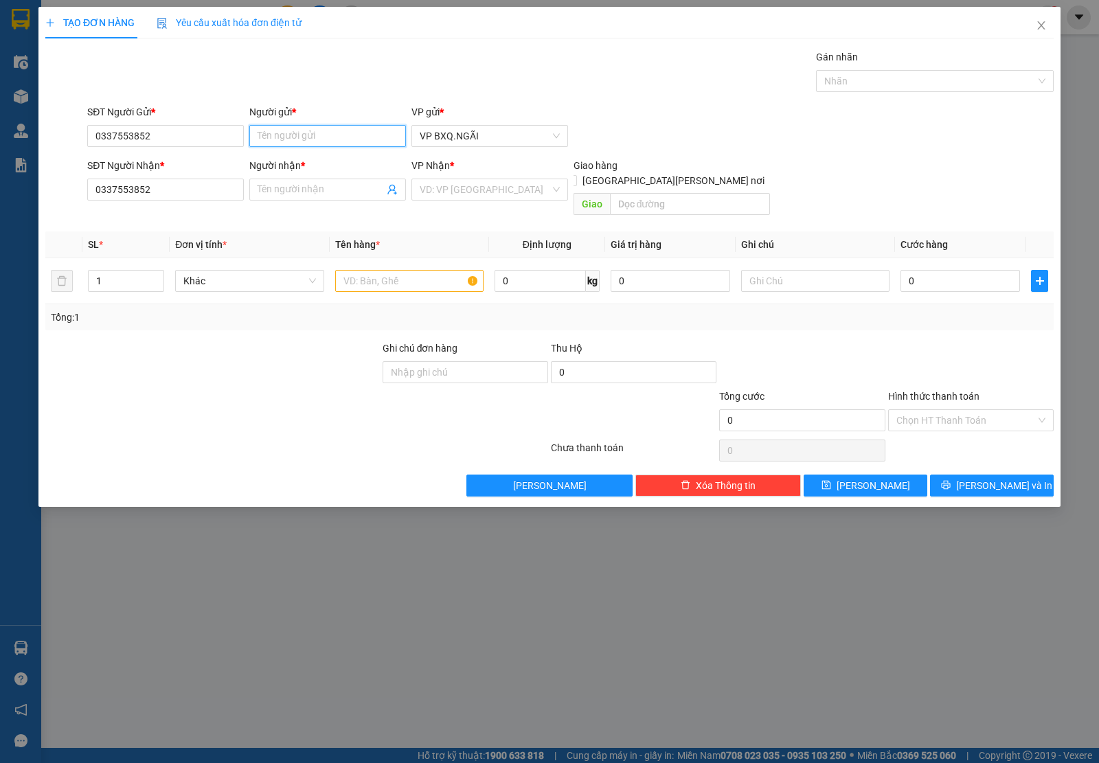
click at [314, 133] on input "Người gửi *" at bounding box center [327, 136] width 157 height 22
click at [336, 183] on input "Người nhận *" at bounding box center [320, 189] width 126 height 15
click at [459, 191] on input "search" at bounding box center [484, 189] width 130 height 21
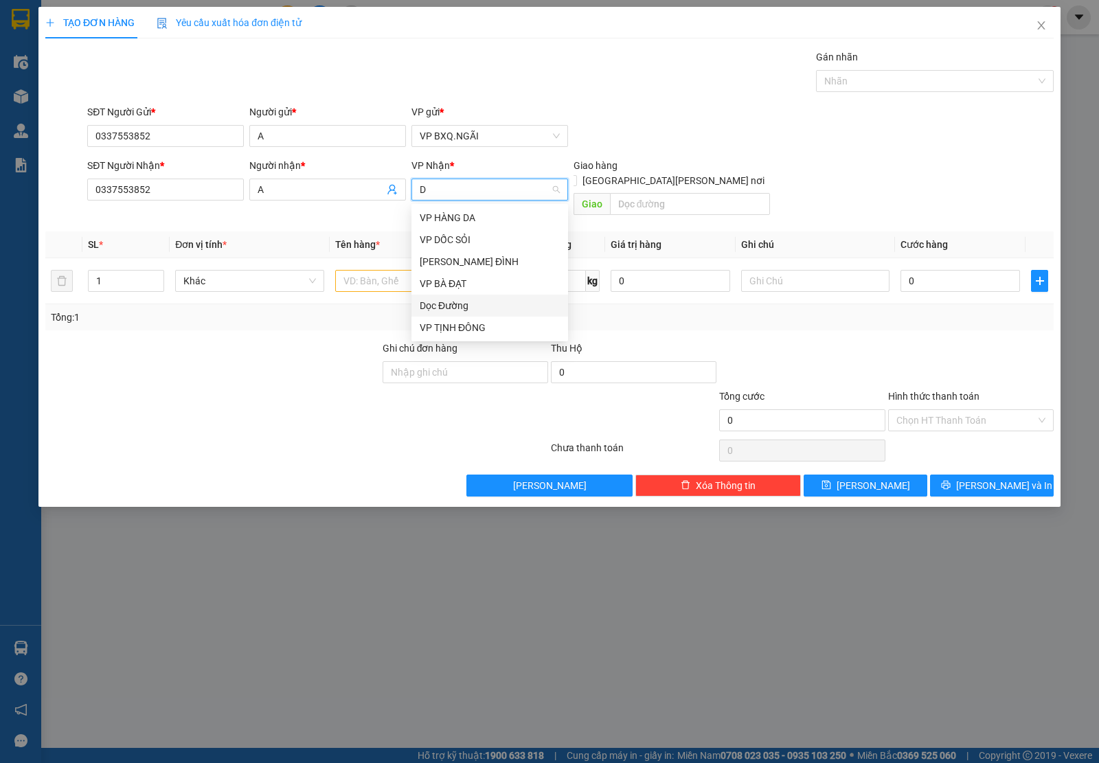
click at [470, 303] on div "Dọc Đường" at bounding box center [489, 305] width 140 height 15
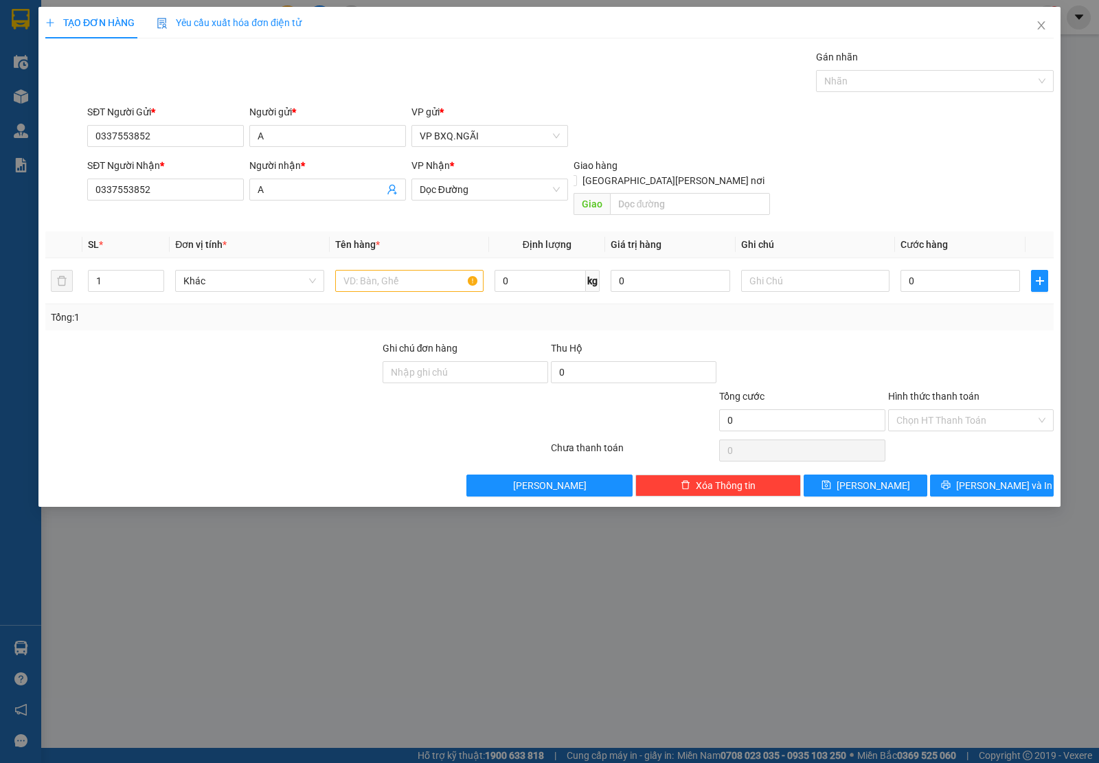
click at [486, 172] on div "VP Nhận *" at bounding box center [489, 165] width 157 height 15
click at [488, 185] on span "Dọc Đường" at bounding box center [489, 189] width 140 height 21
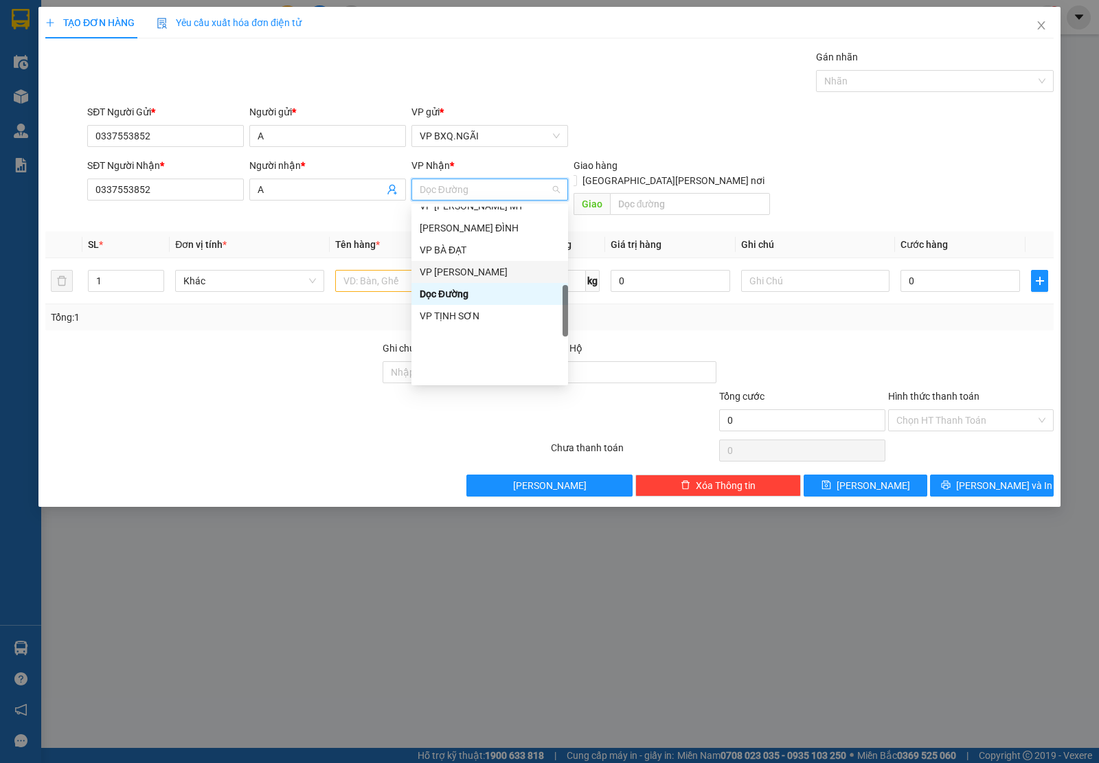
scroll to position [343, 0]
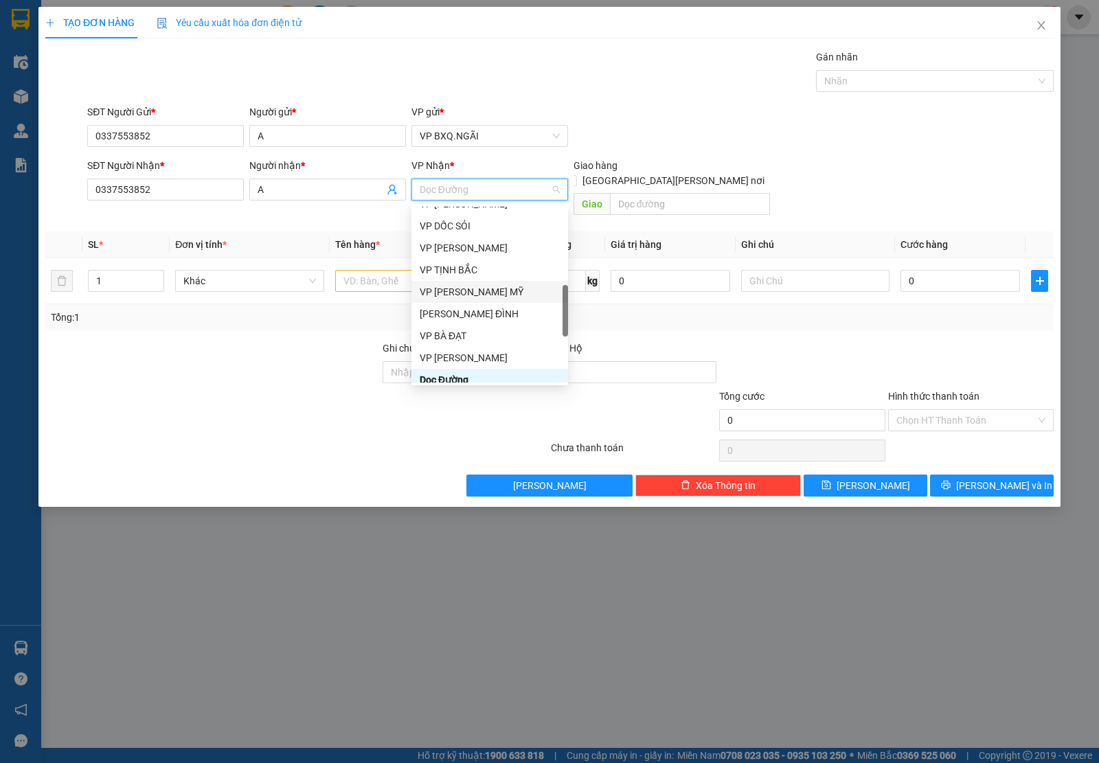
click at [478, 285] on div "VP [PERSON_NAME] MỸ" at bounding box center [489, 291] width 140 height 15
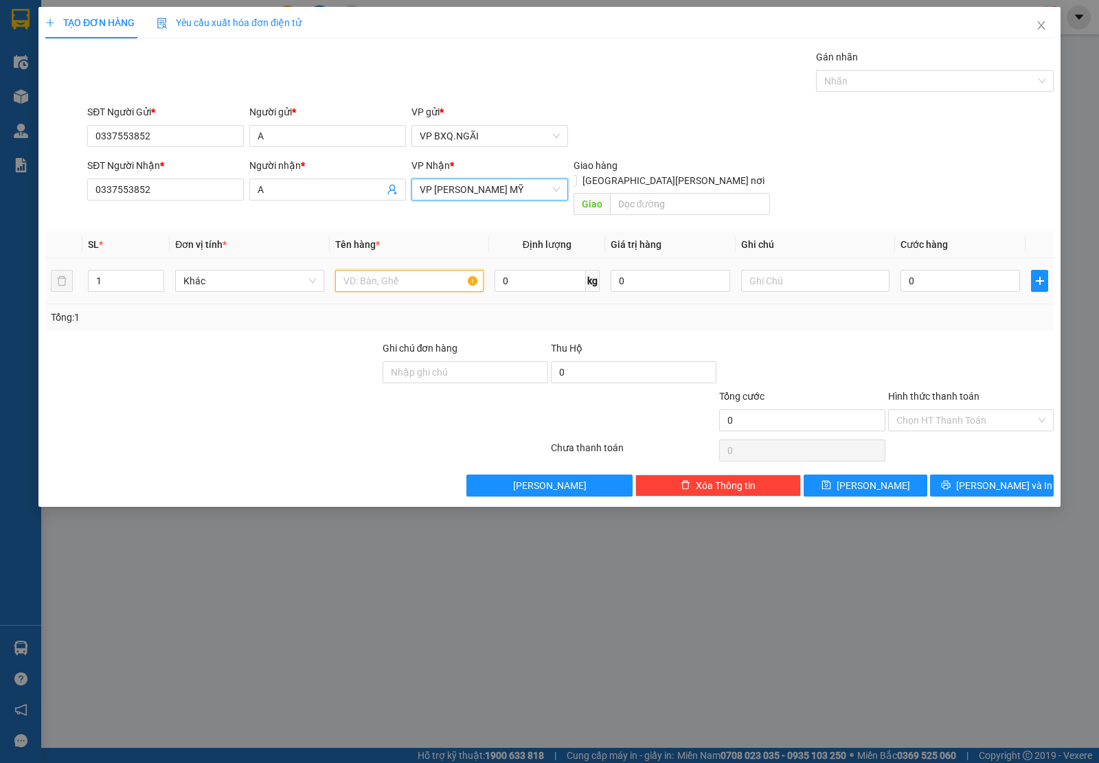
click at [347, 270] on input "text" at bounding box center [409, 281] width 148 height 22
click at [965, 409] on div "Chọn HT Thanh Toán" at bounding box center [970, 420] width 165 height 22
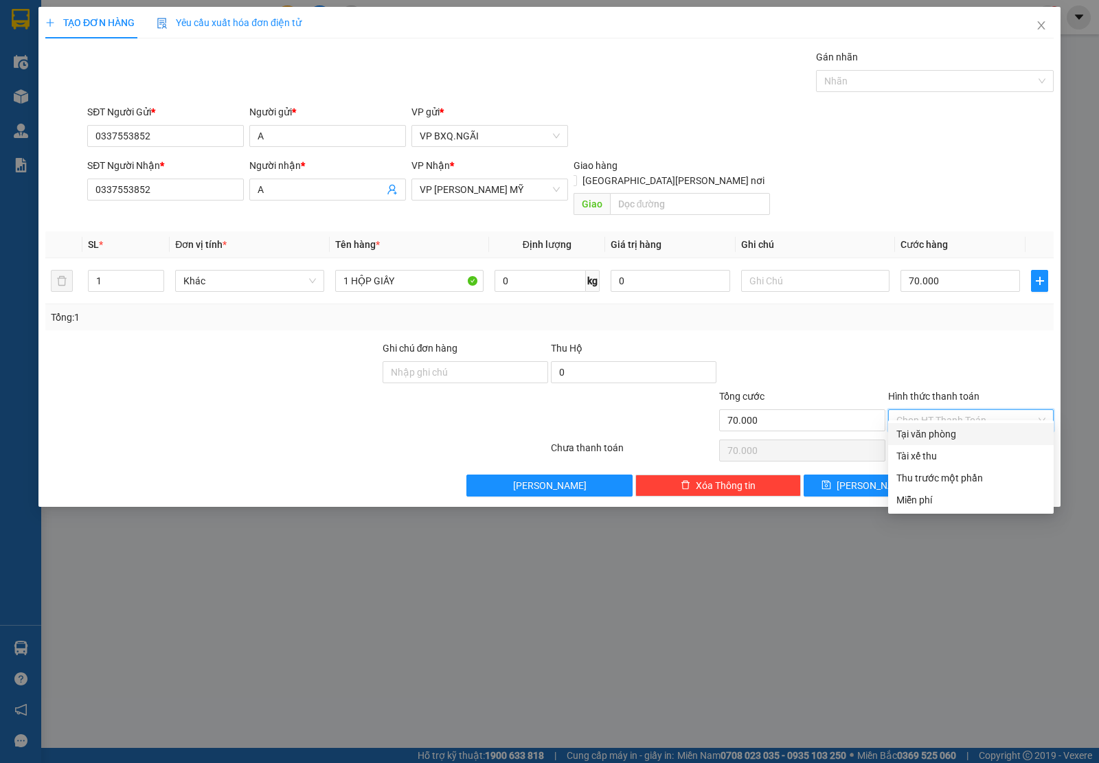
click at [962, 427] on div "Tại văn phòng" at bounding box center [970, 433] width 149 height 15
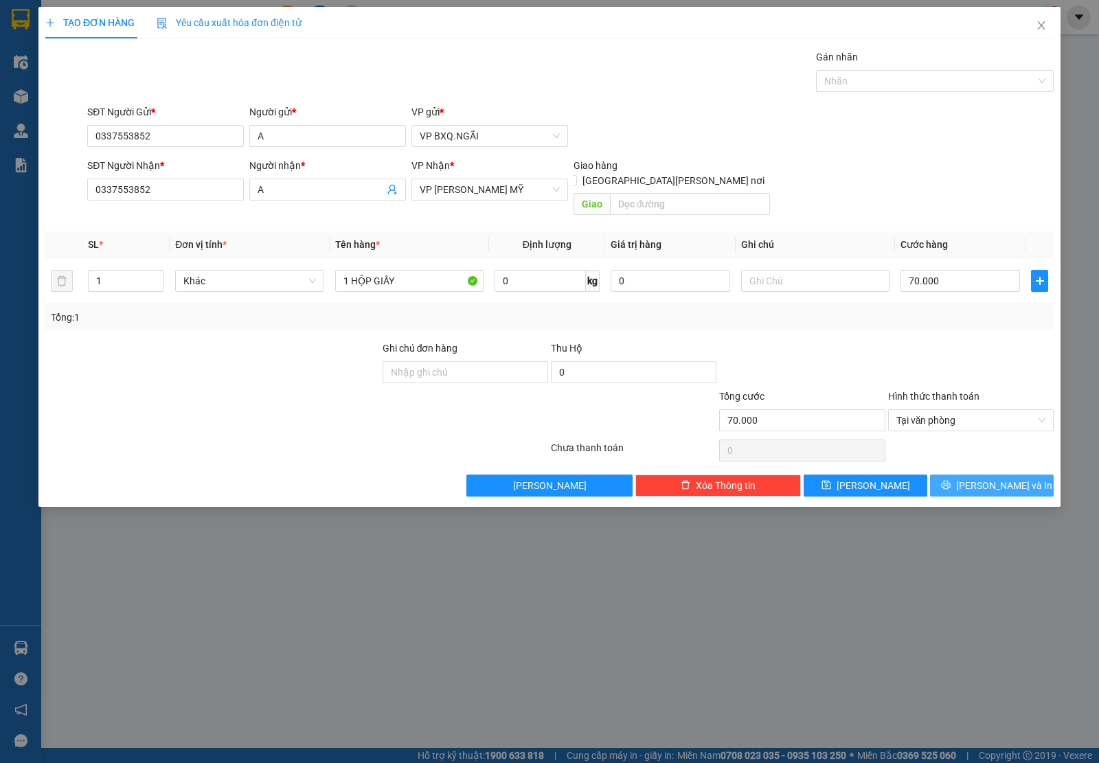
click at [983, 478] on span "[PERSON_NAME] và In" at bounding box center [1004, 485] width 96 height 15
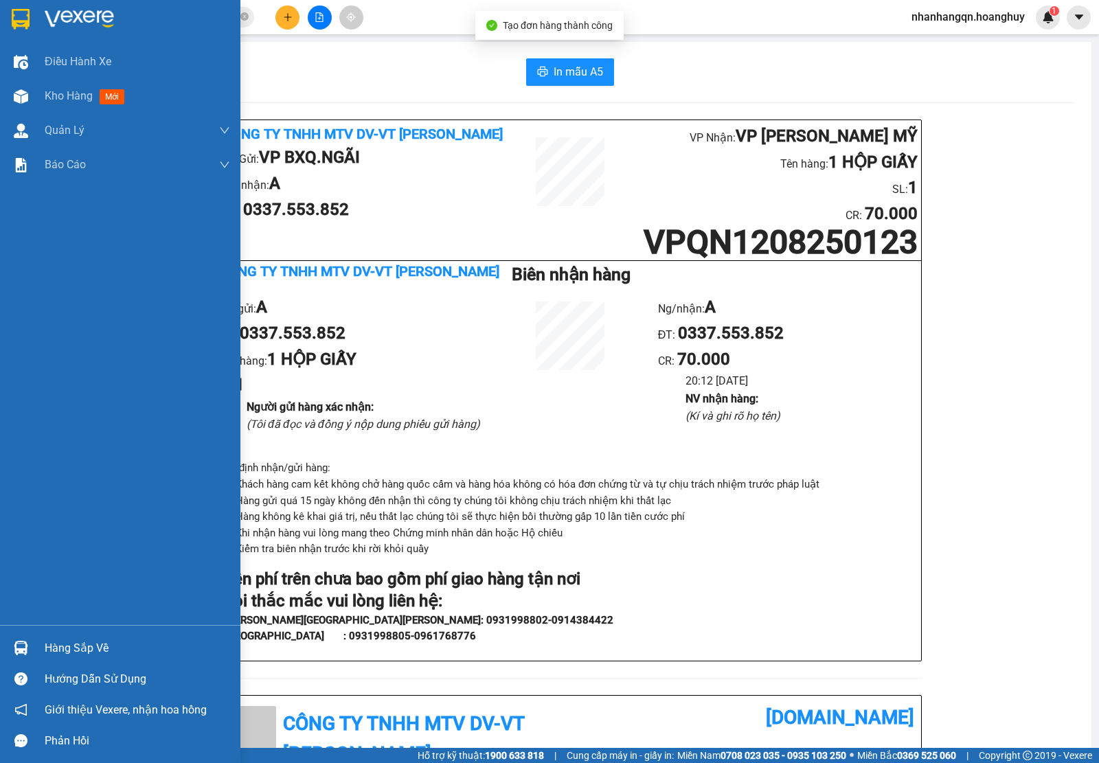
click at [0, 34] on div at bounding box center [120, 22] width 240 height 45
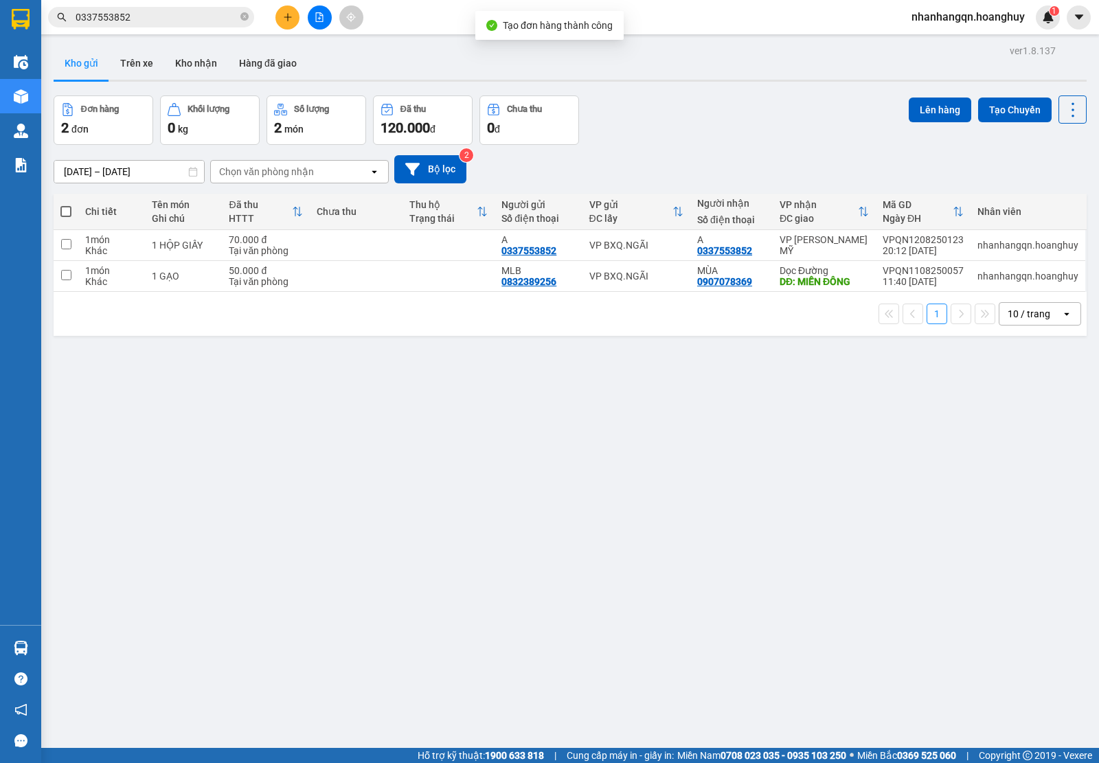
click at [618, 242] on div "VP BXQ.NGÃI" at bounding box center [636, 245] width 94 height 11
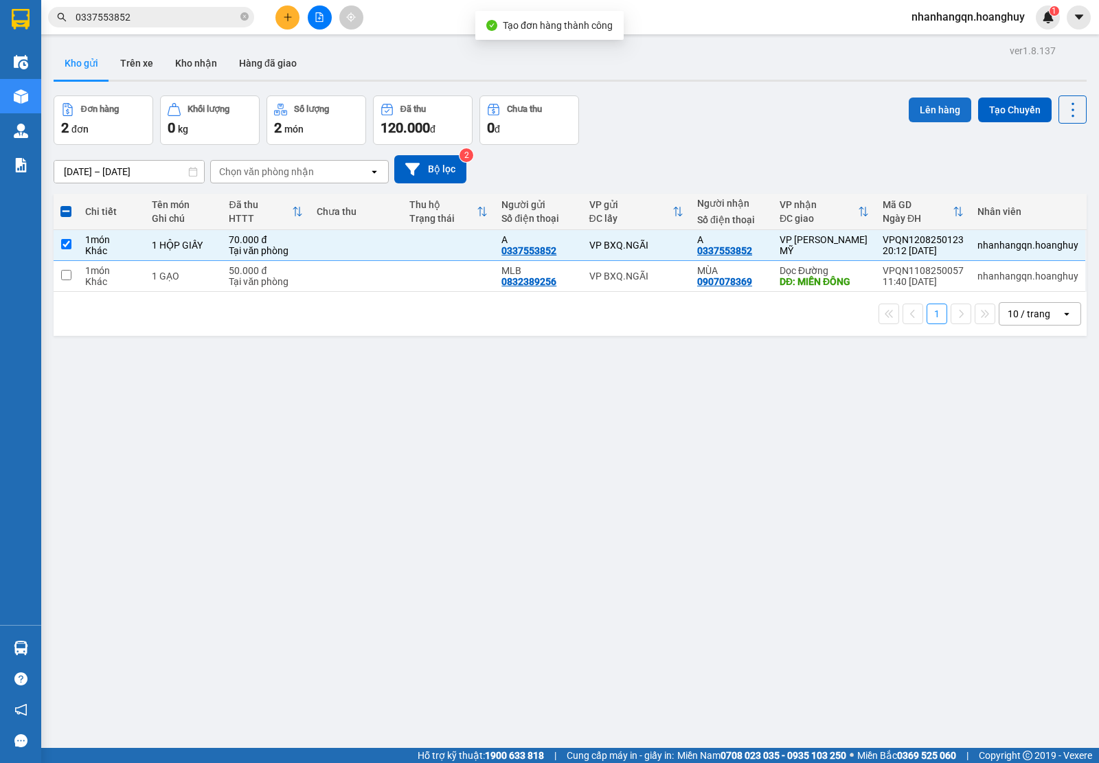
click at [922, 108] on button "Lên hàng" at bounding box center [939, 109] width 62 height 25
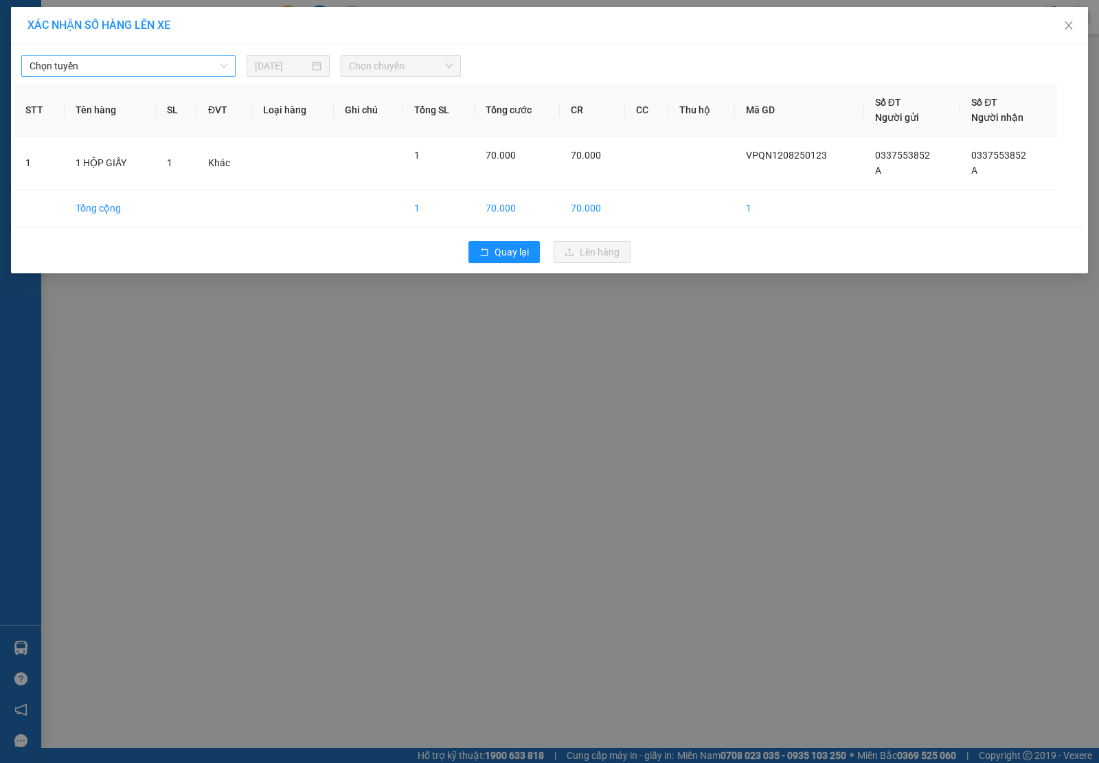
click at [182, 69] on span "Chọn tuyến" at bounding box center [129, 66] width 198 height 21
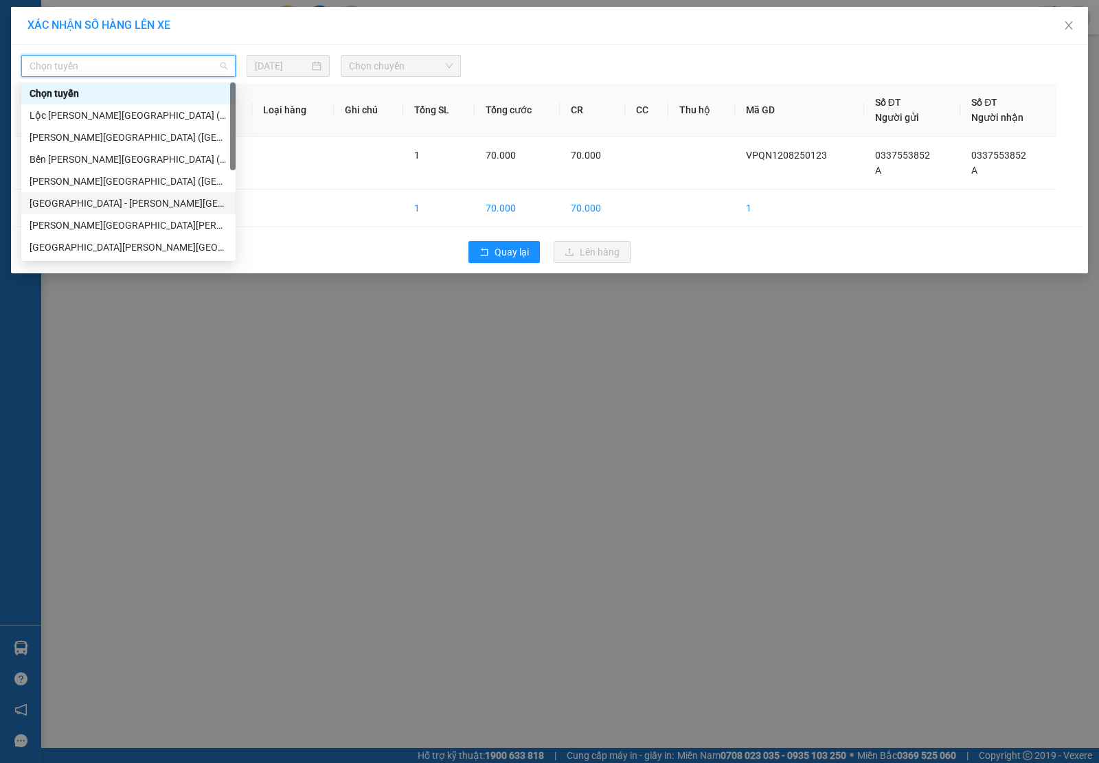
click at [125, 203] on div "[GEOGRAPHIC_DATA] - [PERSON_NAME][GEOGRAPHIC_DATA][PERSON_NAME] ([GEOGRAPHIC_DA…" at bounding box center [129, 203] width 198 height 15
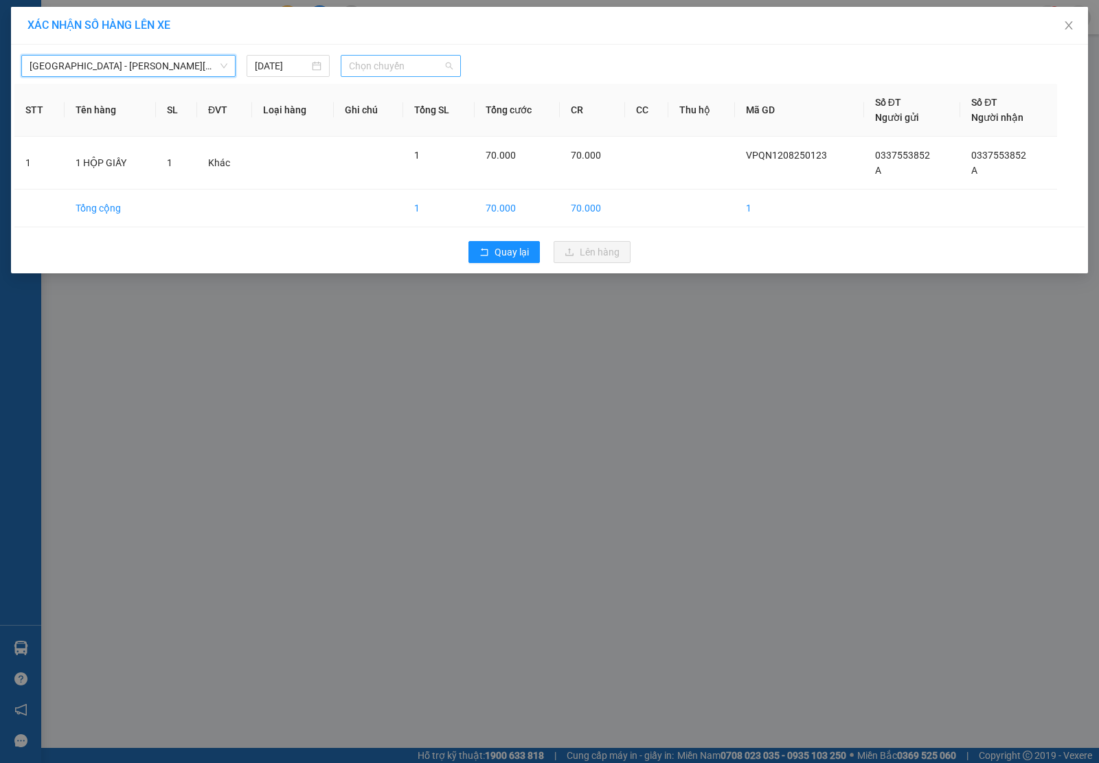
click at [397, 70] on span "Chọn chuyến" at bounding box center [401, 66] width 104 height 21
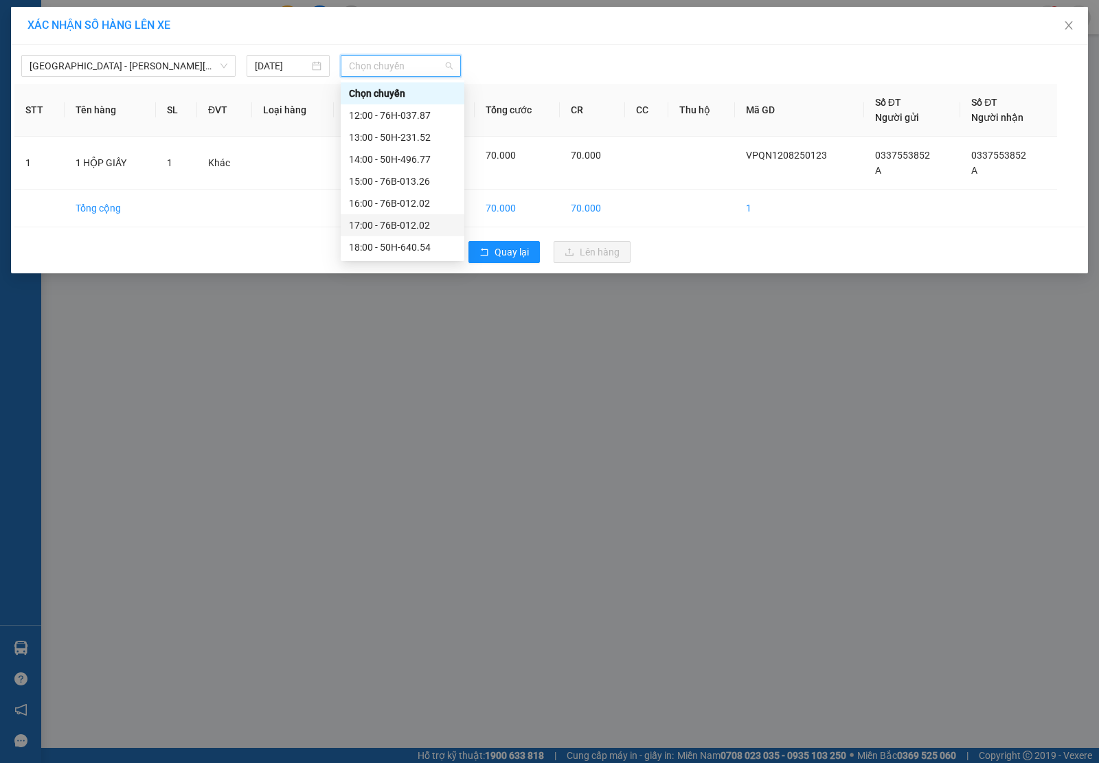
scroll to position [43, 0]
click at [413, 203] on div "18:00 - 50H-640.54" at bounding box center [402, 203] width 107 height 15
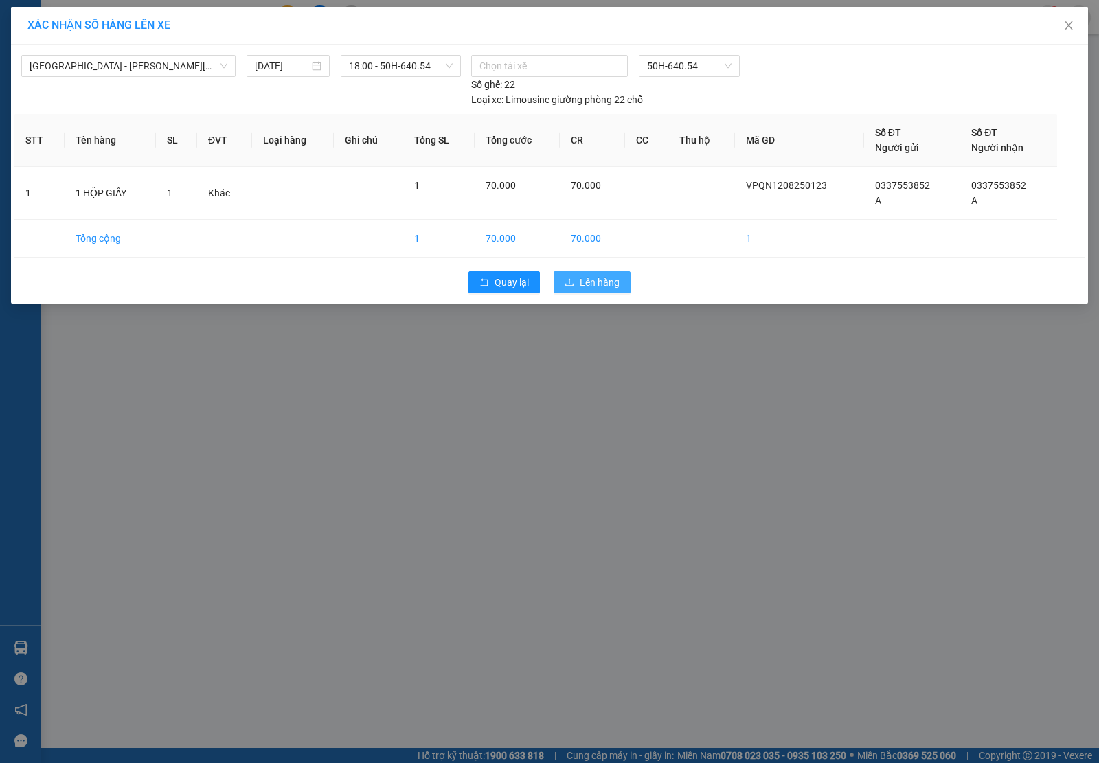
click at [604, 273] on button "Lên hàng" at bounding box center [591, 282] width 77 height 22
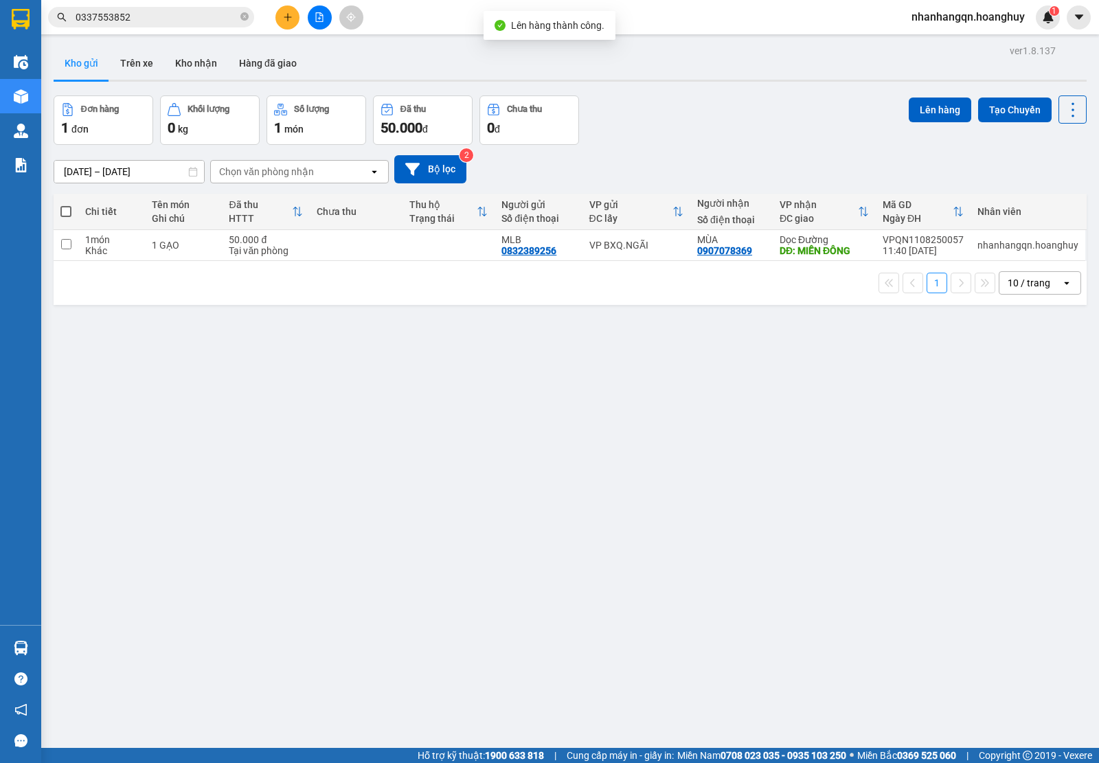
drag, startPoint x: 185, startPoint y: 42, endPoint x: 177, endPoint y: 33, distance: 12.1
click at [180, 36] on main "ver 1.8.137 Kho gửi Trên xe [PERSON_NAME] Hàng đã [PERSON_NAME] hàng 1 đơn [PER…" at bounding box center [549, 374] width 1099 height 748
drag, startPoint x: 177, startPoint y: 33, endPoint x: 167, endPoint y: 23, distance: 14.6
click at [170, 25] on div "Kết quả [PERSON_NAME] ( 0 ) Bộ lọc No Data 0337553852 nhanhangqn.hoanghuy 1" at bounding box center [549, 17] width 1099 height 34
click at [167, 23] on input "0337553852" at bounding box center [157, 17] width 162 height 15
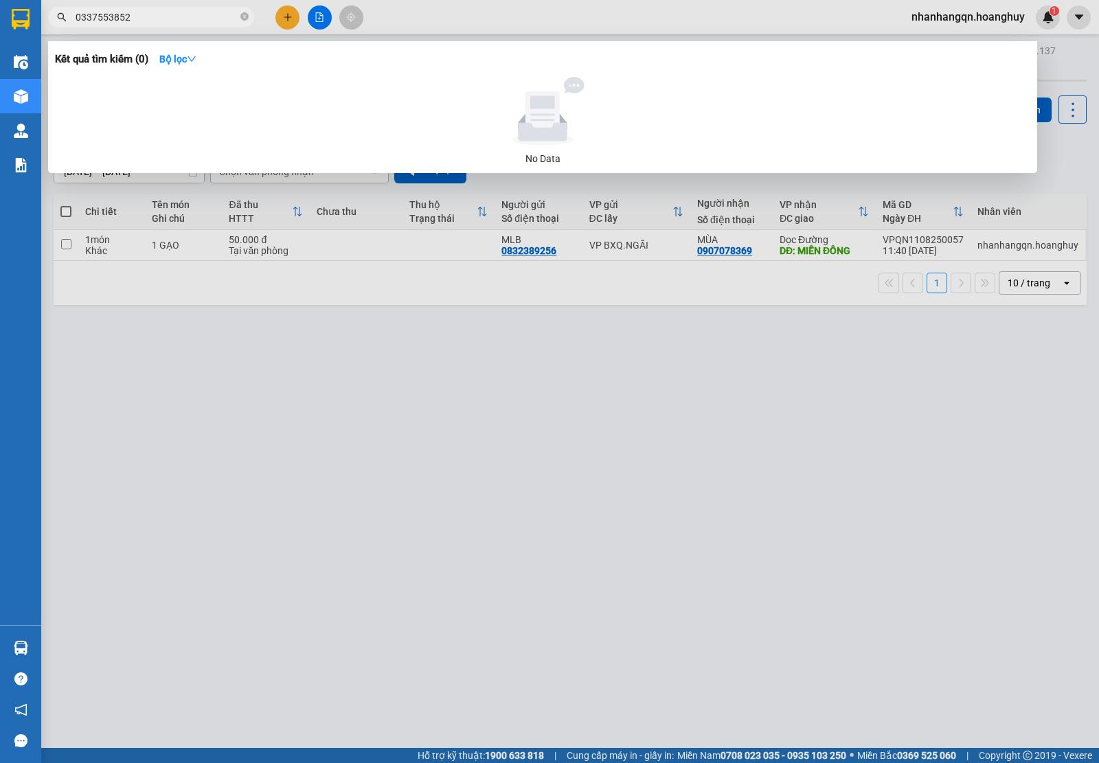
click at [167, 23] on input "0337553852" at bounding box center [157, 17] width 162 height 15
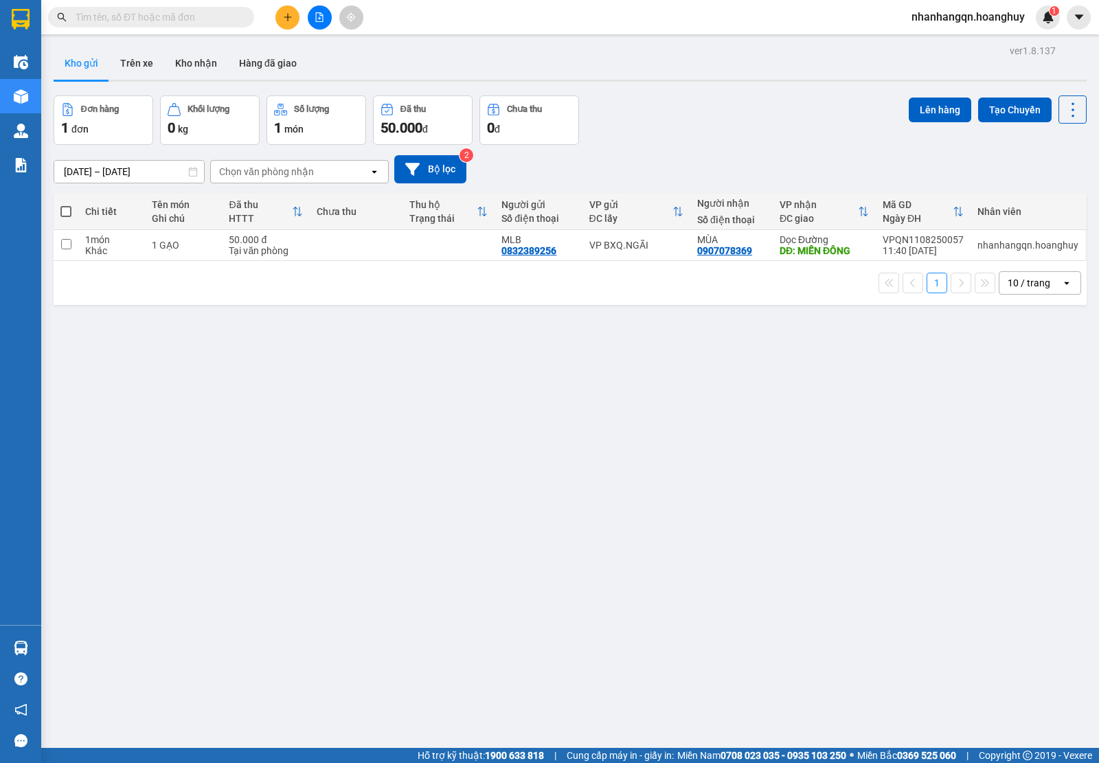
click at [313, 19] on button at bounding box center [320, 17] width 24 height 24
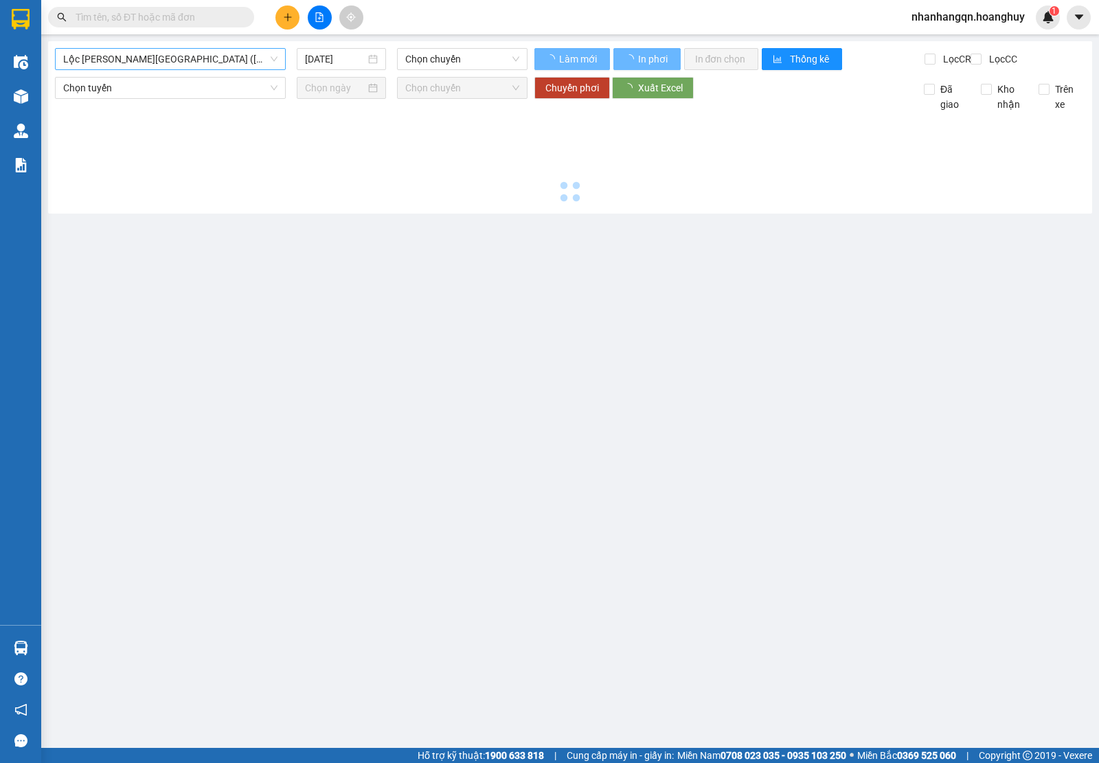
click at [187, 62] on span "Lộc [PERSON_NAME][GEOGRAPHIC_DATA] ([GEOGRAPHIC_DATA])" at bounding box center [170, 59] width 214 height 21
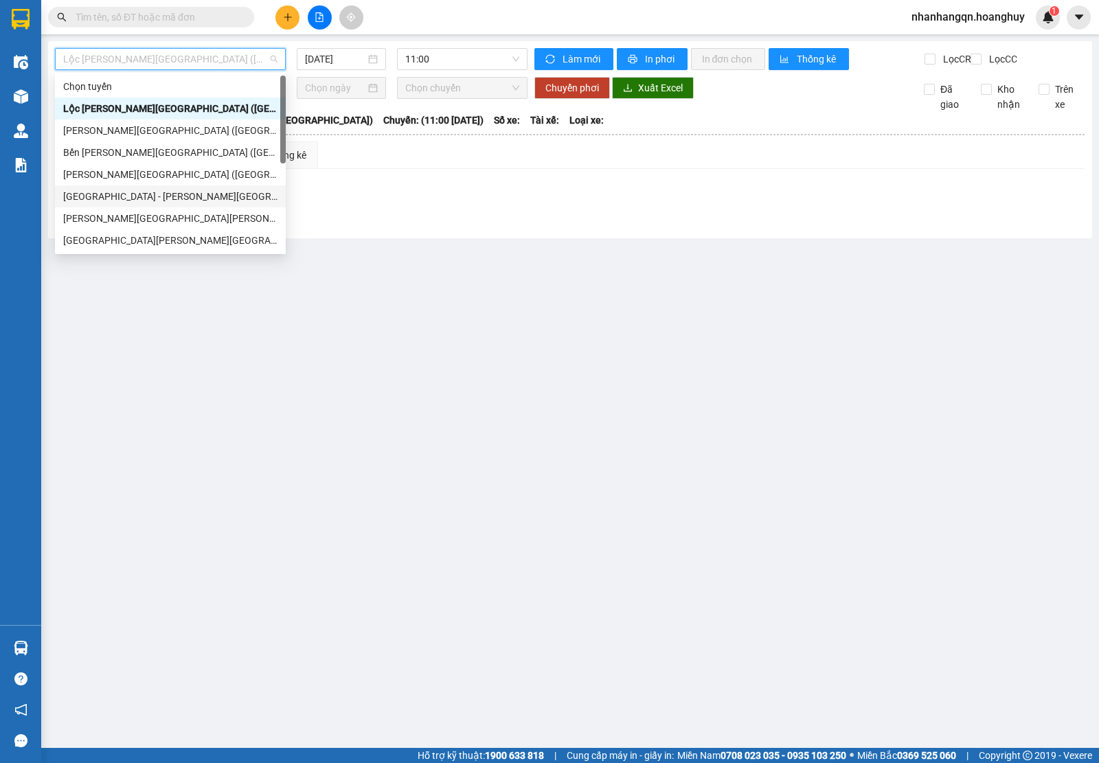
click at [163, 194] on div "[GEOGRAPHIC_DATA] - [PERSON_NAME][GEOGRAPHIC_DATA][PERSON_NAME] ([GEOGRAPHIC_DA…" at bounding box center [170, 196] width 214 height 15
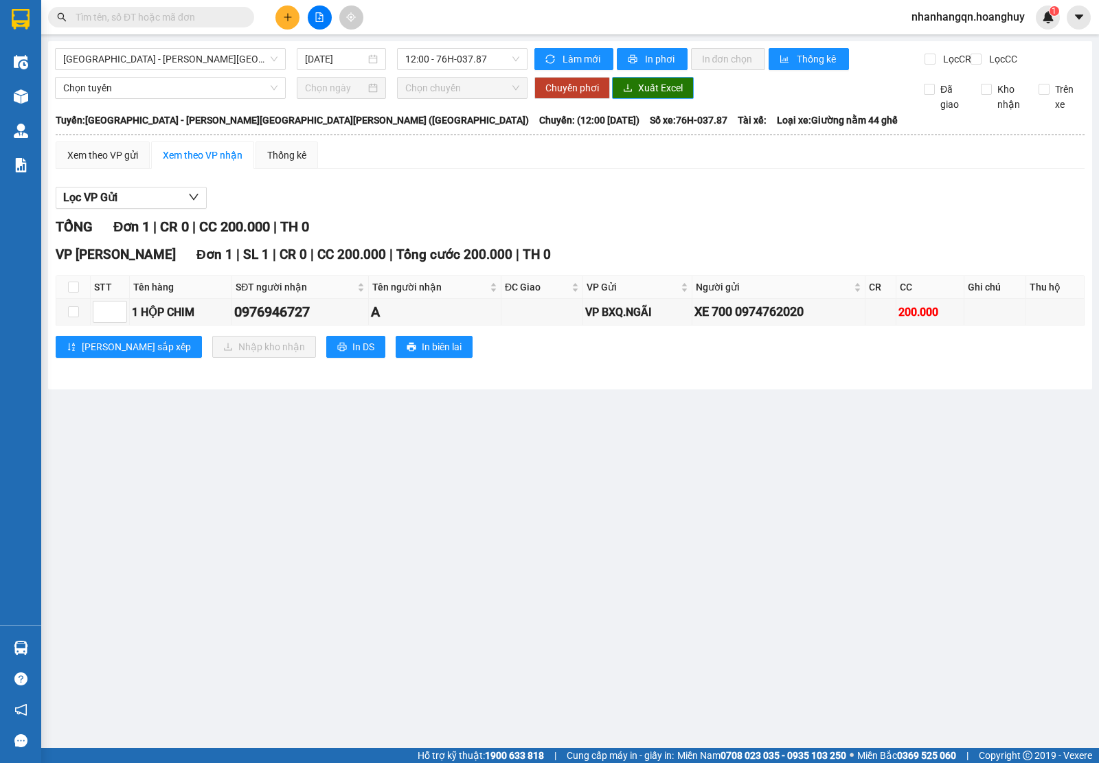
click at [634, 99] on button "Xuất Excel" at bounding box center [653, 88] width 82 height 22
click at [462, 43] on div "[GEOGRAPHIC_DATA] - [PERSON_NAME][GEOGRAPHIC_DATA][PERSON_NAME] ([GEOGRAPHIC_DA…" at bounding box center [570, 215] width 1044 height 348
click at [463, 54] on span "12:00 - 76H-037.87" at bounding box center [461, 59] width 113 height 21
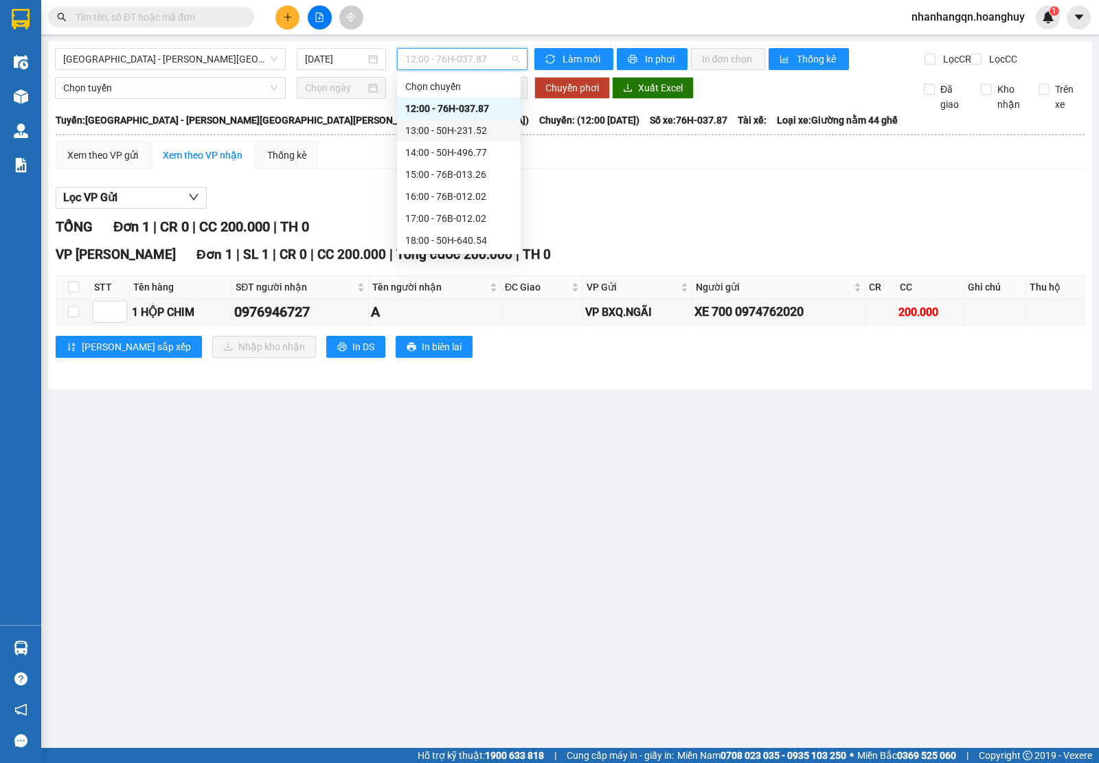
click at [479, 134] on div "13:00 - 50H-231.52" at bounding box center [458, 130] width 107 height 15
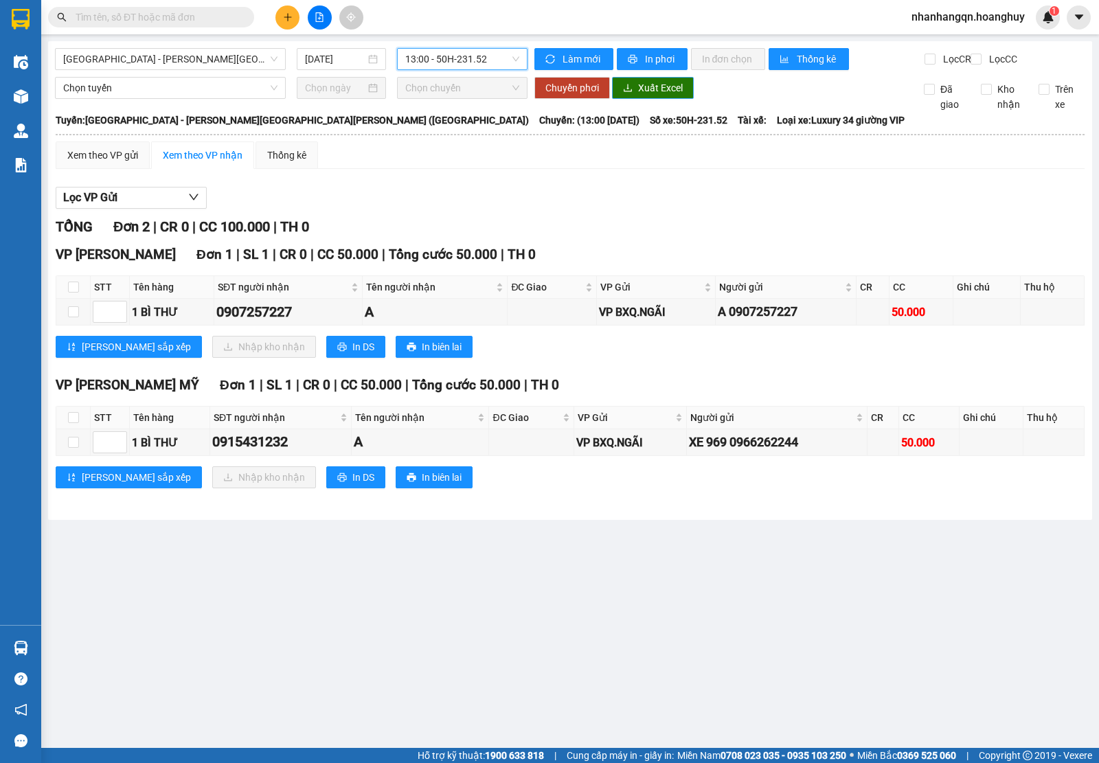
click at [654, 91] on span "Xuất Excel" at bounding box center [660, 87] width 45 height 15
click at [471, 59] on span "13:00 - 50H-231.52" at bounding box center [461, 59] width 113 height 21
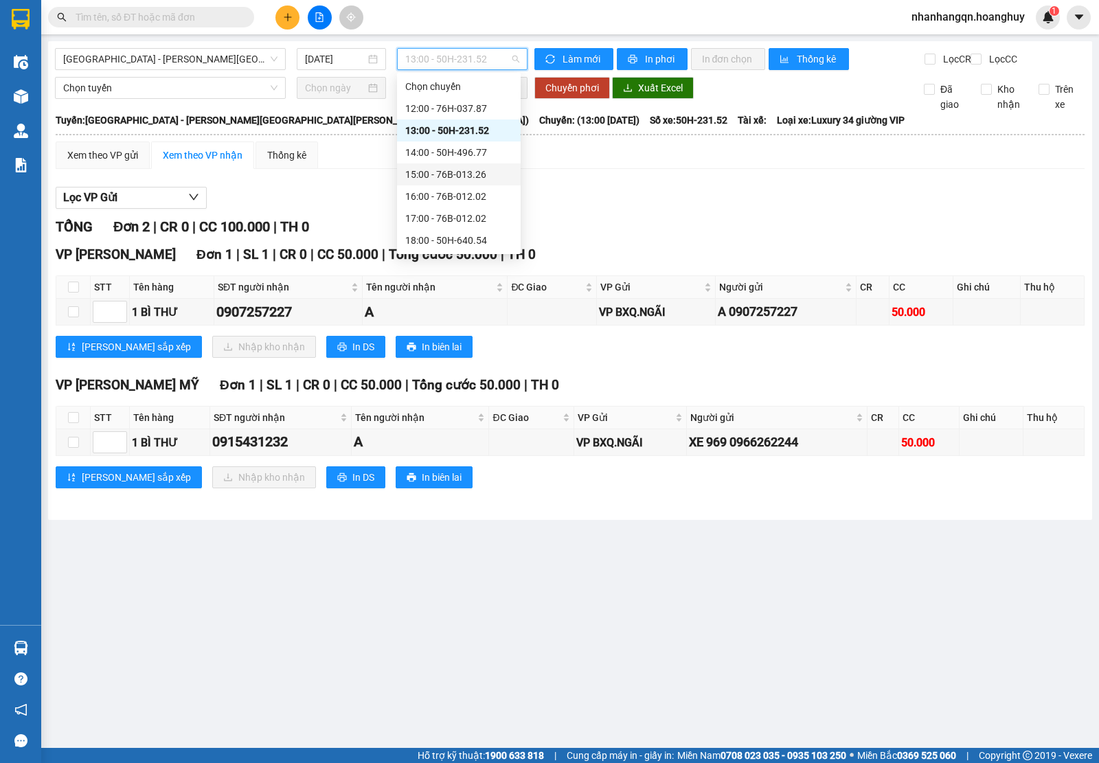
click at [470, 165] on div "15:00 - 76B-013.26" at bounding box center [459, 174] width 124 height 22
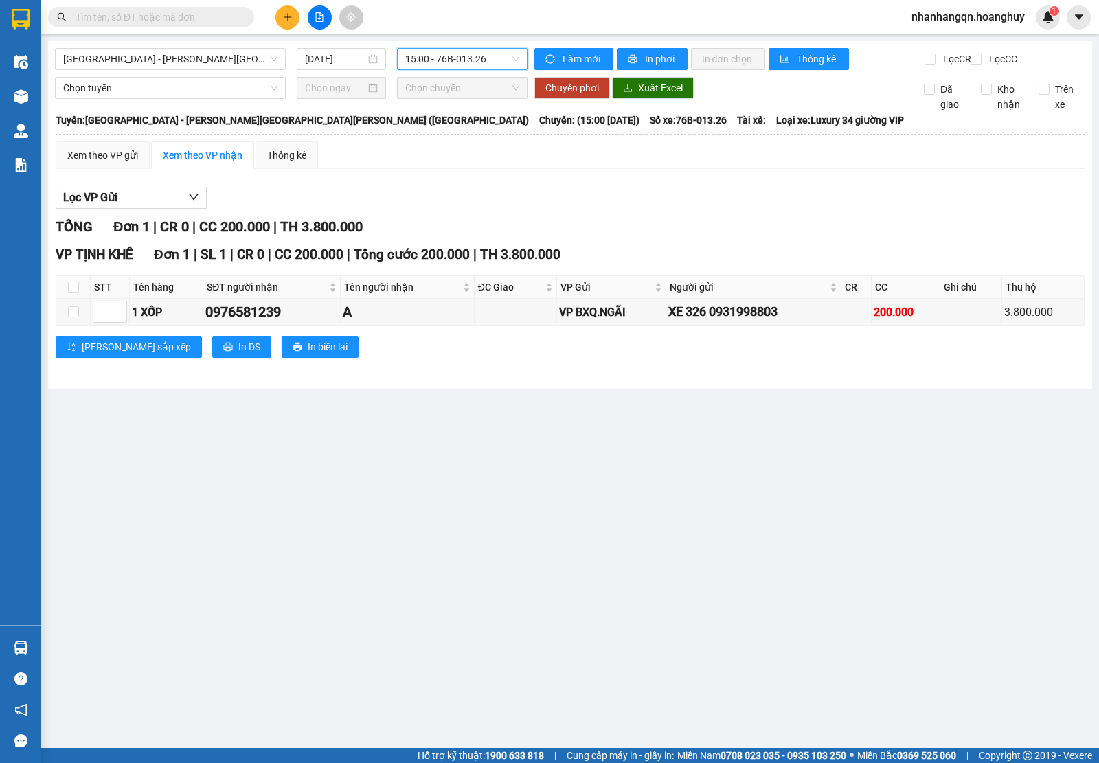
click at [479, 49] on span "15:00 - 76B-013.26" at bounding box center [461, 59] width 113 height 21
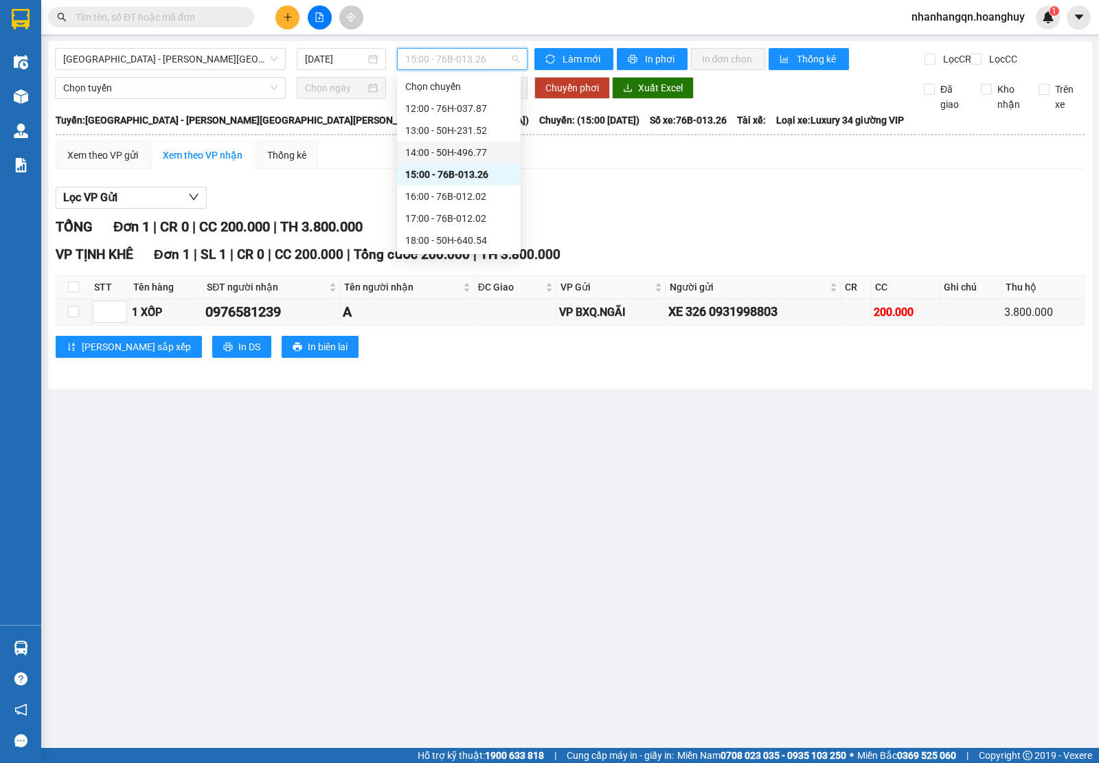
click at [486, 153] on div "14:00 - 50H-496.77" at bounding box center [458, 152] width 107 height 15
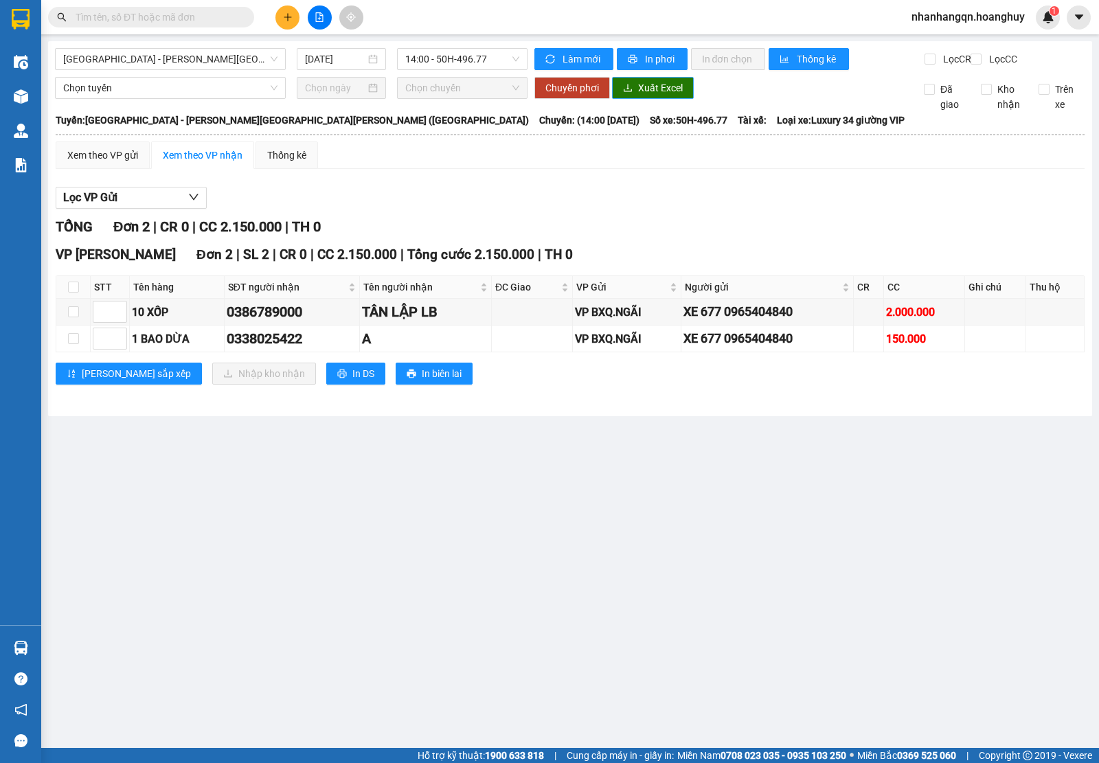
click at [661, 95] on span "Xuất Excel" at bounding box center [660, 87] width 45 height 15
drag, startPoint x: 458, startPoint y: 38, endPoint x: 459, endPoint y: 57, distance: 18.5
click at [459, 57] on main "[GEOGRAPHIC_DATA] - [PERSON_NAME][GEOGRAPHIC_DATA][PERSON_NAME] ([GEOGRAPHIC_DA…" at bounding box center [549, 374] width 1099 height 748
click at [459, 57] on span "14:00 - 50H-496.77" at bounding box center [461, 59] width 113 height 21
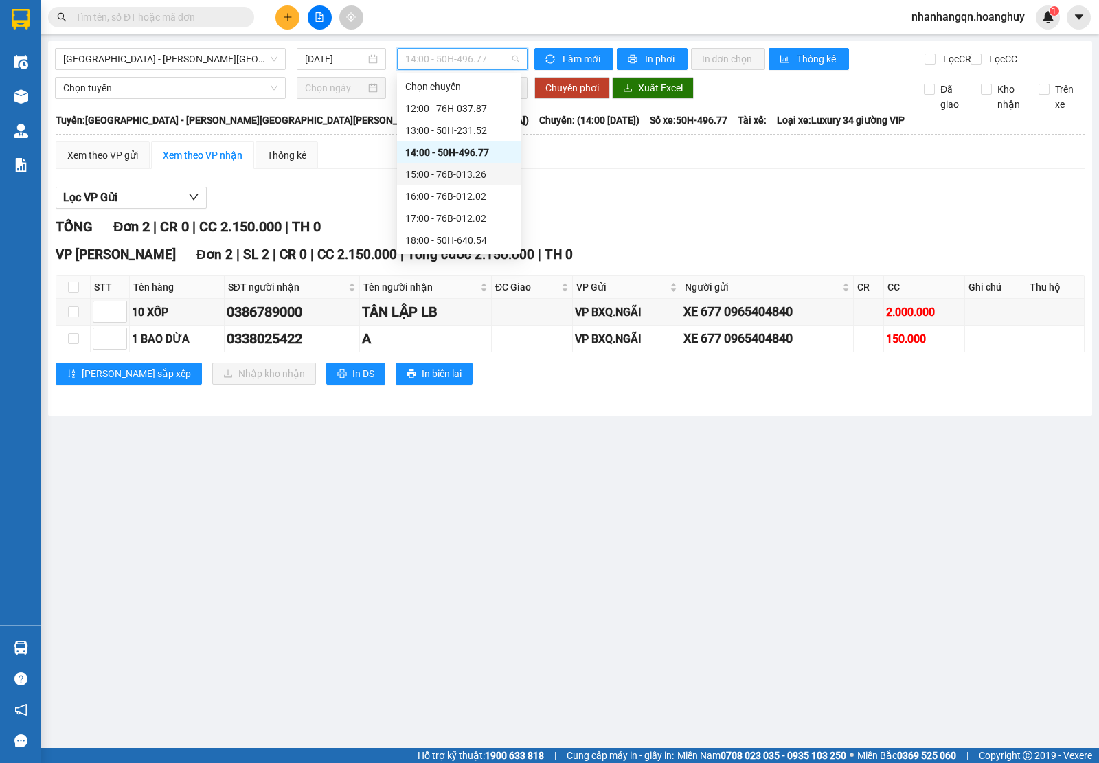
click at [479, 177] on div "15:00 - 76B-013.26" at bounding box center [458, 174] width 107 height 15
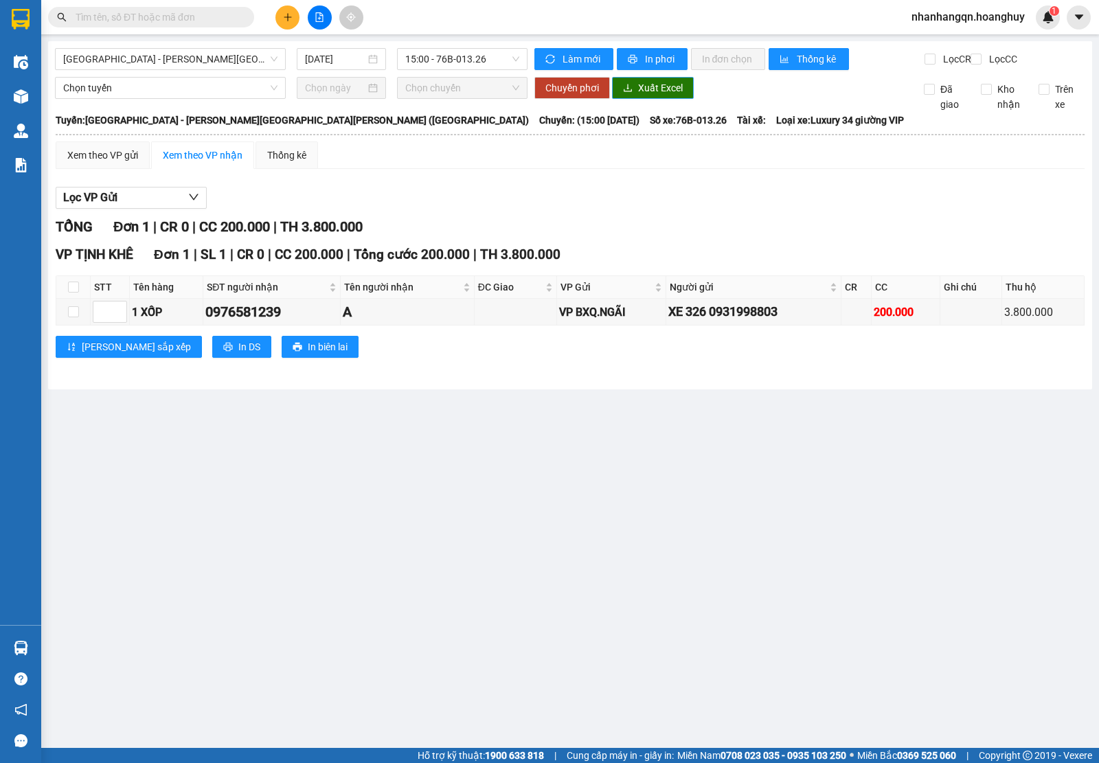
click at [658, 93] on span "Xuất Excel" at bounding box center [660, 87] width 45 height 15
click at [496, 54] on span "15:00 - 76B-013.26" at bounding box center [461, 59] width 113 height 21
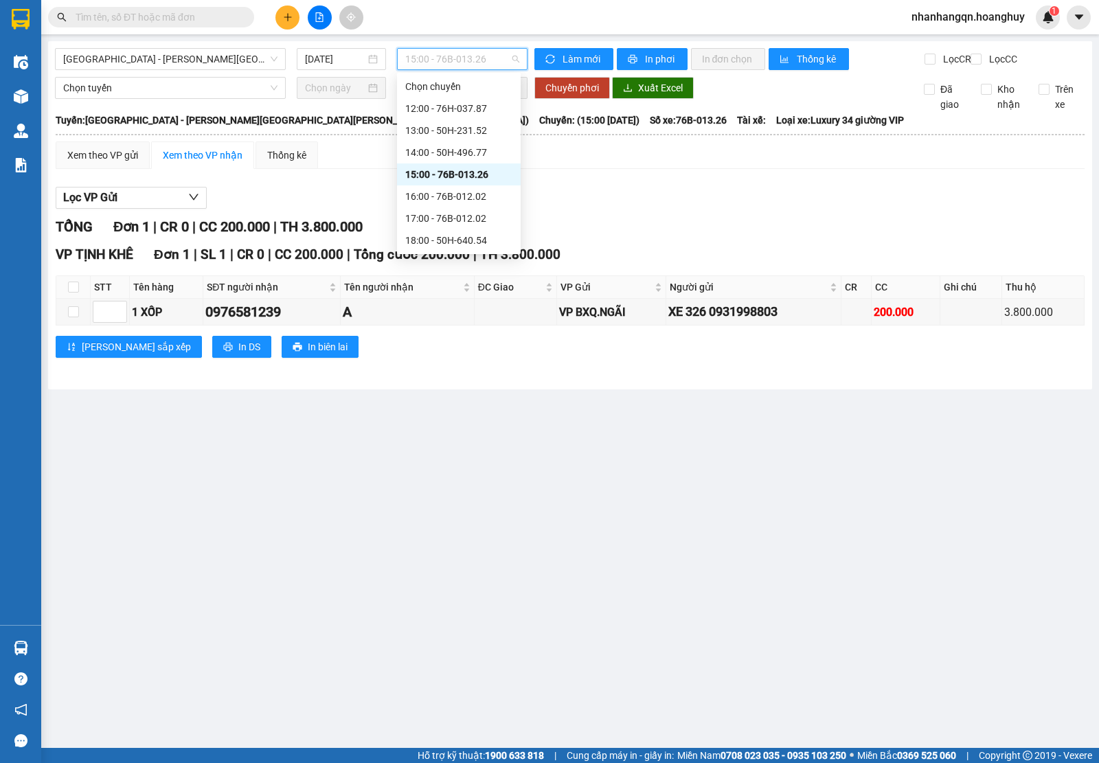
click at [474, 196] on div "16:00 - 76B-012.02" at bounding box center [458, 196] width 107 height 15
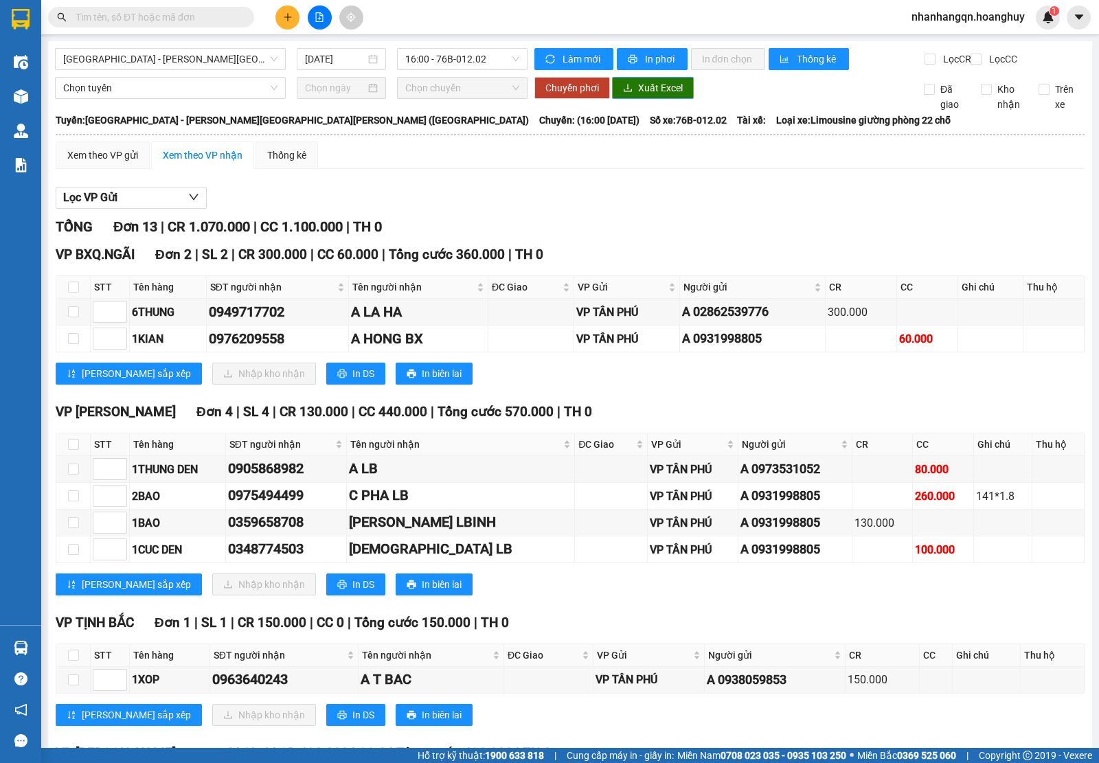
click at [664, 95] on span "Xuất Excel" at bounding box center [660, 87] width 45 height 15
click at [484, 70] on div "[GEOGRAPHIC_DATA] - [PERSON_NAME][GEOGRAPHIC_DATA][PERSON_NAME] ([GEOGRAPHIC_DA…" at bounding box center [291, 59] width 472 height 22
click at [481, 69] on span "16:00 - 76B-012.02" at bounding box center [461, 59] width 113 height 21
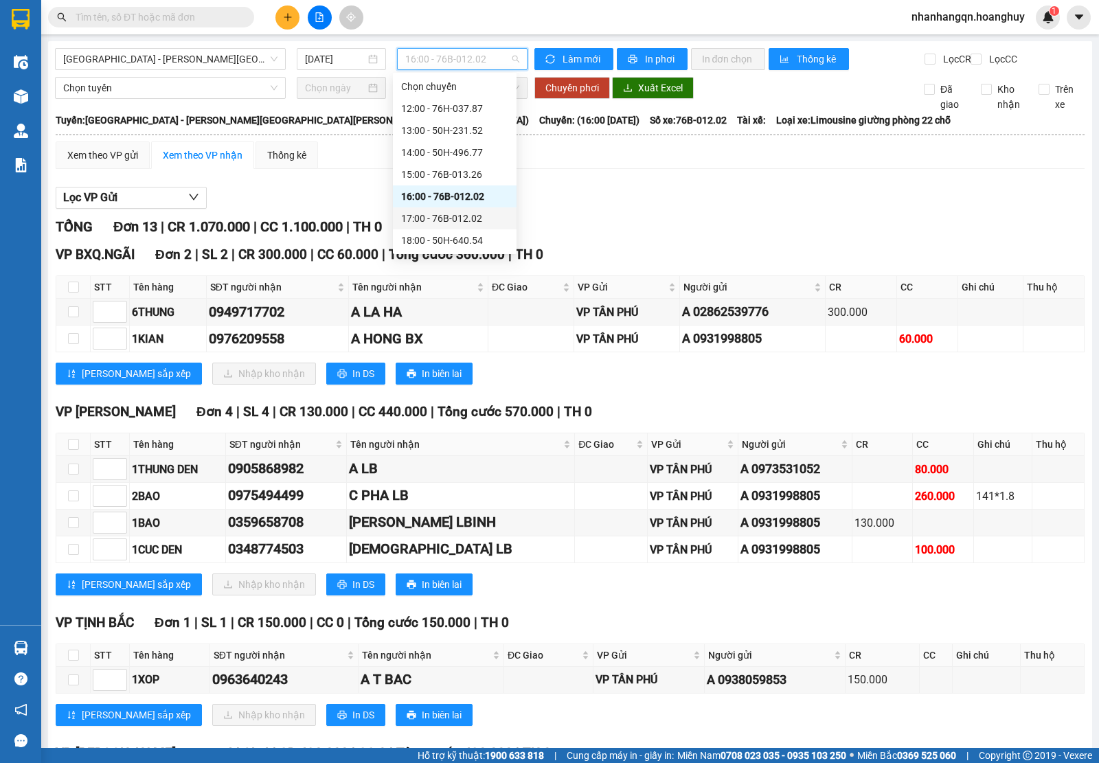
click at [474, 214] on div "17:00 - 76B-012.02" at bounding box center [454, 218] width 107 height 15
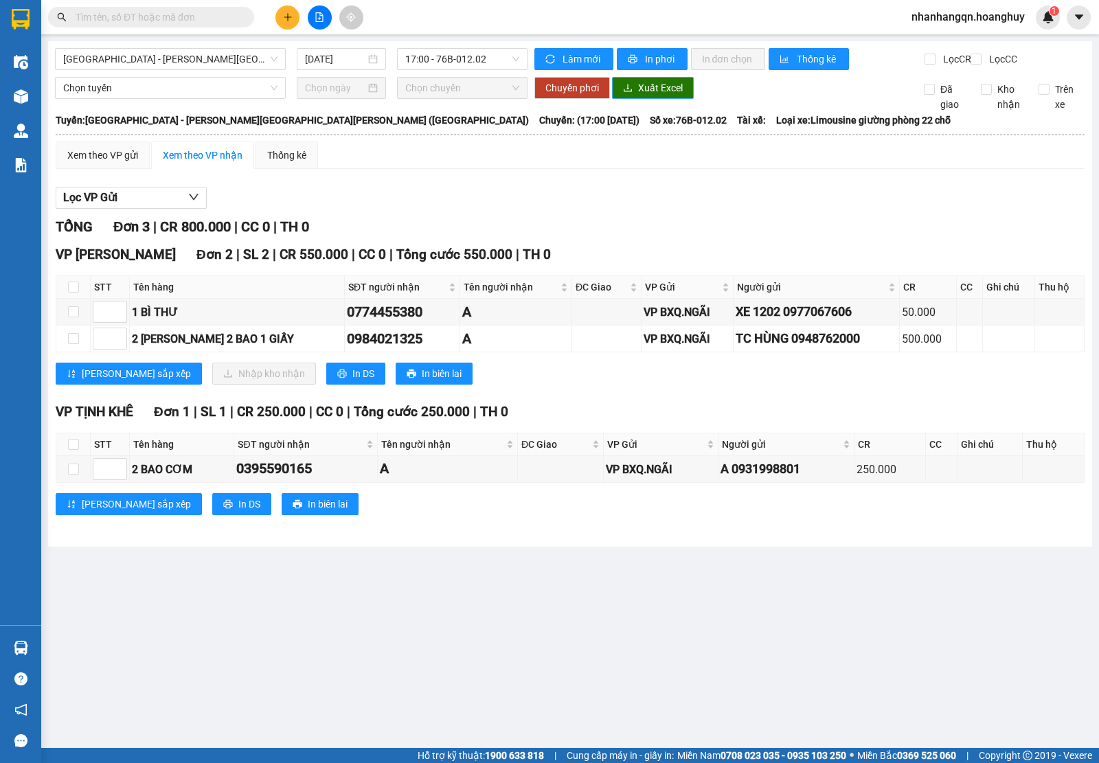
click at [658, 99] on button "Xuất Excel" at bounding box center [653, 88] width 82 height 22
click at [448, 58] on span "17:00 - 76B-012.02" at bounding box center [461, 59] width 113 height 21
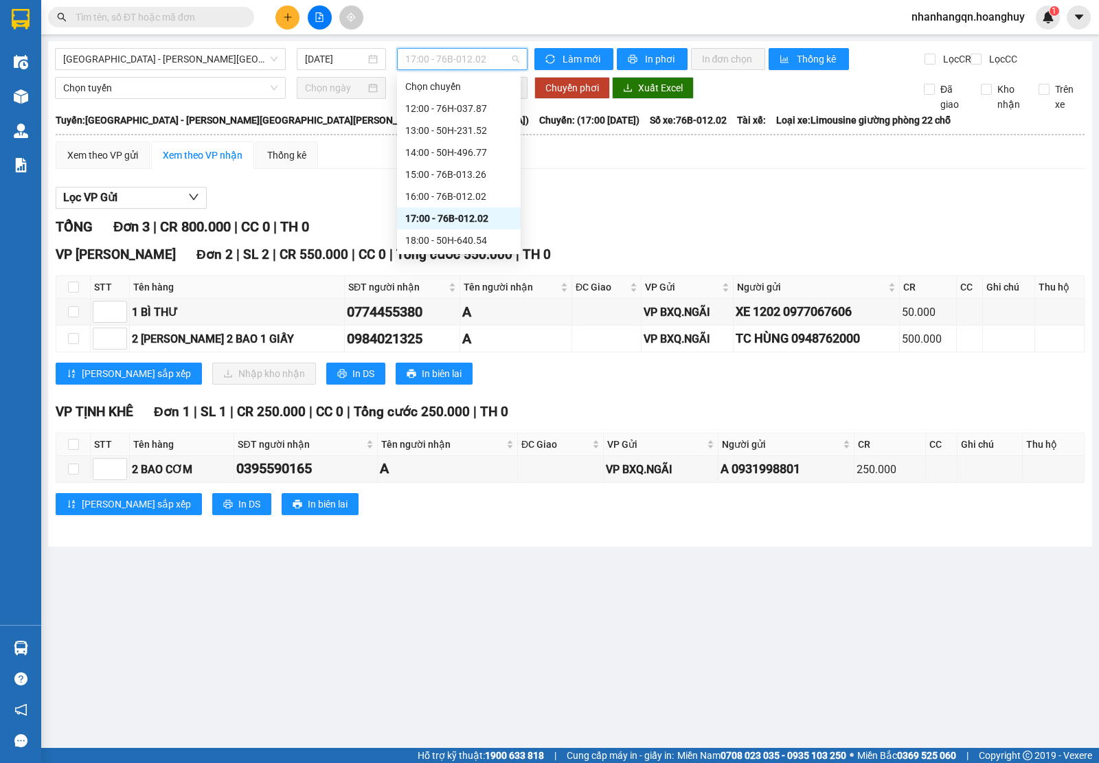
scroll to position [43, 0]
click at [465, 198] on div "18:00 - 50H-640.54" at bounding box center [458, 196] width 107 height 15
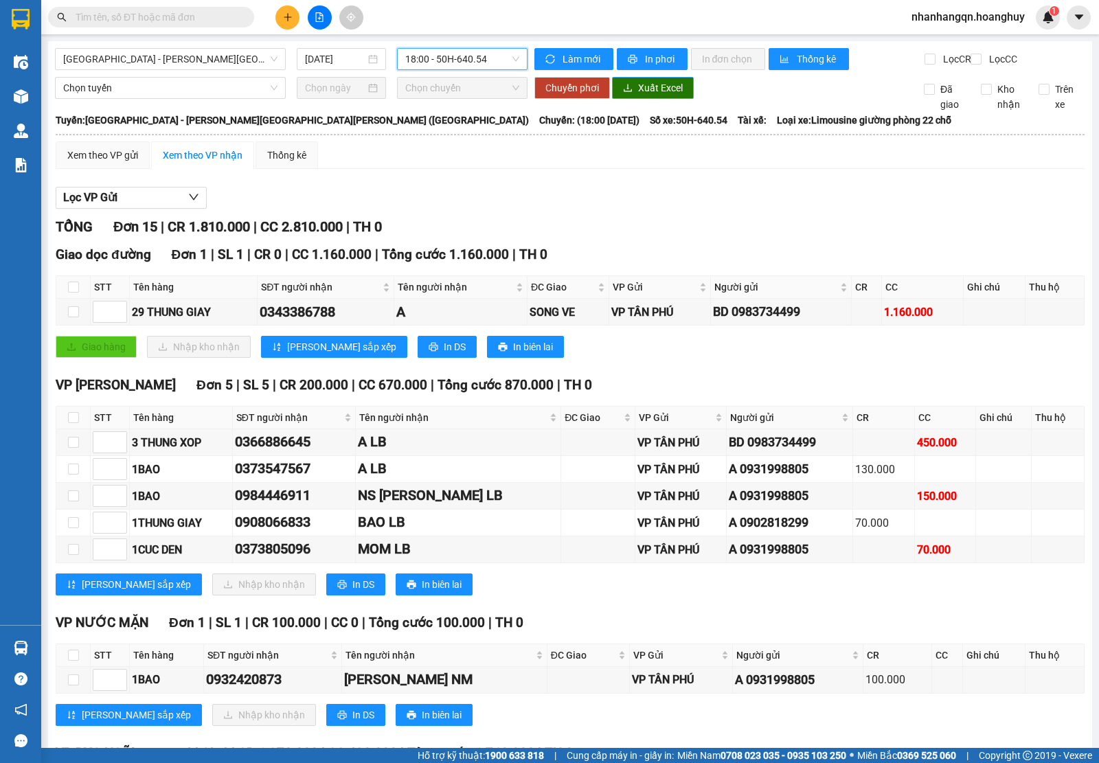
click at [656, 95] on span "Xuất Excel" at bounding box center [660, 87] width 45 height 15
drag, startPoint x: 334, startPoint y: 51, endPoint x: 378, endPoint y: 130, distance: 90.7
click at [334, 52] on input "[DATE]" at bounding box center [335, 58] width 61 height 15
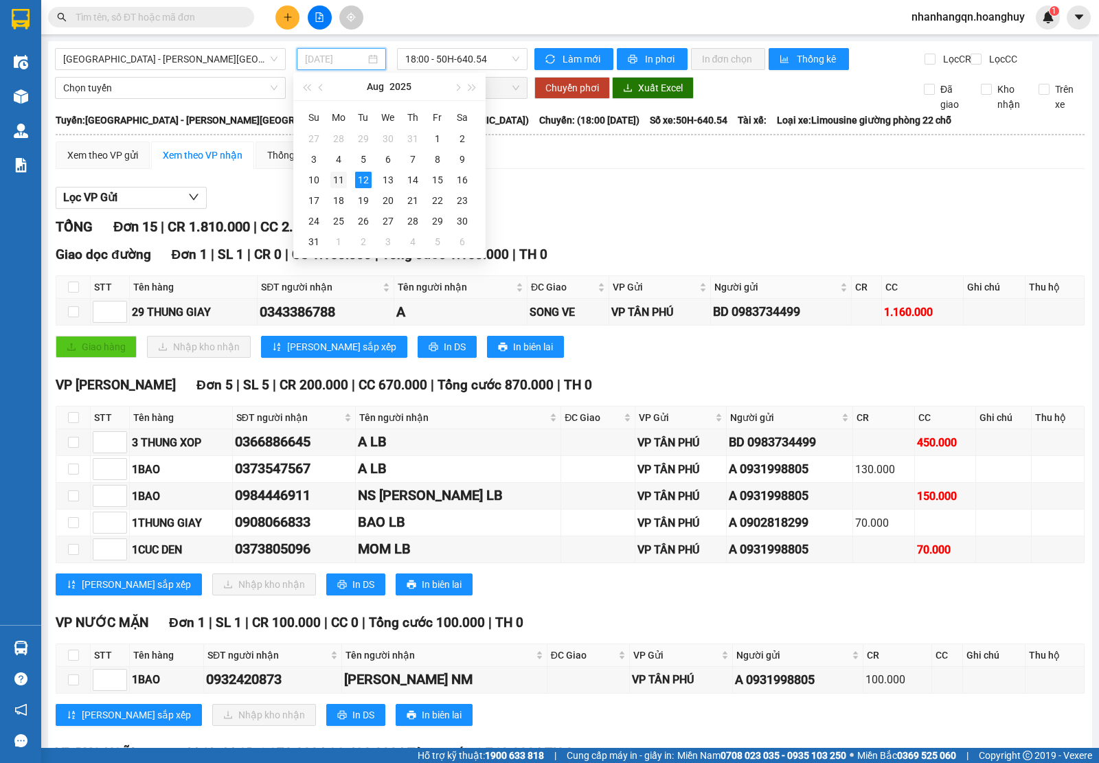
click at [344, 176] on div "11" at bounding box center [338, 180] width 16 height 16
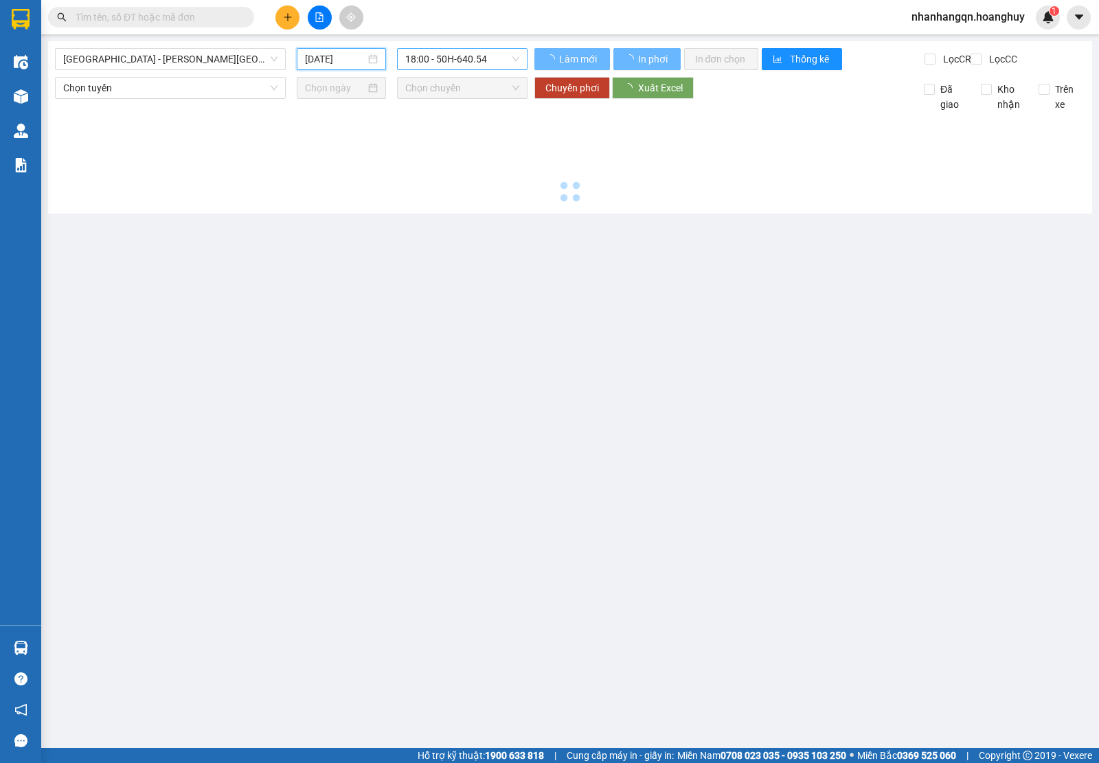
click at [472, 53] on span "18:00 - 50H-640.54" at bounding box center [461, 59] width 113 height 21
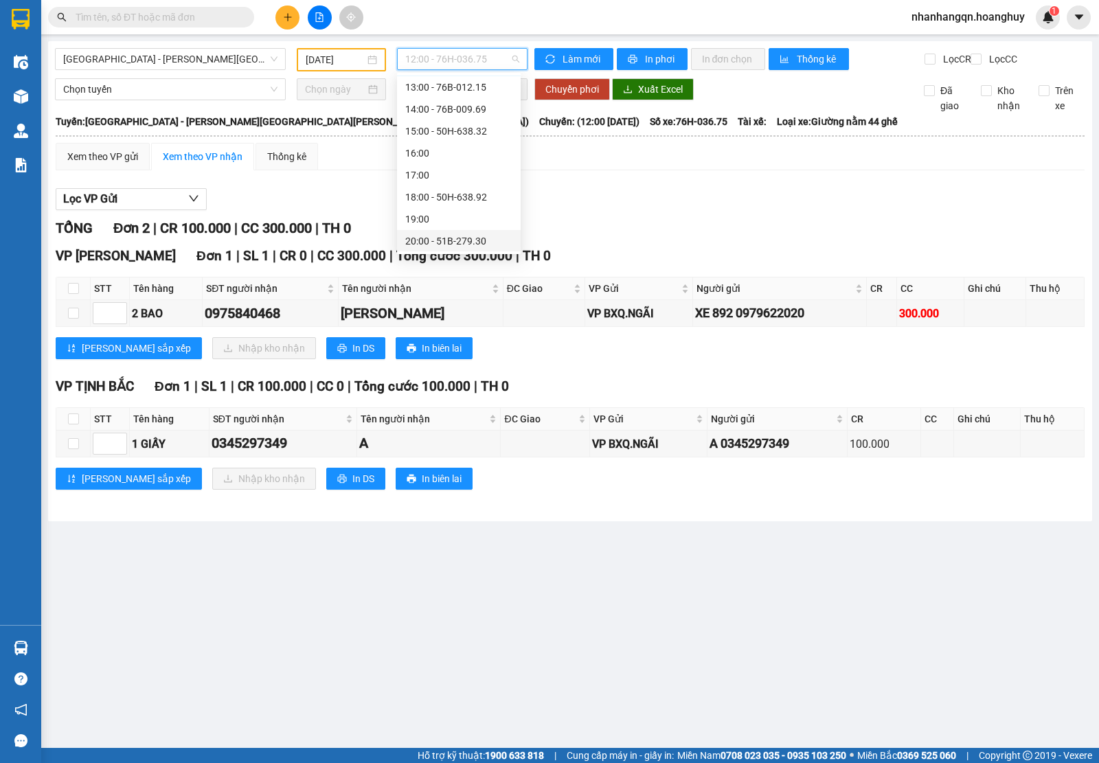
click at [472, 235] on div "20:00 - 51B-279.30" at bounding box center [458, 240] width 107 height 15
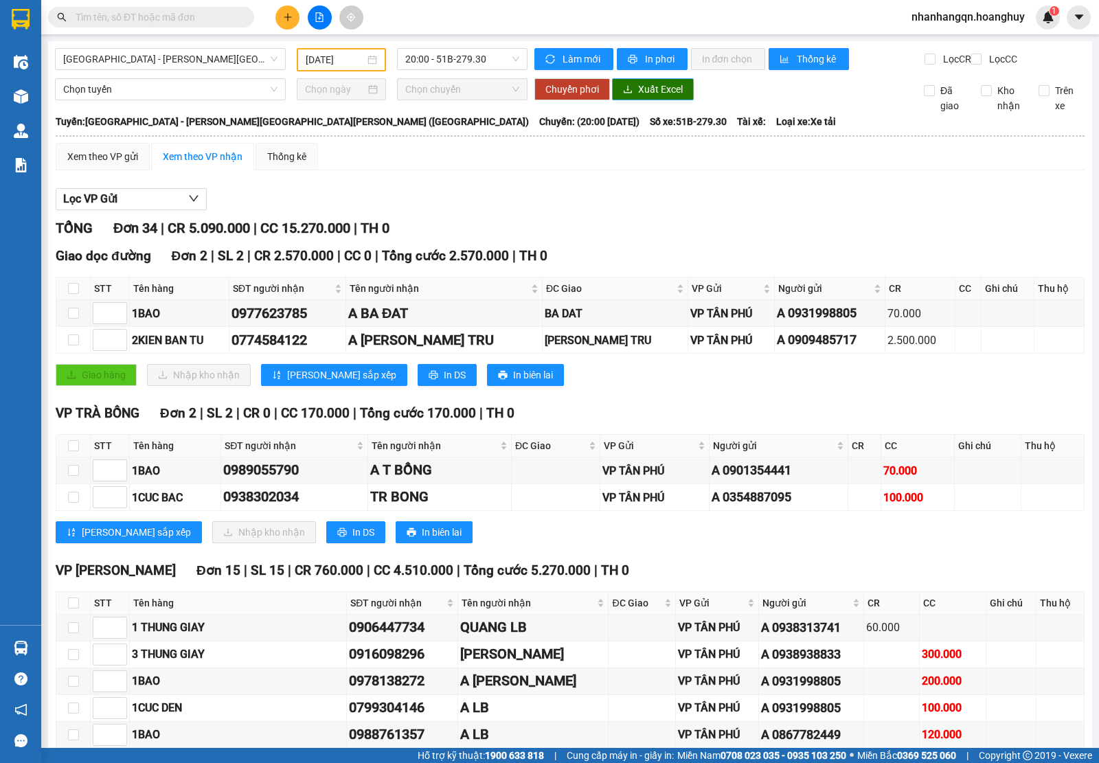
click at [654, 97] on span "Xuất Excel" at bounding box center [660, 89] width 45 height 15
click at [472, 54] on span "20:00 - 51B-279.30" at bounding box center [461, 59] width 113 height 21
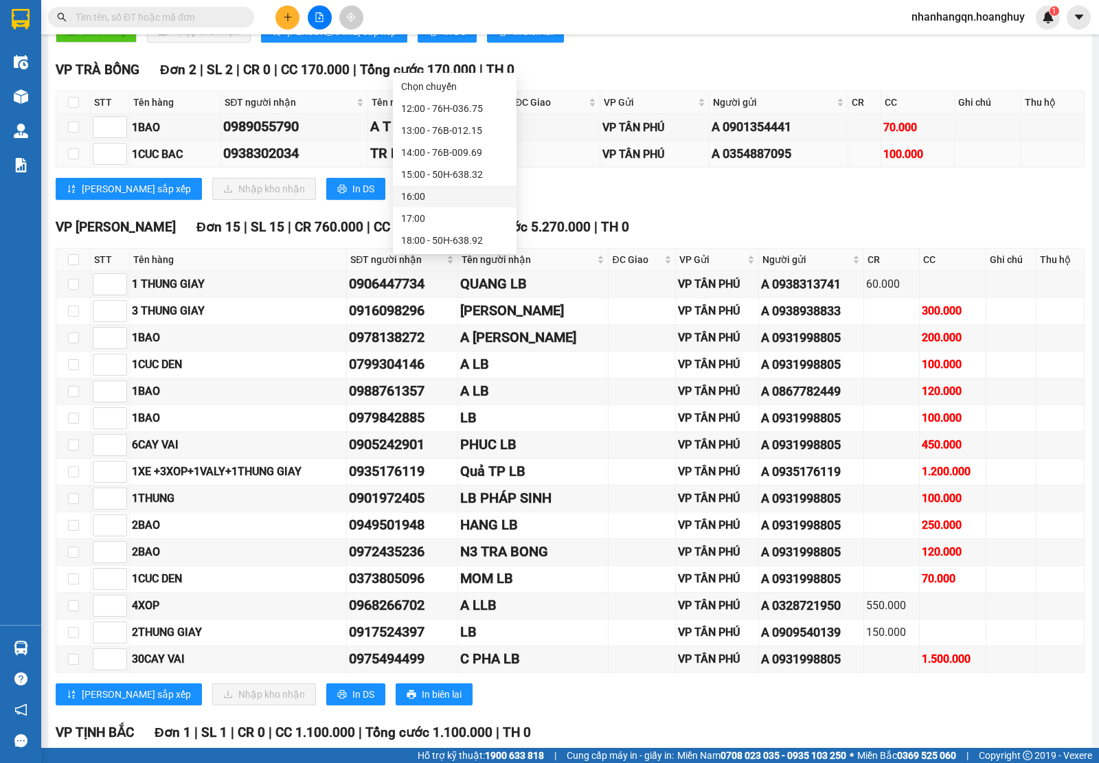
scroll to position [43, 0]
click at [724, 210] on div "VP TRÀ BỒNG Đơn 2 | SL 2 | CR 0 | CC 170.000 | [PERSON_NAME] 170.000 | TH 0 STT…" at bounding box center [570, 135] width 1028 height 150
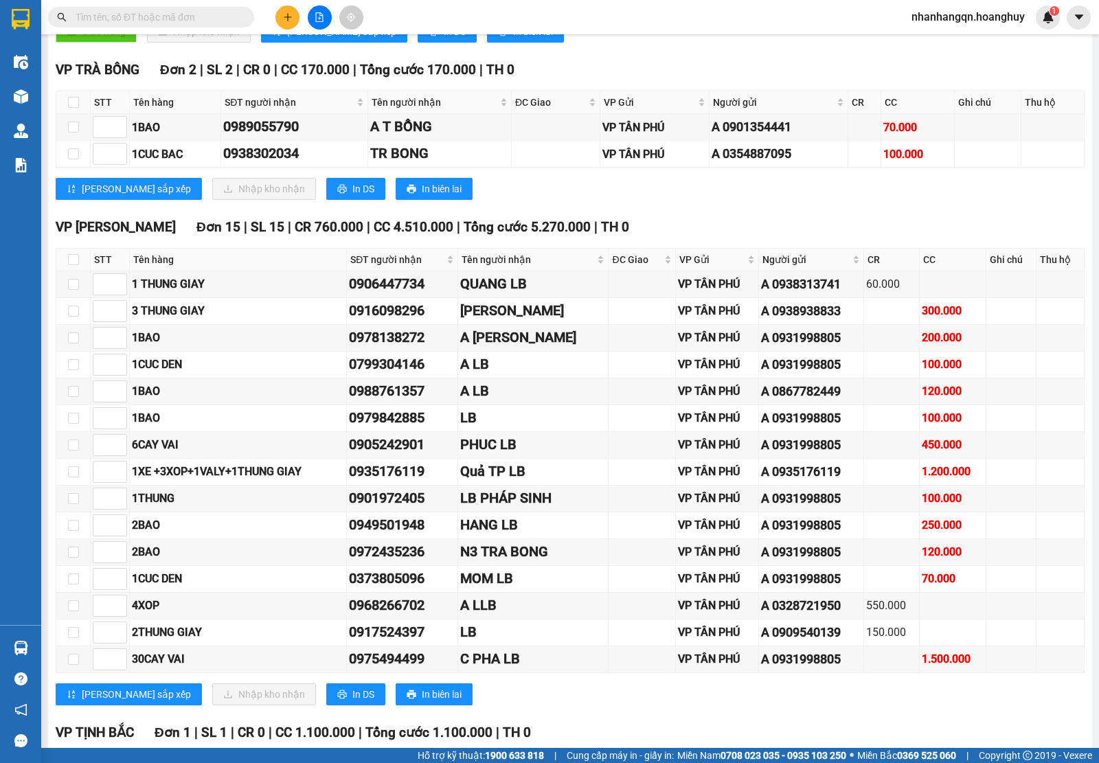
scroll to position [0, 0]
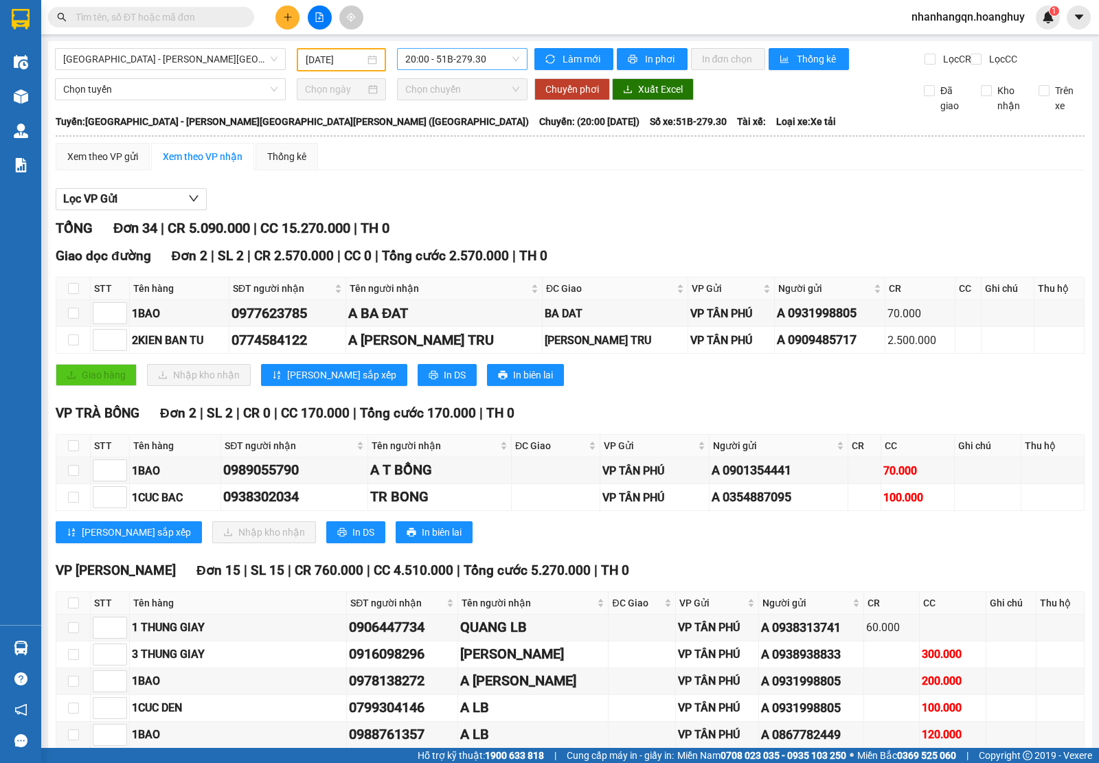
click at [474, 52] on span "20:00 - 51B-279.30" at bounding box center [461, 59] width 113 height 21
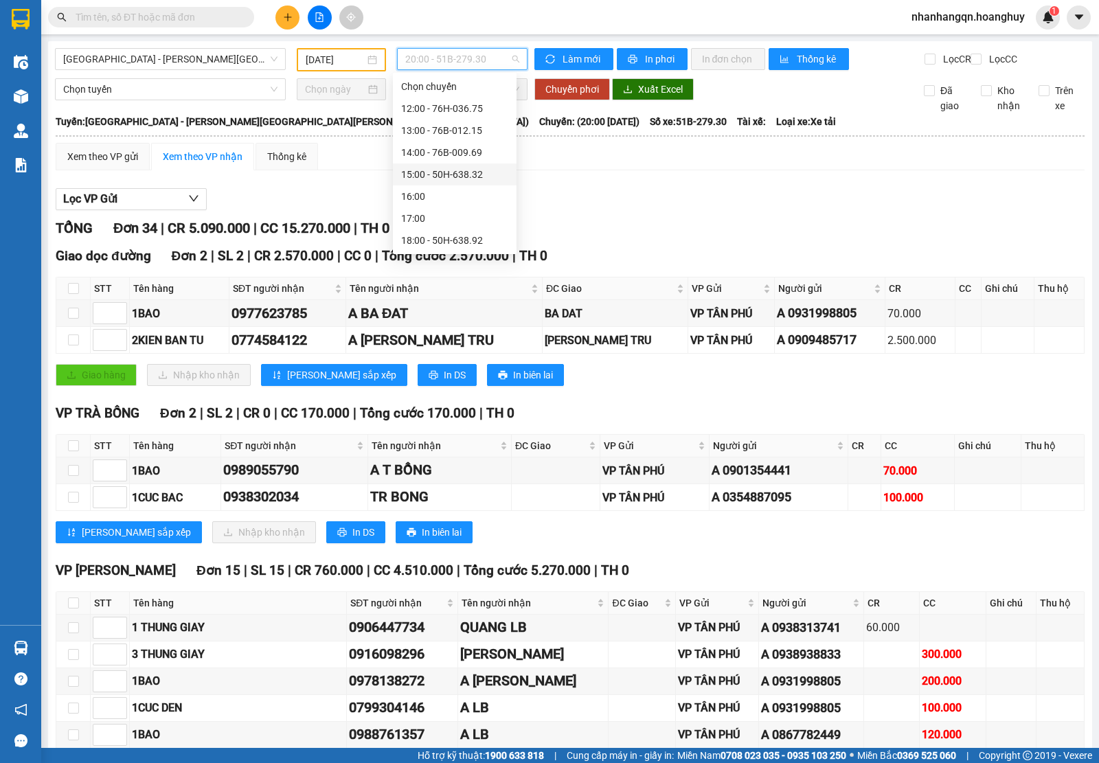
click at [591, 170] on div "Xem theo VP gửi Xem theo VP nhận Thống kê" at bounding box center [570, 156] width 1028 height 27
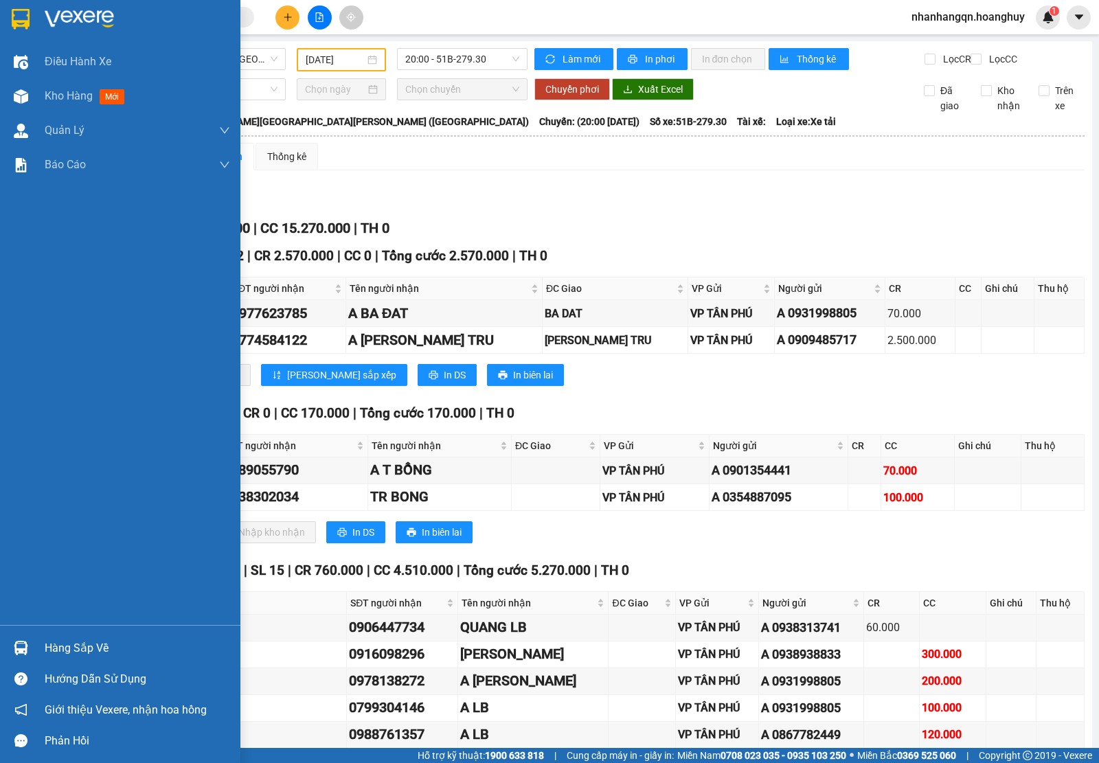
click at [19, 19] on img at bounding box center [21, 19] width 18 height 21
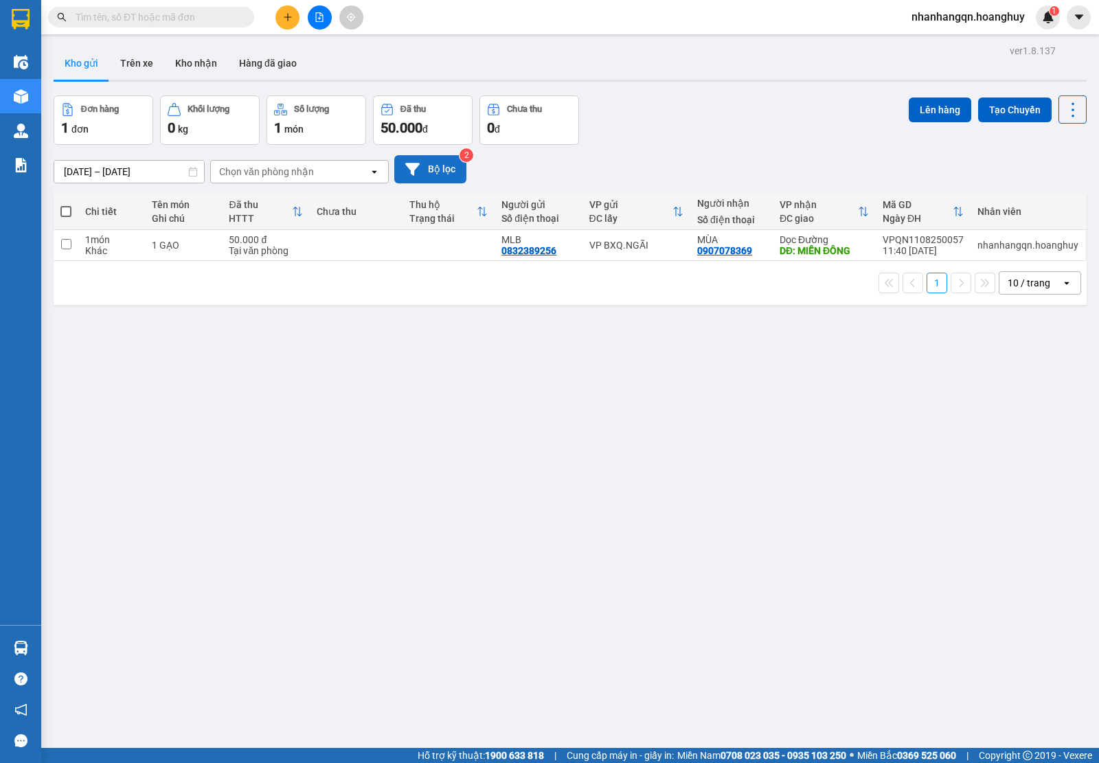
click at [444, 159] on button "Bộ lọc" at bounding box center [430, 169] width 72 height 28
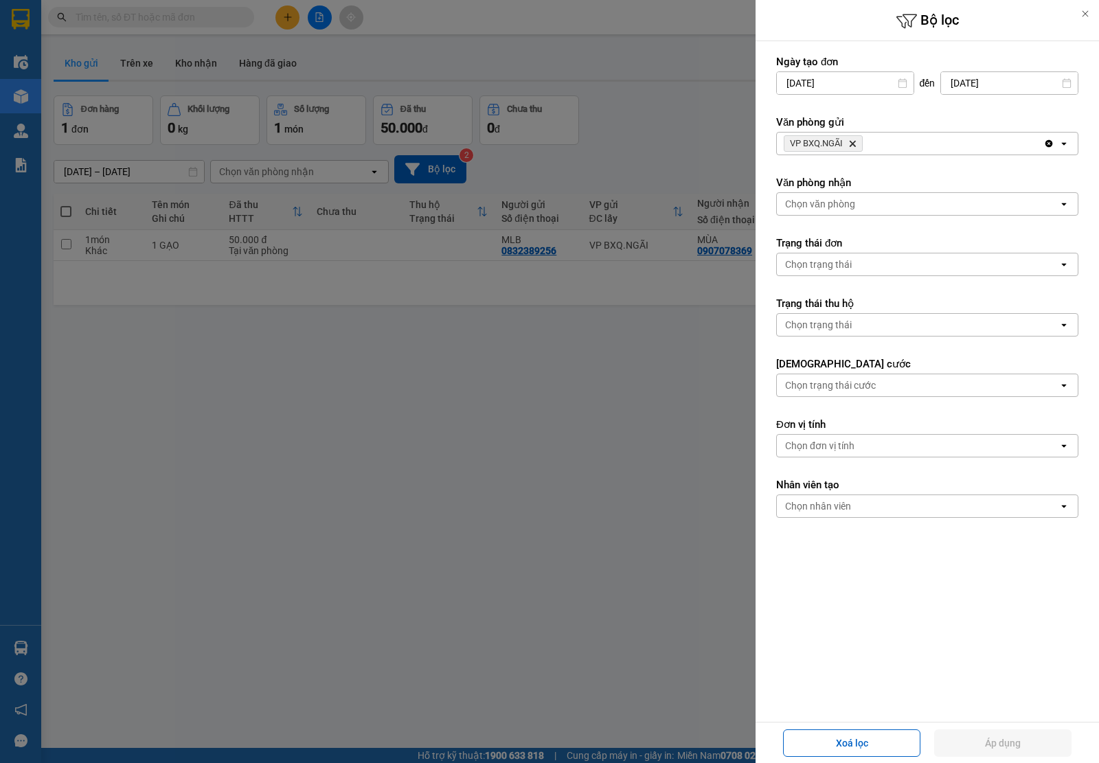
click at [848, 143] on span "VP BXQ.NGÃI Delete" at bounding box center [822, 143] width 79 height 16
click at [855, 143] on icon "VP BXQ.NGÃI, close by backspace" at bounding box center [852, 144] width 6 height 6
click at [855, 143] on div "Chọn văn phòng" at bounding box center [917, 144] width 281 height 22
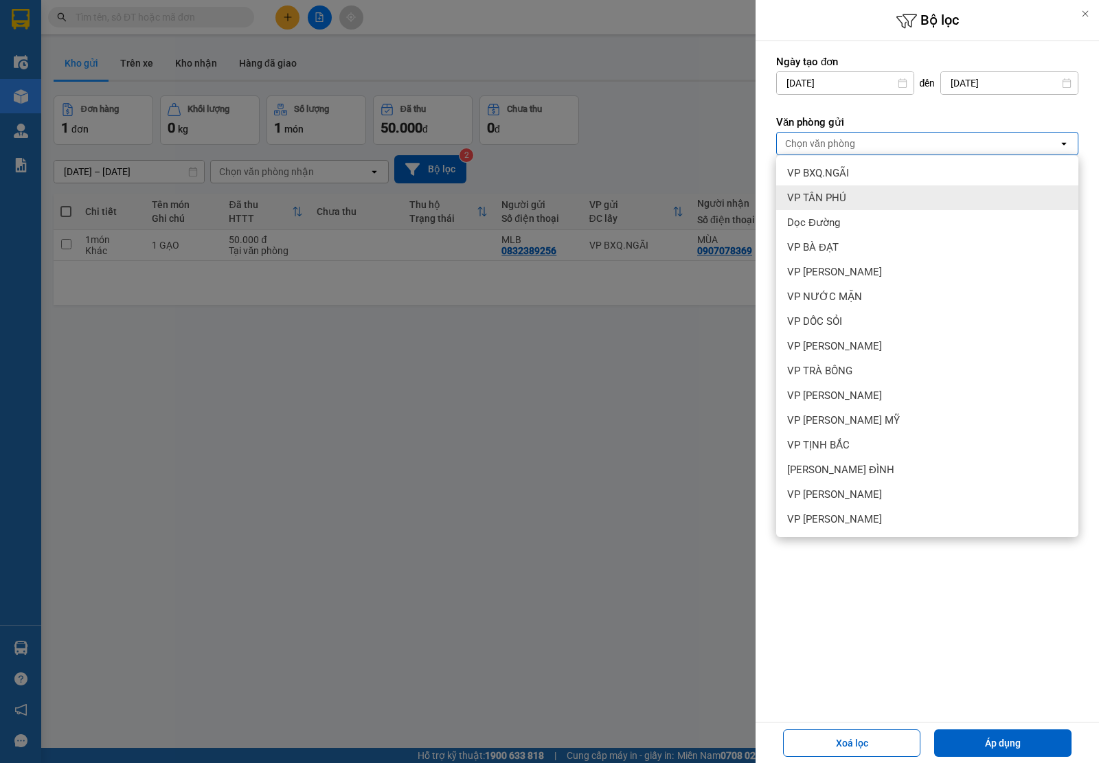
click at [836, 200] on span "VP TÂN PHÚ" at bounding box center [816, 198] width 59 height 14
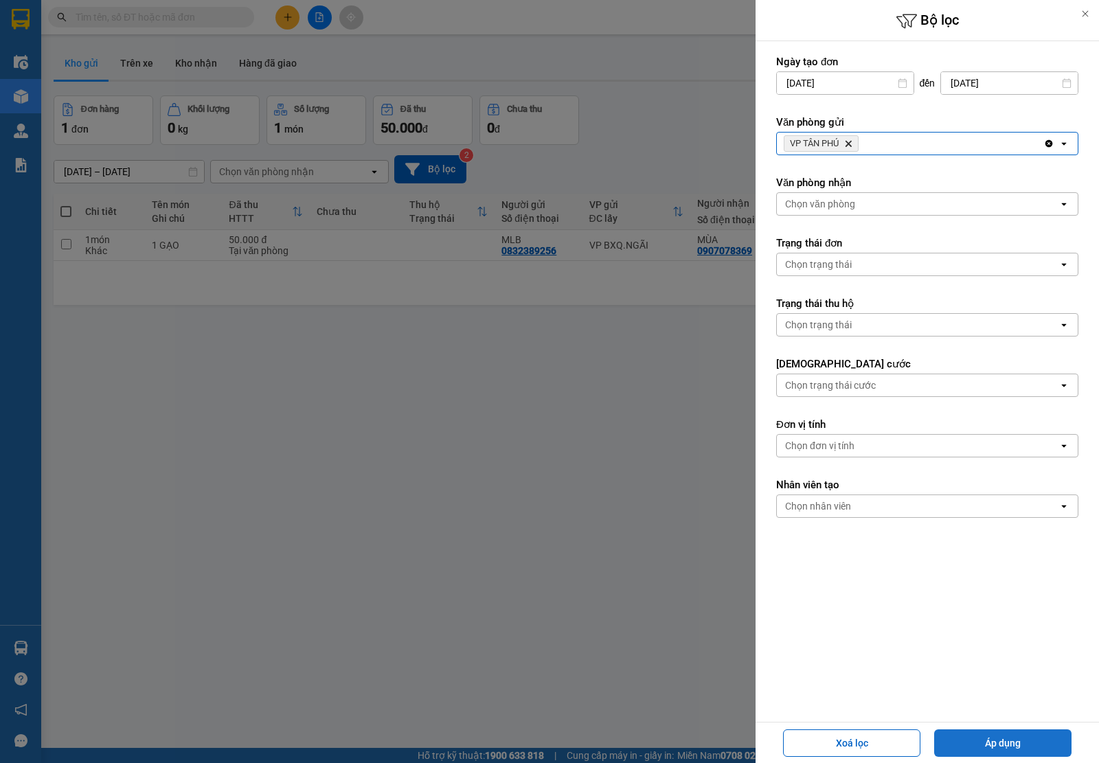
click at [1009, 750] on button "Áp dụng" at bounding box center [1002, 742] width 137 height 27
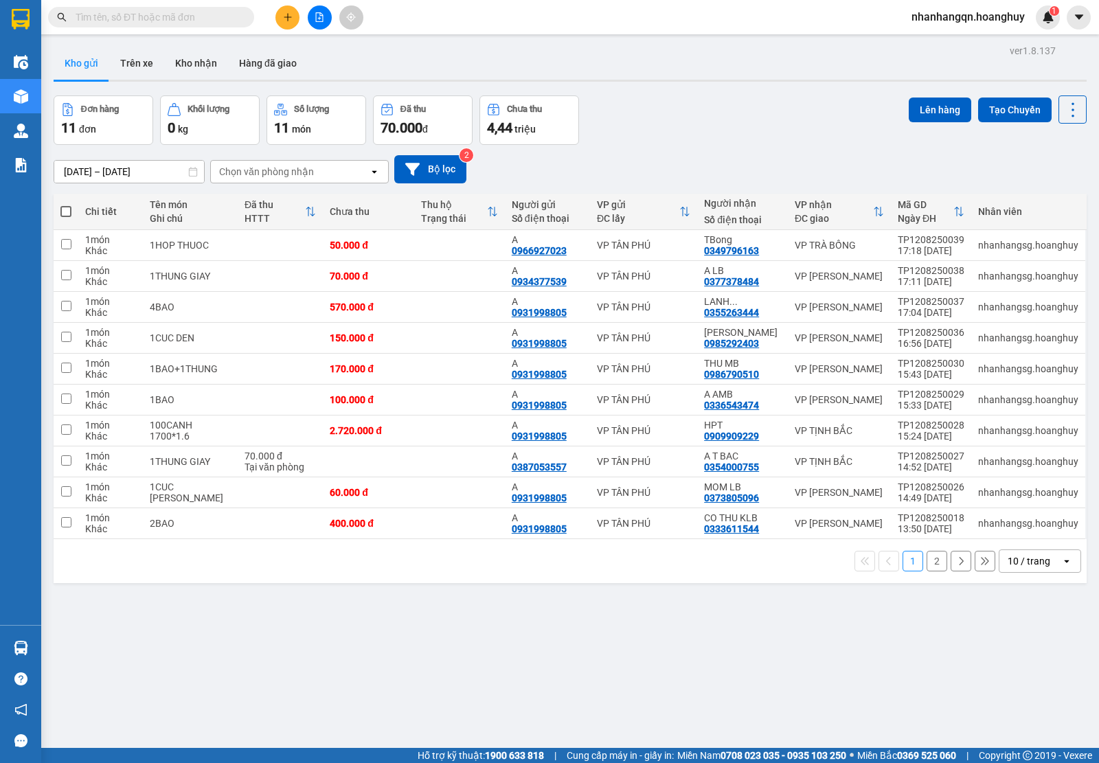
click at [1023, 560] on div "10 / trang" at bounding box center [1028, 561] width 43 height 14
click at [1035, 709] on span "100 / trang" at bounding box center [1020, 716] width 49 height 14
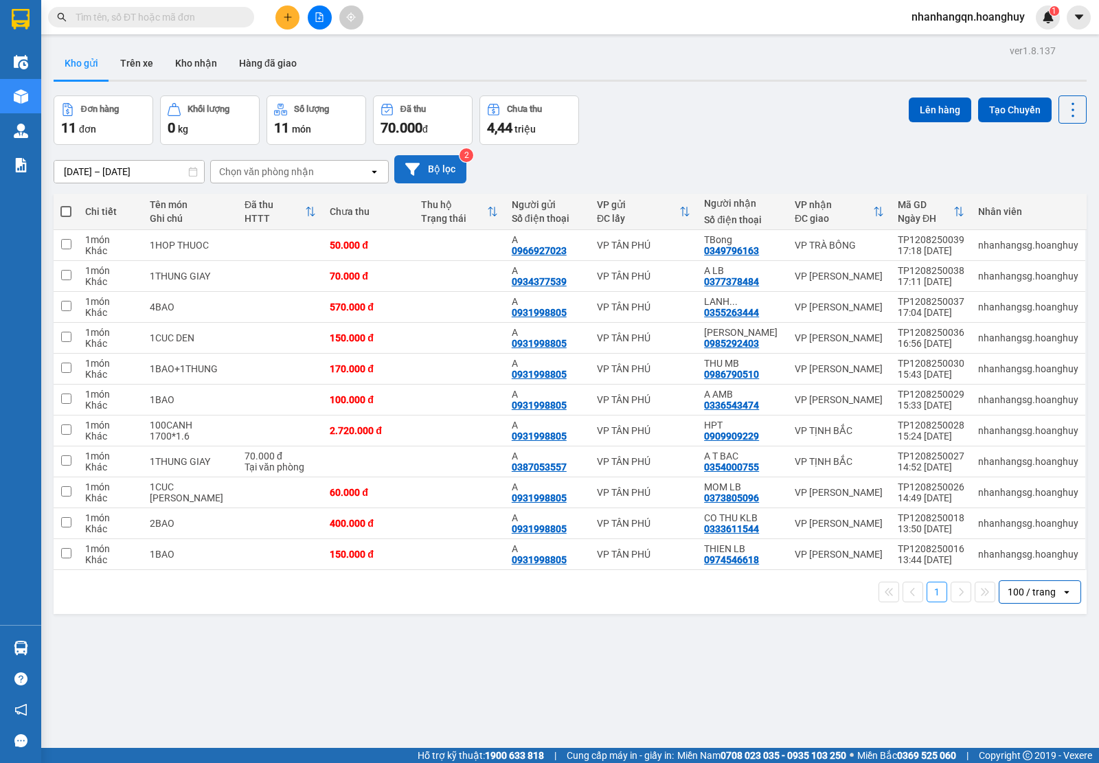
click at [450, 167] on button "Bộ lọc" at bounding box center [430, 169] width 72 height 28
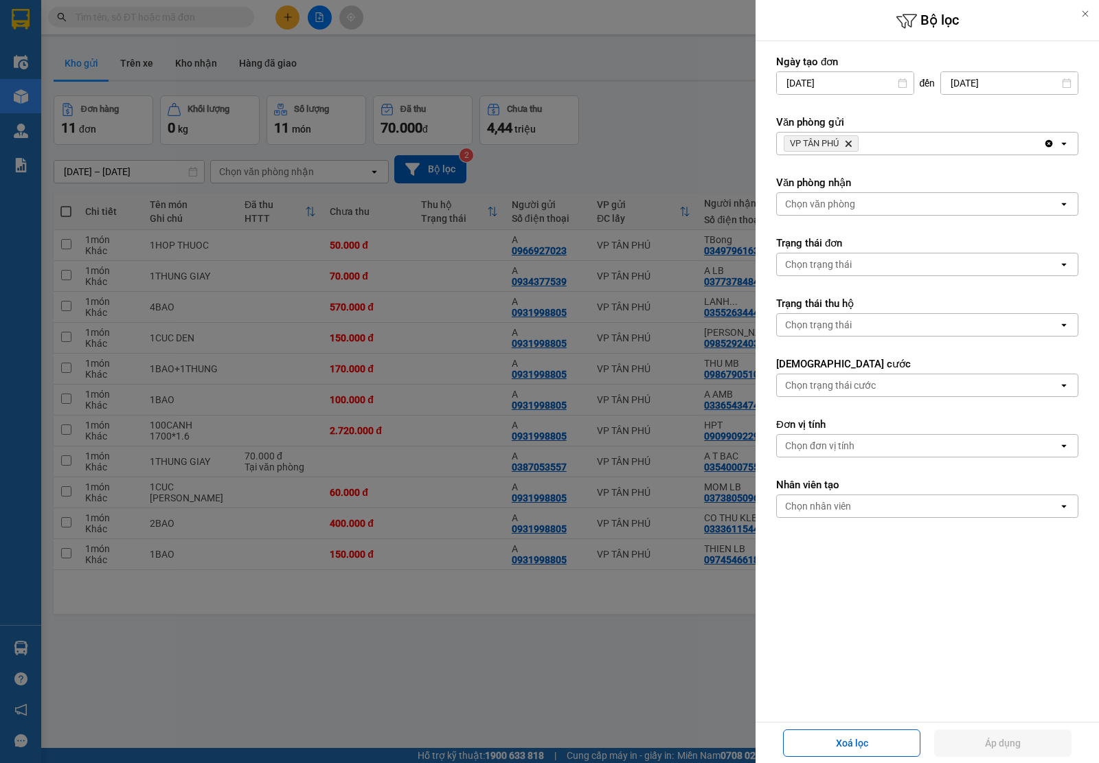
click at [827, 275] on div "Chọn trạng thái" at bounding box center [917, 264] width 281 height 22
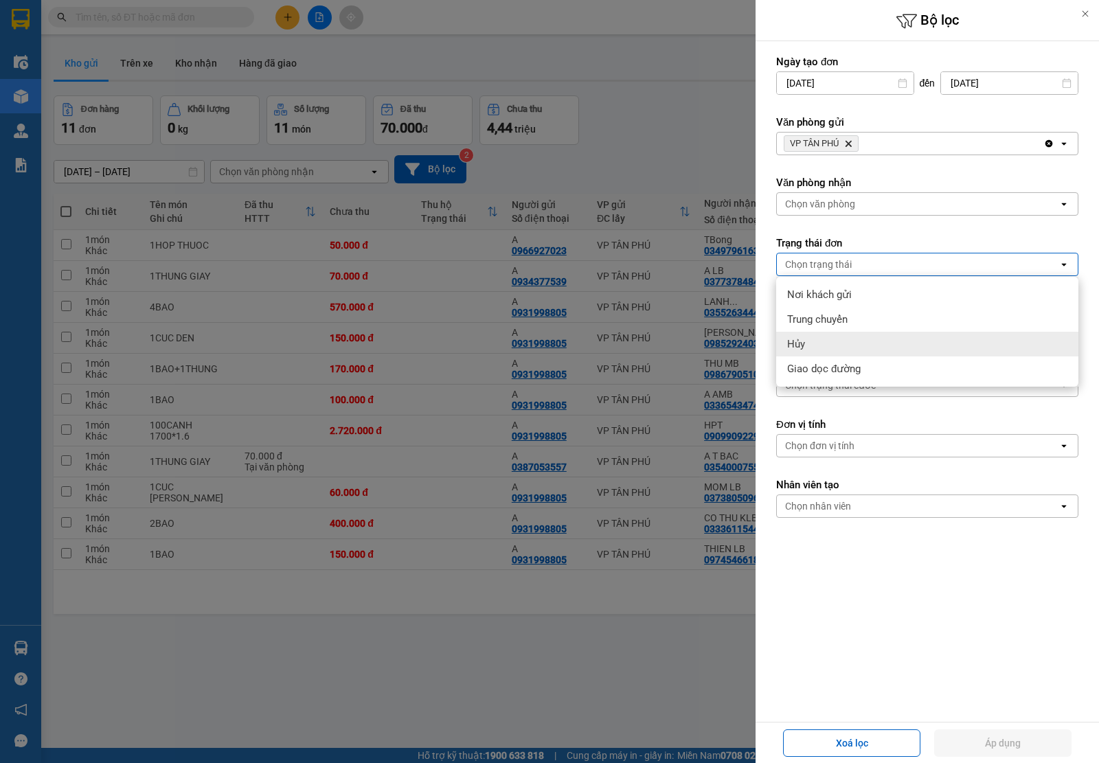
click at [864, 354] on div "Hủy" at bounding box center [927, 344] width 302 height 25
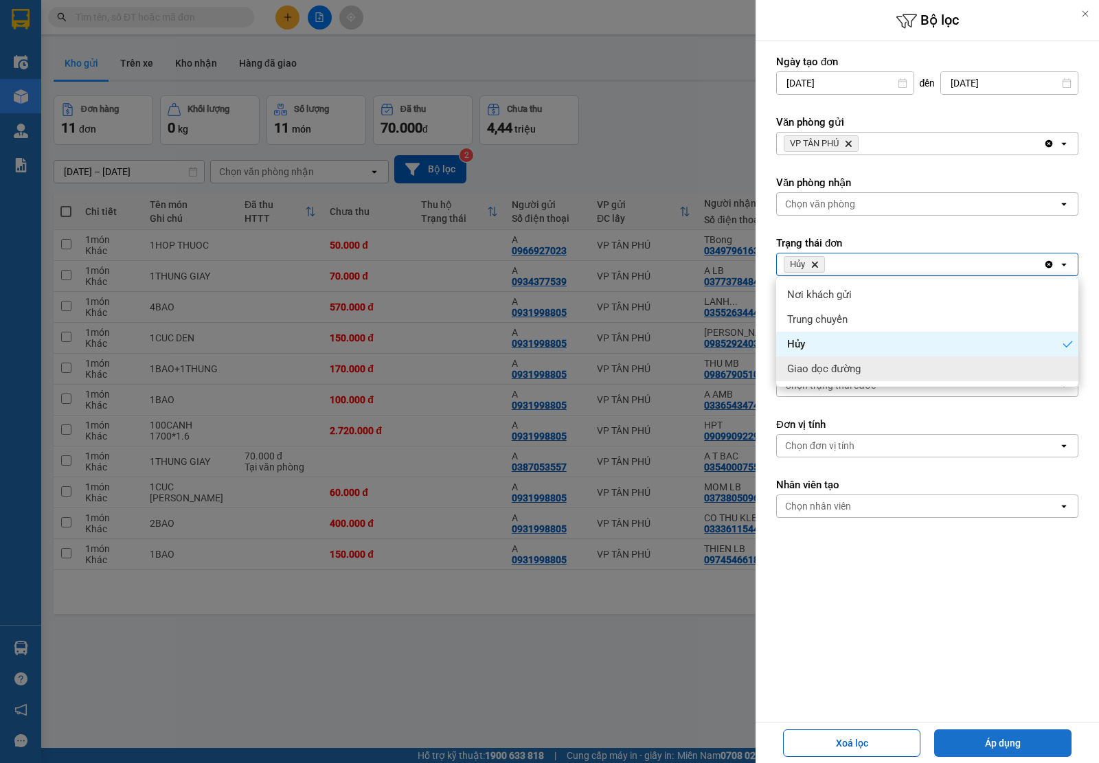
click at [1020, 733] on button "Áp dụng" at bounding box center [1002, 742] width 137 height 27
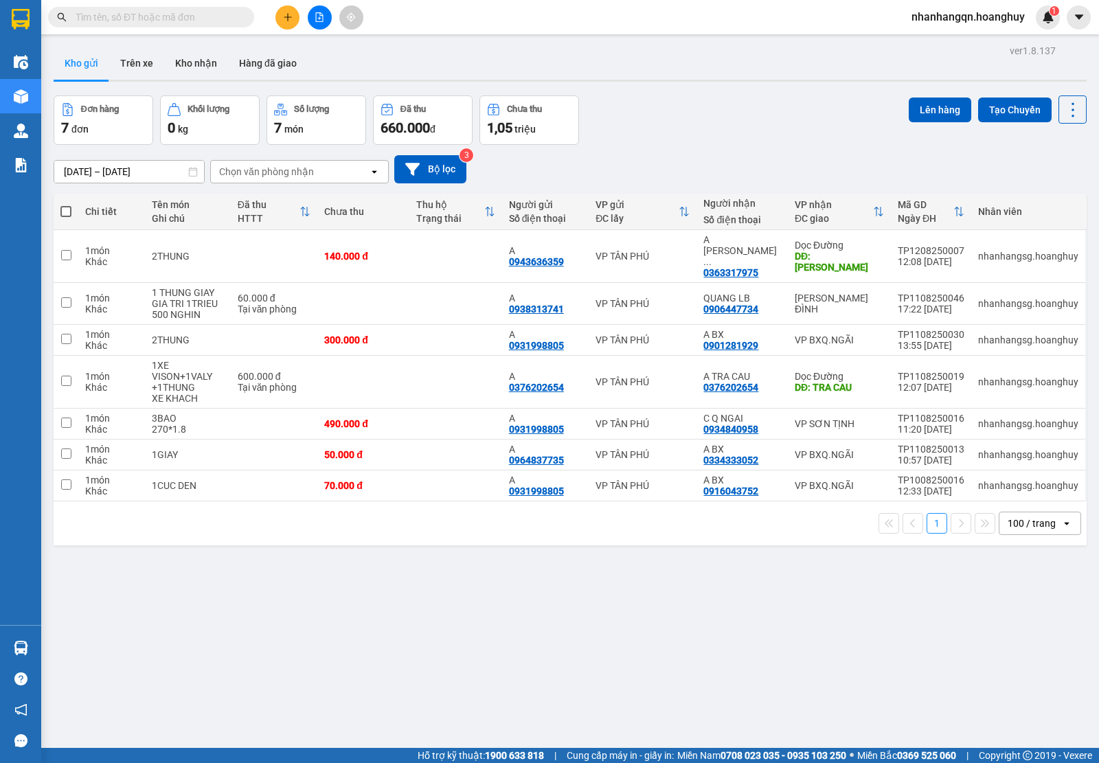
click at [107, 162] on input "[DATE] – [DATE]" at bounding box center [129, 172] width 150 height 22
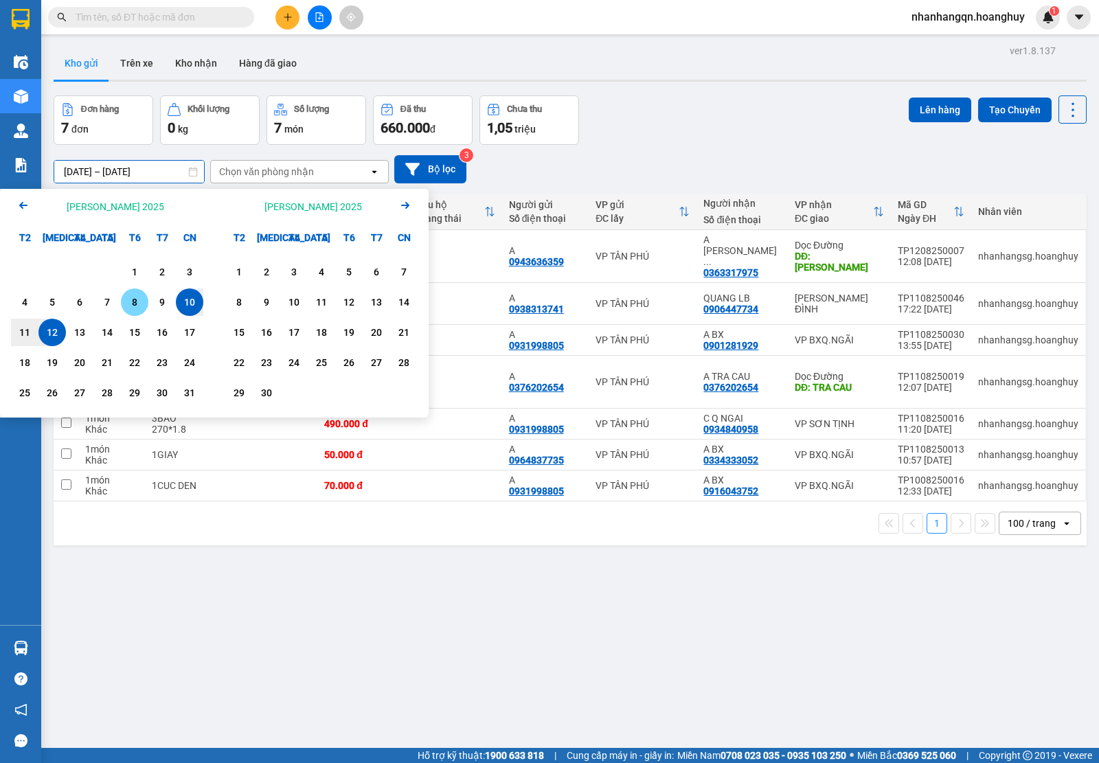
click at [135, 299] on div "8" at bounding box center [134, 302] width 19 height 16
click at [53, 330] on div "12" at bounding box center [52, 332] width 19 height 16
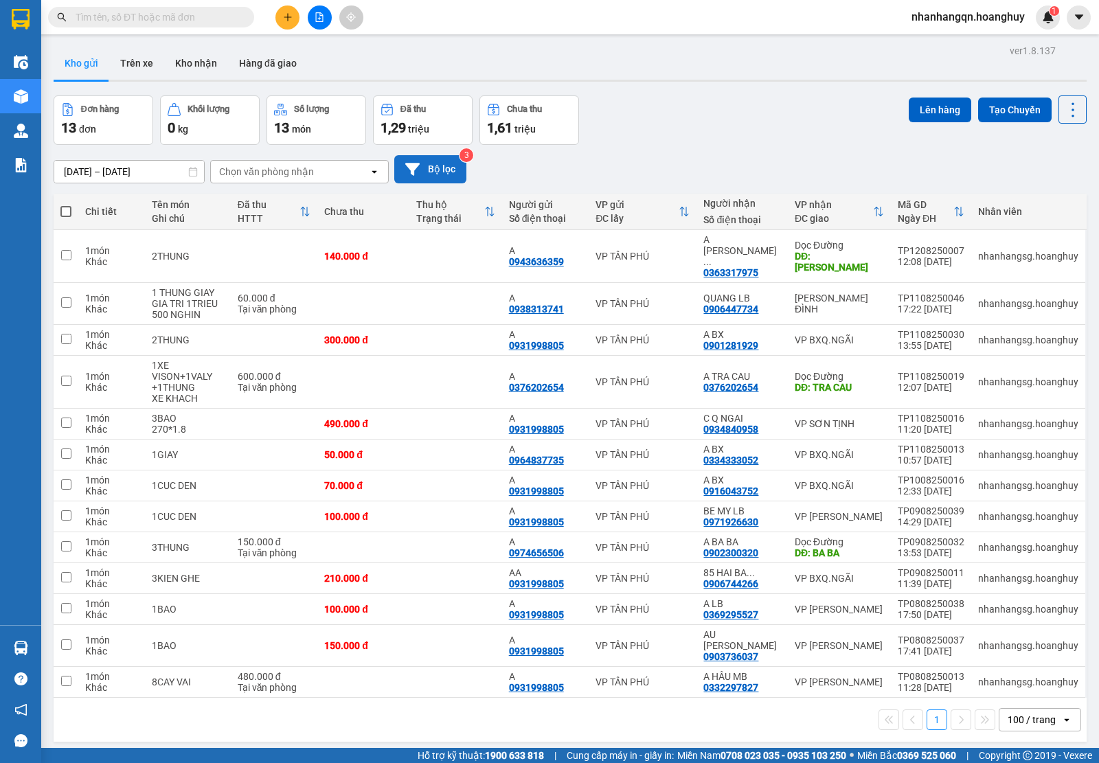
click at [428, 176] on button "Bộ lọc" at bounding box center [430, 169] width 72 height 28
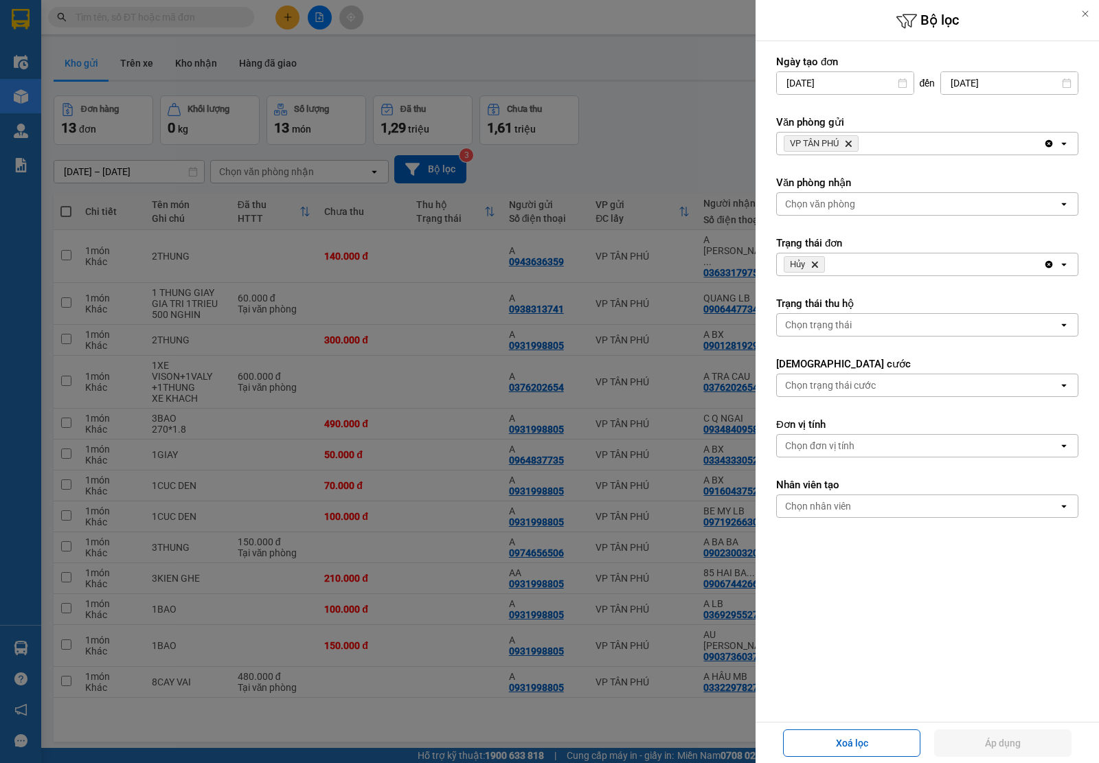
click at [811, 264] on icon "Delete" at bounding box center [814, 264] width 8 height 8
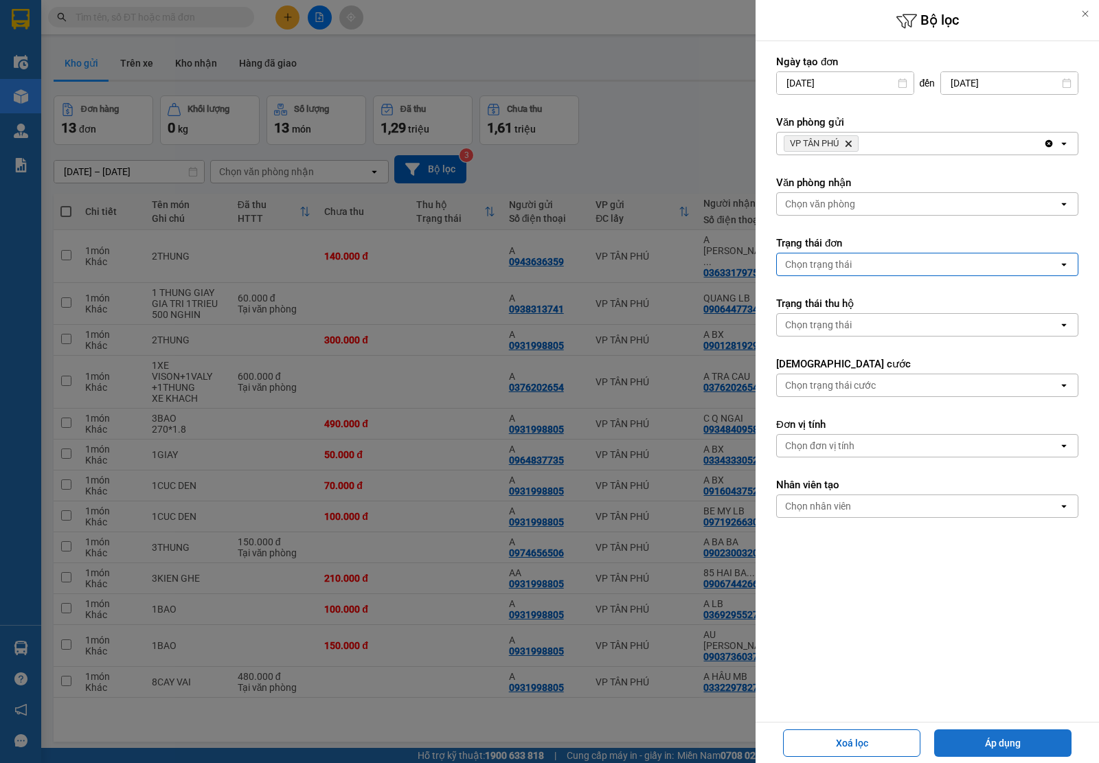
click at [983, 753] on button "Áp dụng" at bounding box center [1002, 742] width 137 height 27
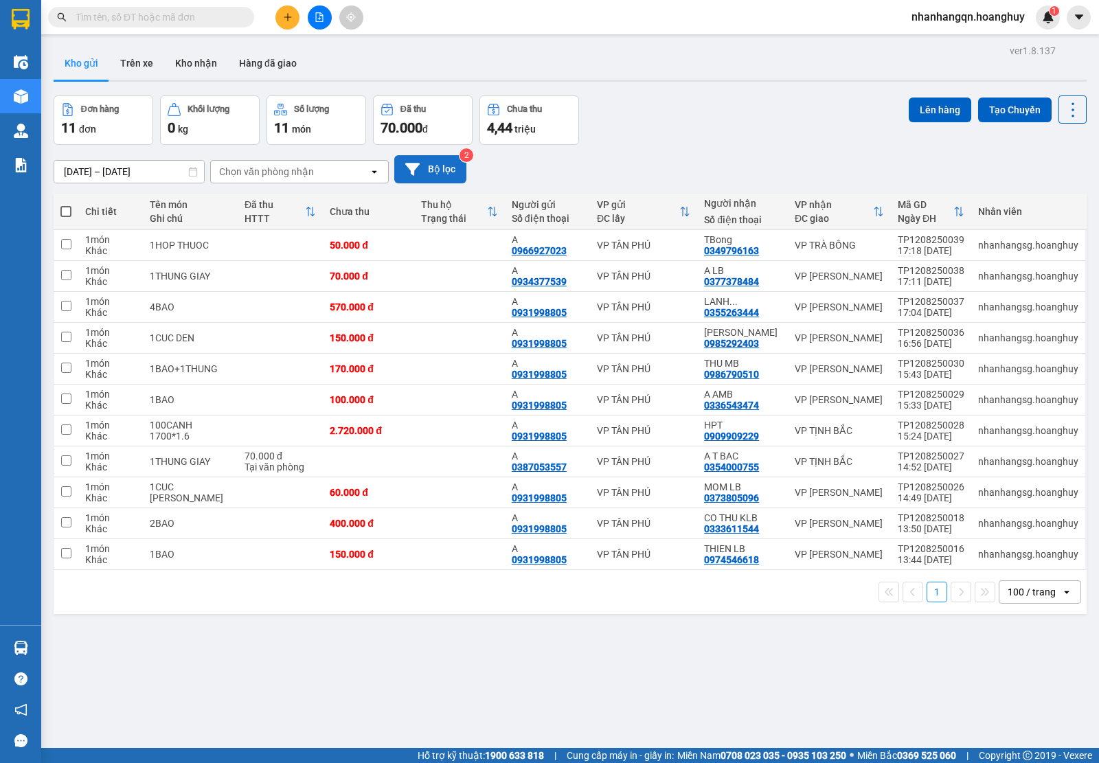
click at [448, 165] on button "Bộ lọc" at bounding box center [430, 169] width 72 height 28
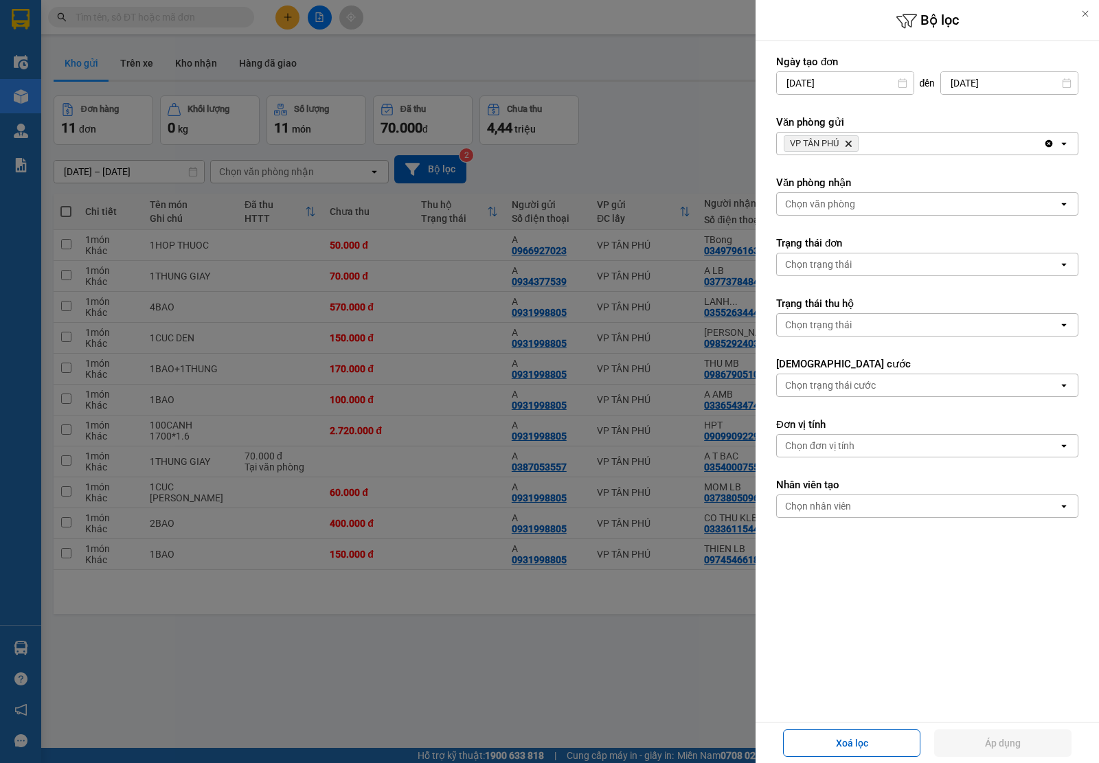
click at [846, 146] on icon "Delete" at bounding box center [848, 143] width 8 height 8
click at [846, 146] on div "Chọn văn phòng" at bounding box center [820, 144] width 70 height 14
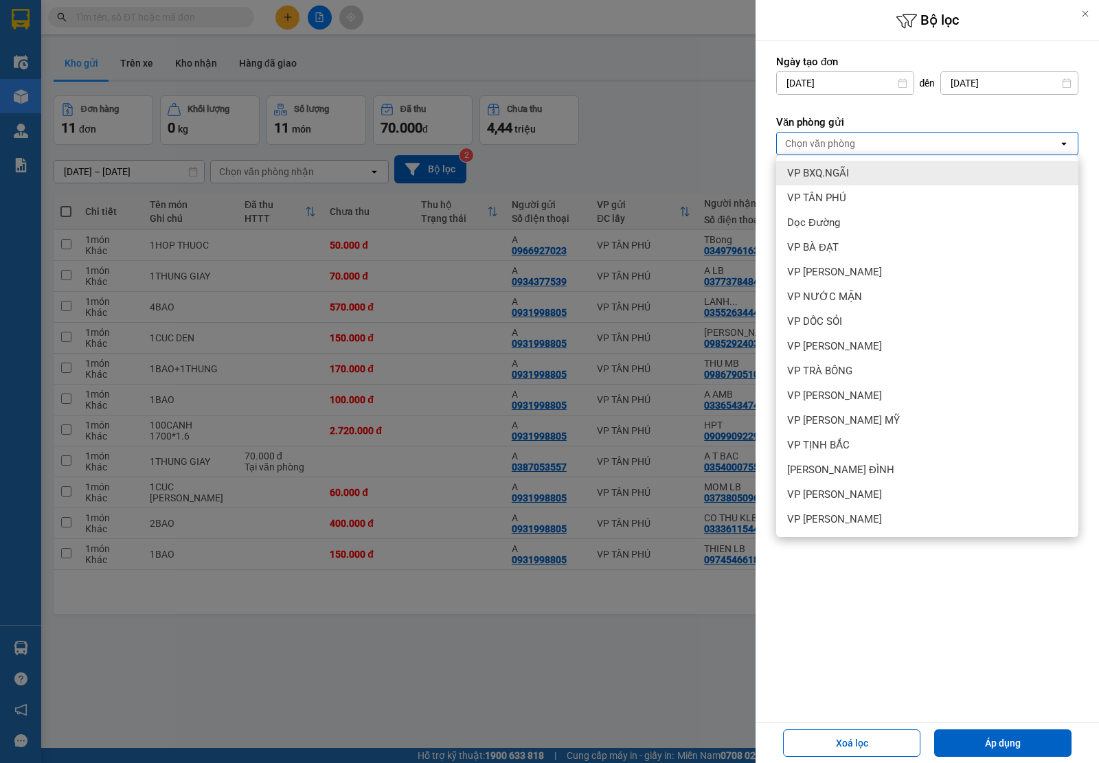
click at [879, 172] on div "VP BXQ.NGÃI" at bounding box center [927, 173] width 302 height 25
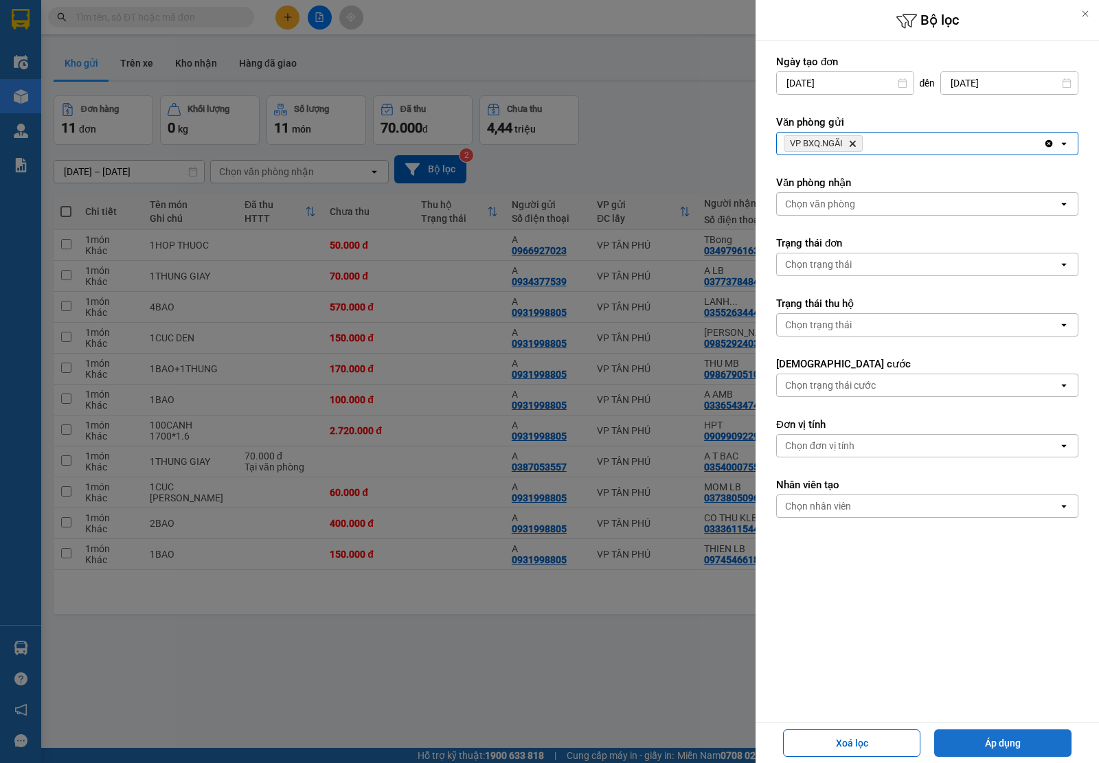
click at [1021, 742] on button "Áp dụng" at bounding box center [1002, 742] width 137 height 27
